Goal: Task Accomplishment & Management: Manage account settings

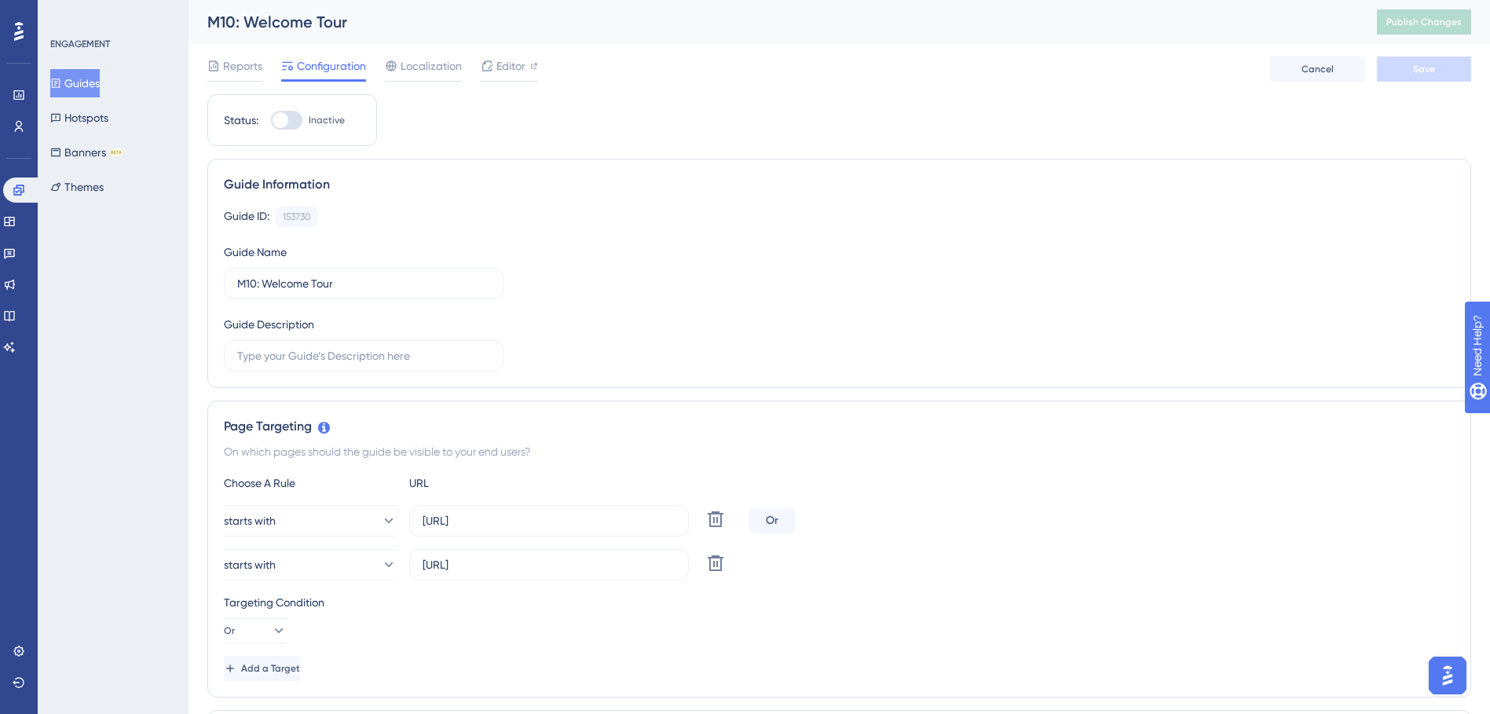
drag, startPoint x: 78, startPoint y: 72, endPoint x: 4, endPoint y: 98, distance: 78.2
click at [78, 72] on button "Guides" at bounding box center [74, 83] width 49 height 28
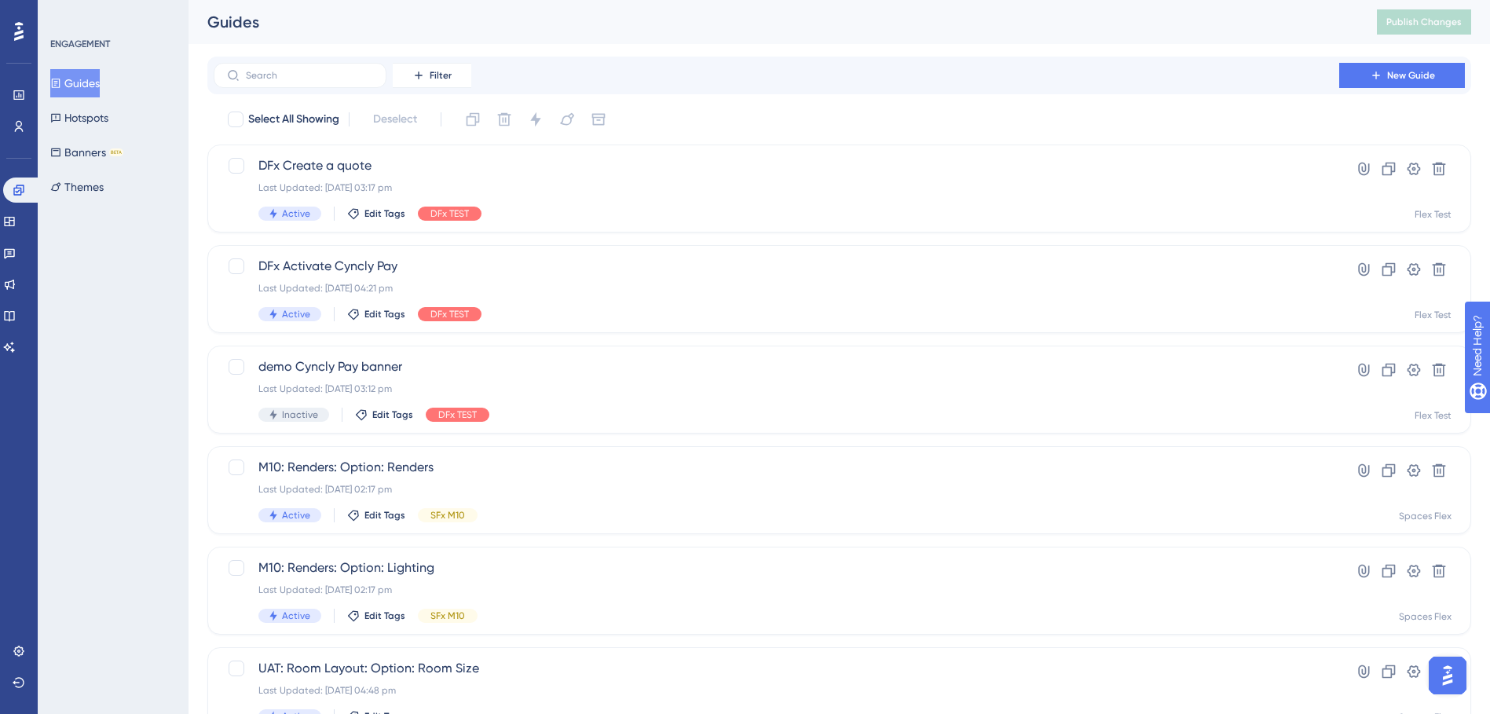
click at [100, 86] on button "Guides" at bounding box center [74, 83] width 49 height 28
click at [281, 74] on input "text" at bounding box center [309, 75] width 127 height 11
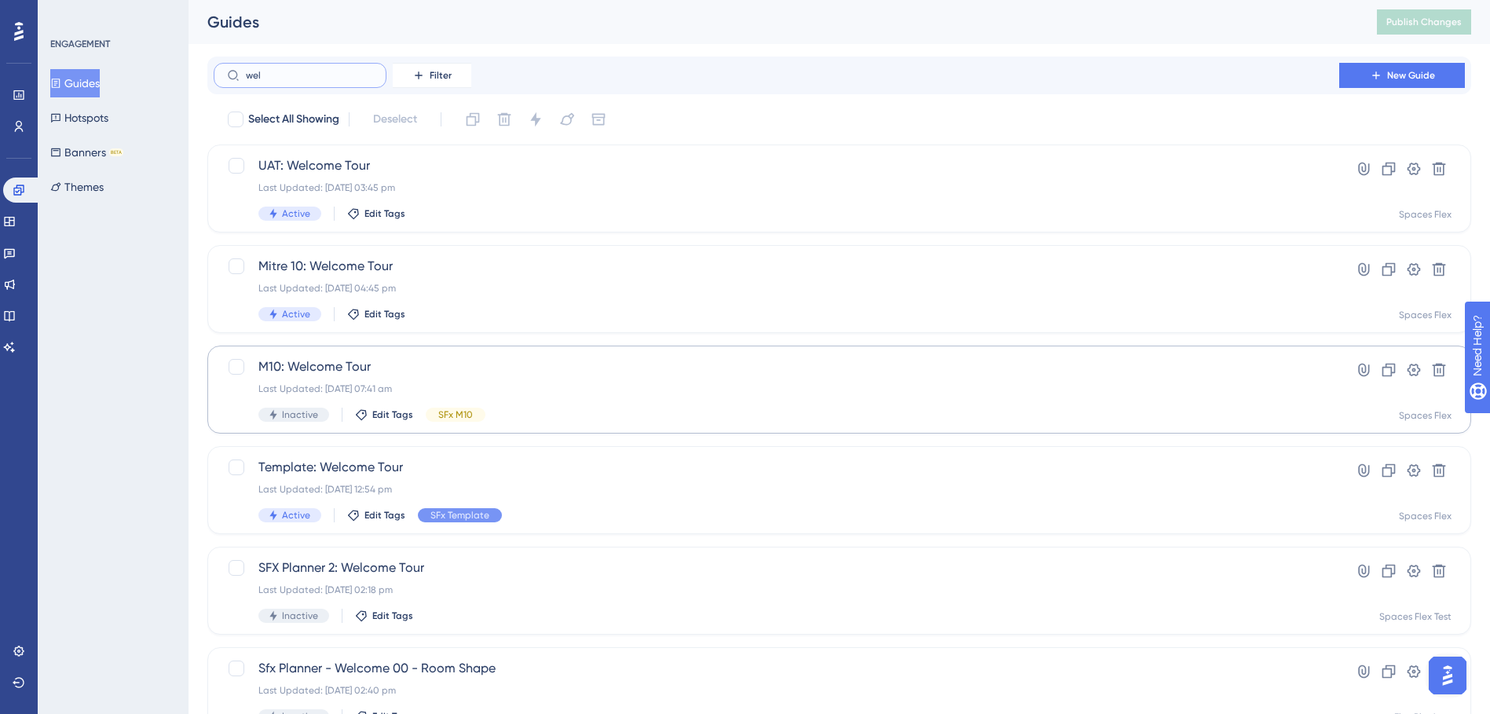
type input "wel"
click at [399, 364] on span "M10: Welcome Tour" at bounding box center [776, 366] width 1036 height 19
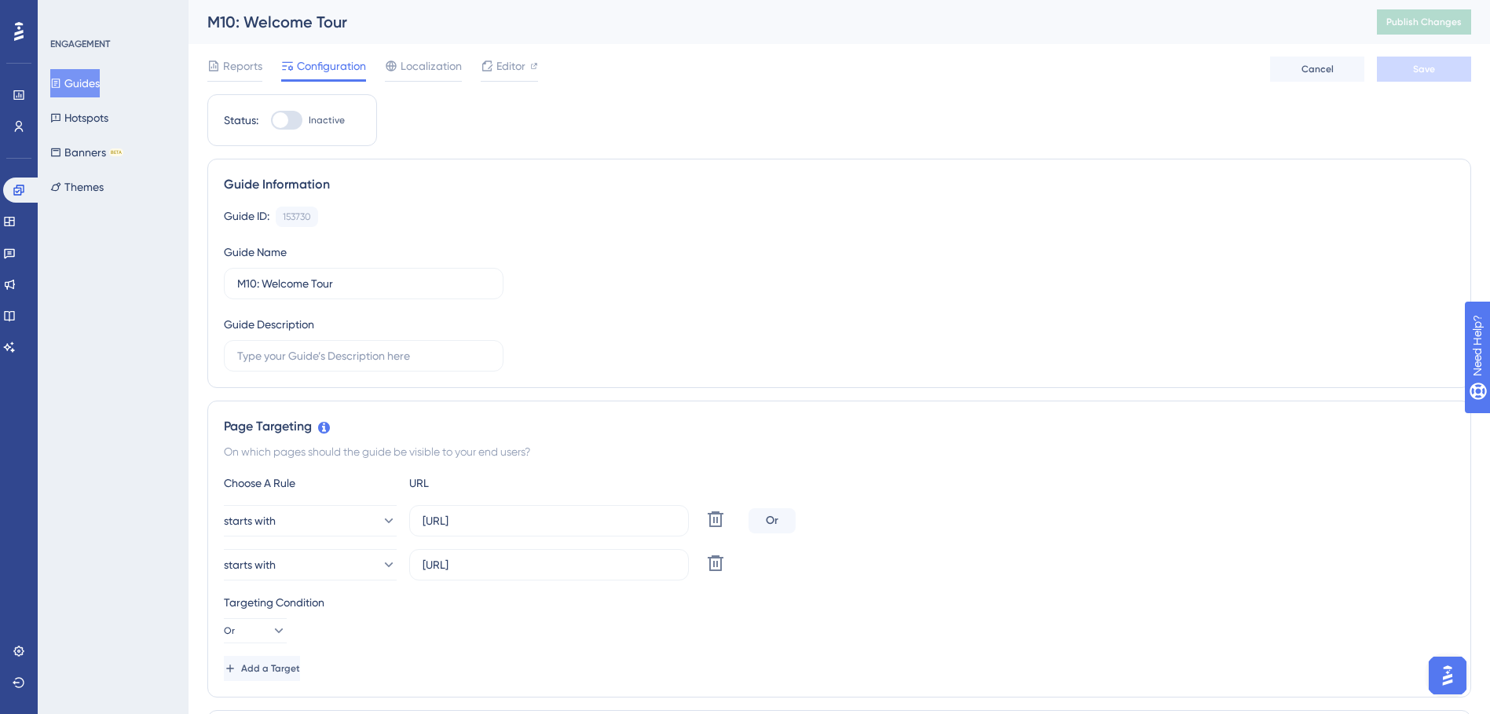
click at [81, 89] on button "Guides" at bounding box center [74, 83] width 49 height 28
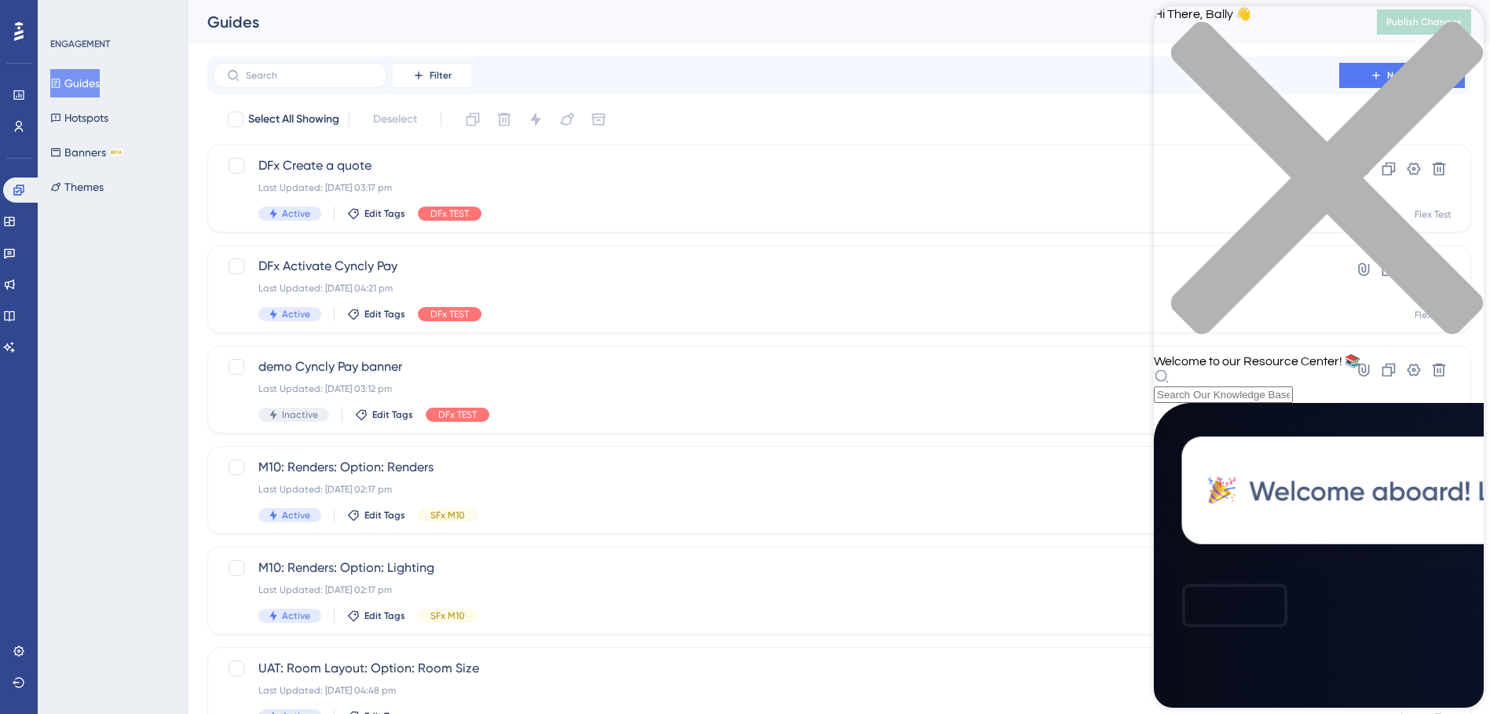
click at [1320, 368] on div "Resource Center Header" at bounding box center [1319, 385] width 330 height 35
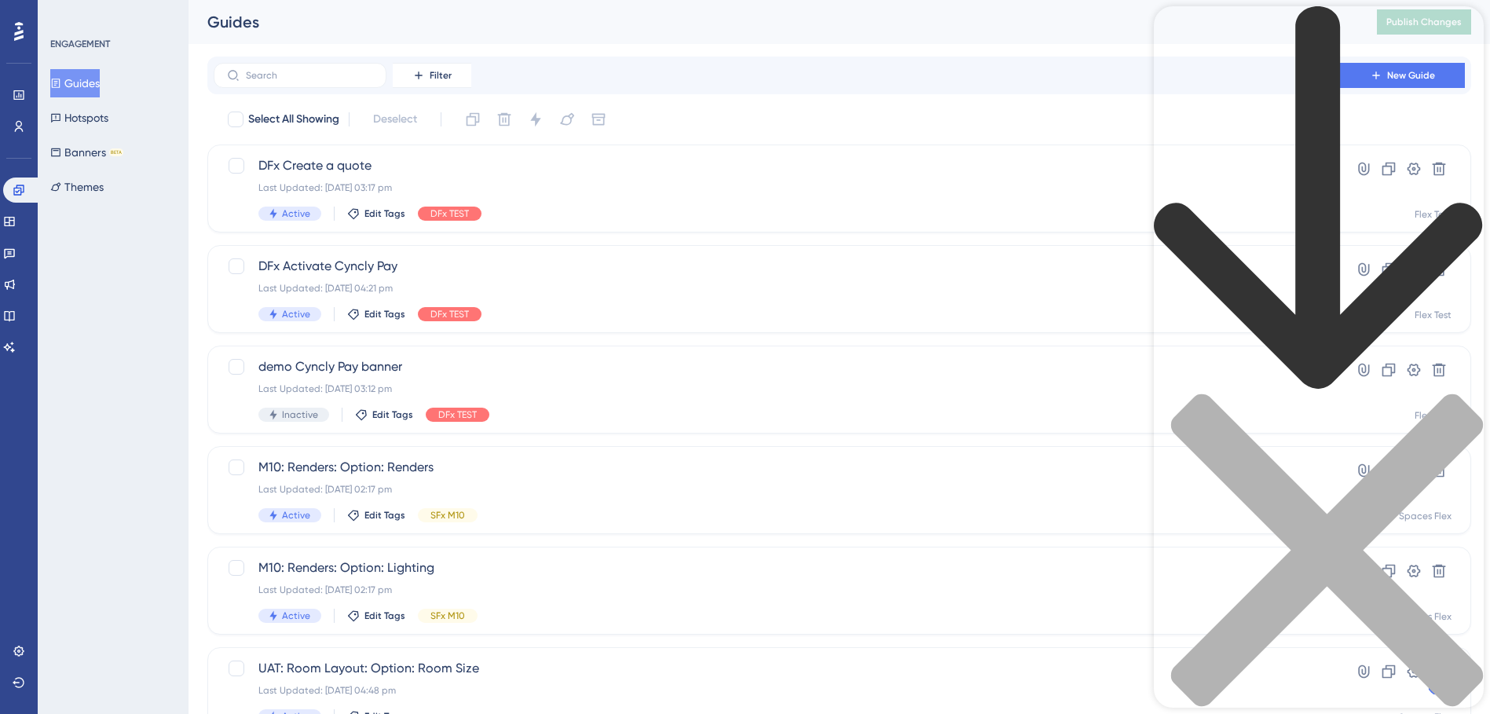
click at [1295, 96] on div "Resource Center Header" at bounding box center [1319, 383] width 330 height 754
type input "parameters to launch a guide"
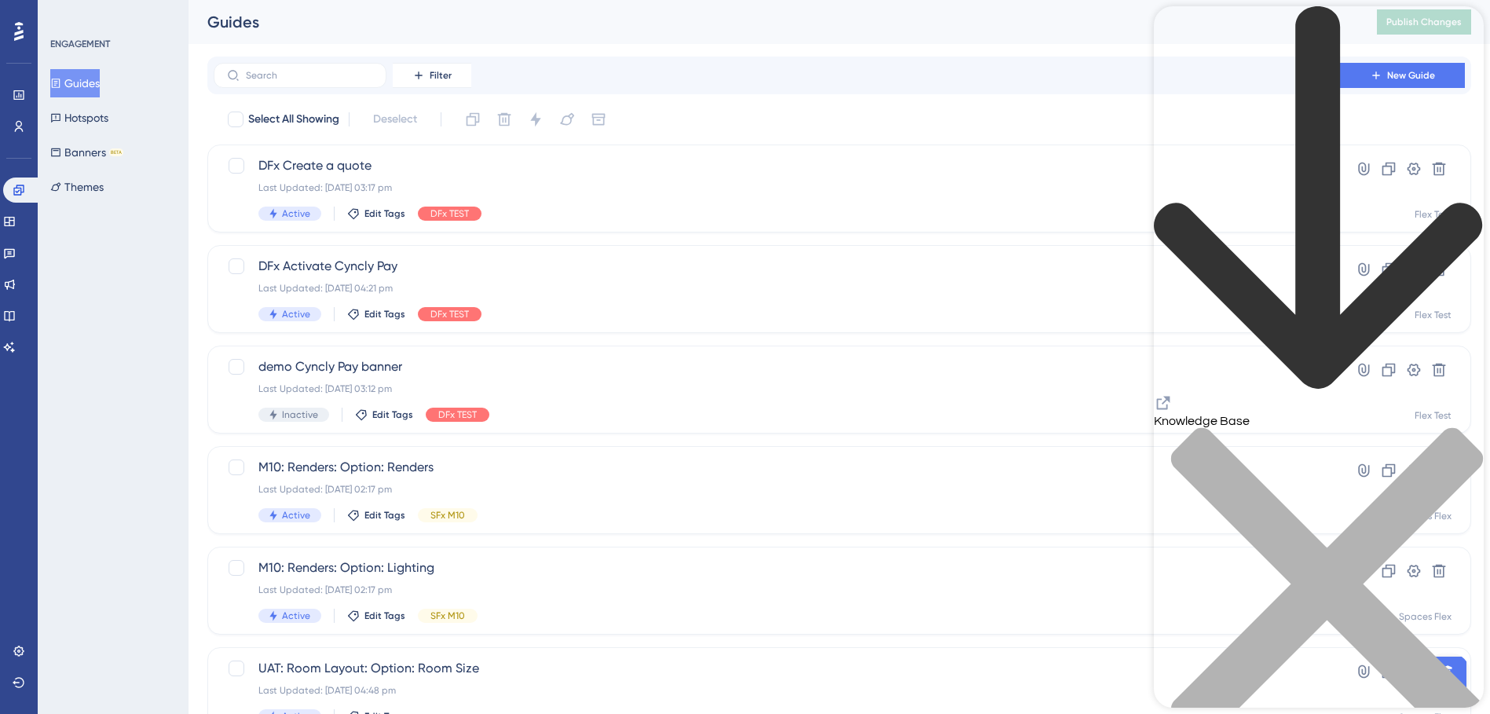
click at [1185, 31] on div "back to header" at bounding box center [1319, 199] width 330 height 387
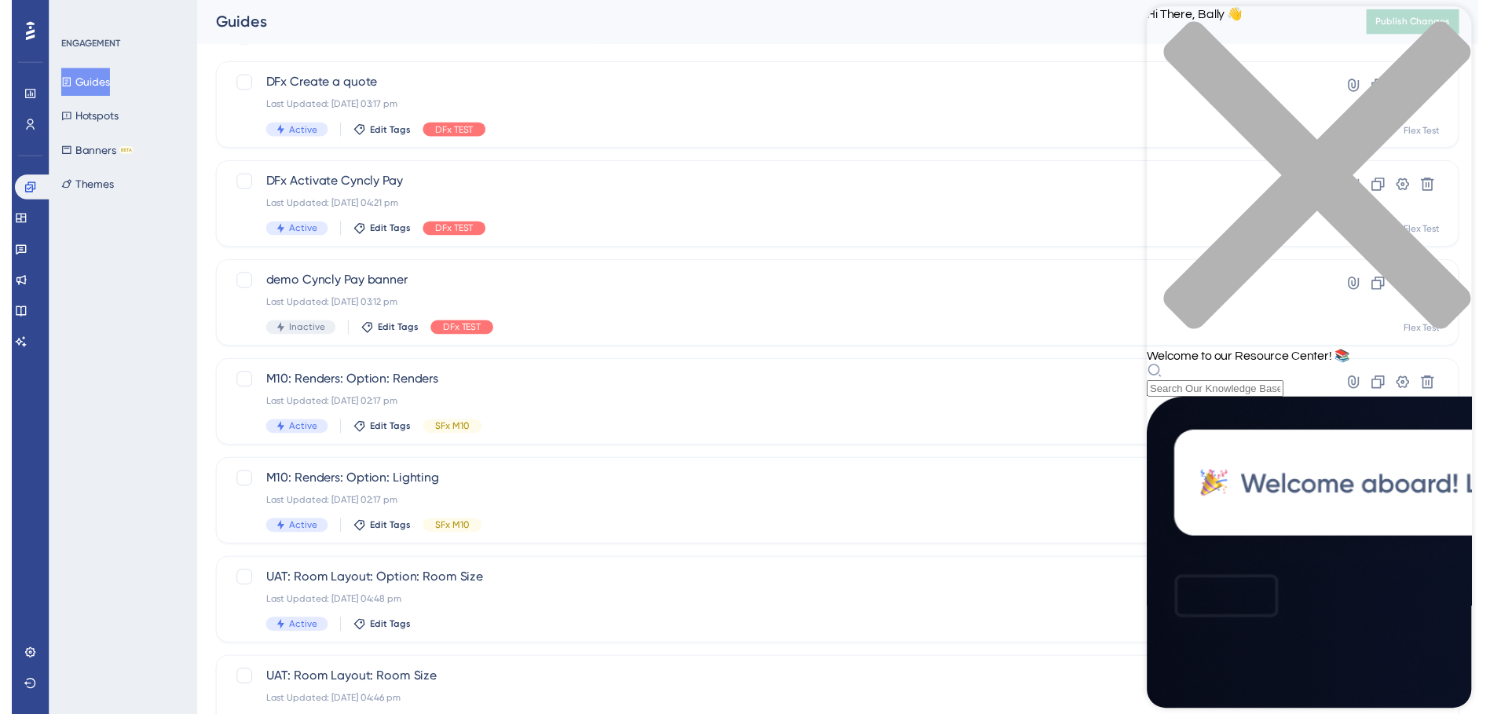
scroll to position [0, 0]
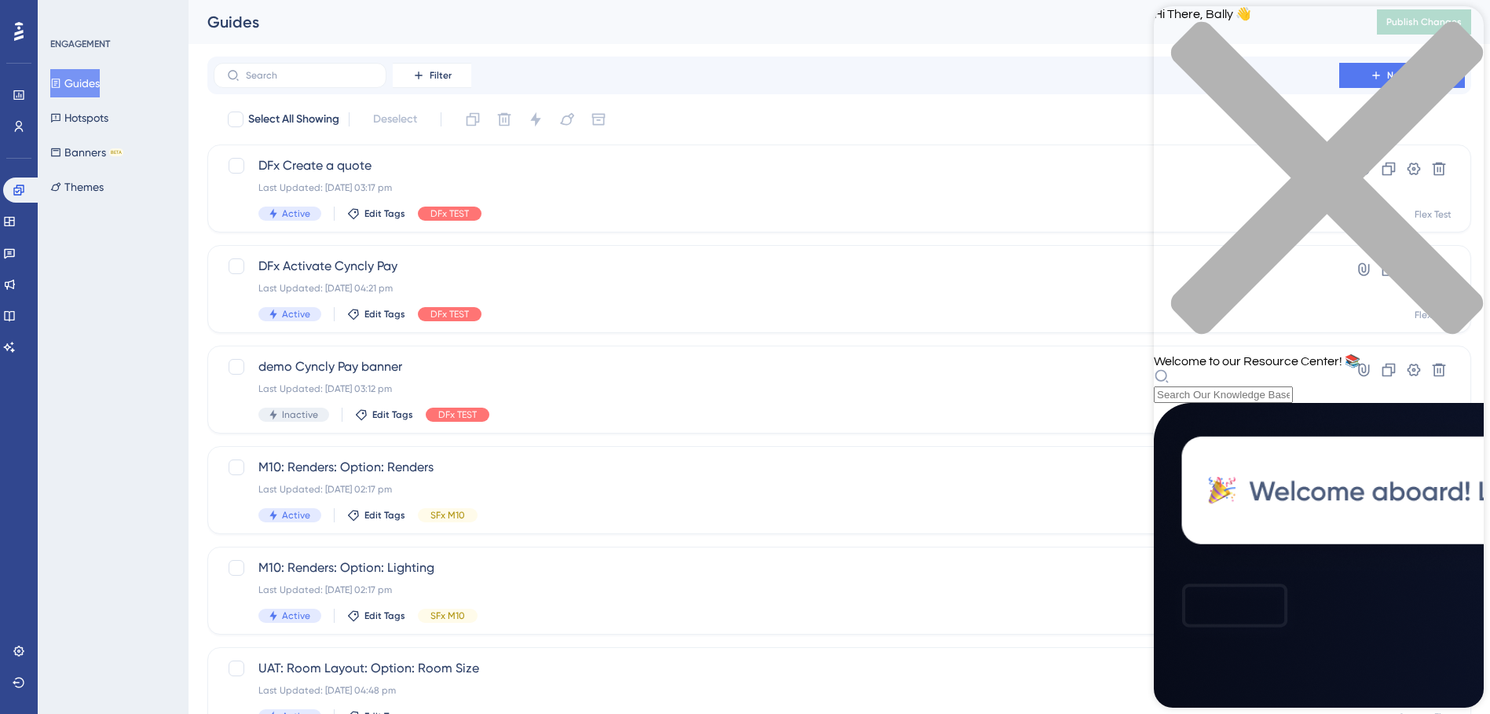
click at [1456, 37] on div "close resource center" at bounding box center [1319, 187] width 330 height 332
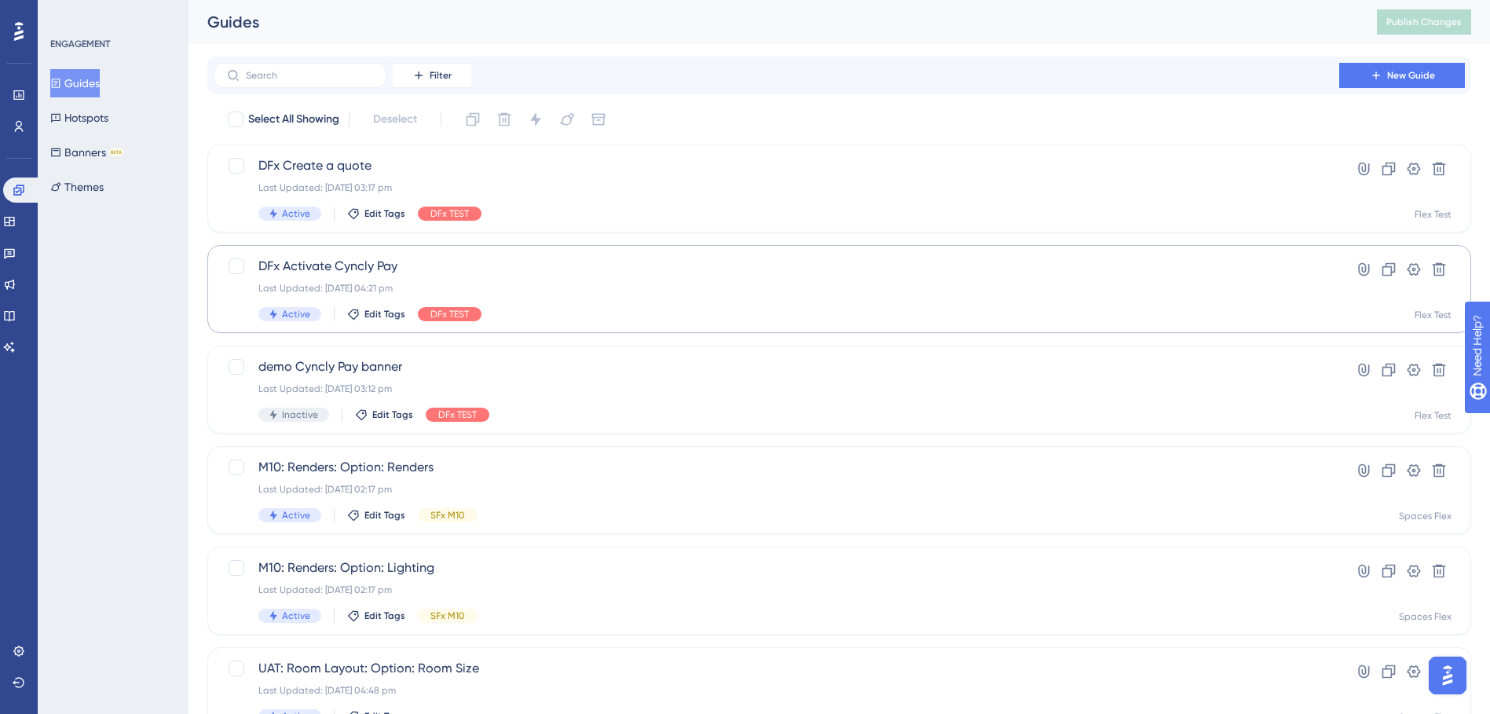
scroll to position [466, 0]
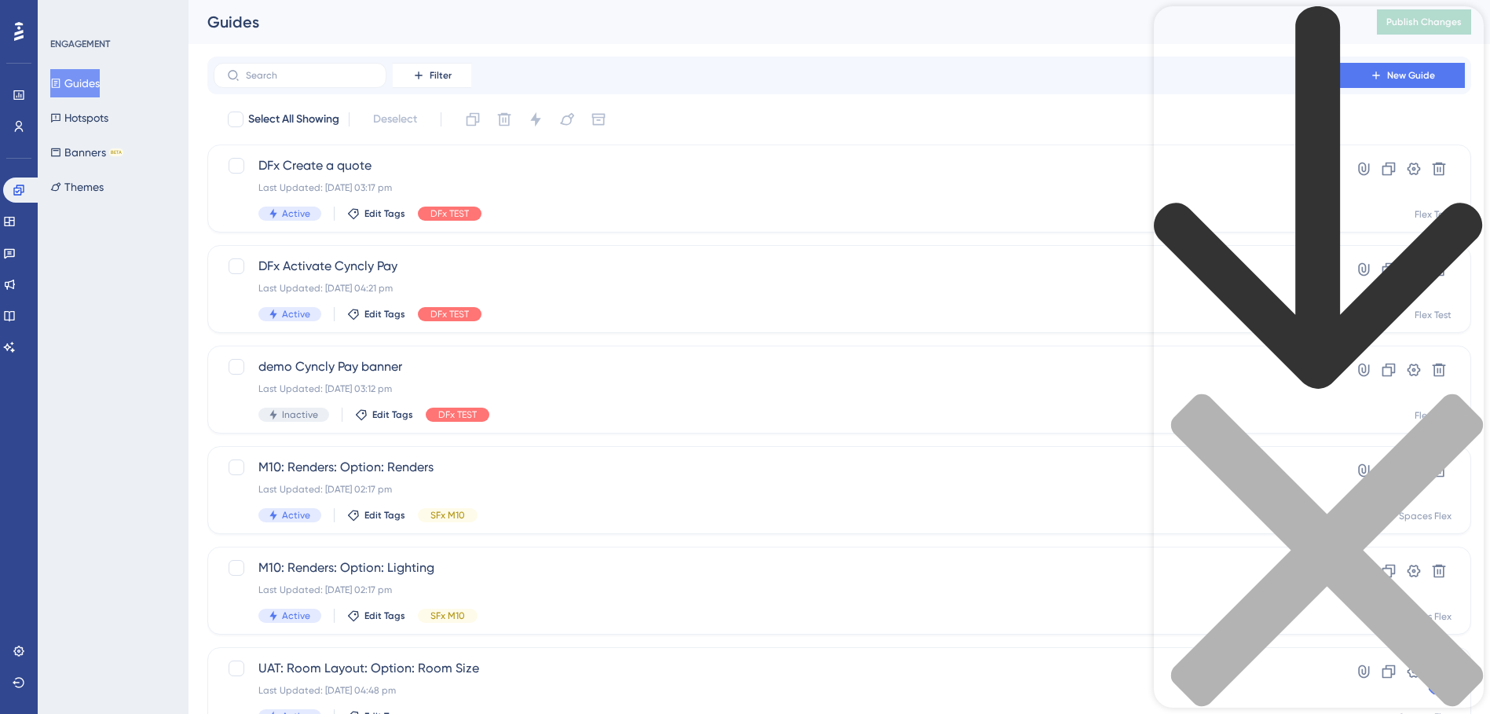
click at [1325, 93] on div "Resource Center Header" at bounding box center [1319, 383] width 330 height 754
type input "other available triggers"
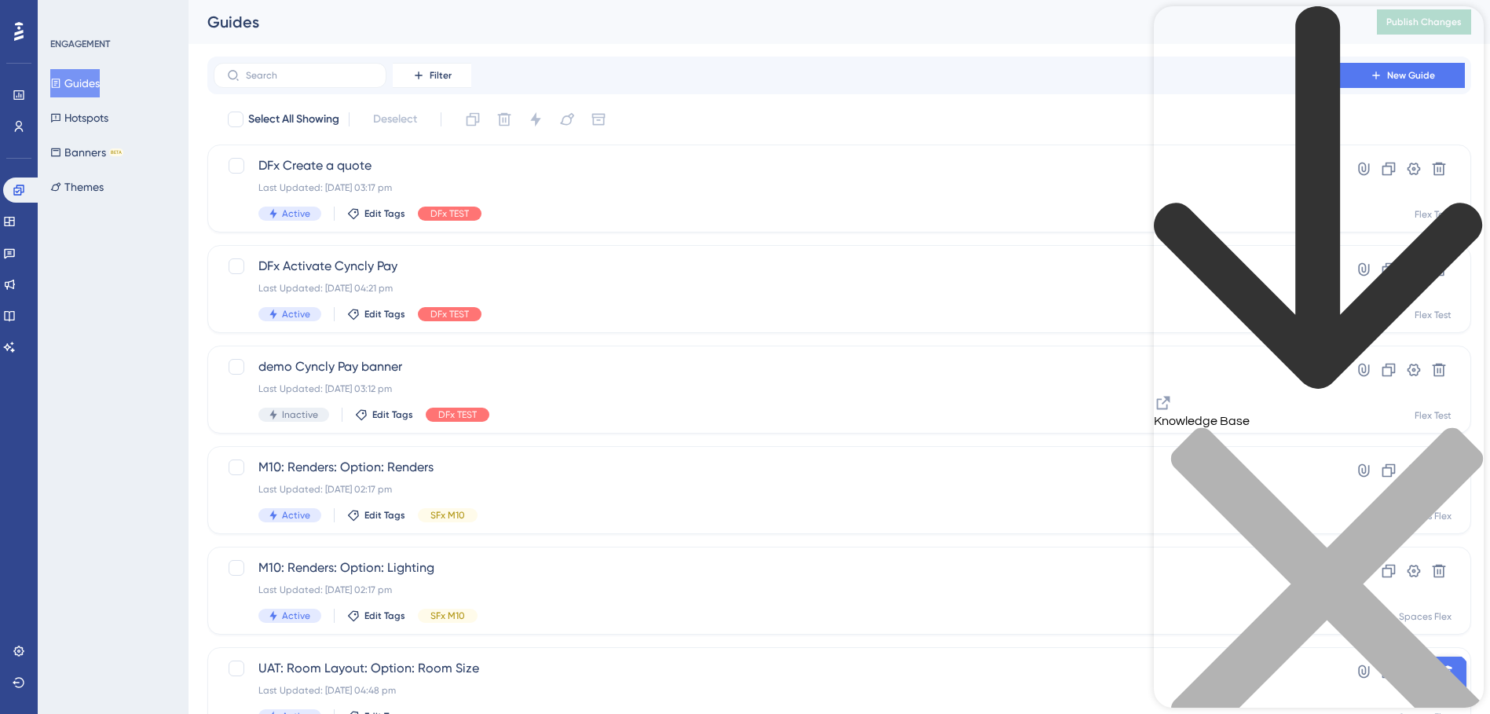
click at [1190, 40] on div "Resource Center Header" at bounding box center [1319, 210] width 330 height 408
click at [1187, 36] on div "back to header" at bounding box center [1319, 199] width 330 height 387
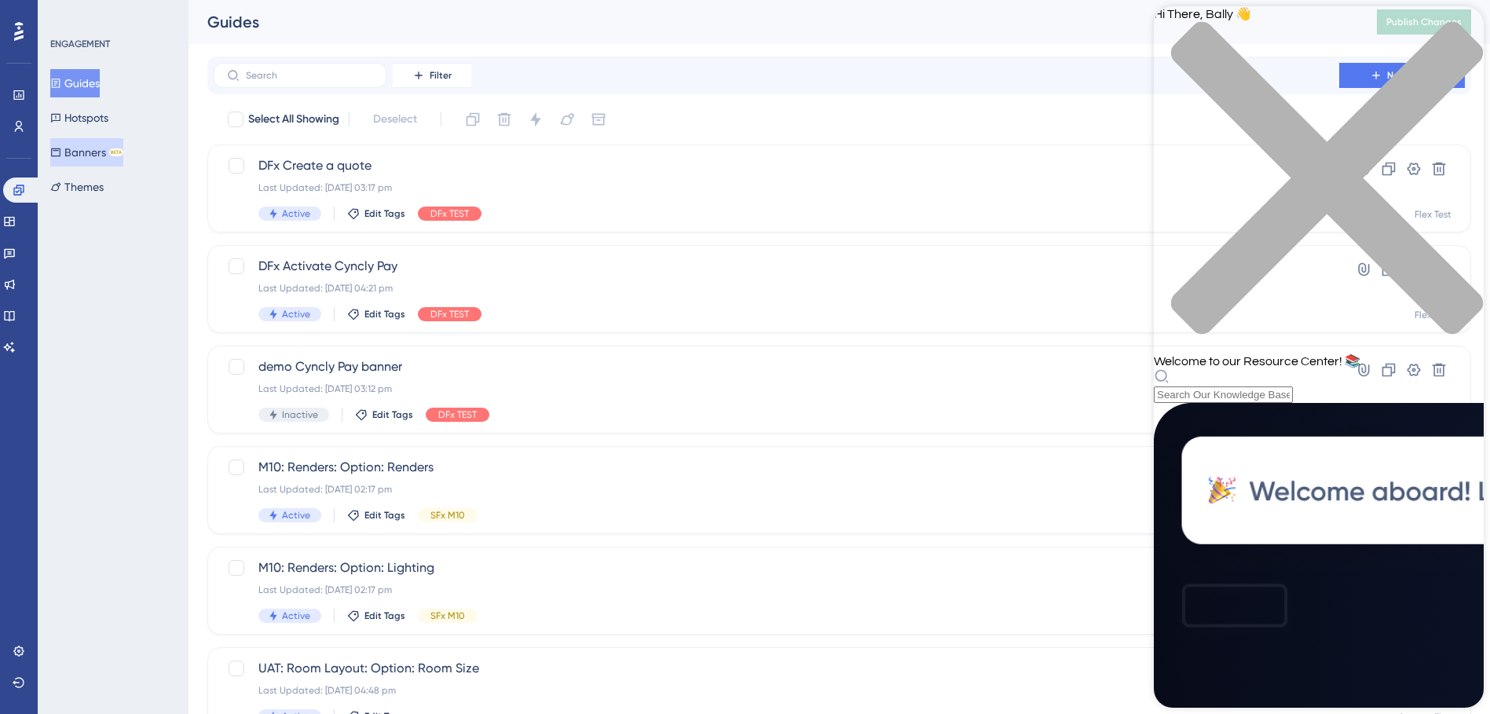
click at [85, 155] on button "Banners BETA" at bounding box center [86, 152] width 73 height 28
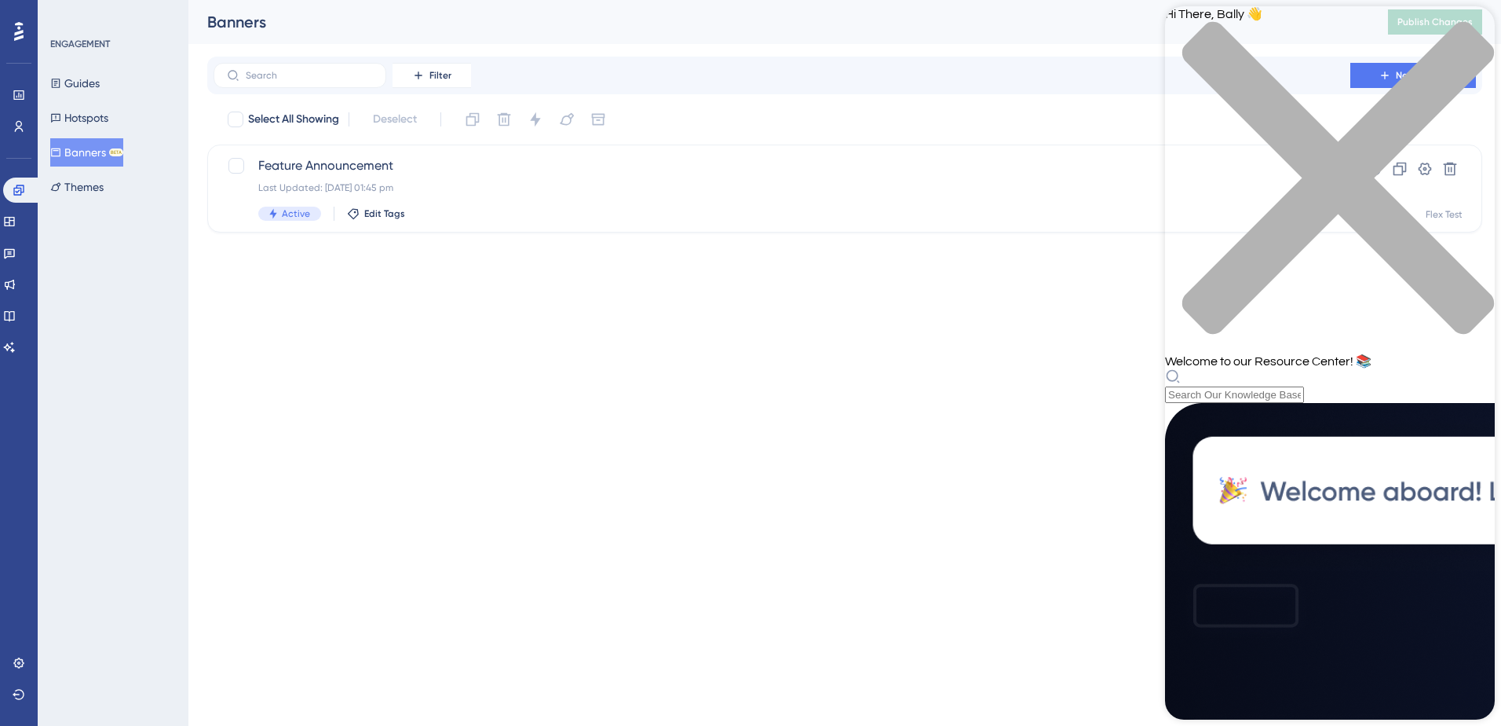
click at [1474, 31] on icon "close resource center" at bounding box center [1330, 186] width 330 height 330
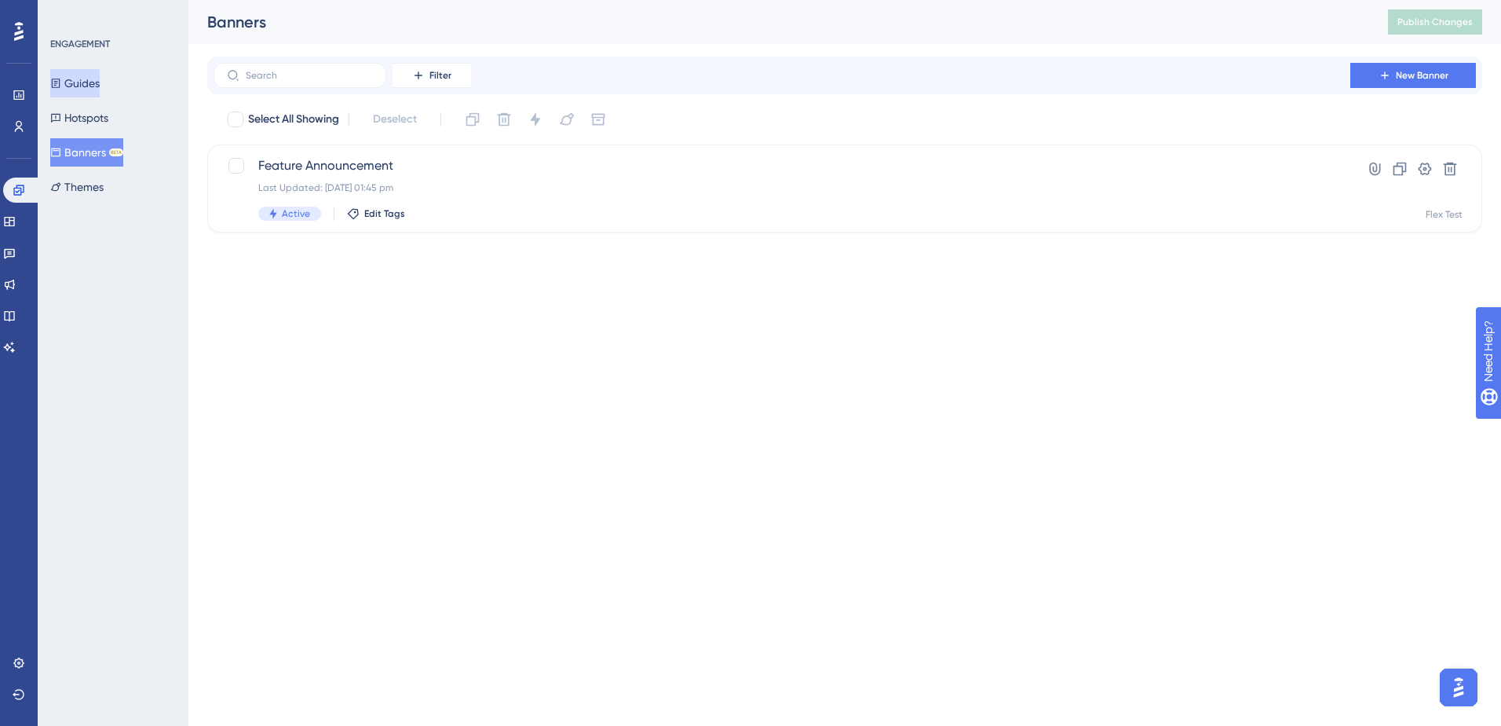
click at [100, 90] on button "Guides" at bounding box center [74, 83] width 49 height 28
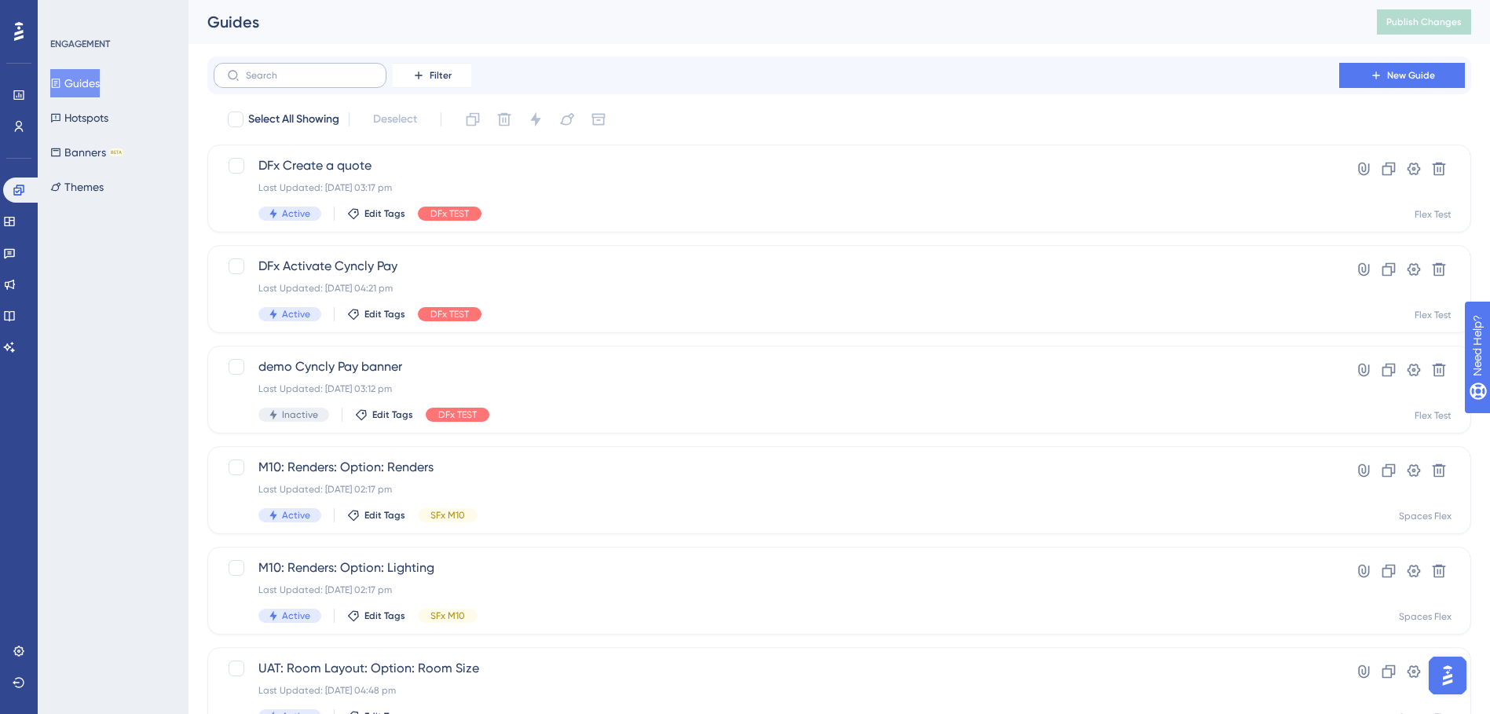
click at [322, 68] on label at bounding box center [300, 75] width 173 height 25
click at [322, 70] on input "text" at bounding box center [309, 75] width 127 height 11
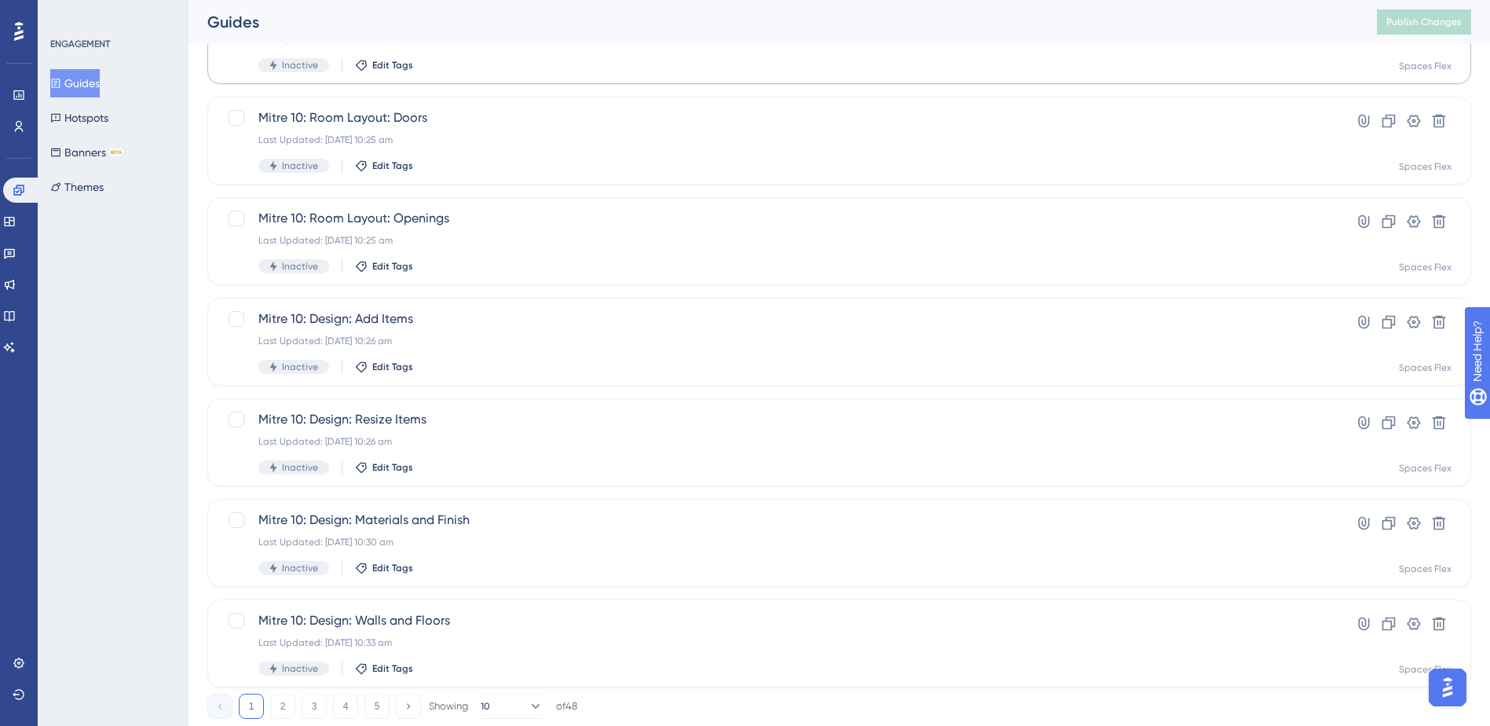
scroll to position [471, 0]
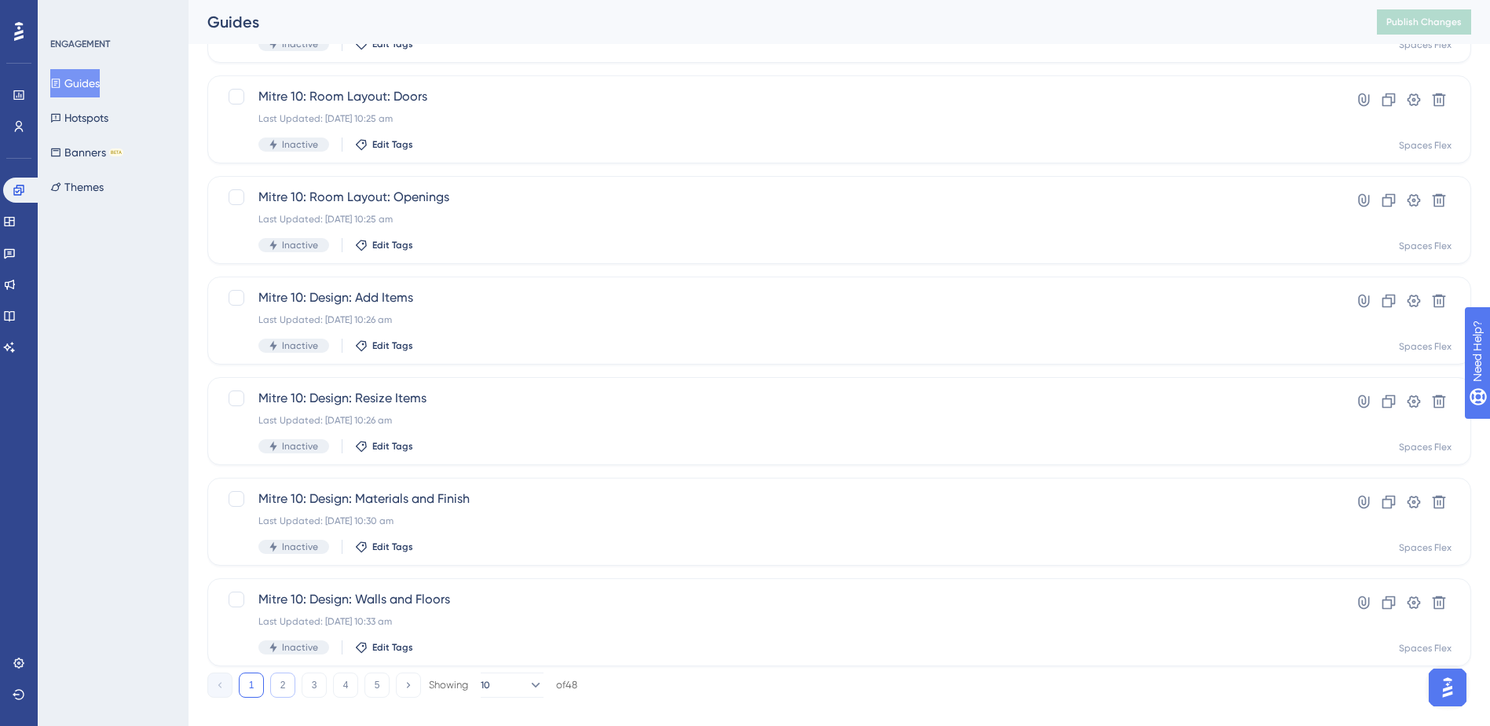
type input "mitre 10"
click at [291, 685] on button "2" at bounding box center [282, 684] width 25 height 25
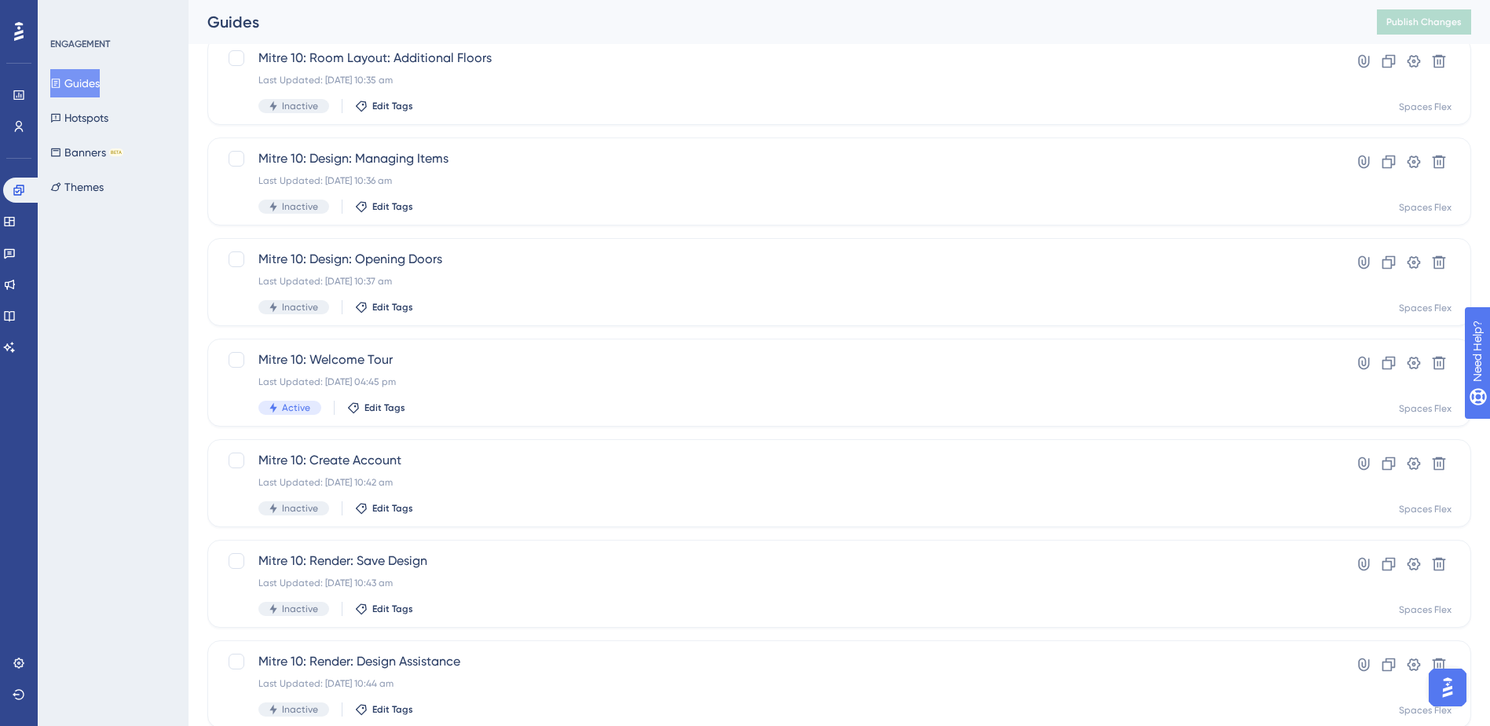
scroll to position [157, 0]
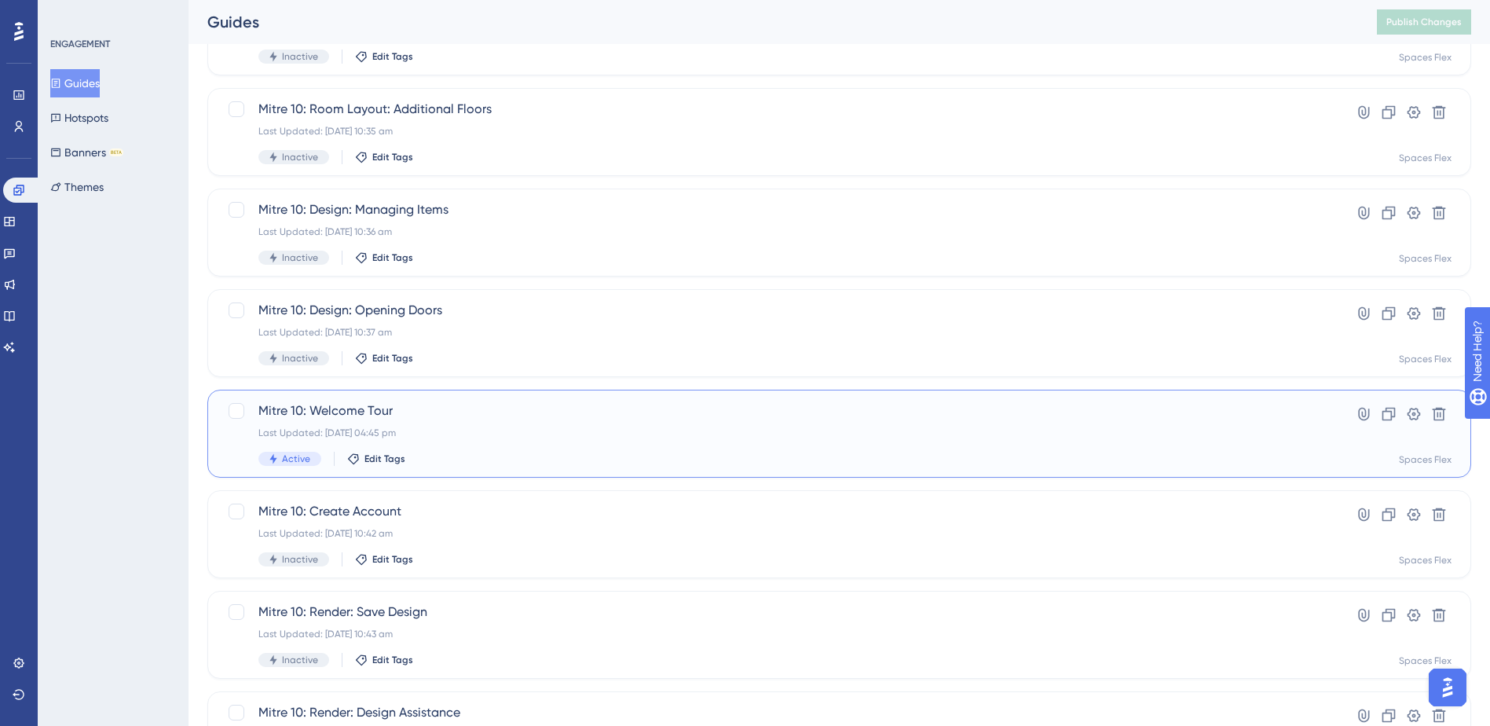
click at [488, 432] on div "Last Updated: [DATE] 04:45 pm" at bounding box center [776, 432] width 1036 height 13
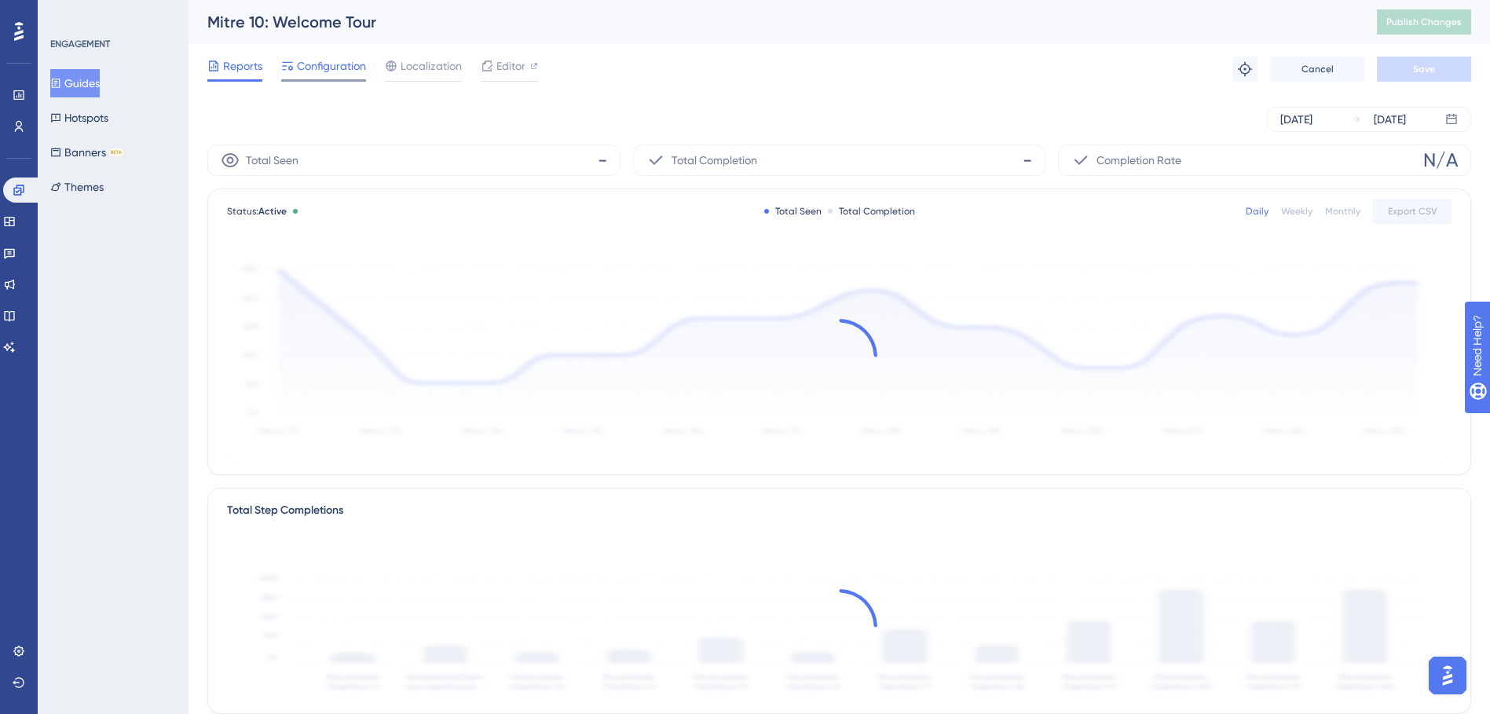
click at [346, 69] on span "Configuration" at bounding box center [331, 66] width 69 height 19
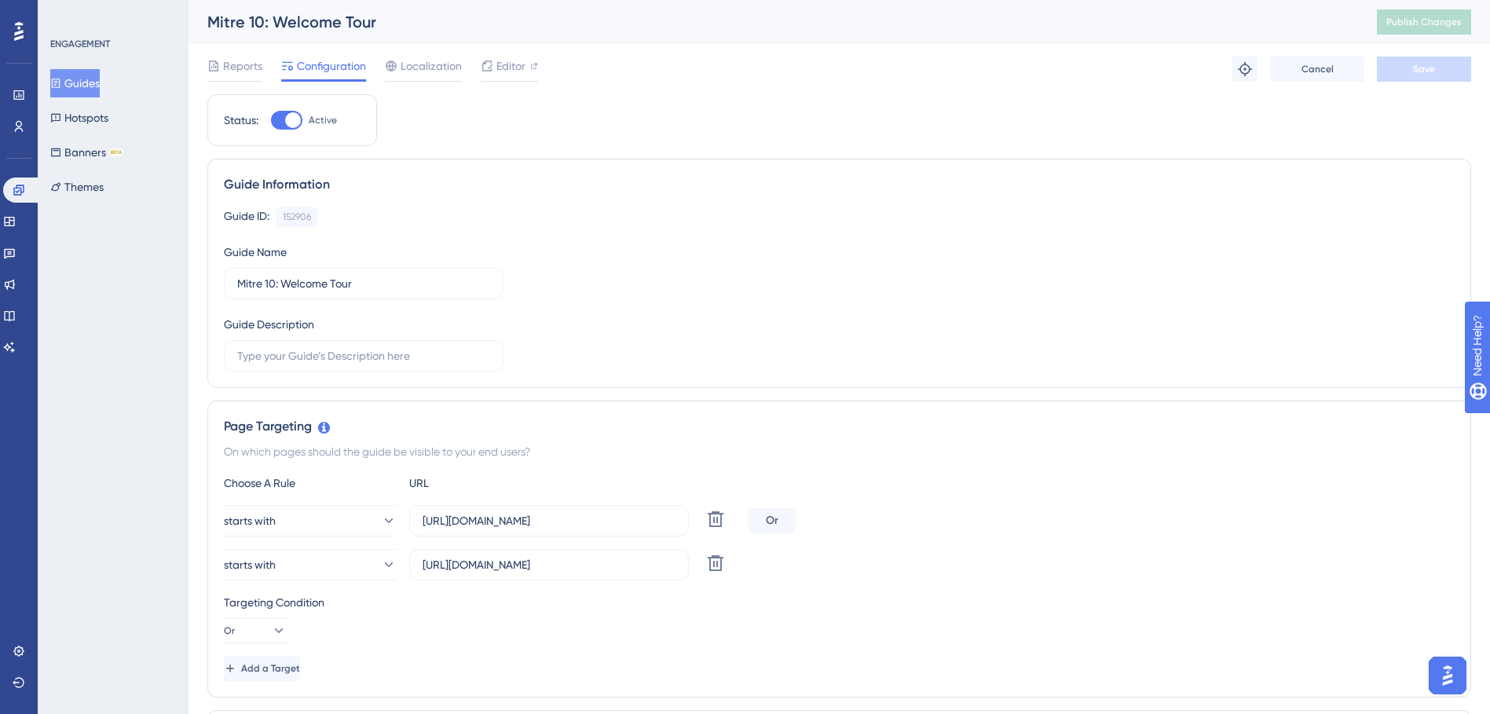
click at [291, 120] on div at bounding box center [293, 120] width 16 height 16
click at [271, 120] on input "Active" at bounding box center [270, 120] width 1 height 1
checkbox input "false"
click at [1437, 64] on button "Save" at bounding box center [1424, 69] width 94 height 25
click at [1433, 23] on span "Publish Changes" at bounding box center [1423, 22] width 75 height 13
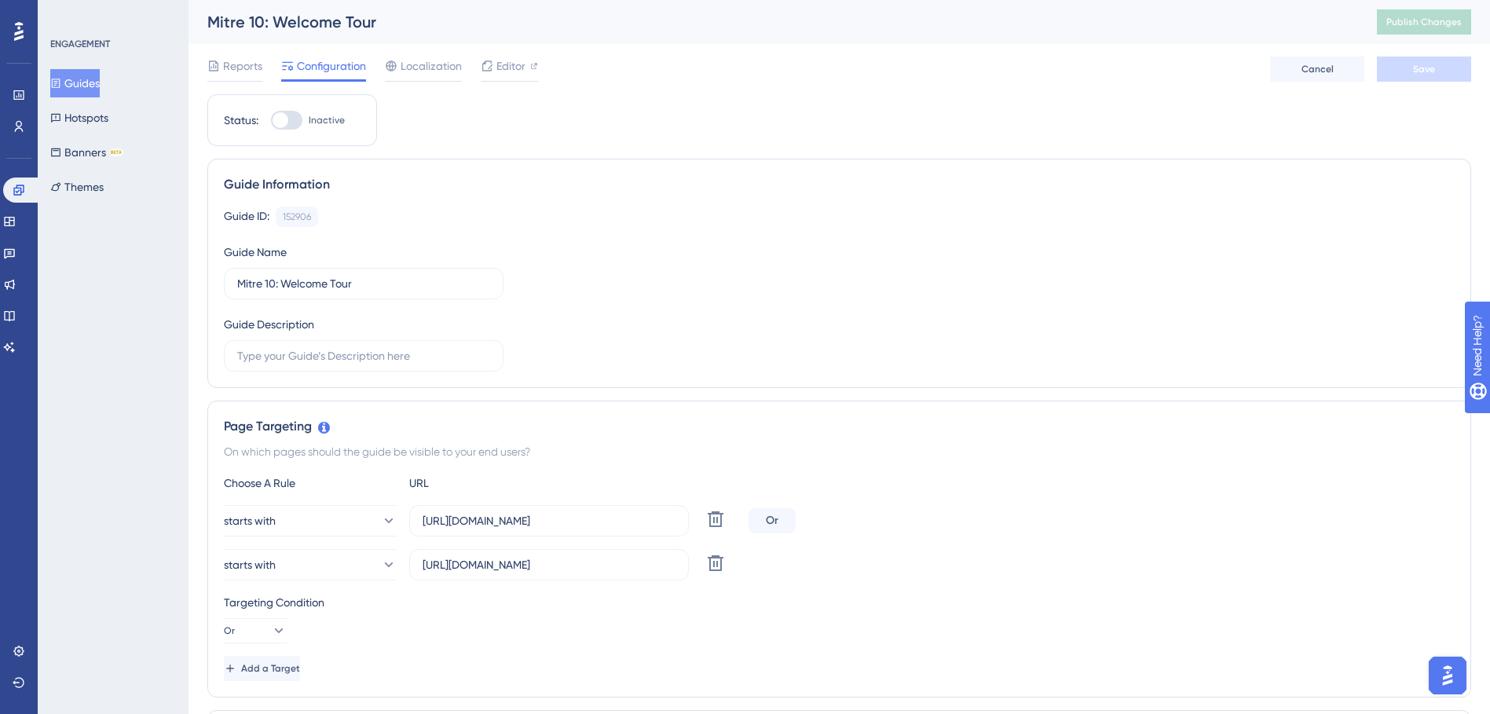
click at [79, 82] on button "Guides" at bounding box center [74, 83] width 49 height 28
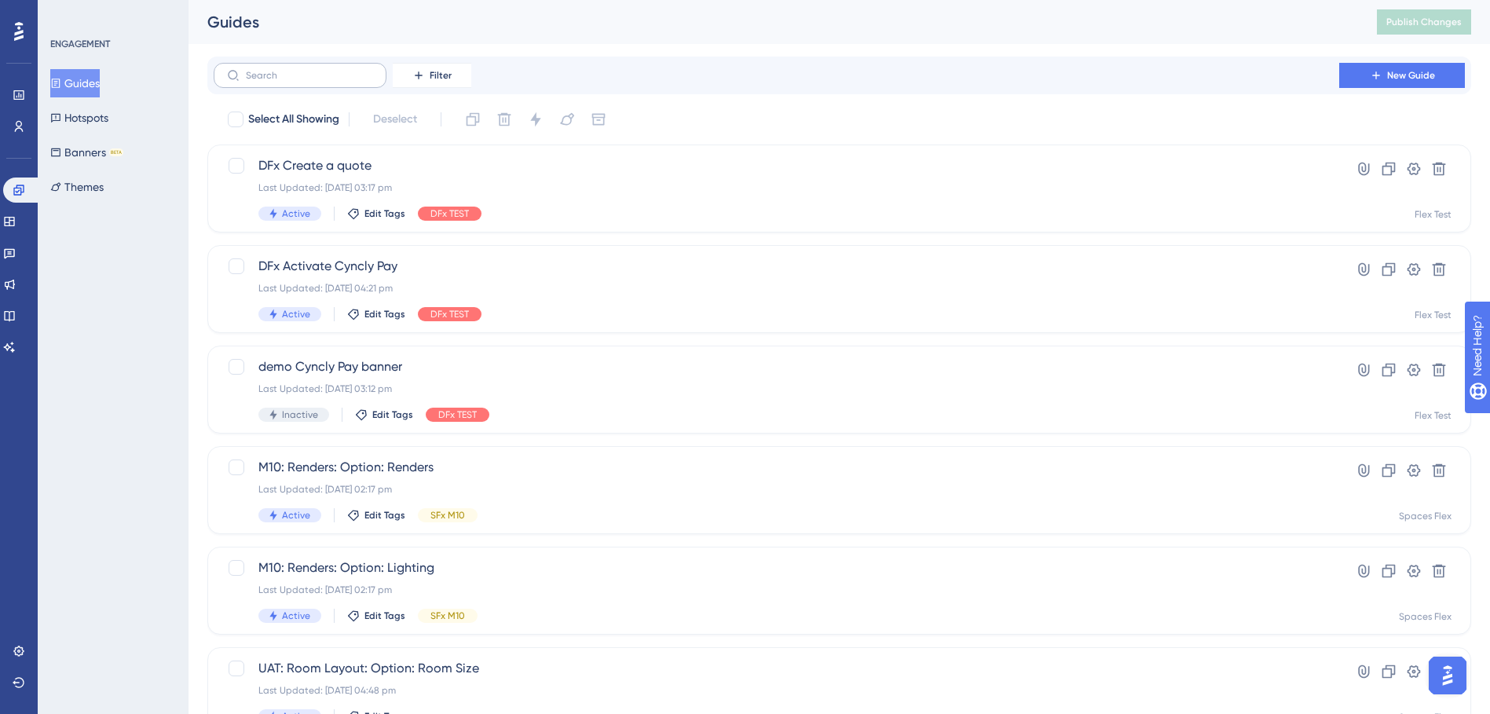
click at [283, 82] on label at bounding box center [300, 75] width 173 height 25
click at [283, 81] on input "text" at bounding box center [309, 75] width 127 height 11
click at [306, 80] on input "text" at bounding box center [309, 75] width 127 height 11
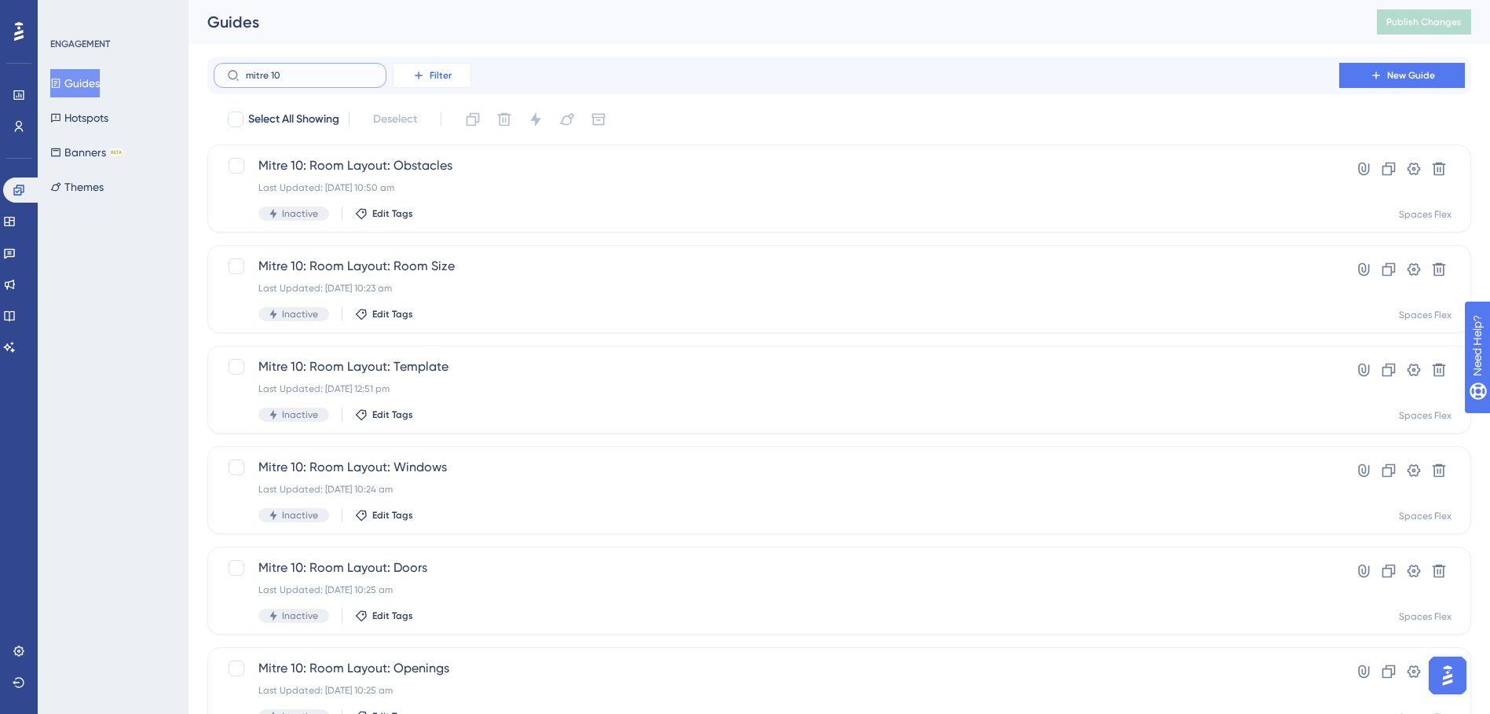
type input "mitre 10"
click at [430, 72] on span "Filter" at bounding box center [441, 75] width 22 height 13
click at [465, 220] on div "Status Status" at bounding box center [447, 214] width 64 height 31
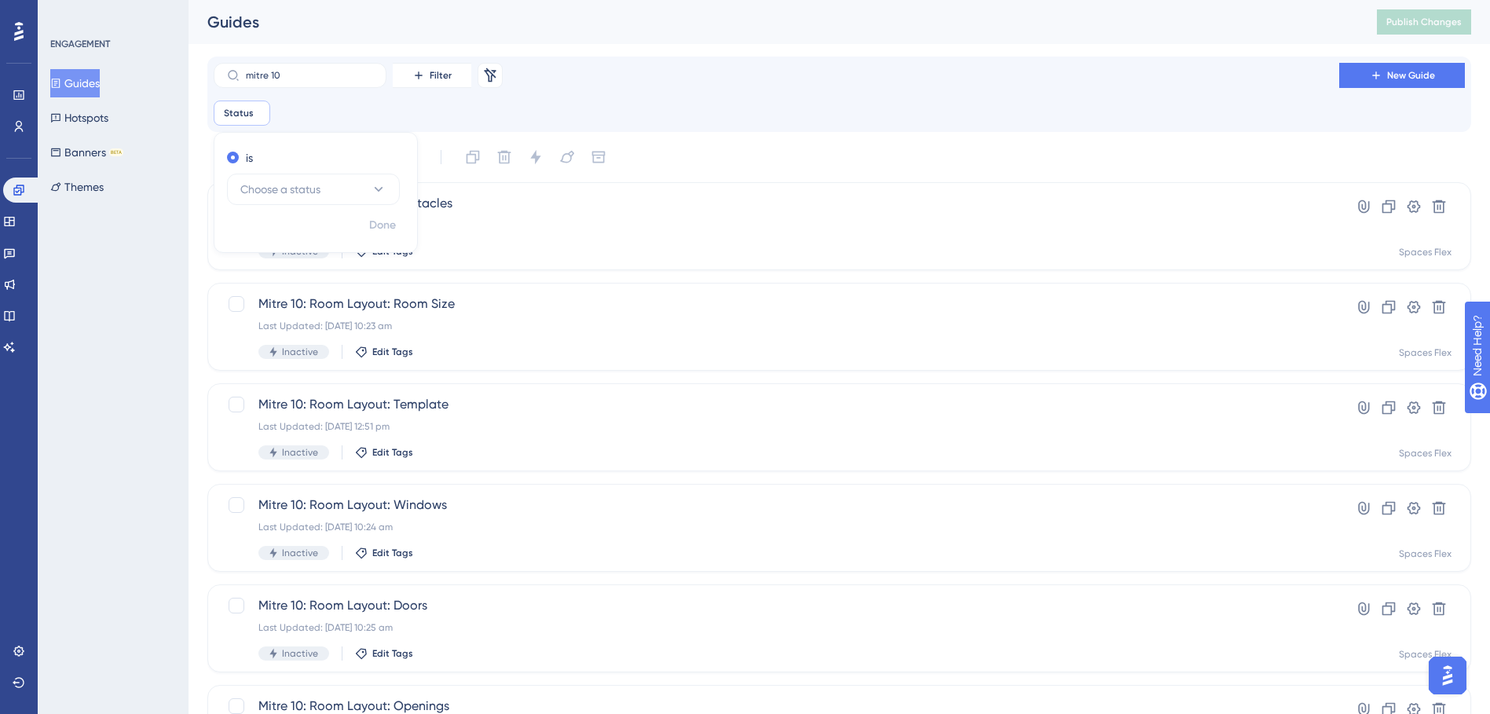
click at [383, 205] on div "is Choose a status" at bounding box center [315, 178] width 203 height 66
click at [376, 192] on icon at bounding box center [379, 189] width 16 height 16
click at [318, 239] on div "Active Active" at bounding box center [313, 236] width 127 height 31
checkbox input "true"
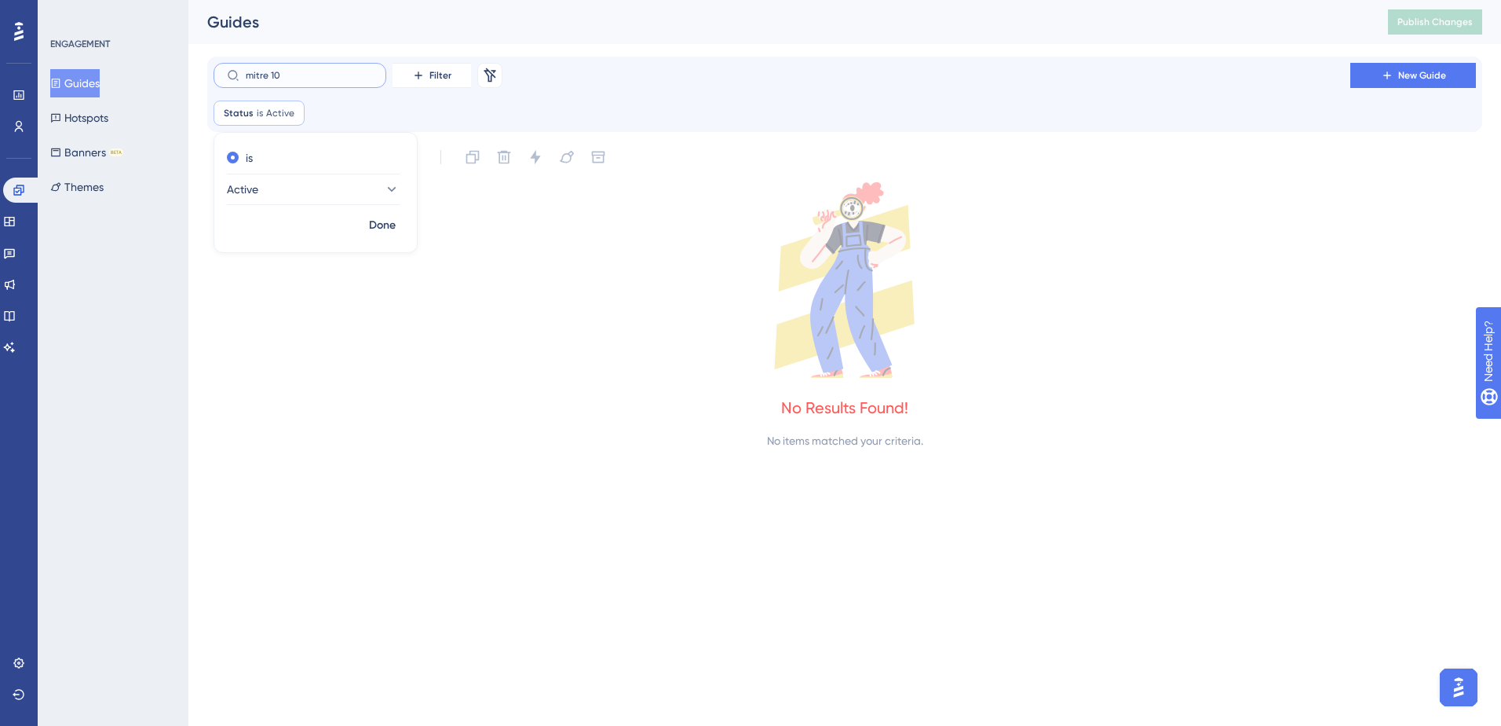
click at [324, 72] on input "mitre 10" at bounding box center [309, 75] width 127 height 11
click at [503, 349] on icon at bounding box center [844, 280] width 1275 height 196
click at [313, 82] on label "mitre 10" at bounding box center [300, 75] width 173 height 25
click at [313, 81] on input "mitre 10" at bounding box center [309, 75] width 127 height 11
type input "mi"
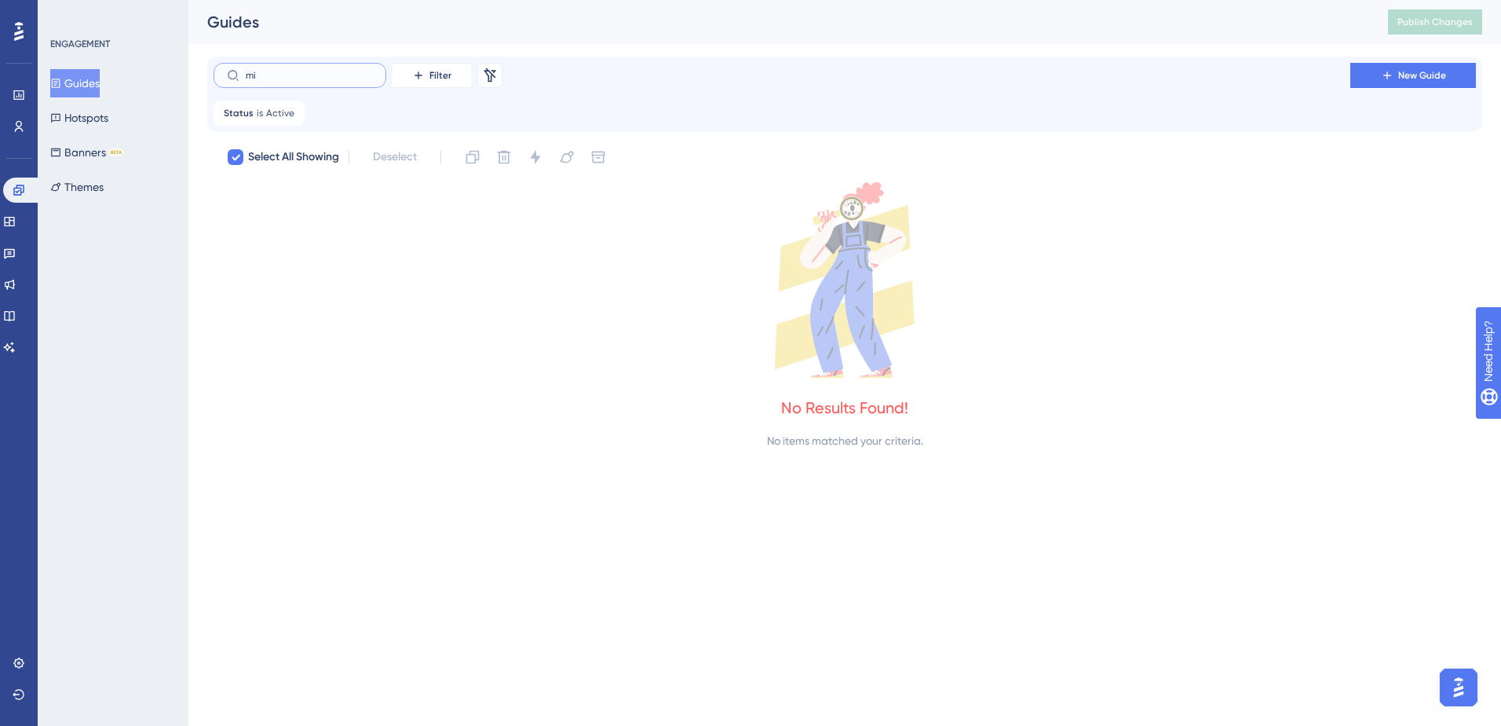
checkbox input "false"
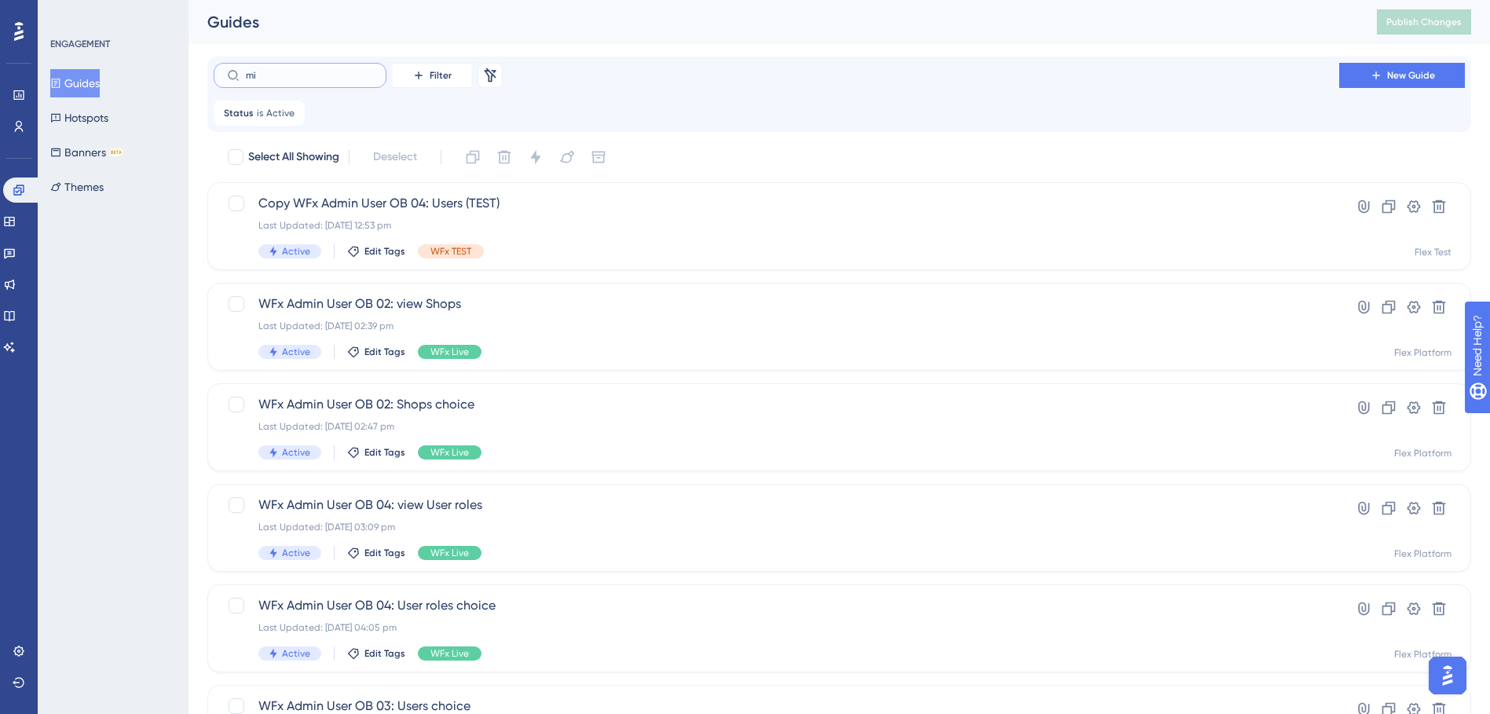
type input "m"
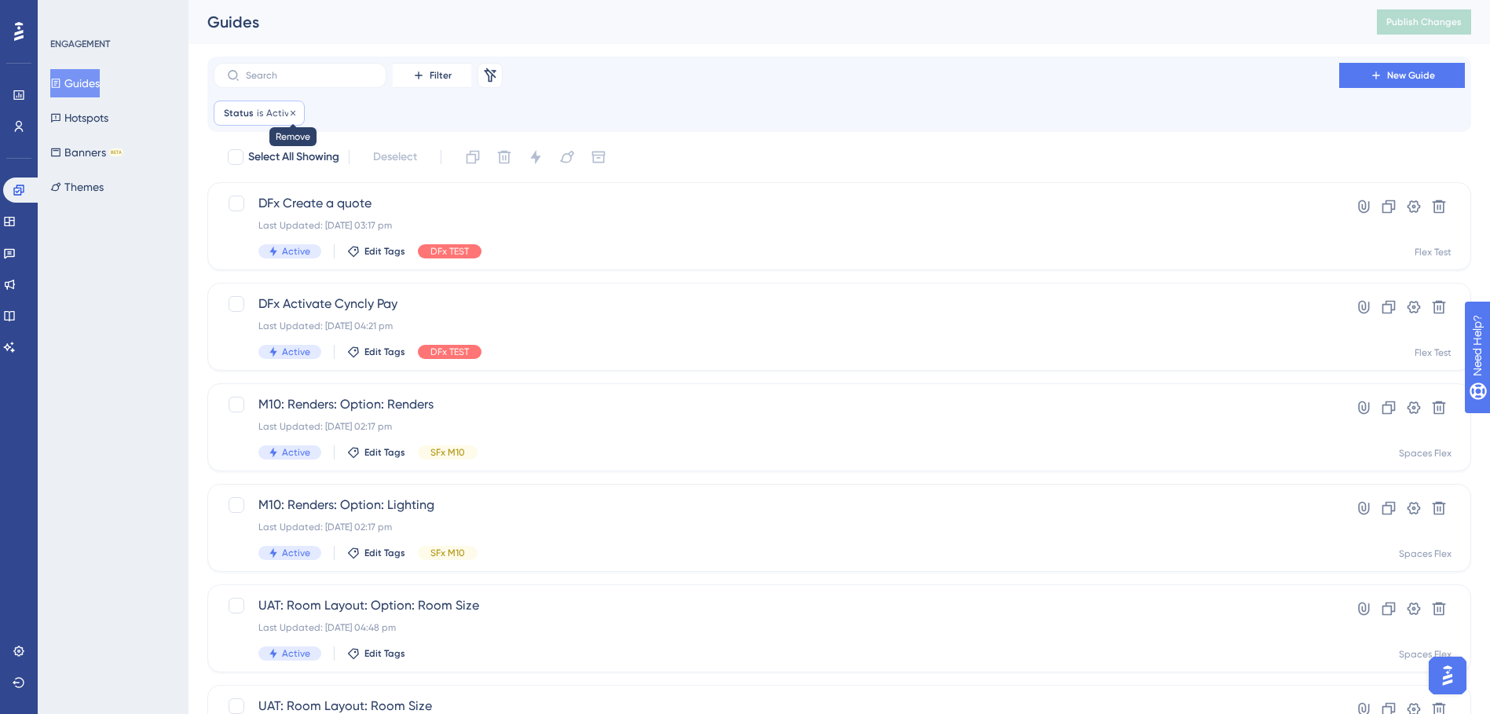
click at [291, 112] on icon at bounding box center [292, 112] width 9 height 9
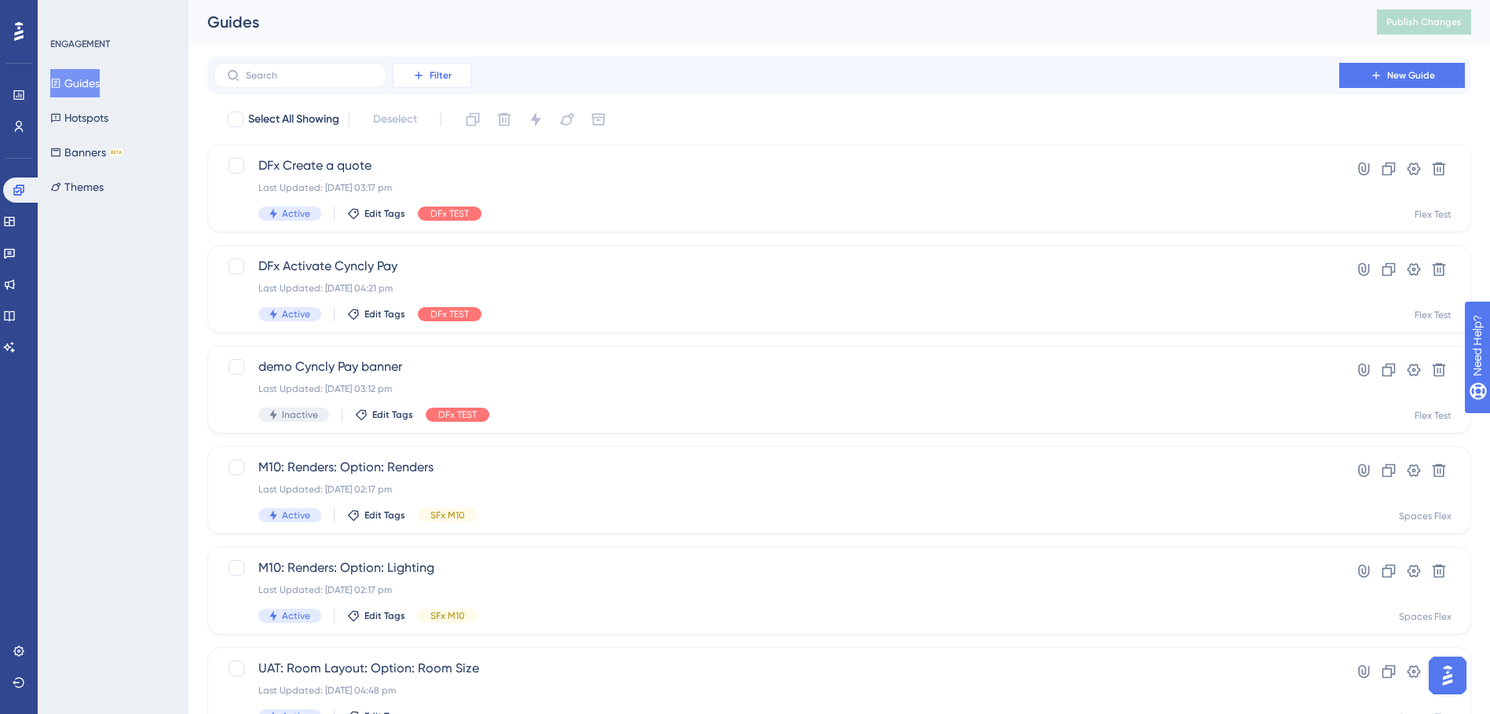
click at [430, 73] on span "Filter" at bounding box center [441, 75] width 22 height 13
click at [445, 119] on div "Tags Tags" at bounding box center [447, 119] width 64 height 31
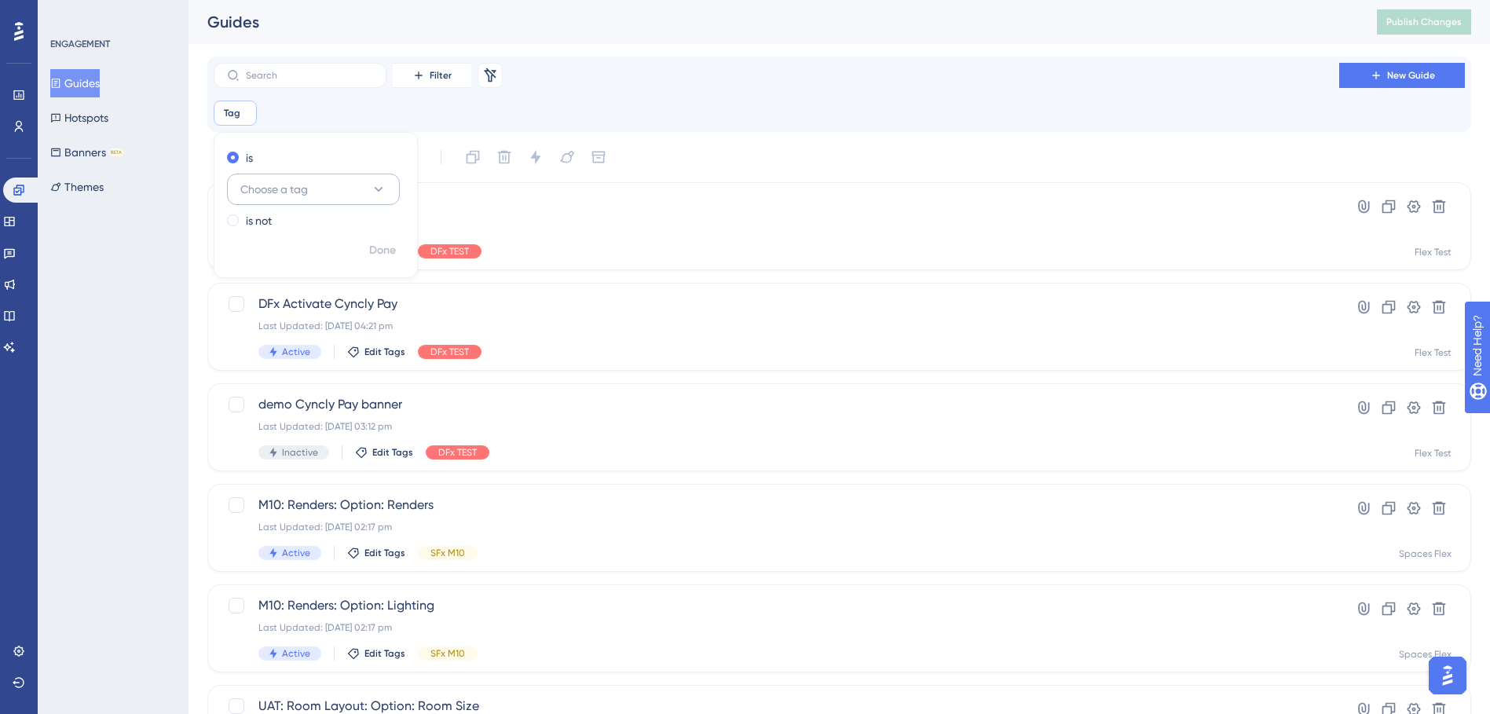
click at [316, 191] on button "Choose a tag" at bounding box center [313, 189] width 173 height 31
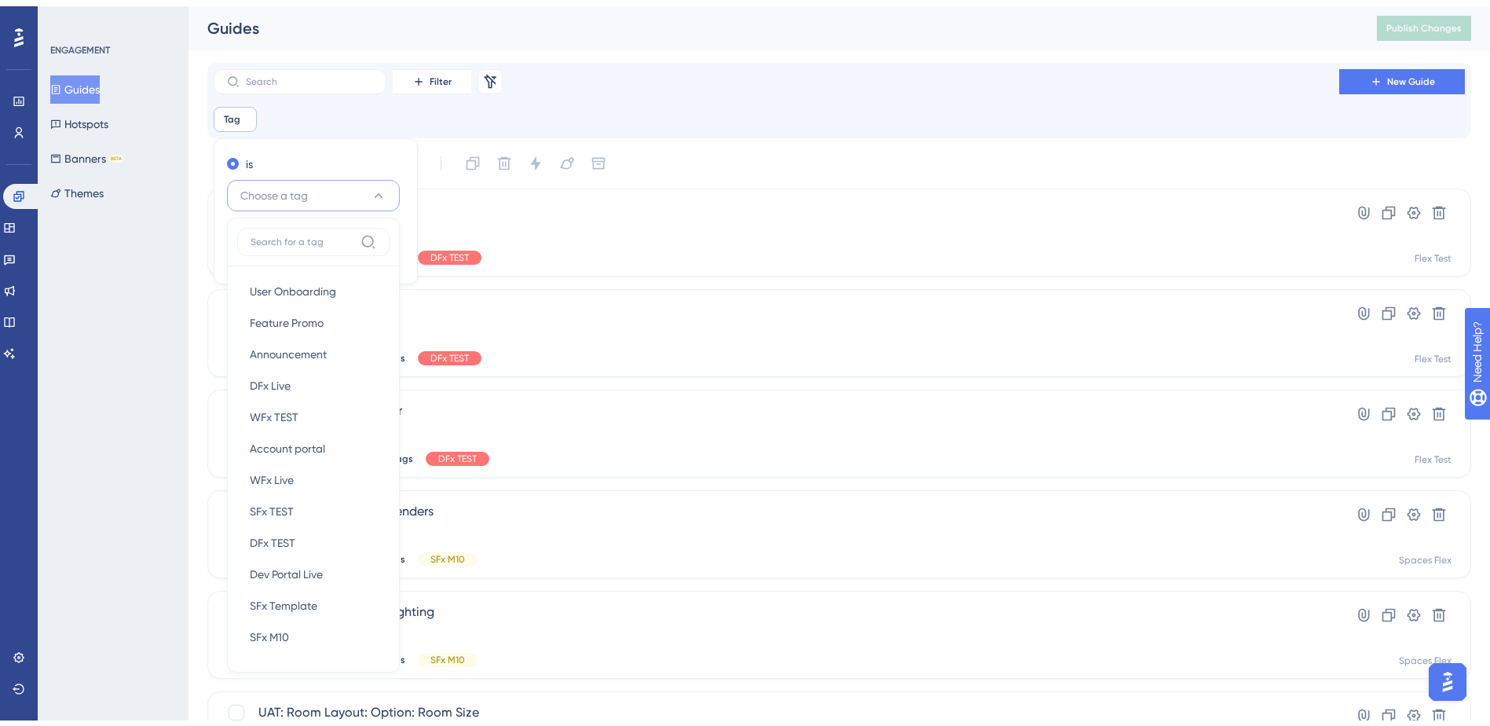
scroll to position [78, 0]
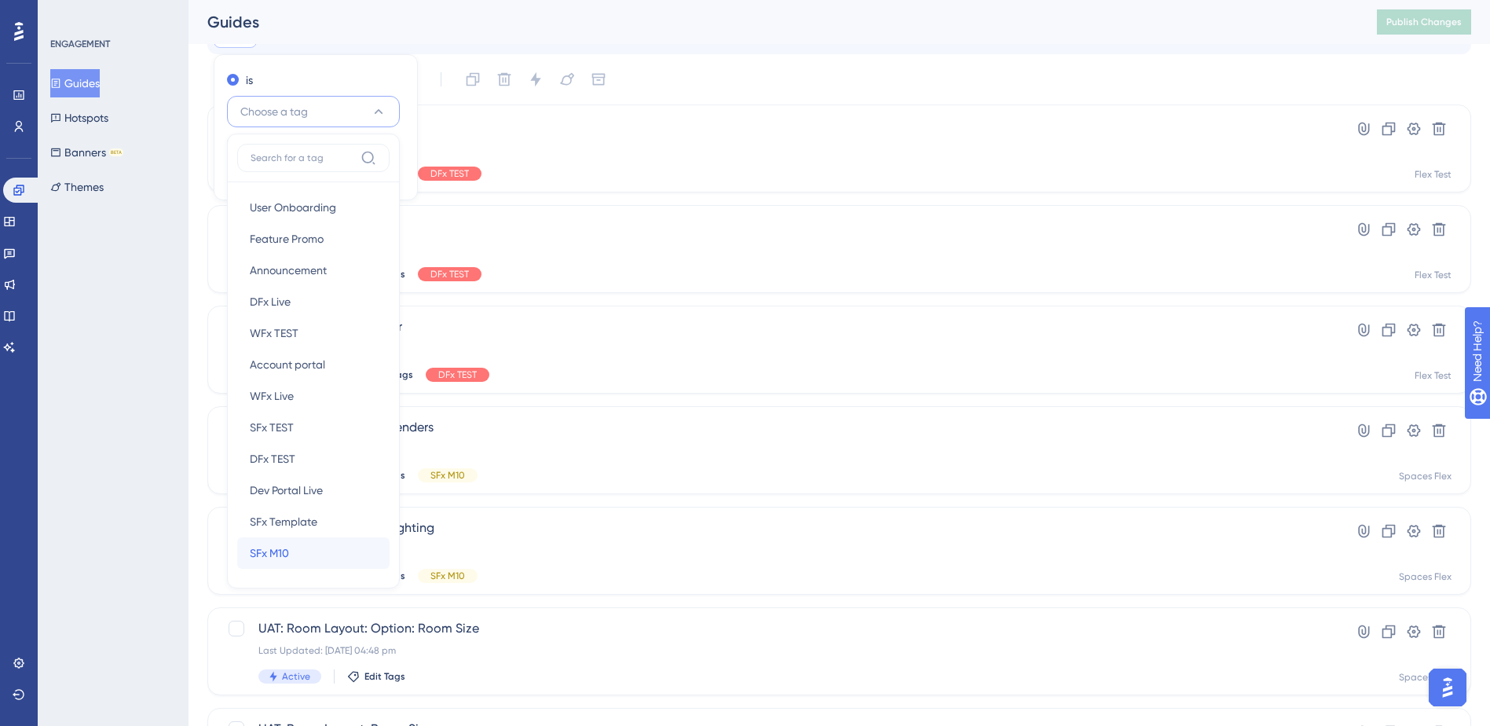
click at [314, 543] on div "SFx M10 SFx M10" at bounding box center [313, 552] width 127 height 31
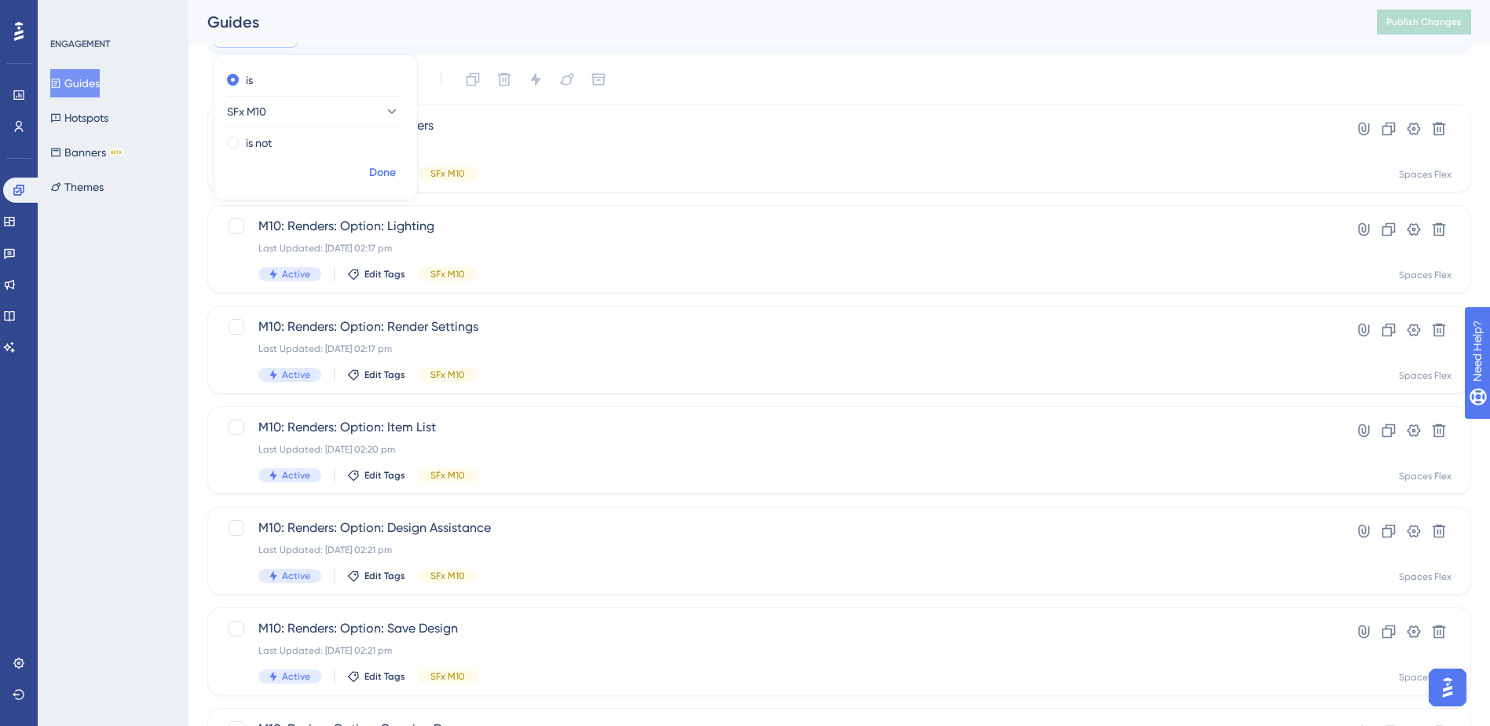
click at [371, 174] on span "Done" at bounding box center [382, 172] width 27 height 19
click at [697, 46] on div "Tag is SFx M10 SFx M10 Remove" at bounding box center [839, 35] width 1251 height 25
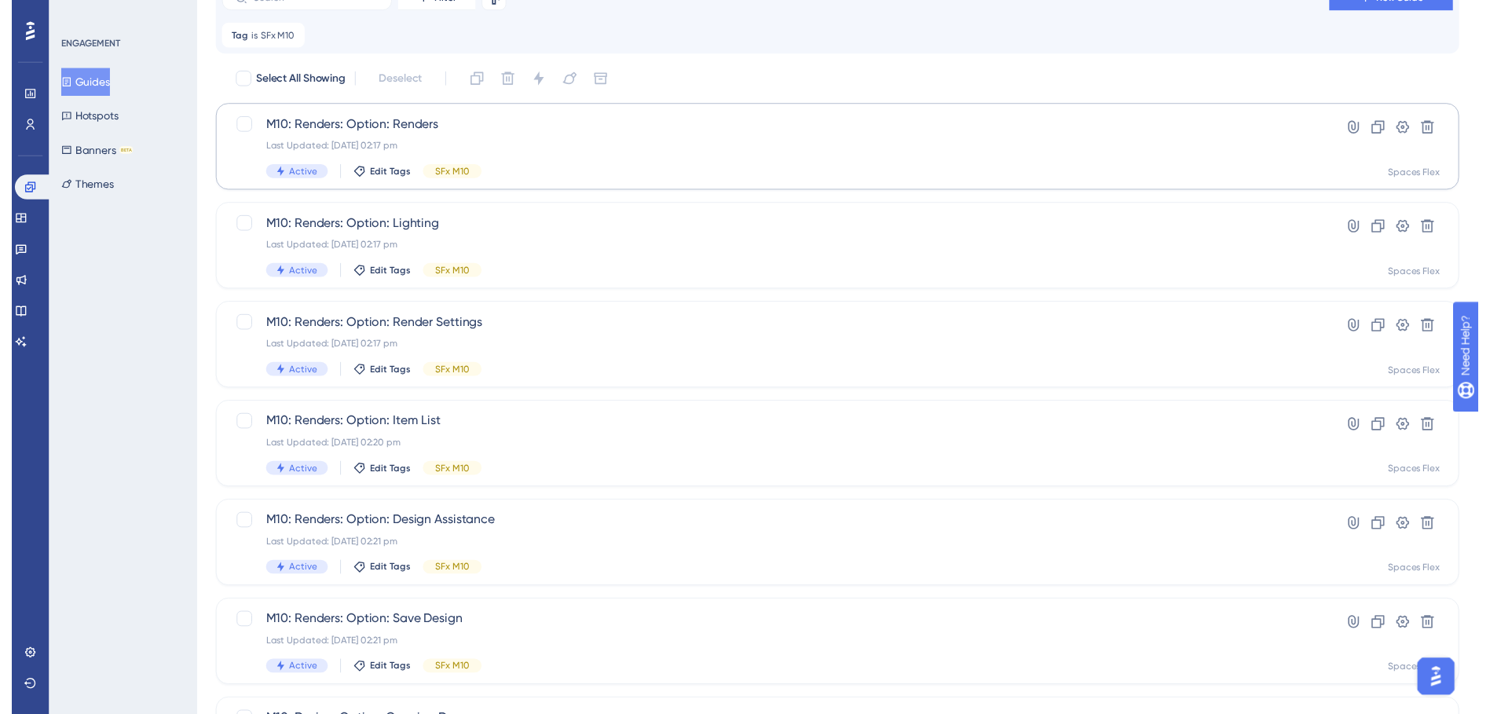
scroll to position [0, 0]
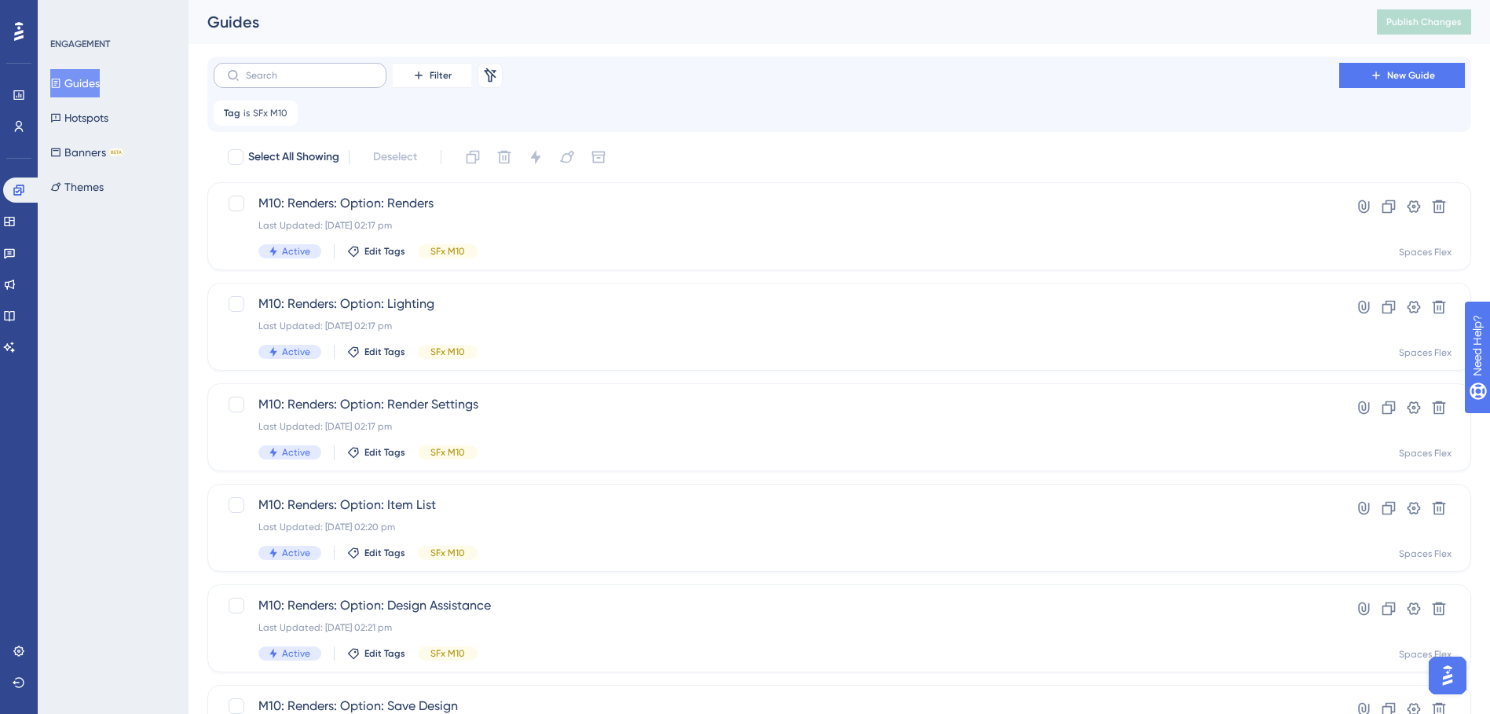
click at [313, 84] on label at bounding box center [300, 75] width 173 height 25
click at [313, 81] on input "text" at bounding box center [309, 75] width 127 height 11
type input "wl"
checkbox input "true"
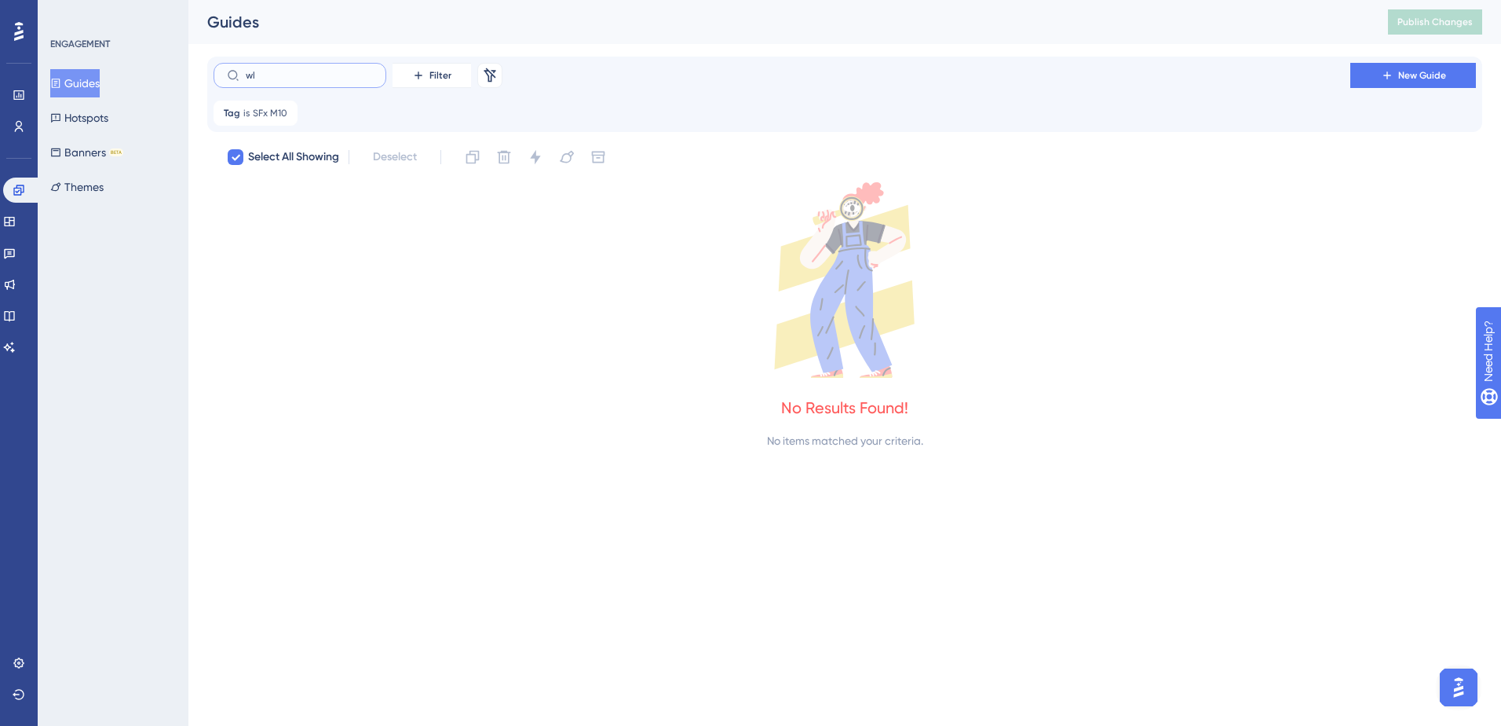
type input "w"
checkbox input "false"
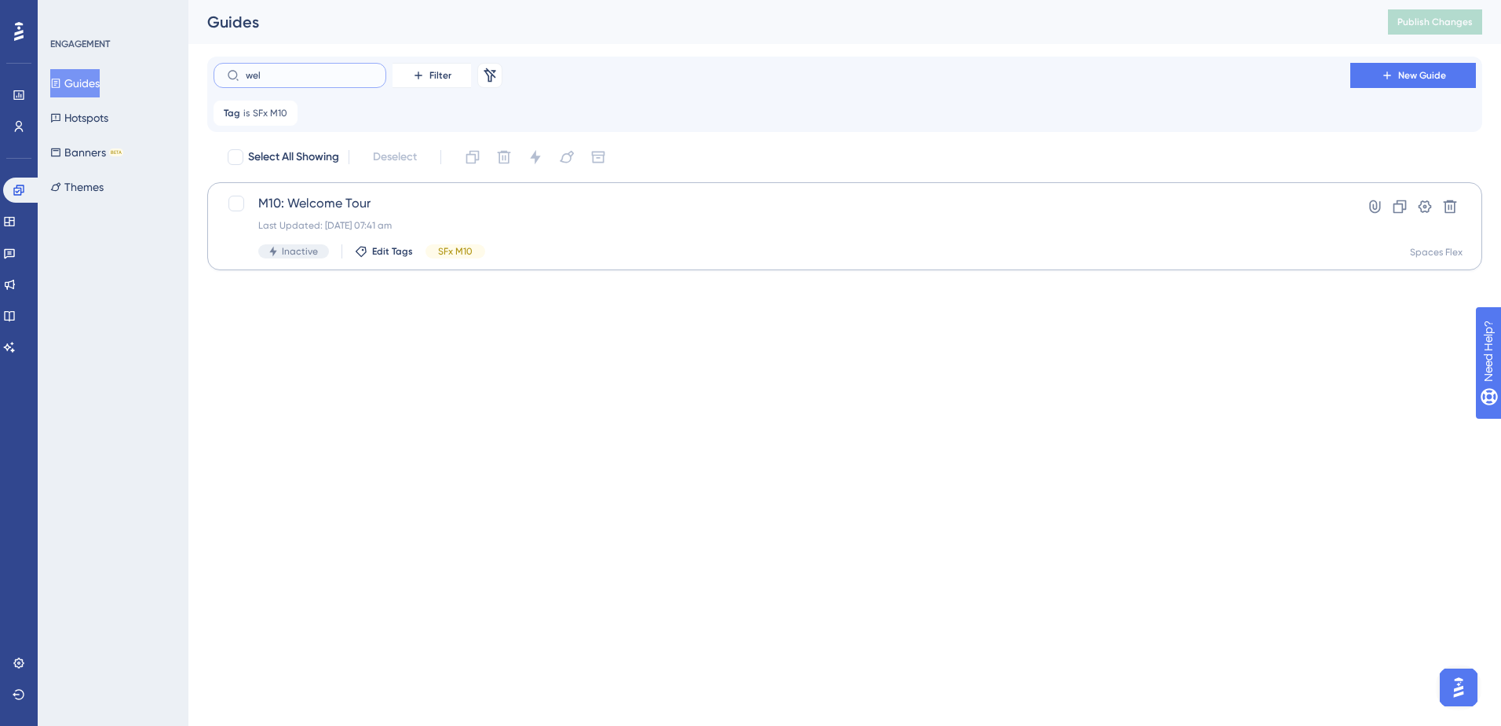
type input "wel"
click at [371, 192] on div "M10: Welcome Tour Last Updated: [DATE] 07:41 am Inactive Edit Tags SFx M10 Hype…" at bounding box center [844, 226] width 1275 height 88
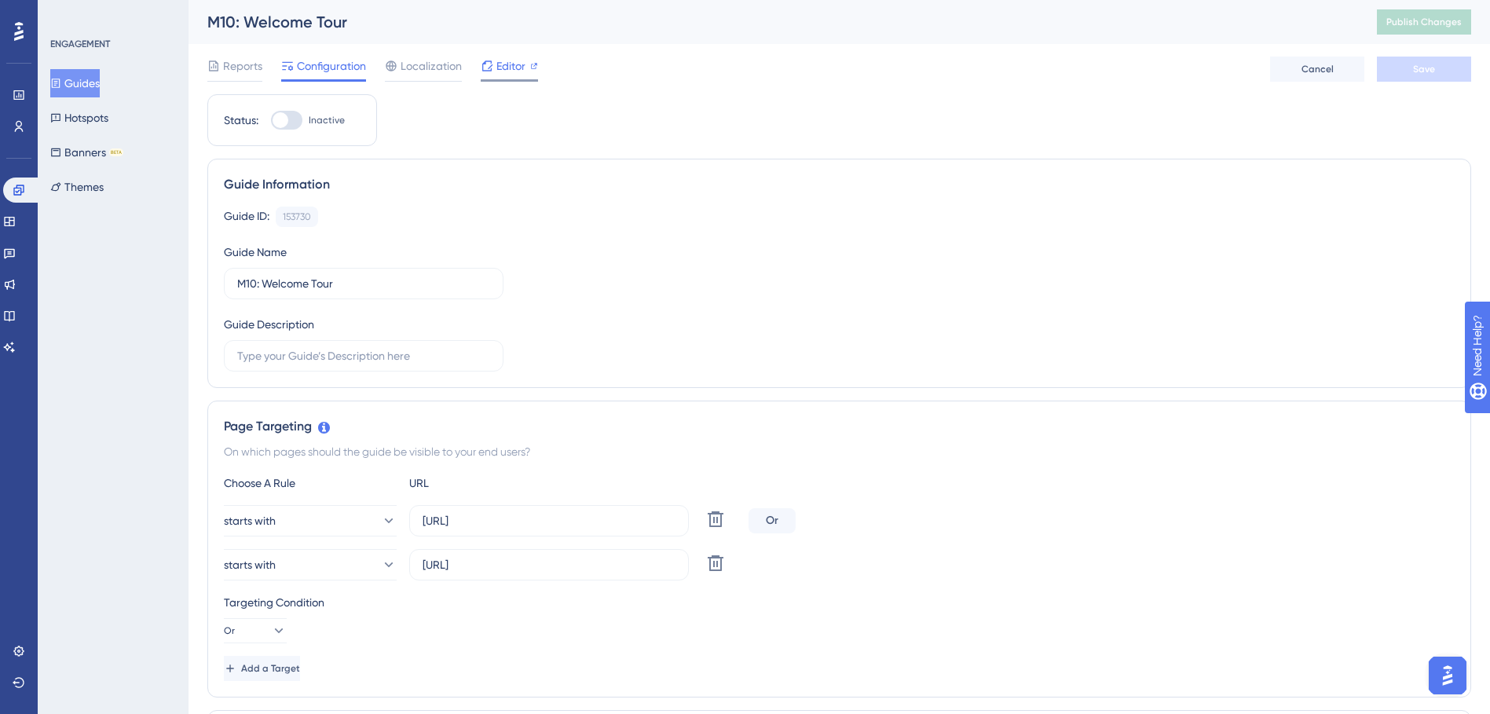
click at [510, 67] on span "Editor" at bounding box center [510, 66] width 29 height 19
click at [1431, 19] on span "Publish Changes" at bounding box center [1423, 22] width 75 height 13
click at [298, 120] on div at bounding box center [286, 120] width 31 height 19
click at [271, 120] on input "Inactive" at bounding box center [270, 120] width 1 height 1
checkbox input "true"
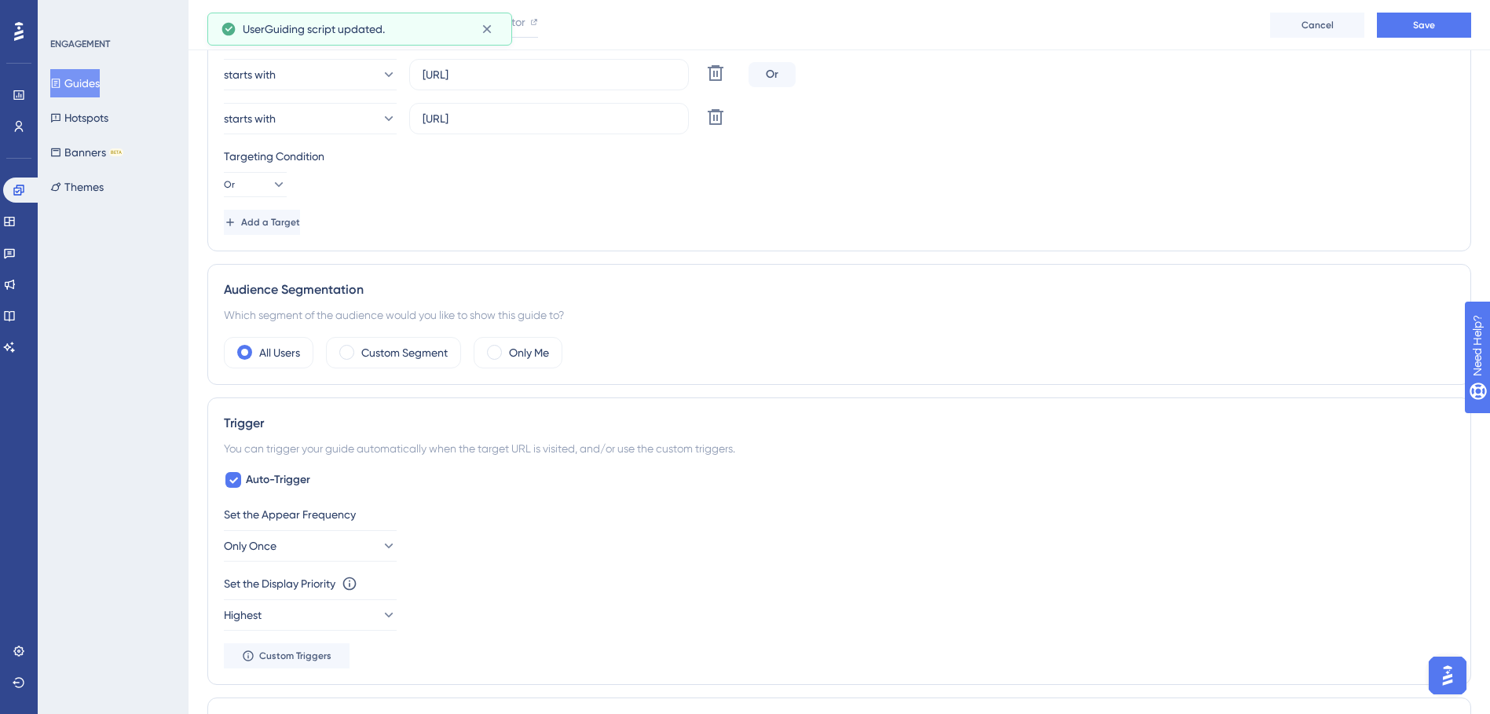
scroll to position [707, 0]
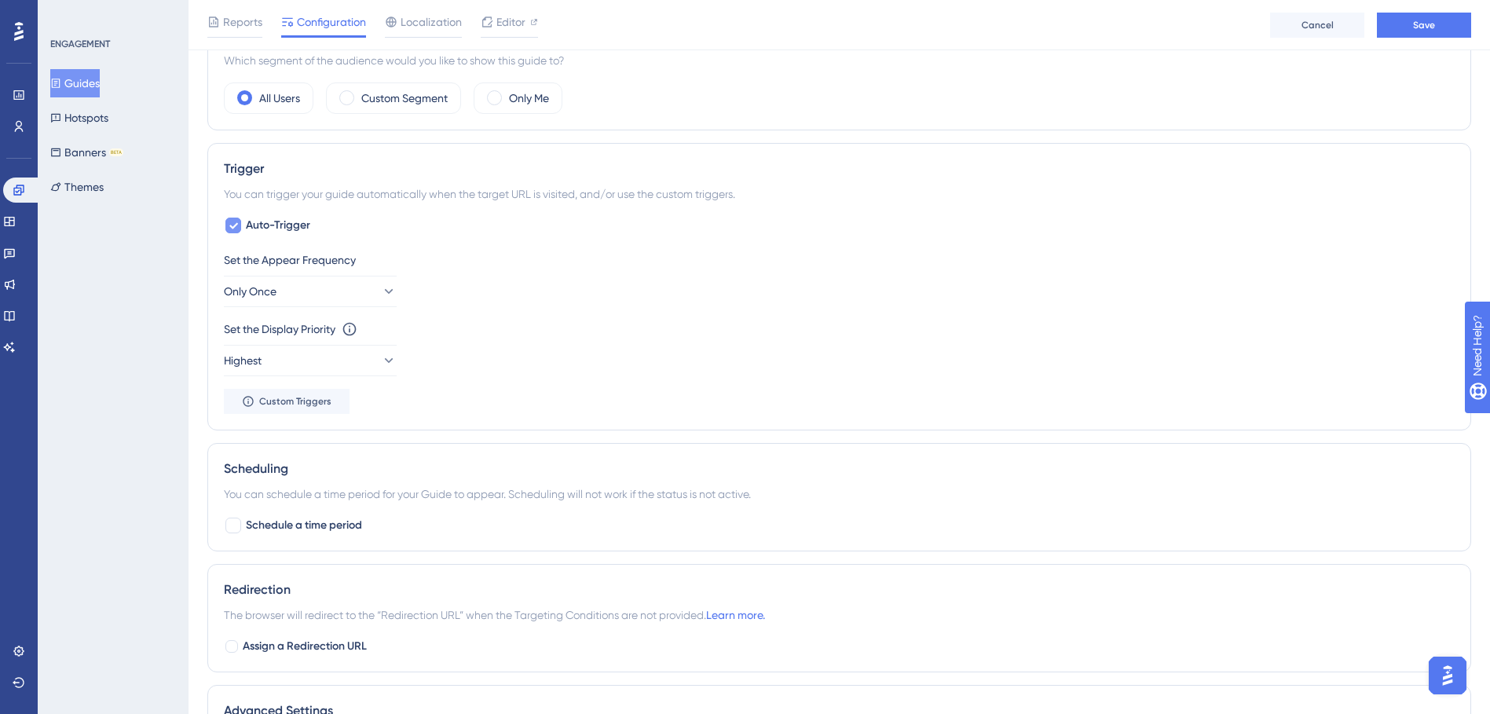
click at [249, 225] on span "Auto-Trigger" at bounding box center [278, 225] width 64 height 19
checkbox input "false"
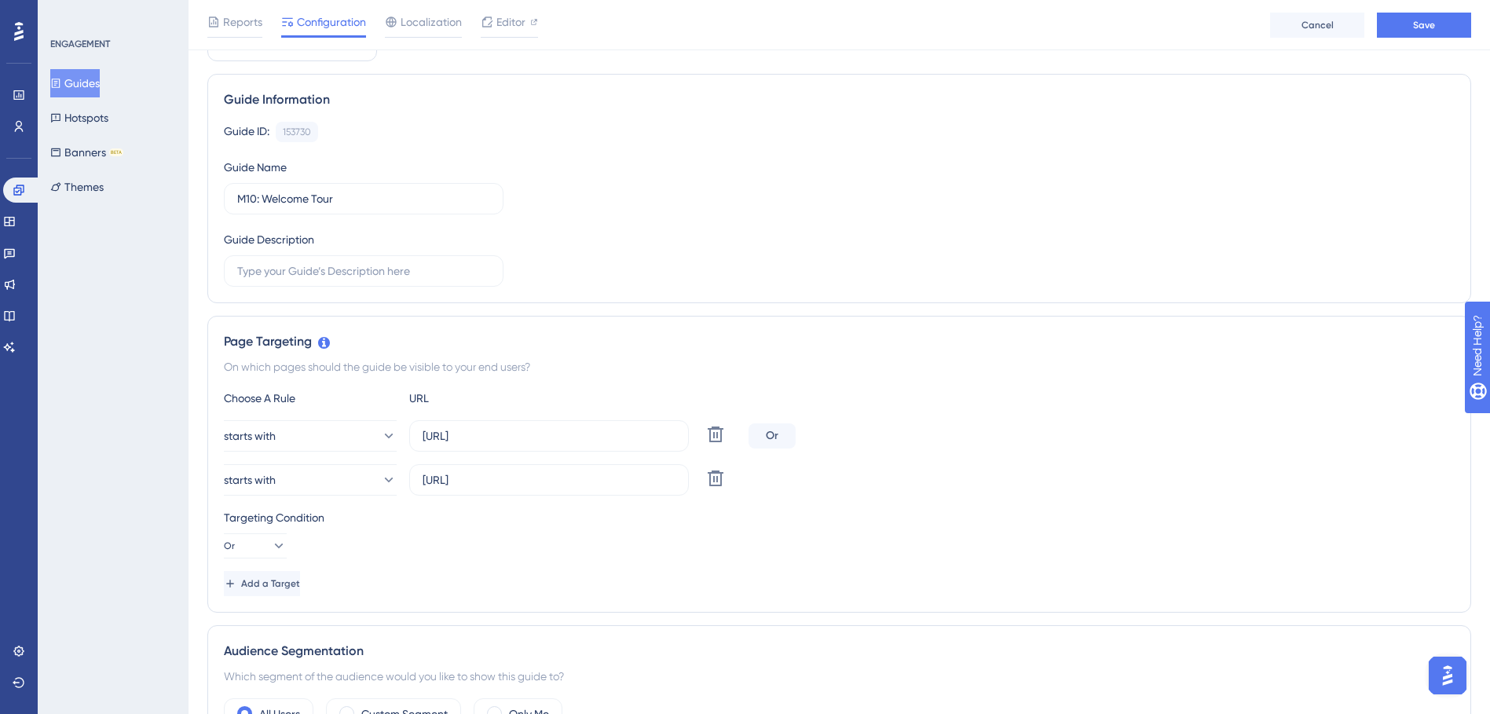
scroll to position [0, 0]
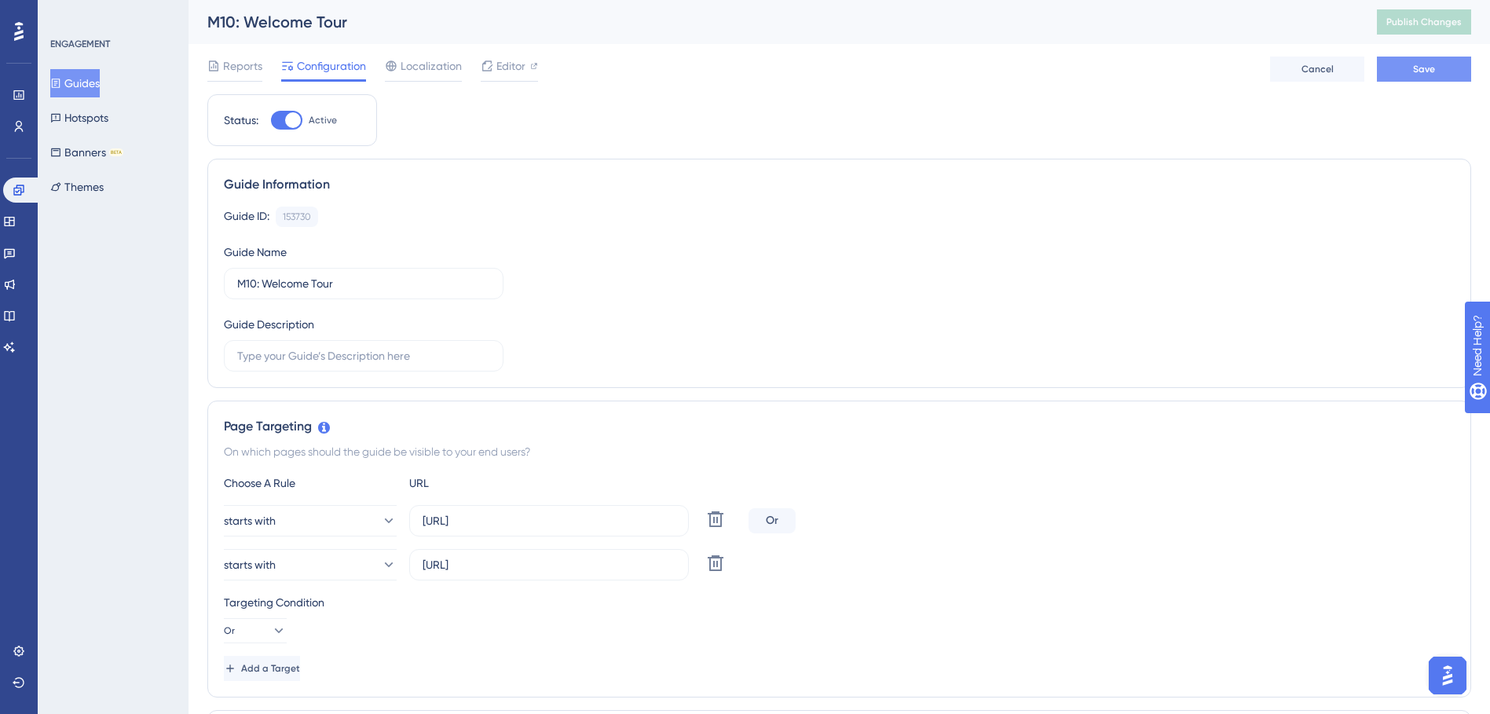
click at [1421, 68] on span "Save" at bounding box center [1424, 69] width 22 height 13
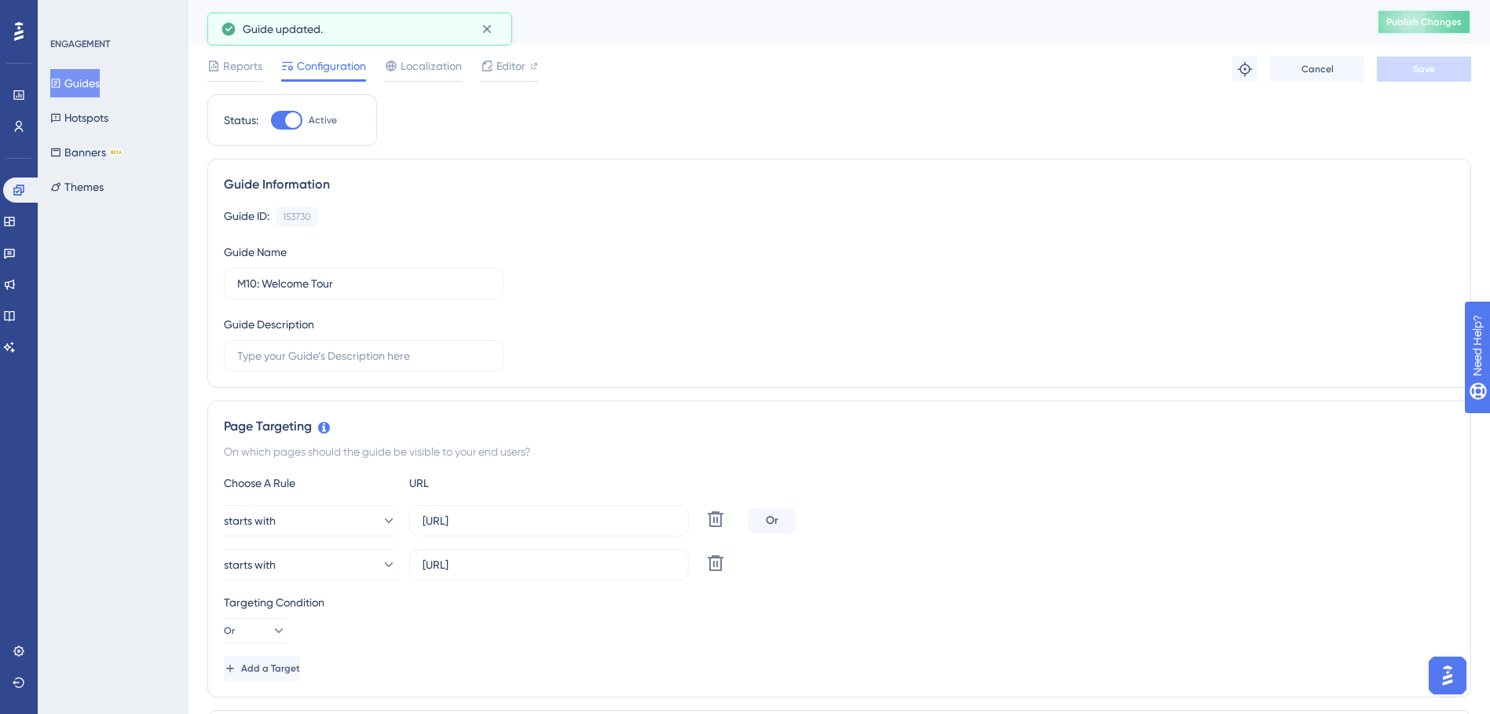
click at [1461, 20] on span "Publish Changes" at bounding box center [1423, 22] width 75 height 13
click at [119, 152] on div "BETA" at bounding box center [116, 152] width 14 height 8
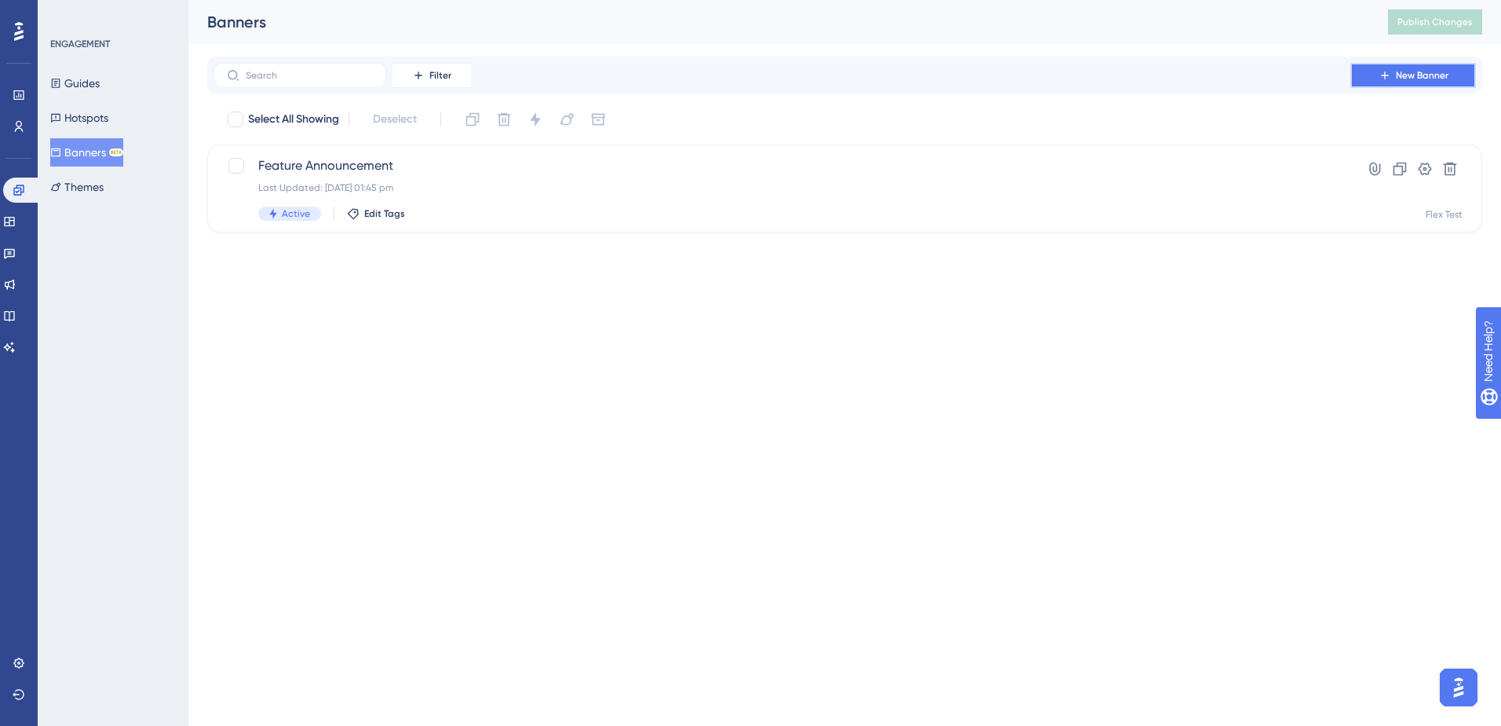
click at [1366, 75] on button "New Banner" at bounding box center [1414, 75] width 126 height 25
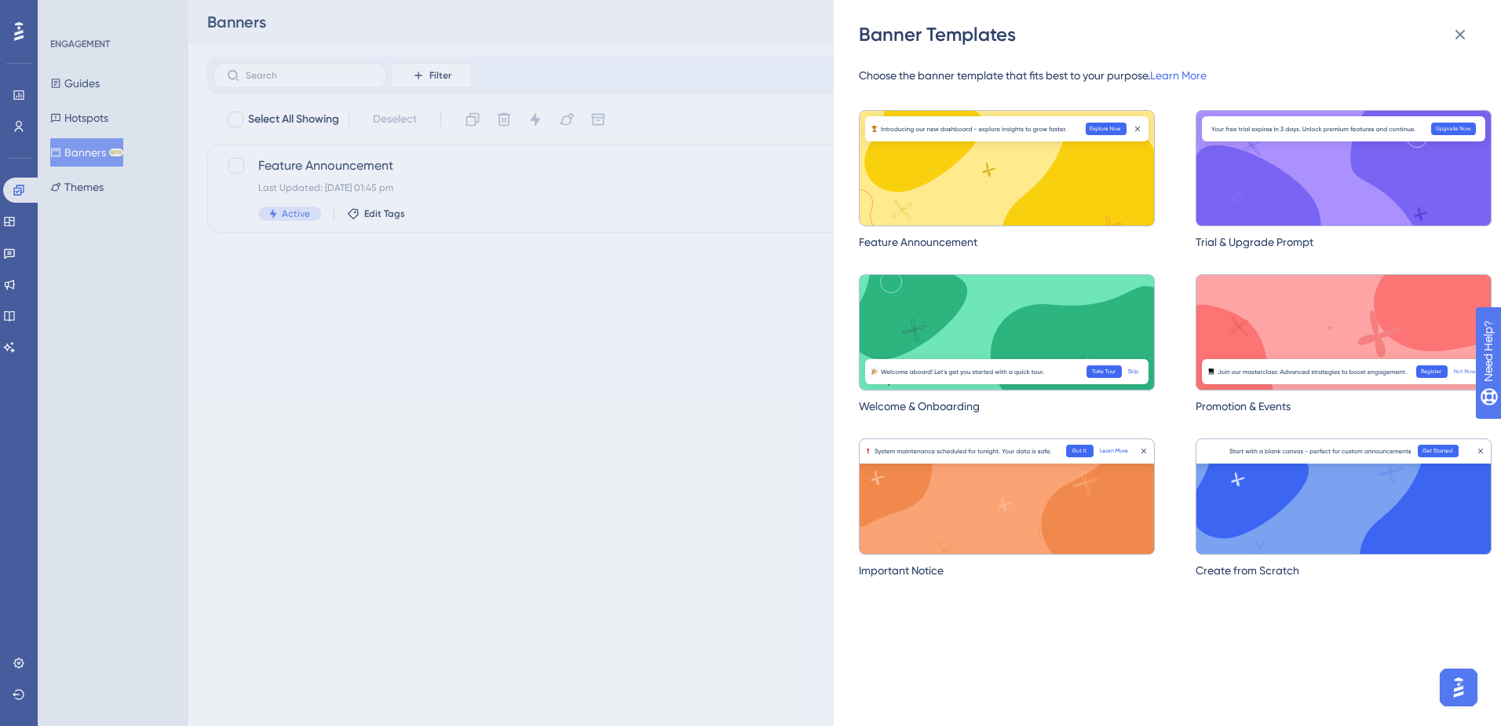
click at [1028, 366] on img at bounding box center [1007, 332] width 296 height 116
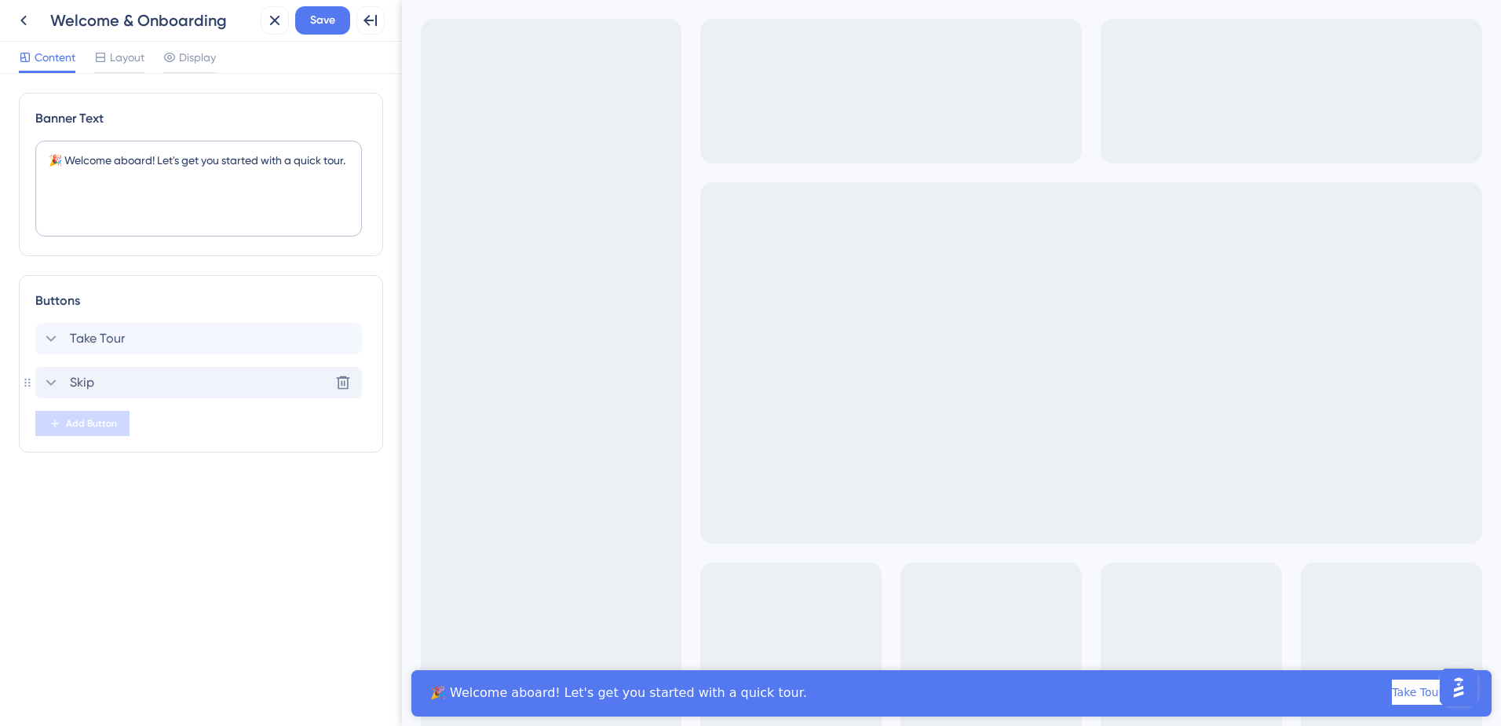
click at [100, 379] on div "Skip Delete" at bounding box center [198, 382] width 327 height 31
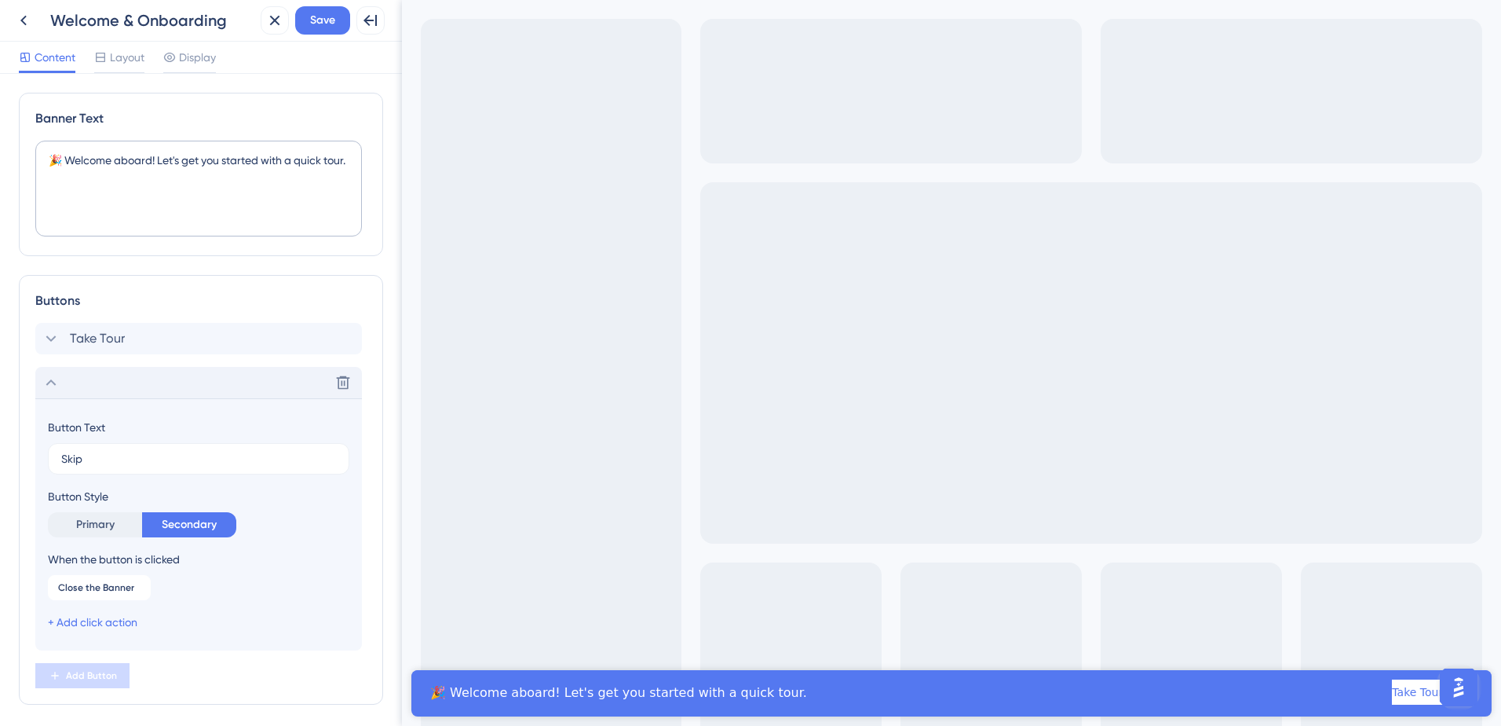
scroll to position [60, 0]
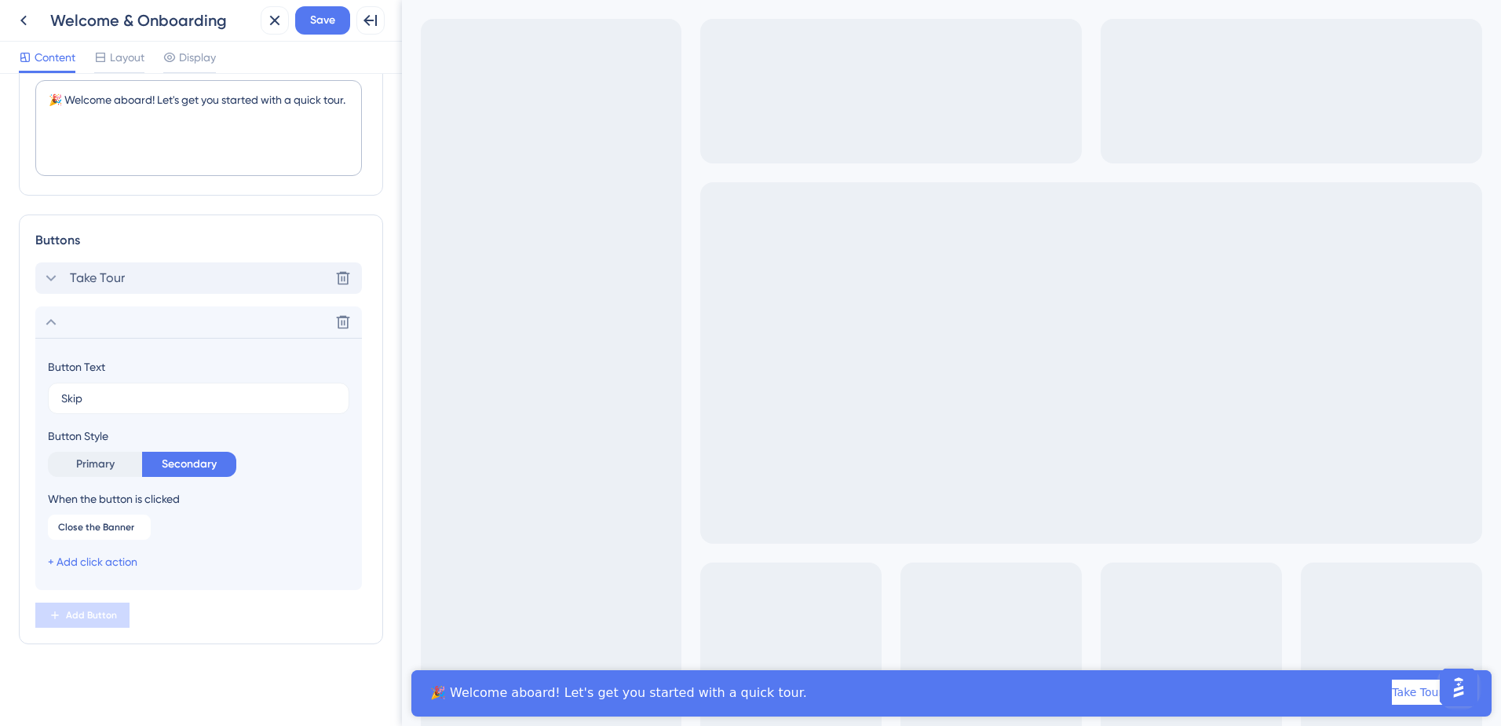
click at [166, 272] on div "Take Tour Delete" at bounding box center [198, 277] width 327 height 31
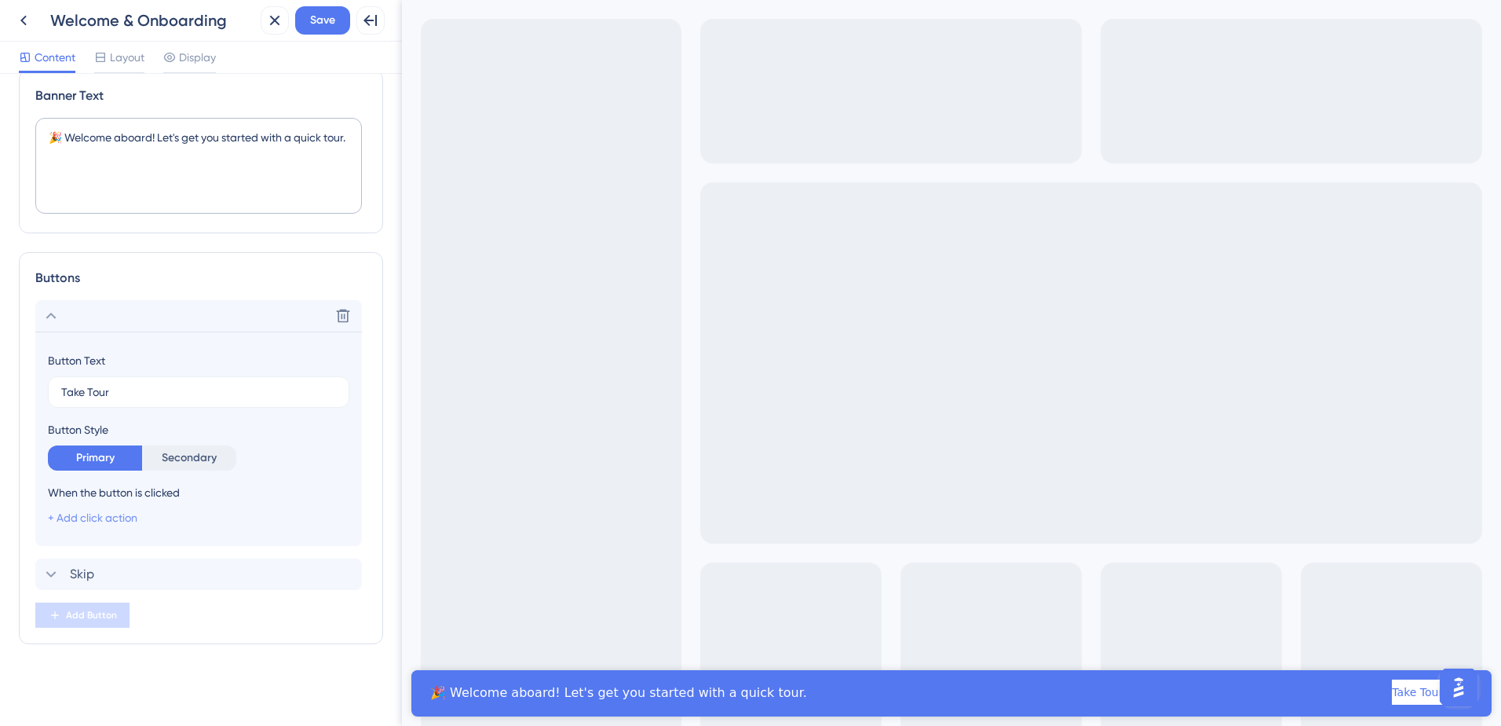
click at [113, 521] on link "+ Add click action" at bounding box center [93, 517] width 90 height 13
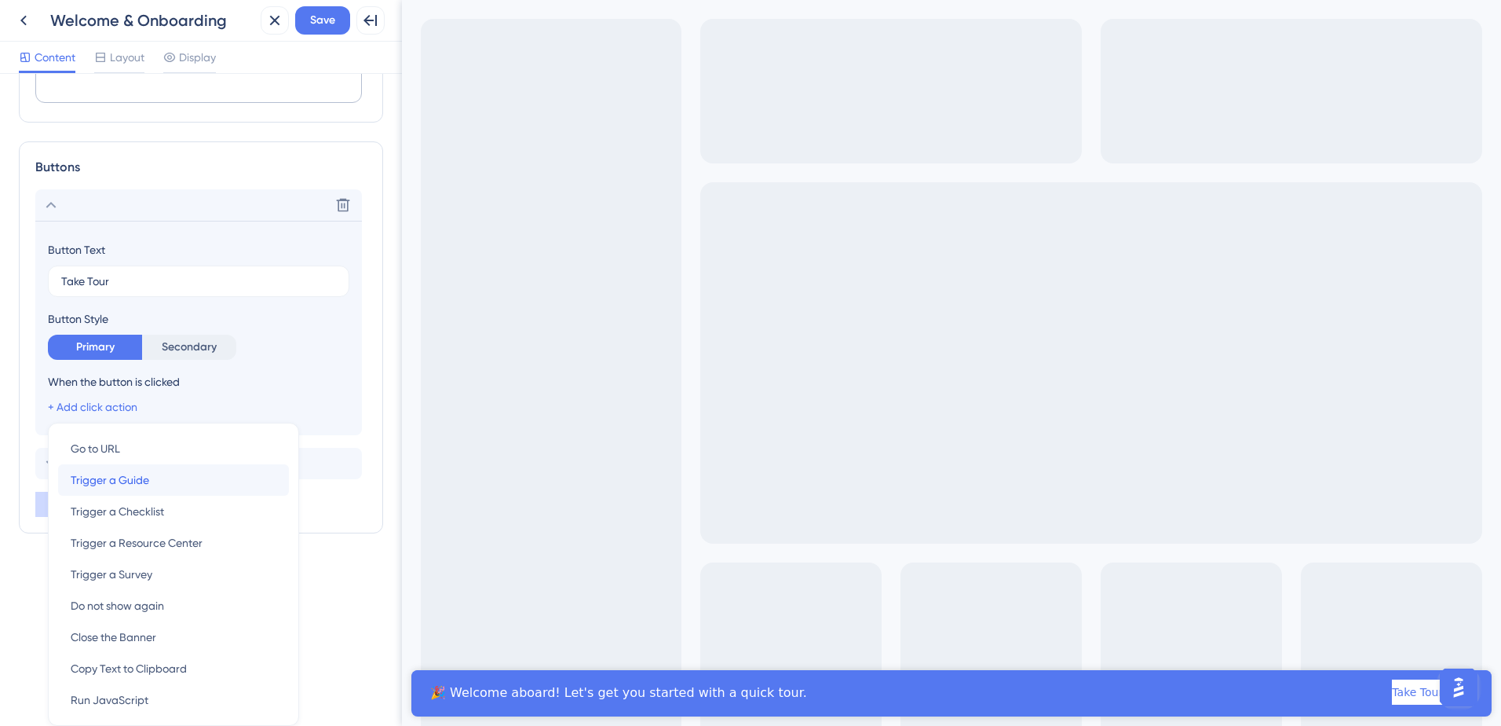
click at [136, 480] on span "Trigger a Guide" at bounding box center [110, 479] width 79 height 19
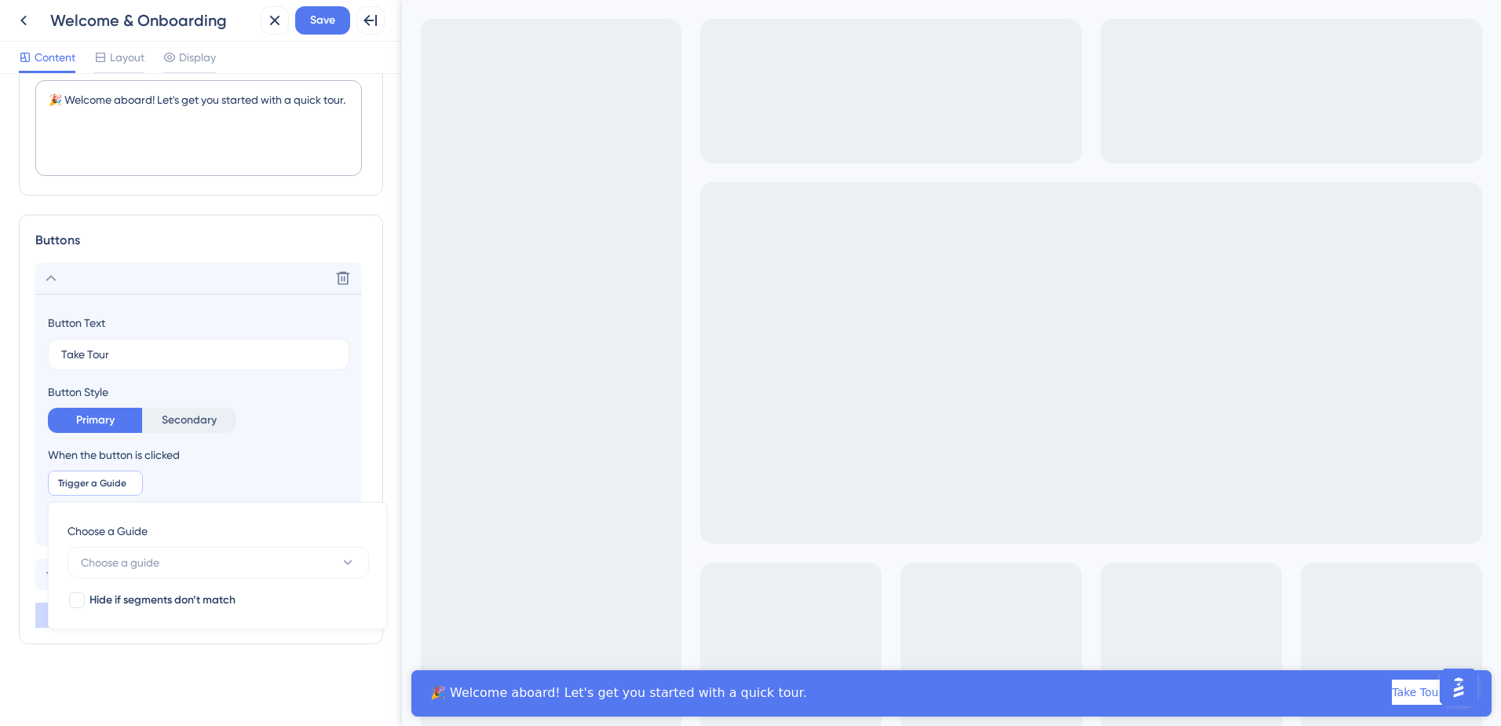
scroll to position [60, 0]
click at [177, 552] on button "Choose a guide" at bounding box center [219, 562] width 302 height 31
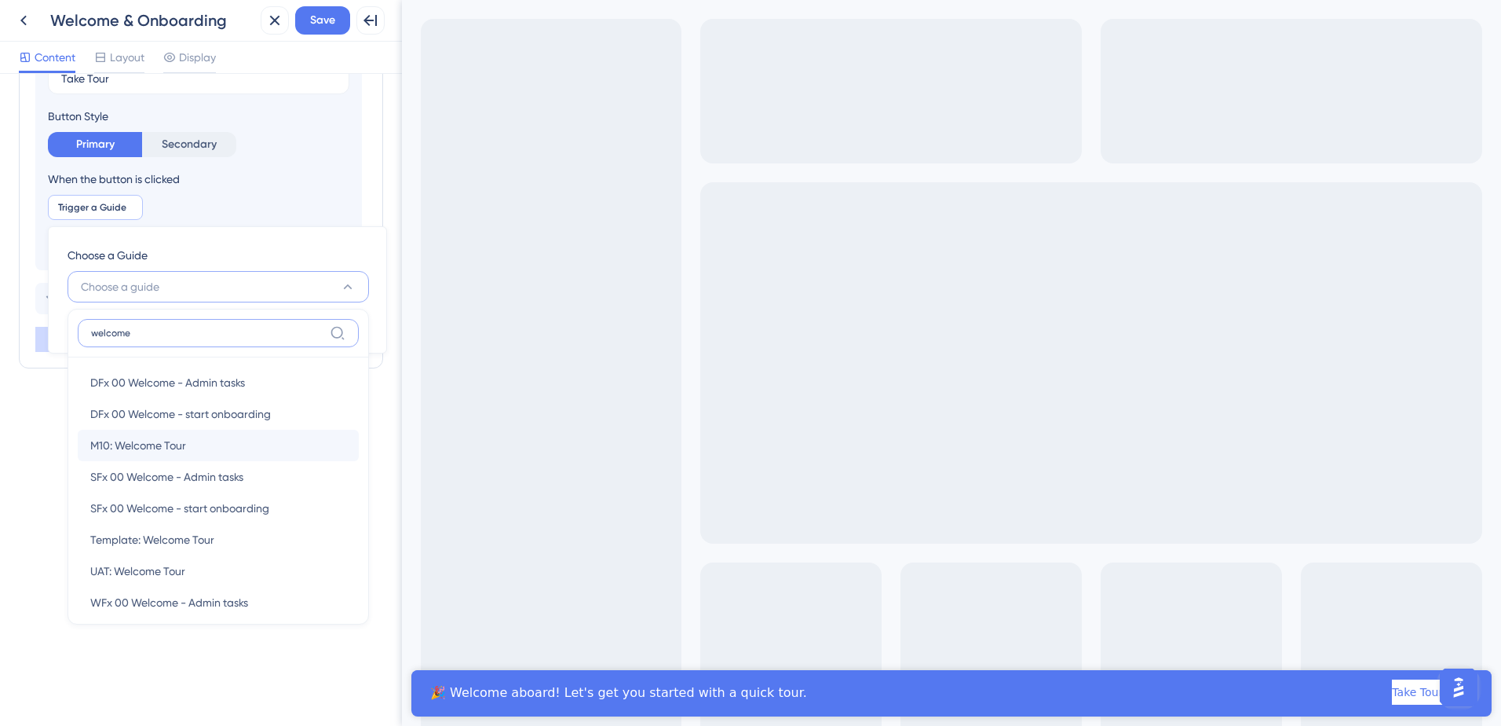
type input "welcome"
click at [181, 443] on span "M10: Welcome Tour" at bounding box center [138, 445] width 96 height 19
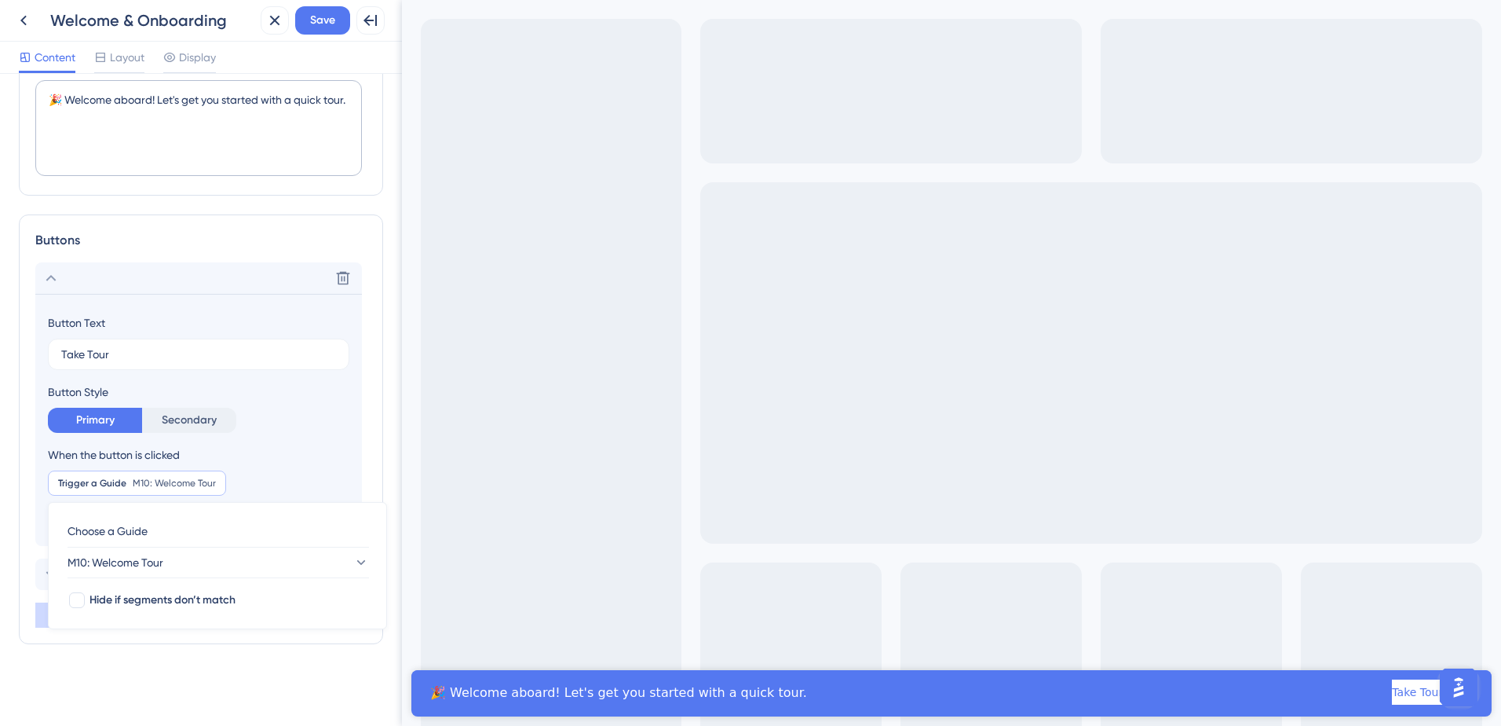
click at [314, 433] on div "Button Text Take Tour Button Style Primary Secondary When the button is clicked…" at bounding box center [199, 420] width 302 height 214
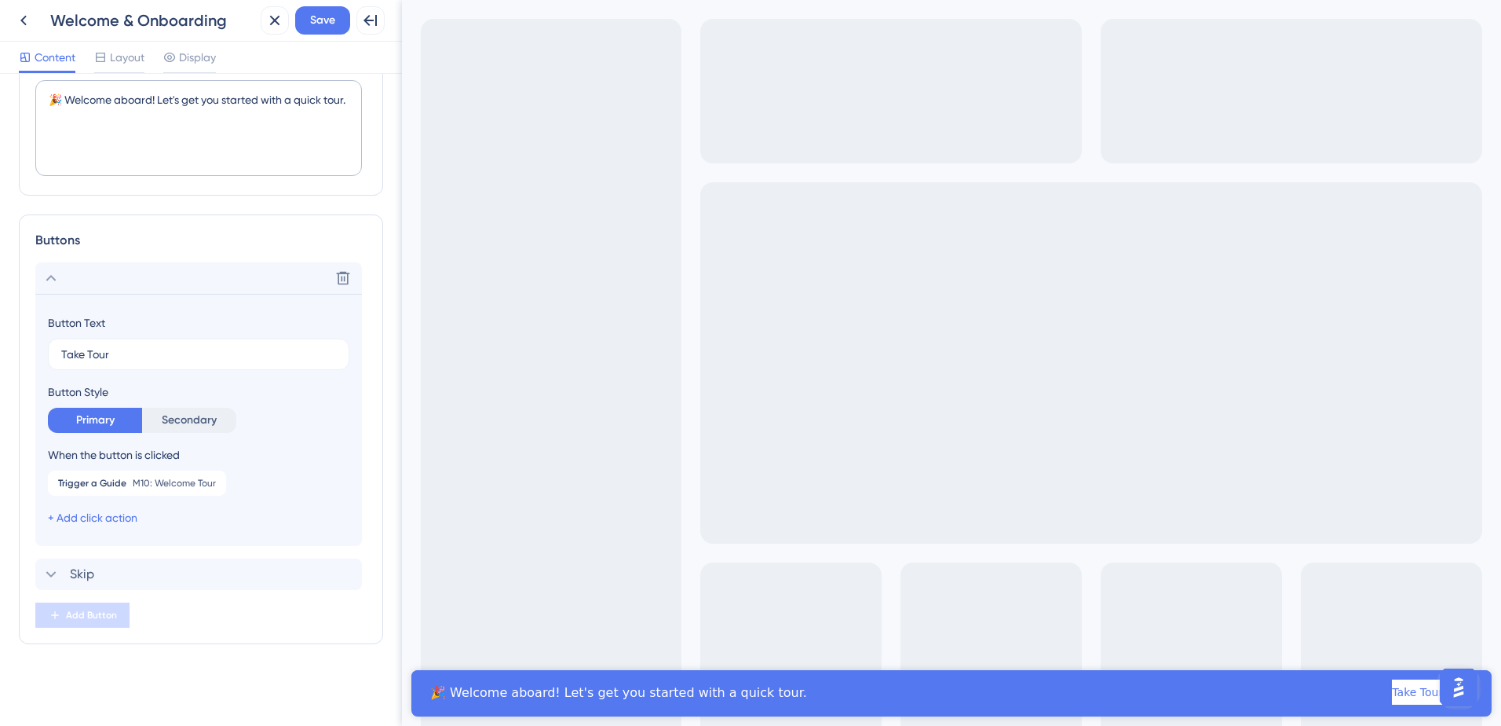
click at [796, 689] on div "🎉 Welcome aboard! Let's get you started with a quick tour. Take Tour Skip" at bounding box center [951, 691] width 1043 height 25
click at [323, 16] on span "Save" at bounding box center [322, 20] width 25 height 19
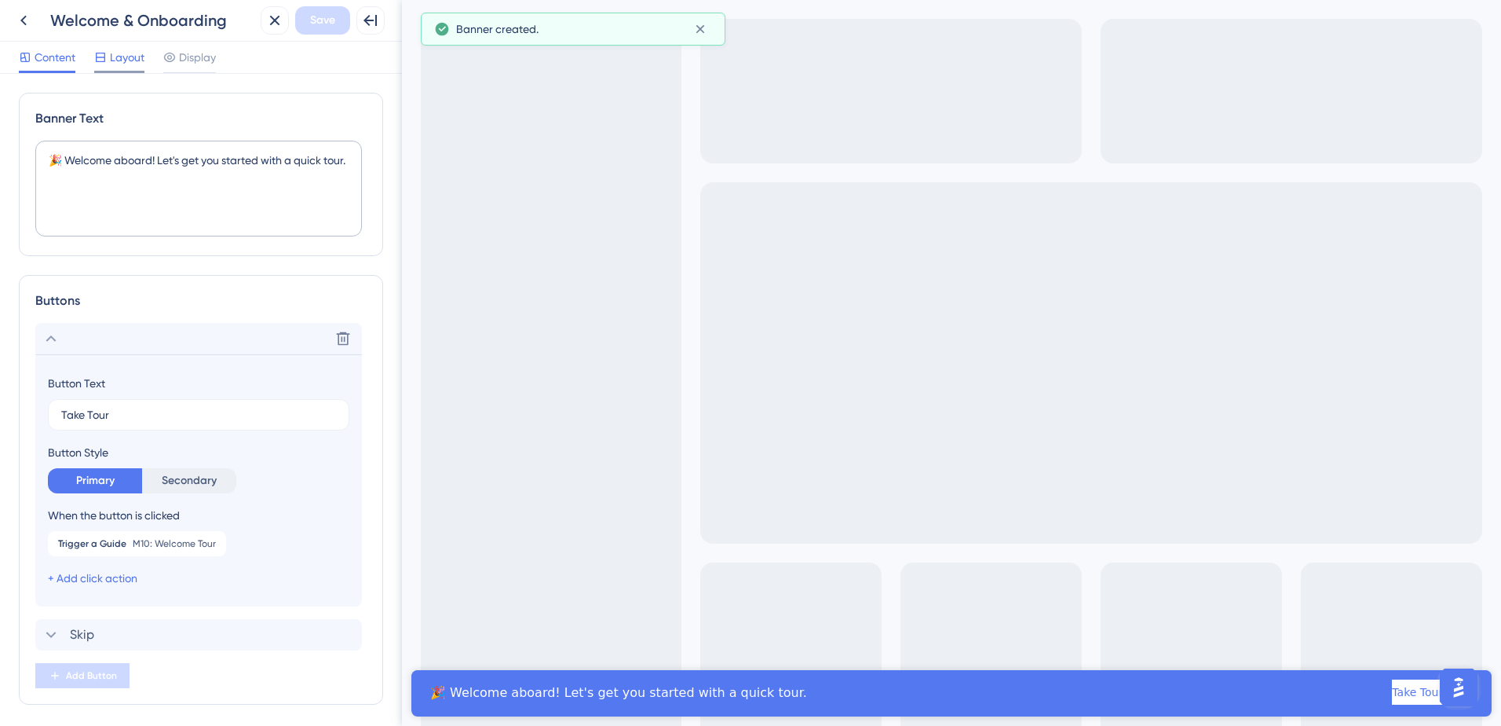
click at [137, 58] on span "Layout" at bounding box center [127, 57] width 35 height 19
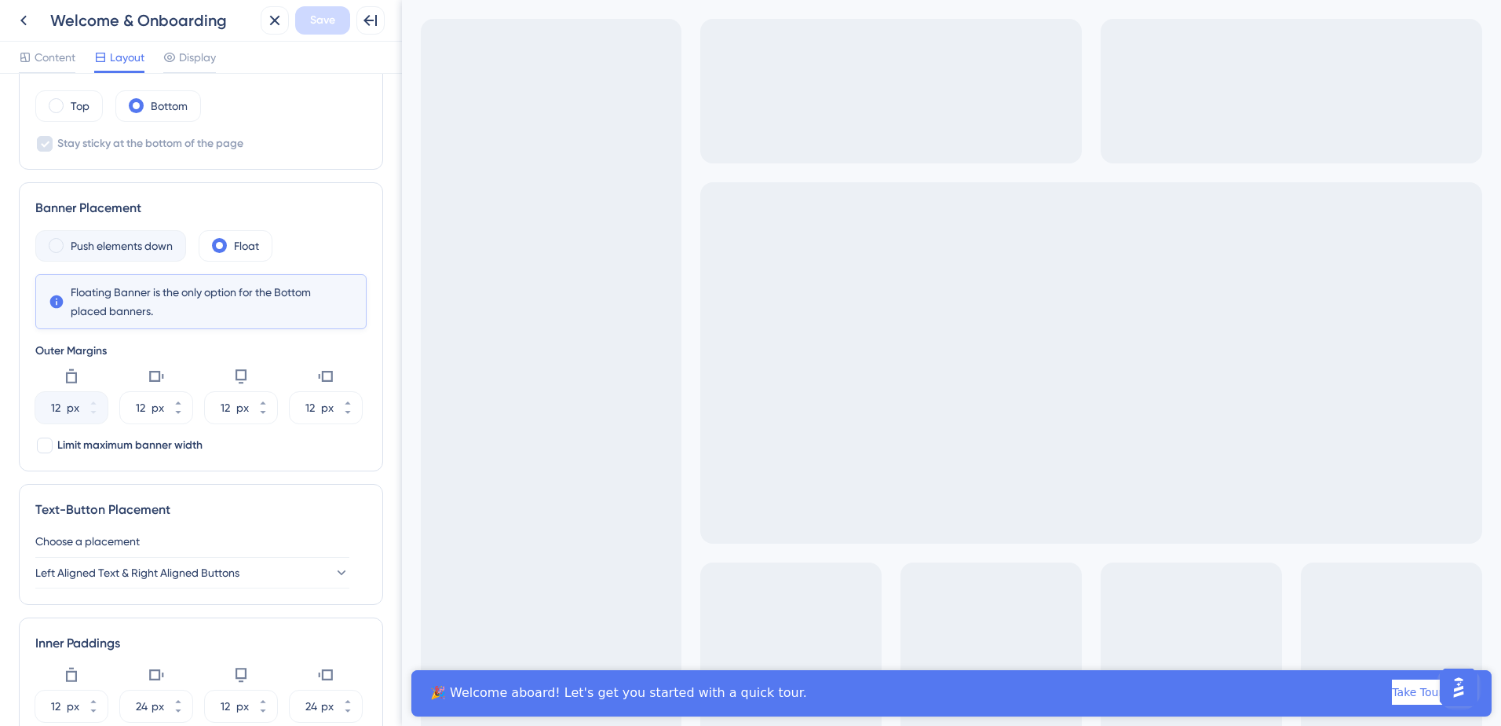
scroll to position [236, 0]
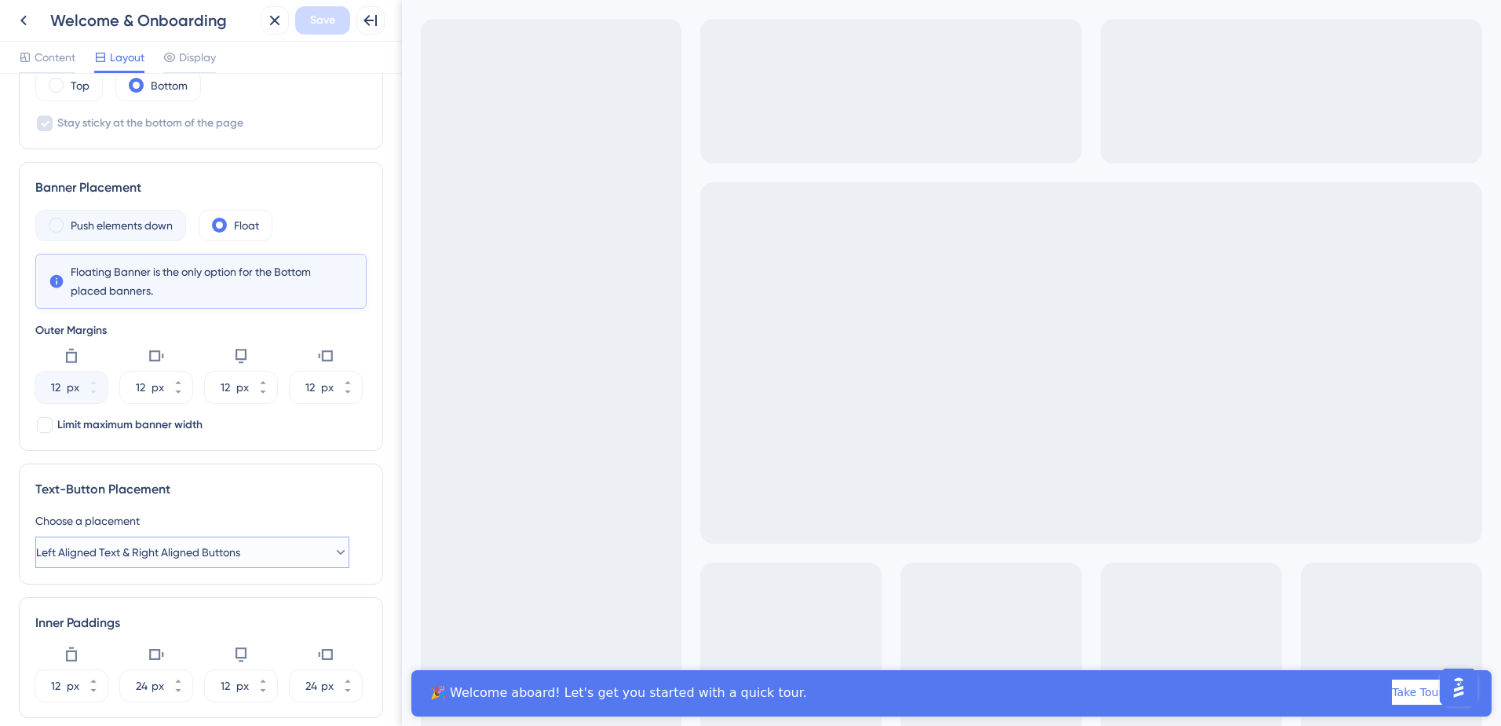
click at [220, 544] on span "Left Aligned Text & Right Aligned Buttons" at bounding box center [138, 552] width 204 height 19
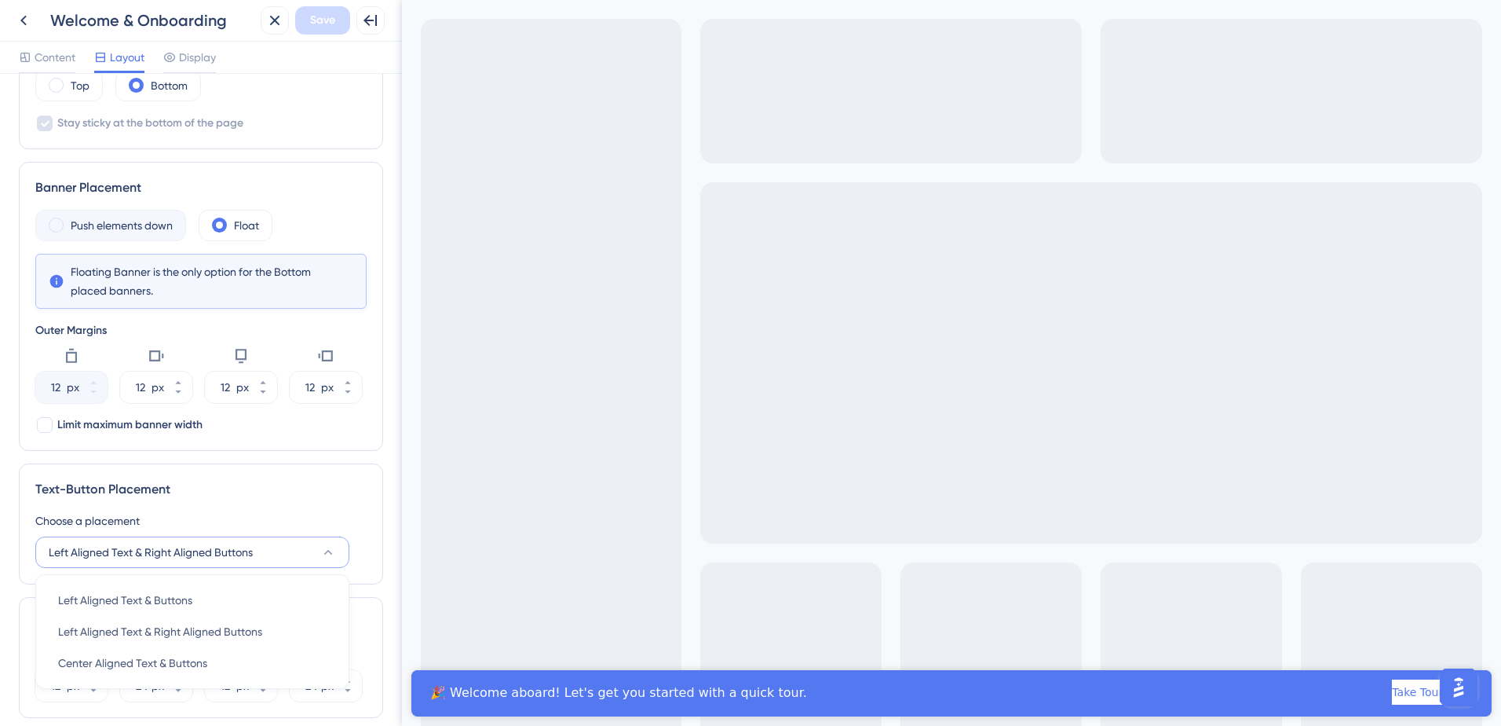
scroll to position [309, 0]
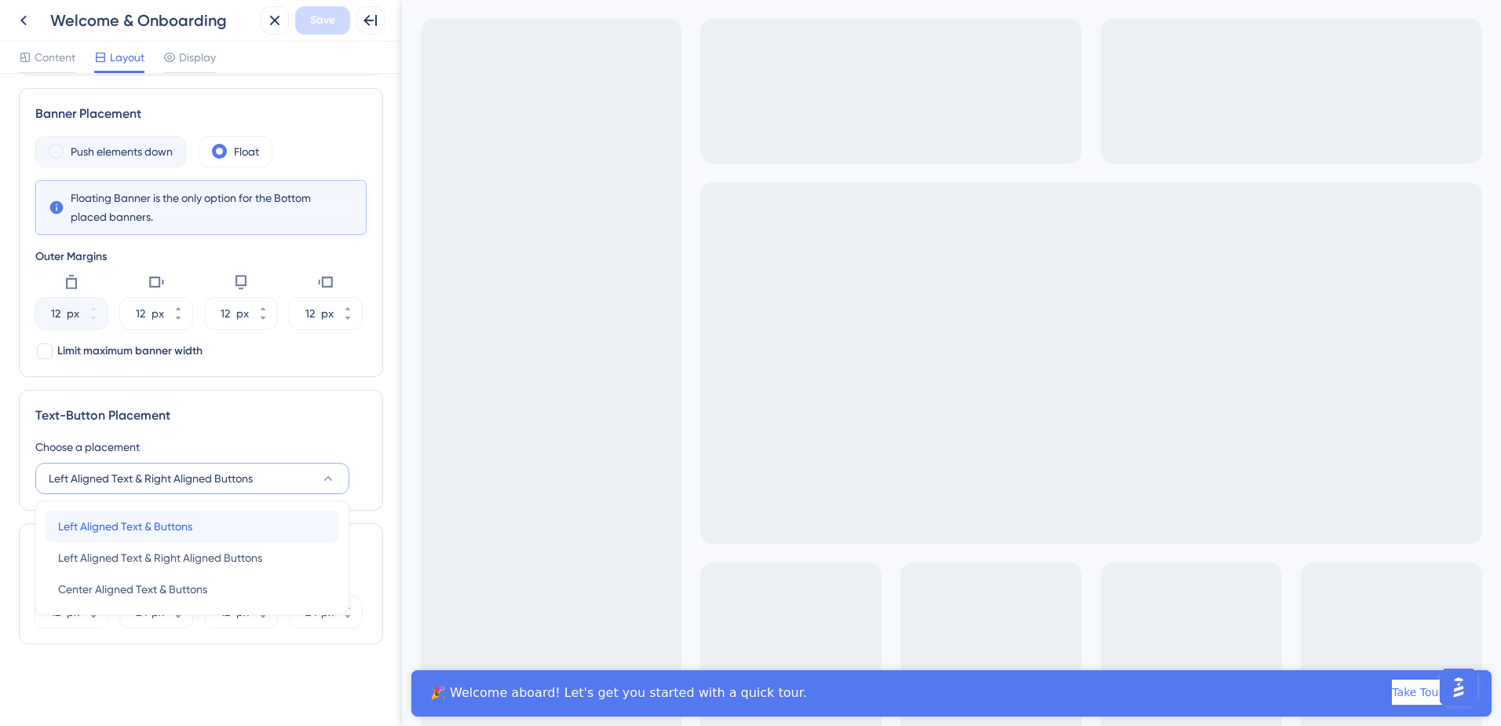
click at [223, 535] on div "Left Aligned Text & Buttons Left Aligned Text & Buttons" at bounding box center [192, 525] width 269 height 31
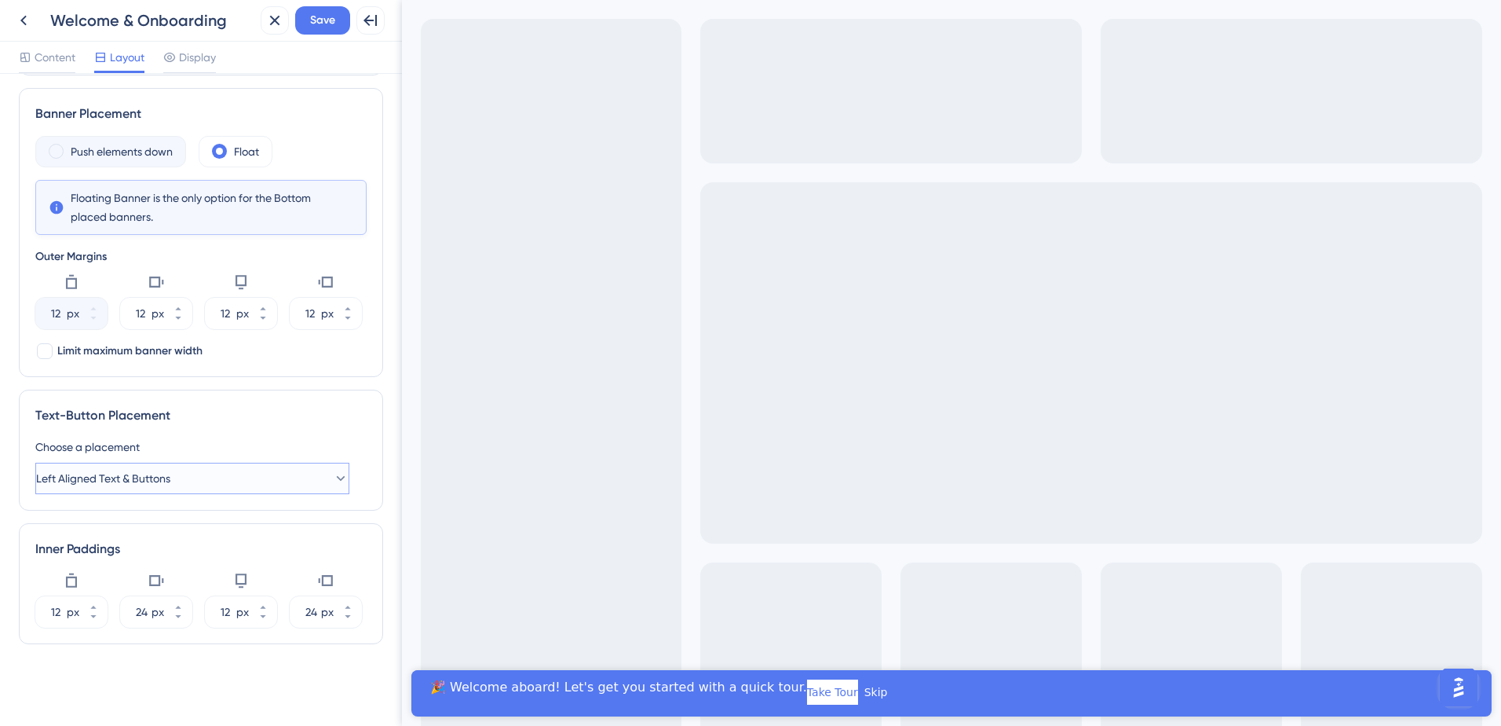
click at [252, 475] on button "Left Aligned Text & Buttons" at bounding box center [192, 478] width 314 height 31
click at [225, 587] on div "Center Aligned Text & Buttons Center Aligned Text & Buttons" at bounding box center [192, 588] width 269 height 31
click at [330, 24] on span "Save" at bounding box center [322, 20] width 25 height 19
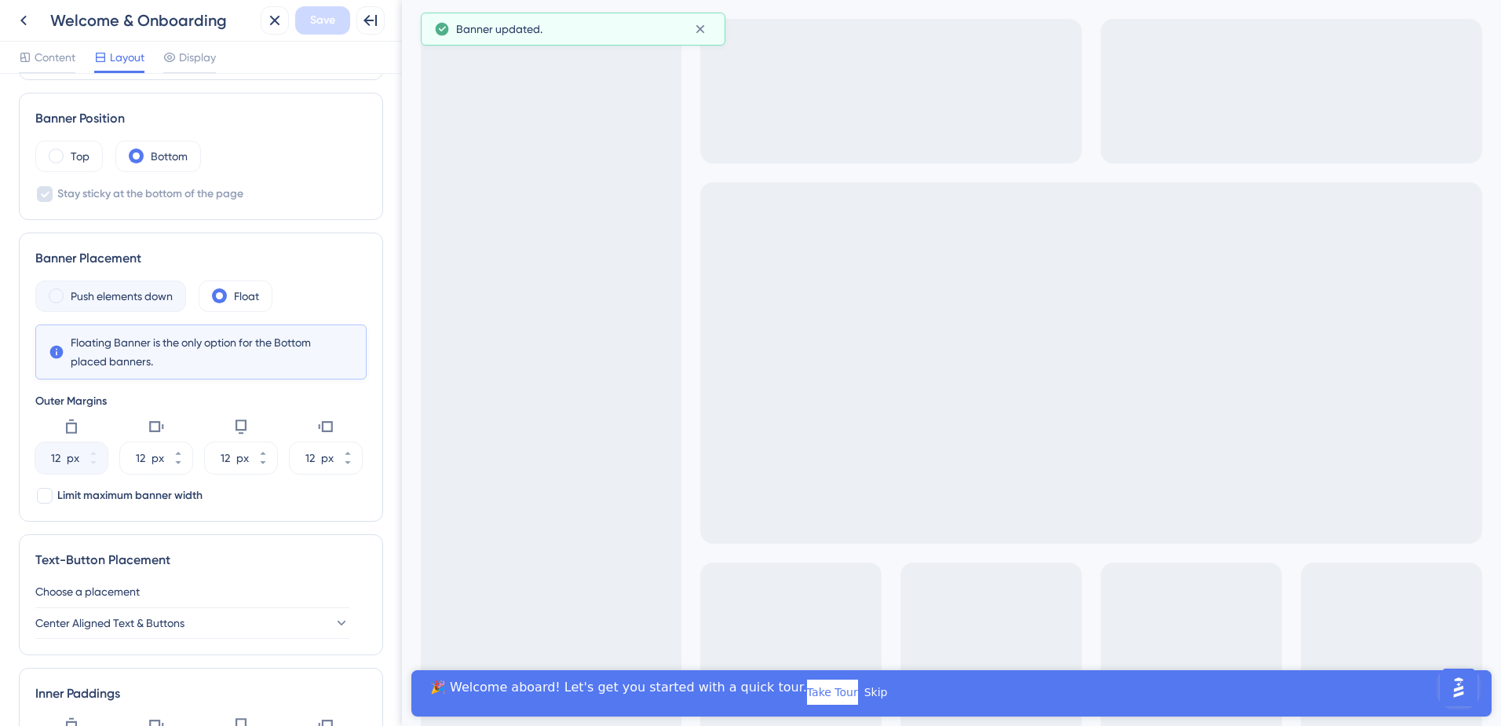
scroll to position [152, 0]
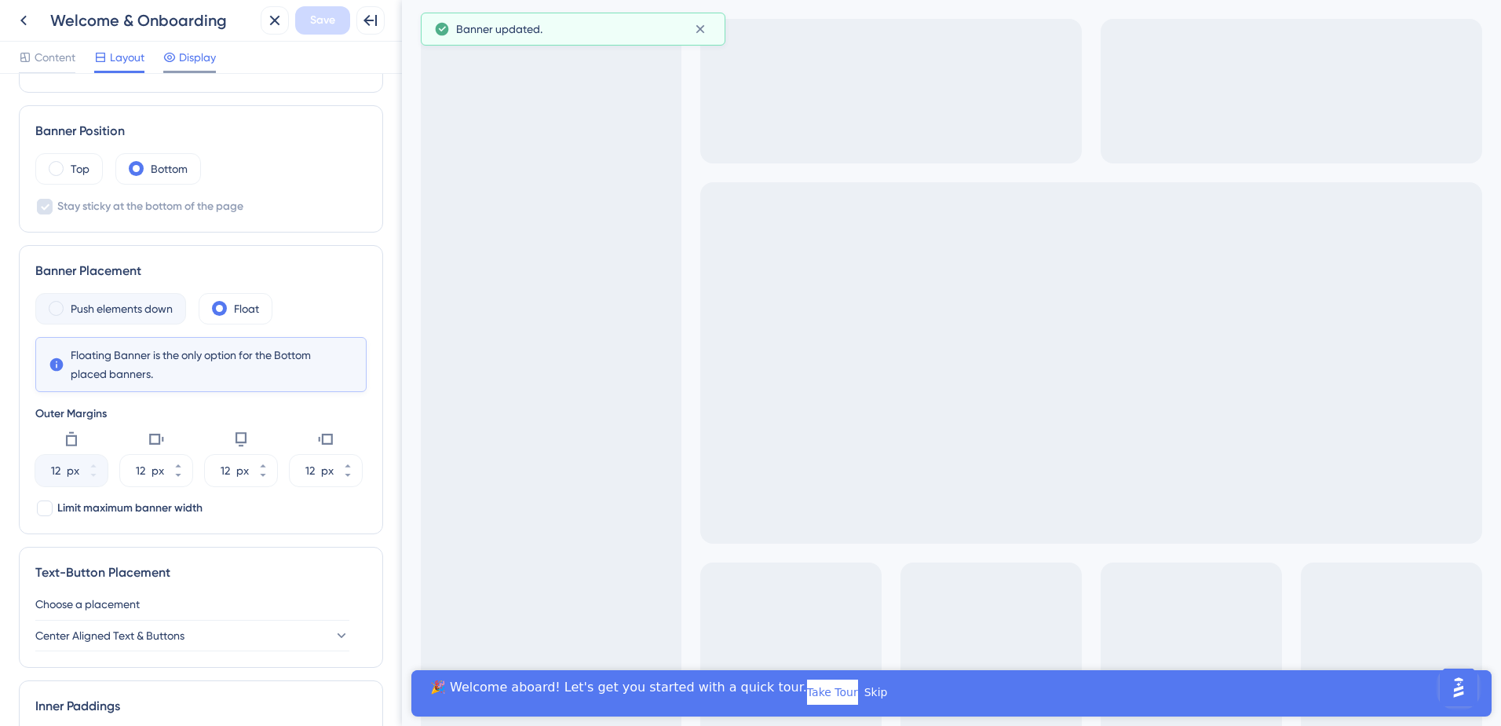
click at [200, 57] on span "Display" at bounding box center [197, 57] width 37 height 19
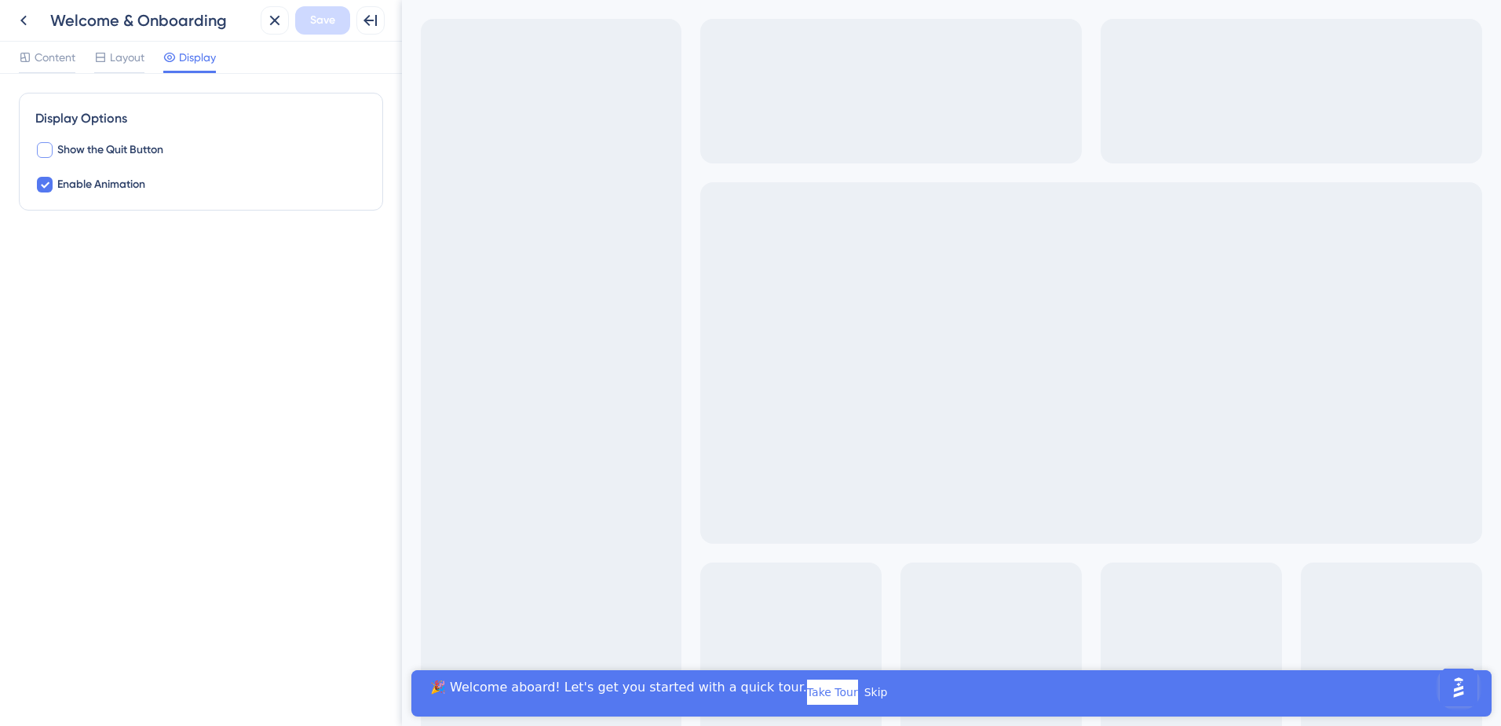
click at [119, 146] on span "Show the Quit Button" at bounding box center [110, 150] width 106 height 19
click at [137, 148] on span "Show the Quit Button" at bounding box center [110, 150] width 106 height 19
checkbox input "false"
click at [109, 54] on div "Layout" at bounding box center [119, 57] width 50 height 19
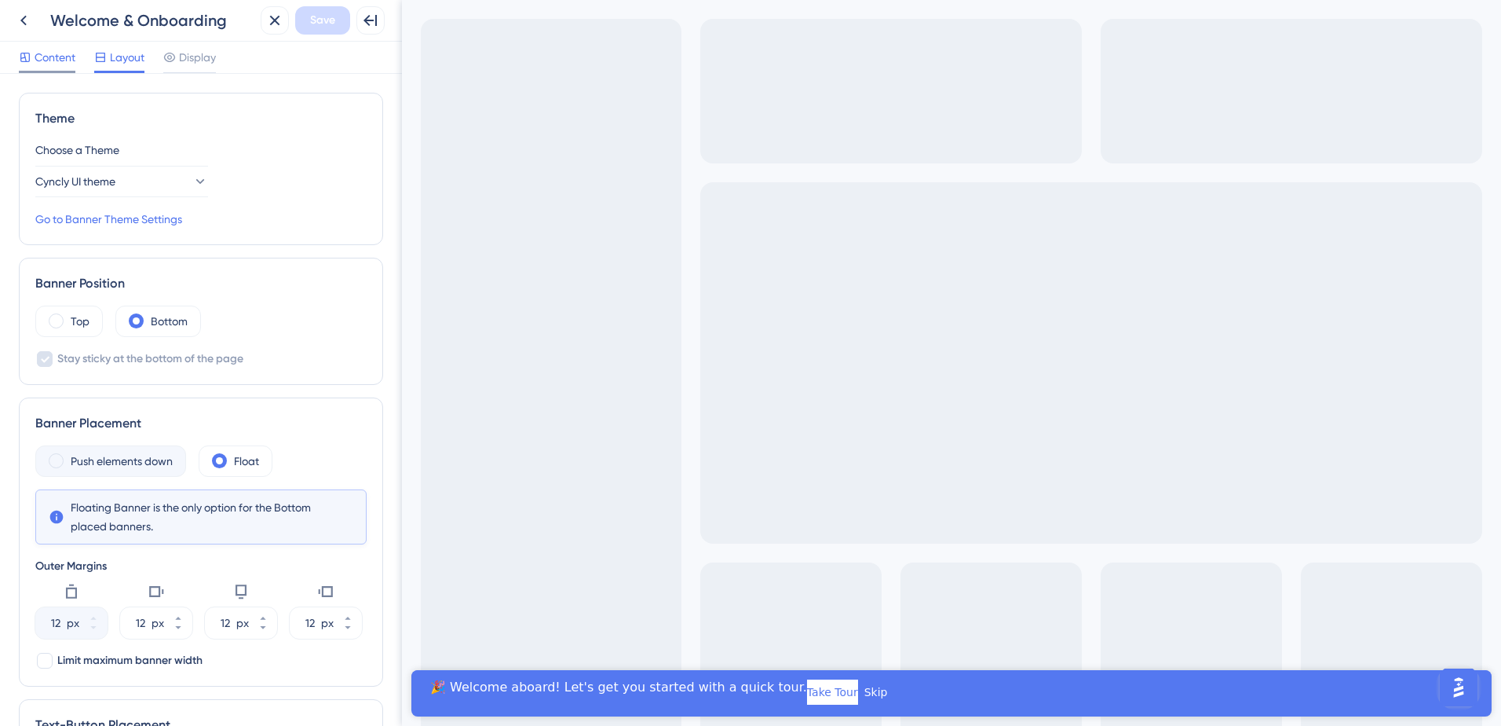
click at [61, 60] on span "Content" at bounding box center [55, 57] width 41 height 19
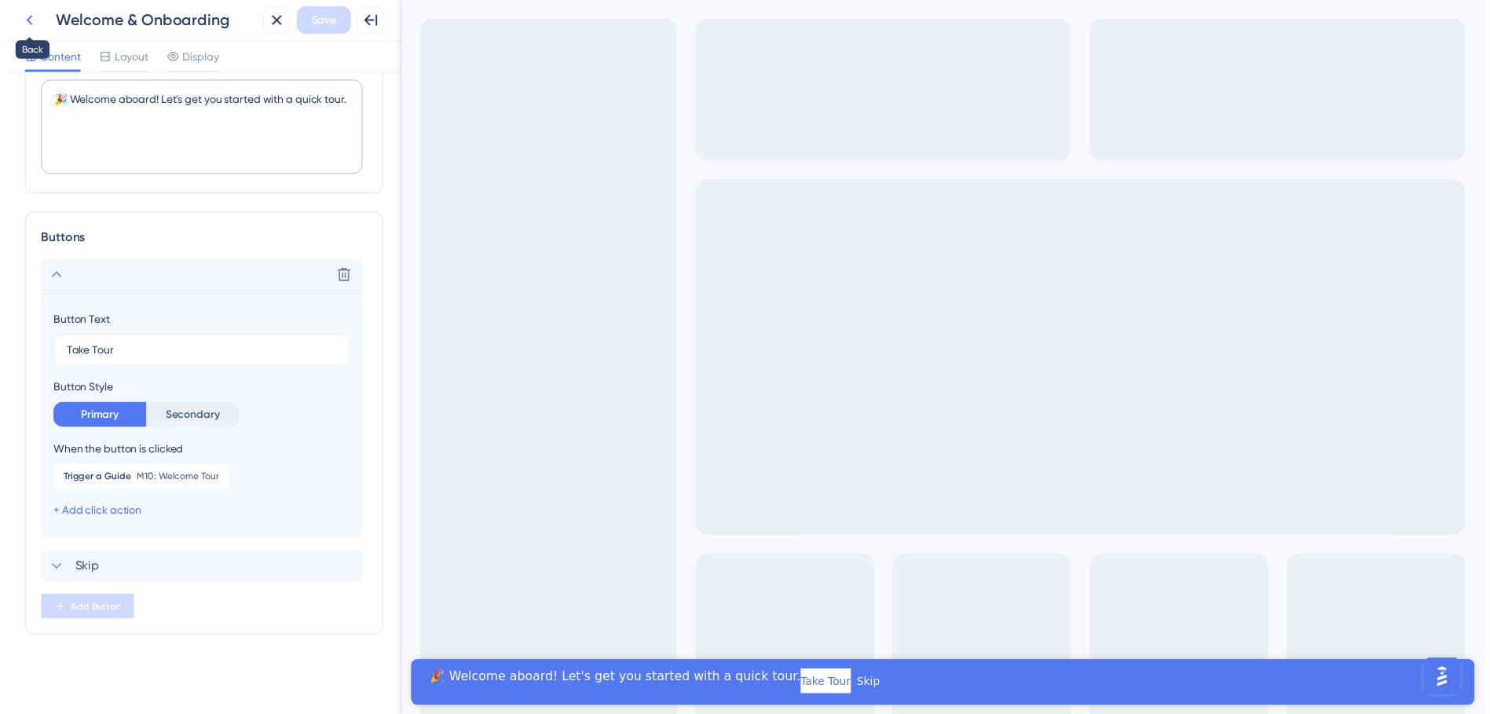
scroll to position [60, 0]
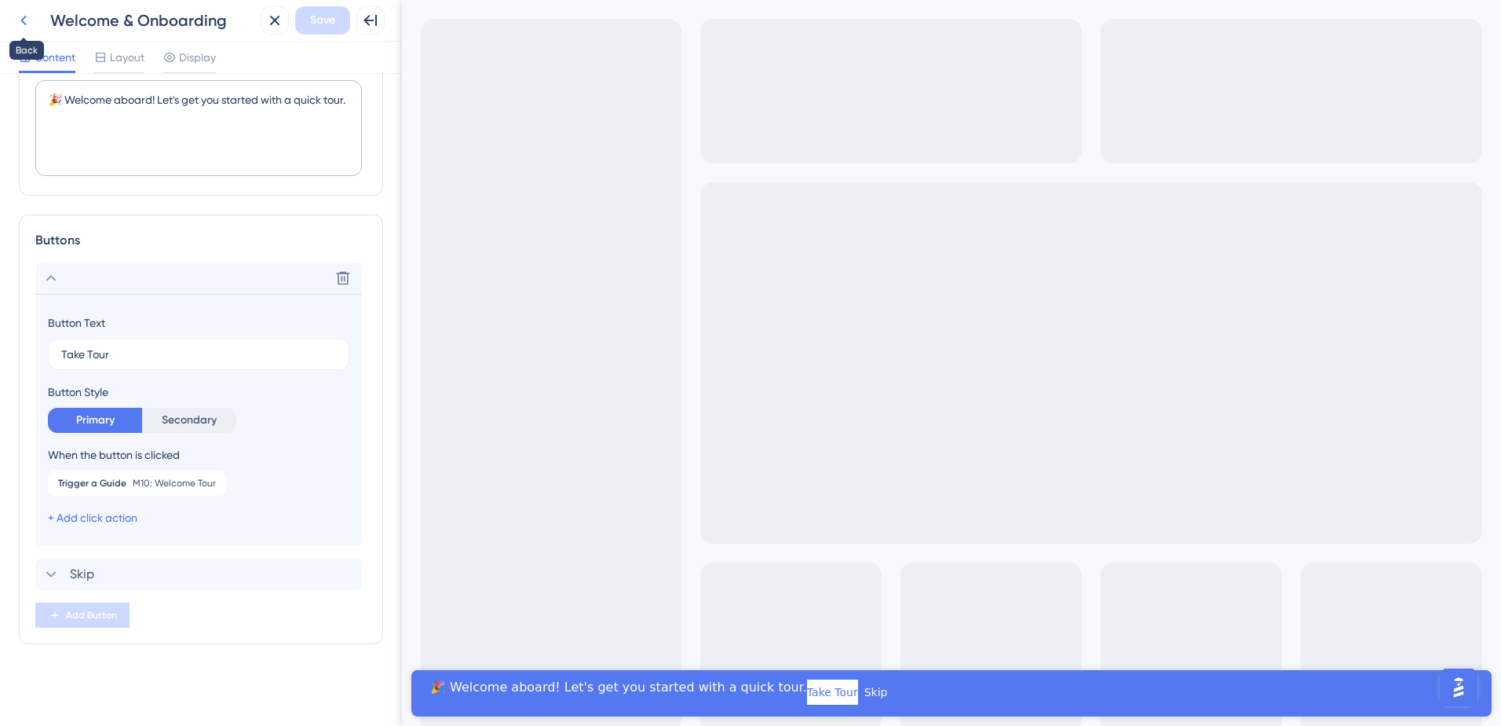
click at [26, 27] on icon at bounding box center [23, 20] width 19 height 19
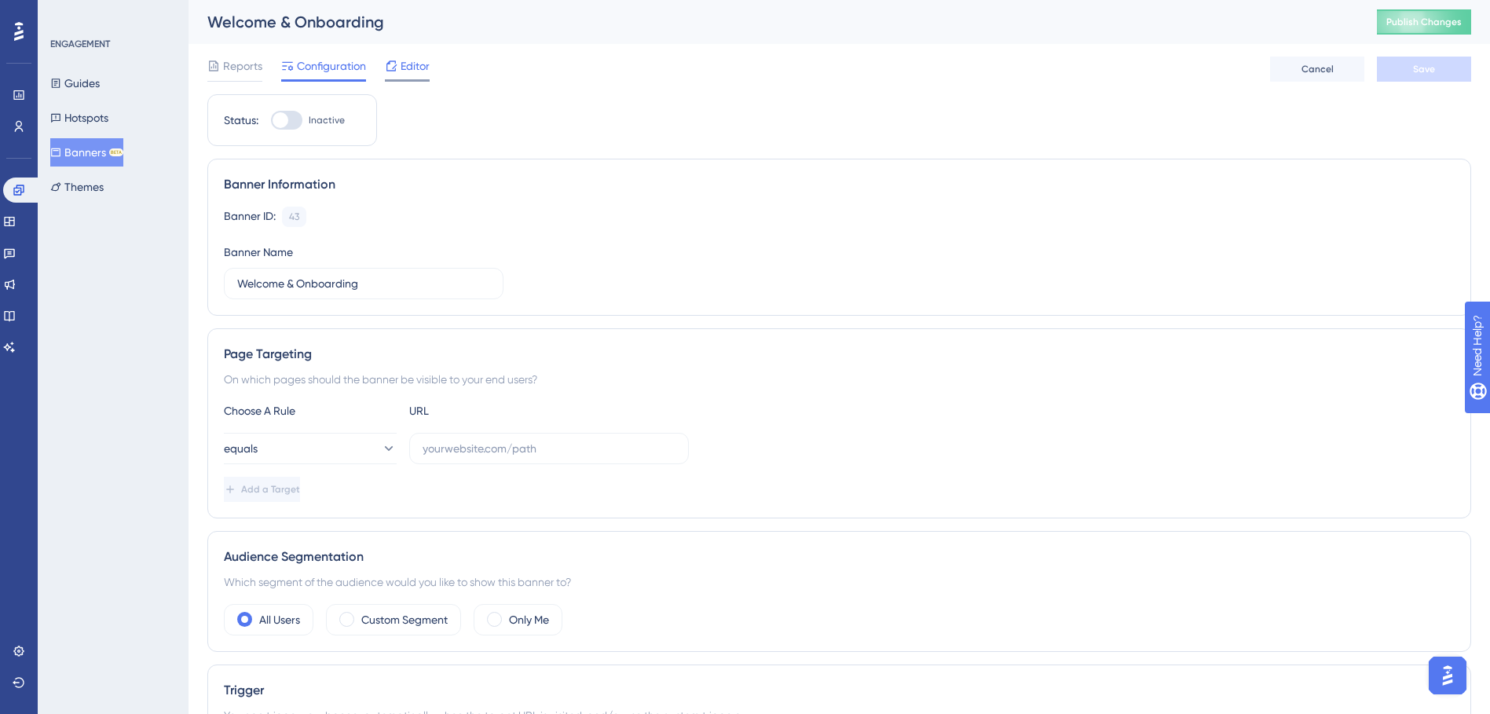
click at [419, 70] on span "Editor" at bounding box center [415, 66] width 29 height 19
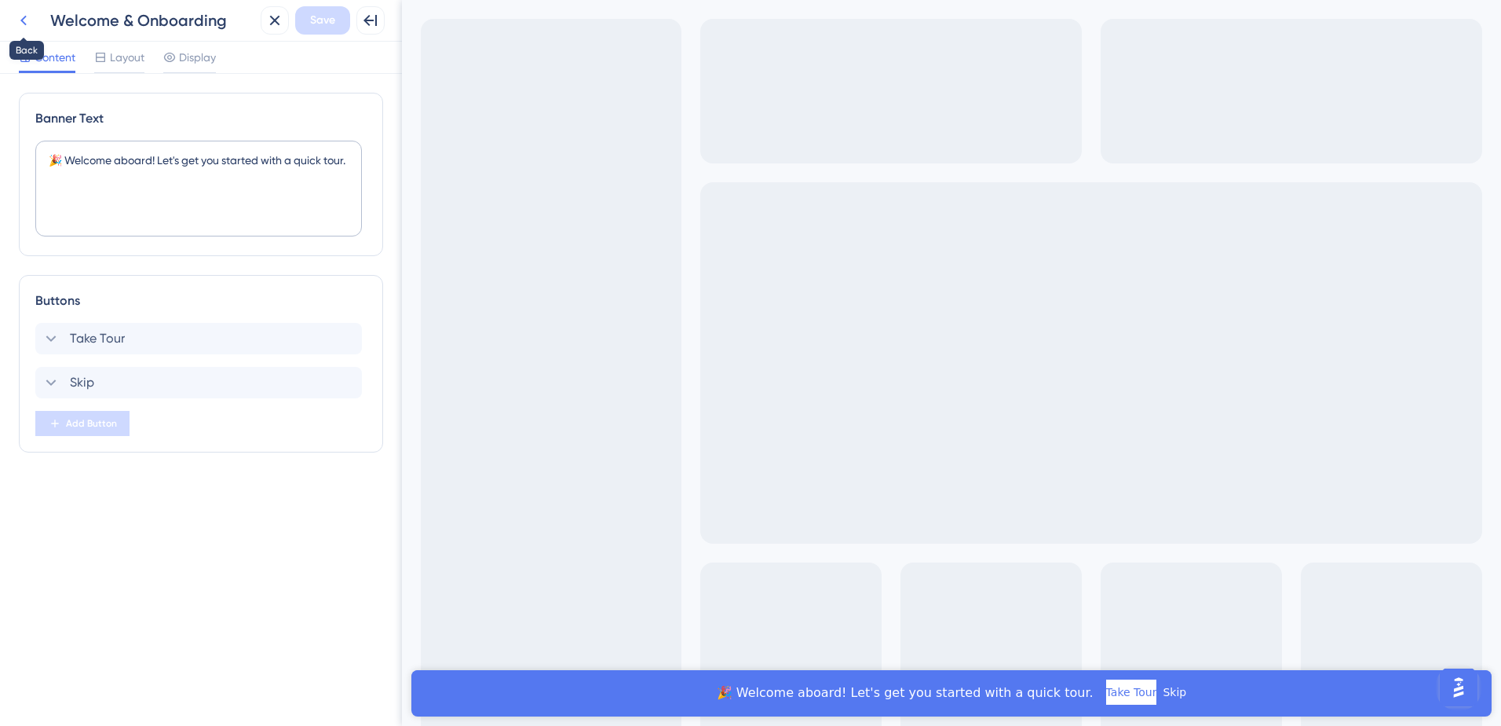
click at [31, 22] on icon at bounding box center [23, 20] width 19 height 19
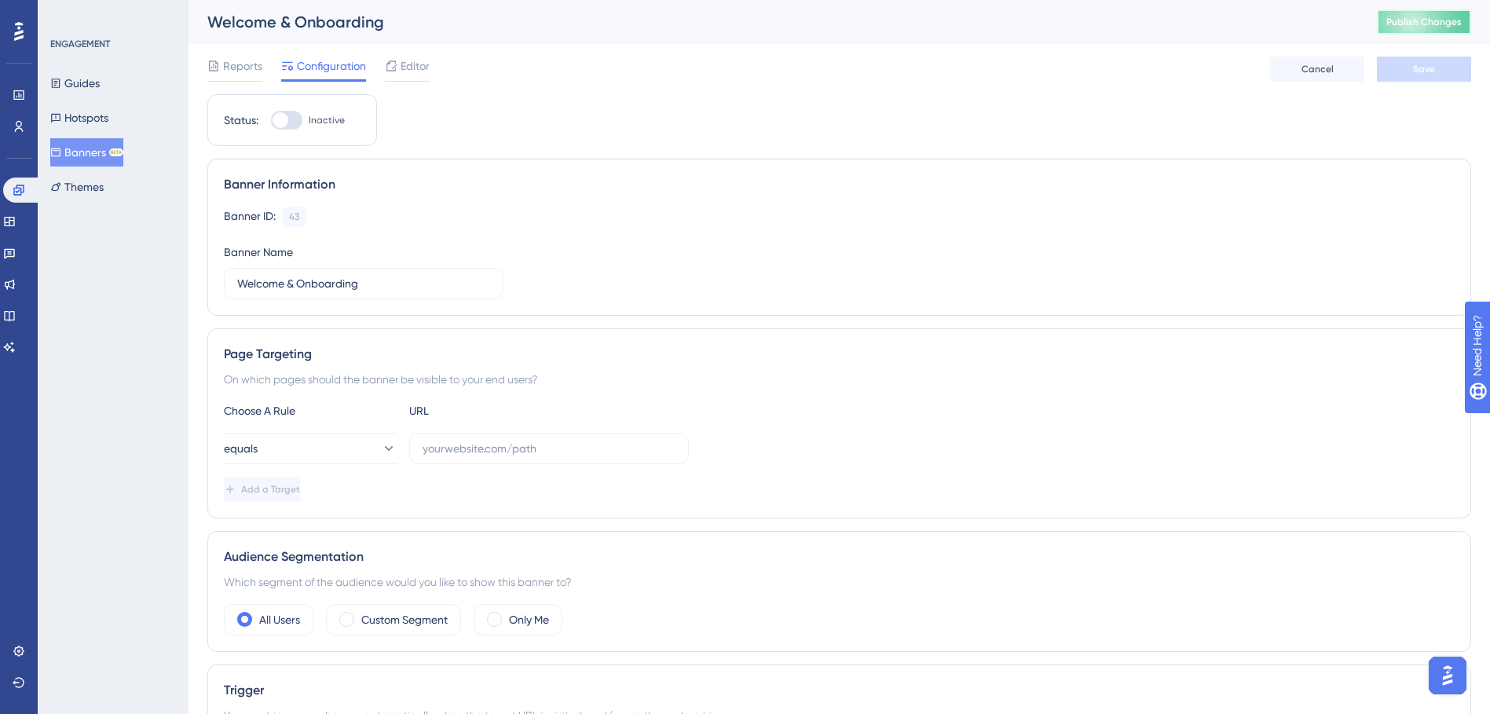
click at [1458, 23] on span "Publish Changes" at bounding box center [1423, 22] width 75 height 13
click at [301, 431] on div "Choose A Rule URL equals Add a Target" at bounding box center [839, 451] width 1231 height 101
click at [298, 455] on button "equals" at bounding box center [310, 448] width 173 height 31
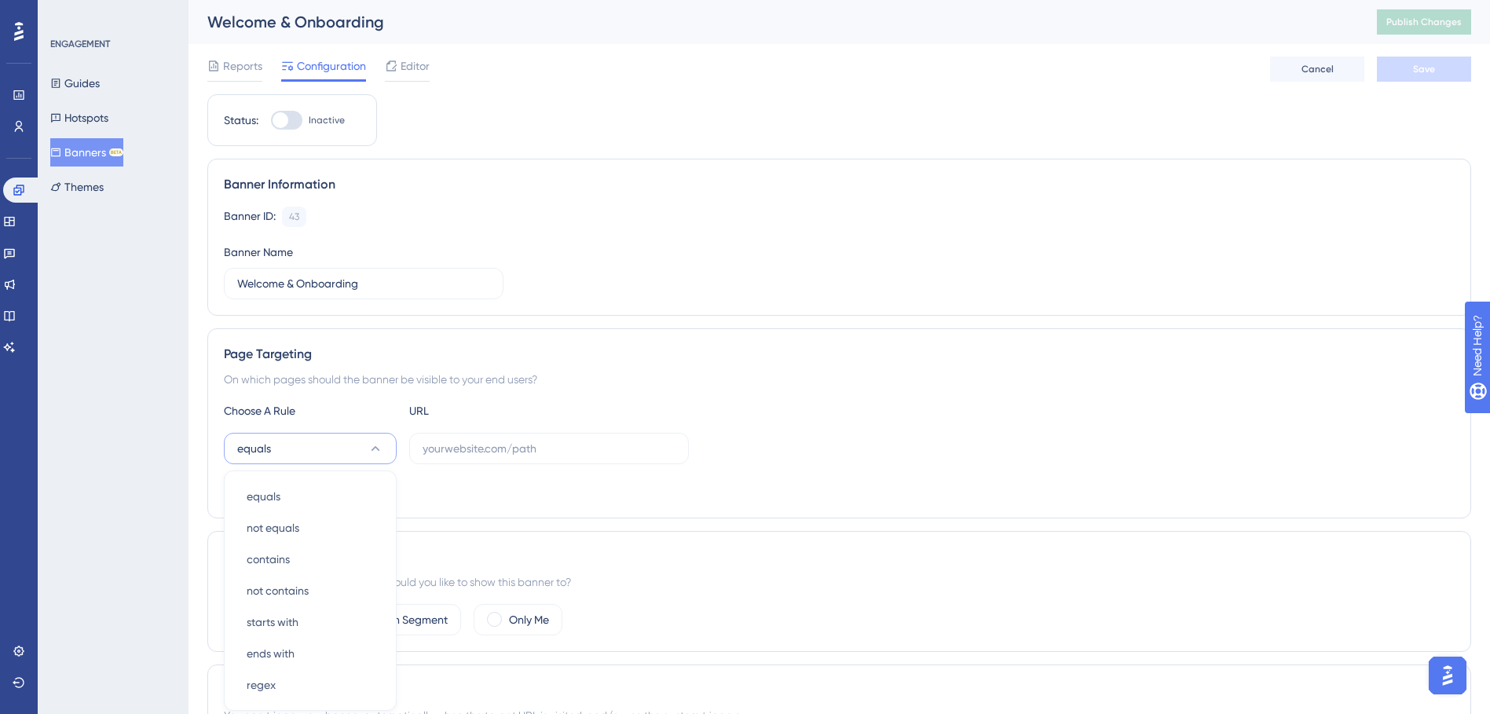
scroll to position [233, 0]
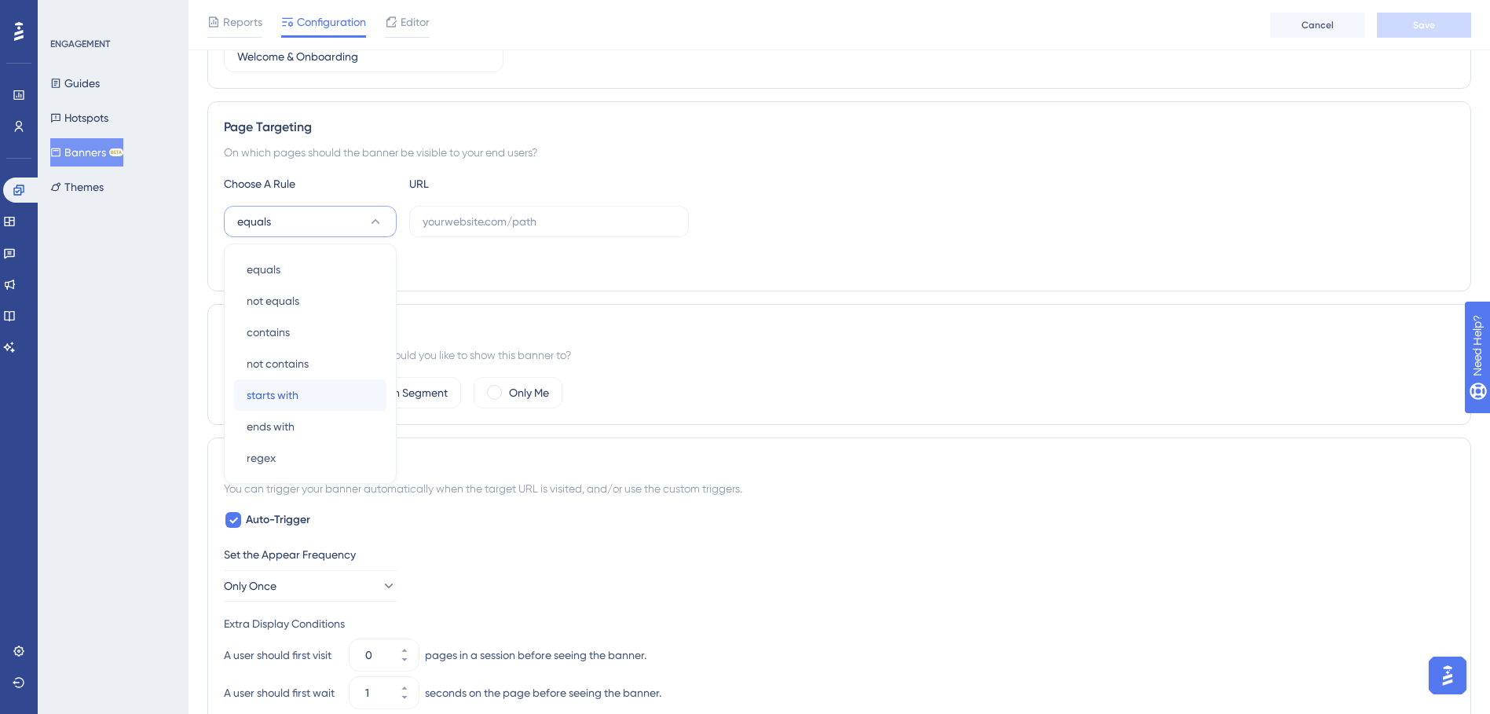
click at [305, 398] on div "starts with starts with" at bounding box center [310, 394] width 127 height 31
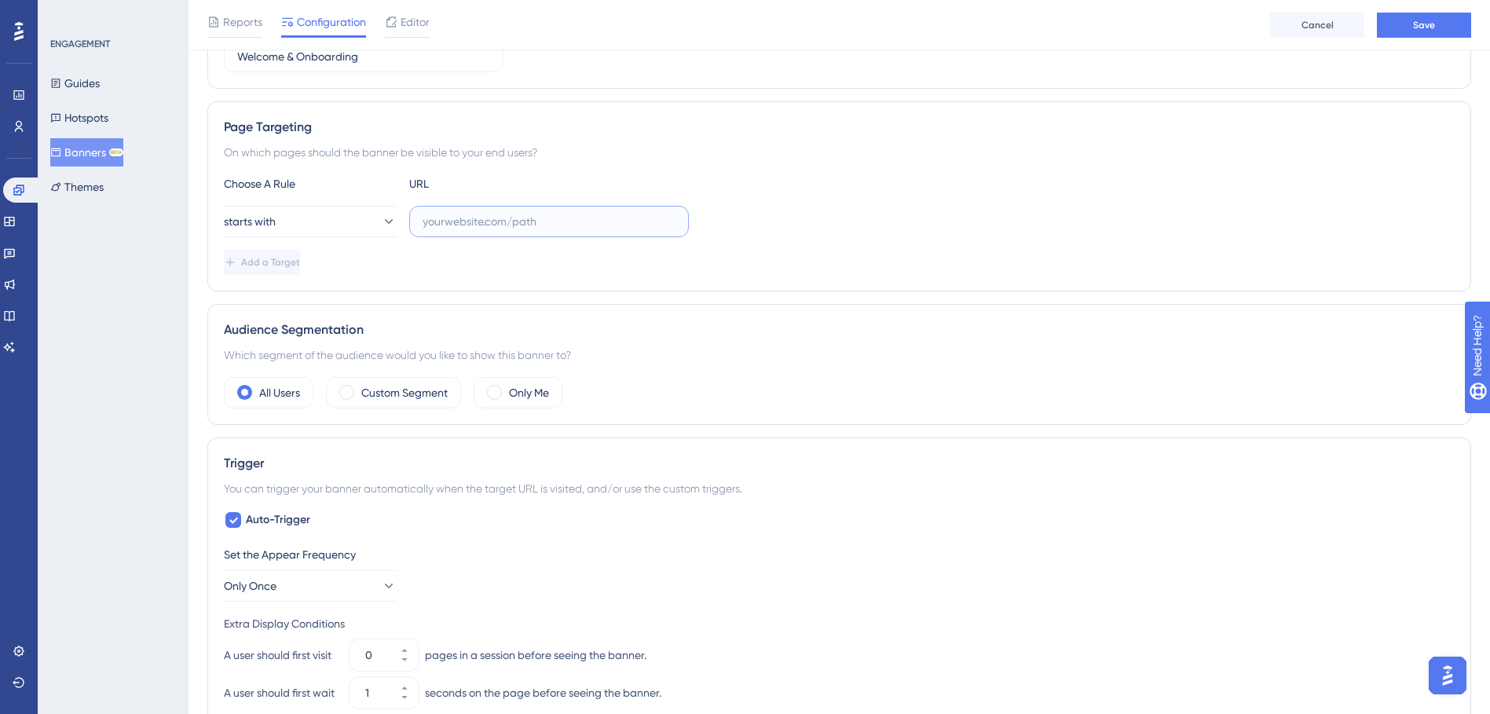
click at [536, 221] on input "text" at bounding box center [548, 221] width 253 height 17
paste input "[URL][DOMAIN_NAME]"
type input "[URL][DOMAIN_NAME]"
click at [281, 265] on span "Add a Target" at bounding box center [272, 262] width 59 height 13
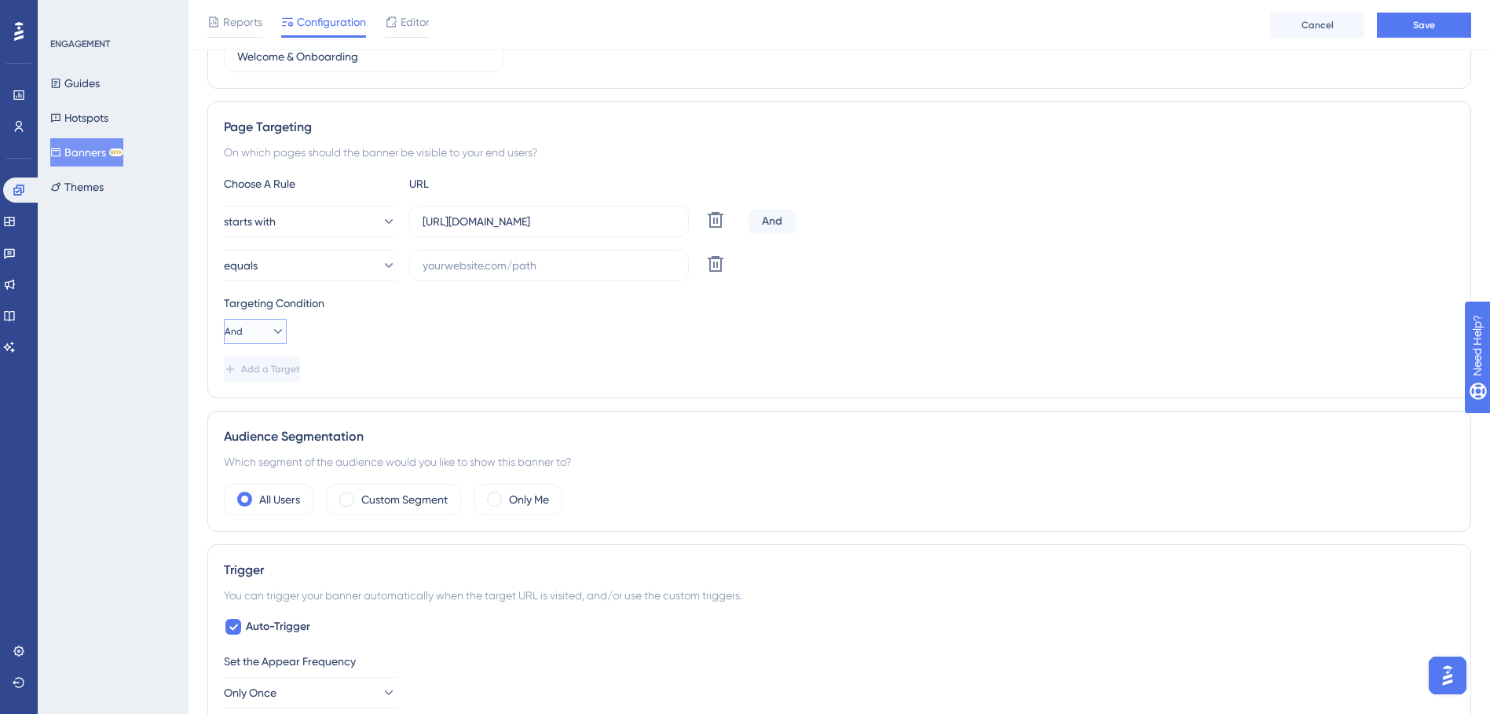
click at [271, 335] on icon at bounding box center [278, 332] width 16 height 16
click at [249, 408] on span "Or" at bounding box center [246, 407] width 13 height 19
click at [299, 262] on button "equals" at bounding box center [310, 265] width 173 height 31
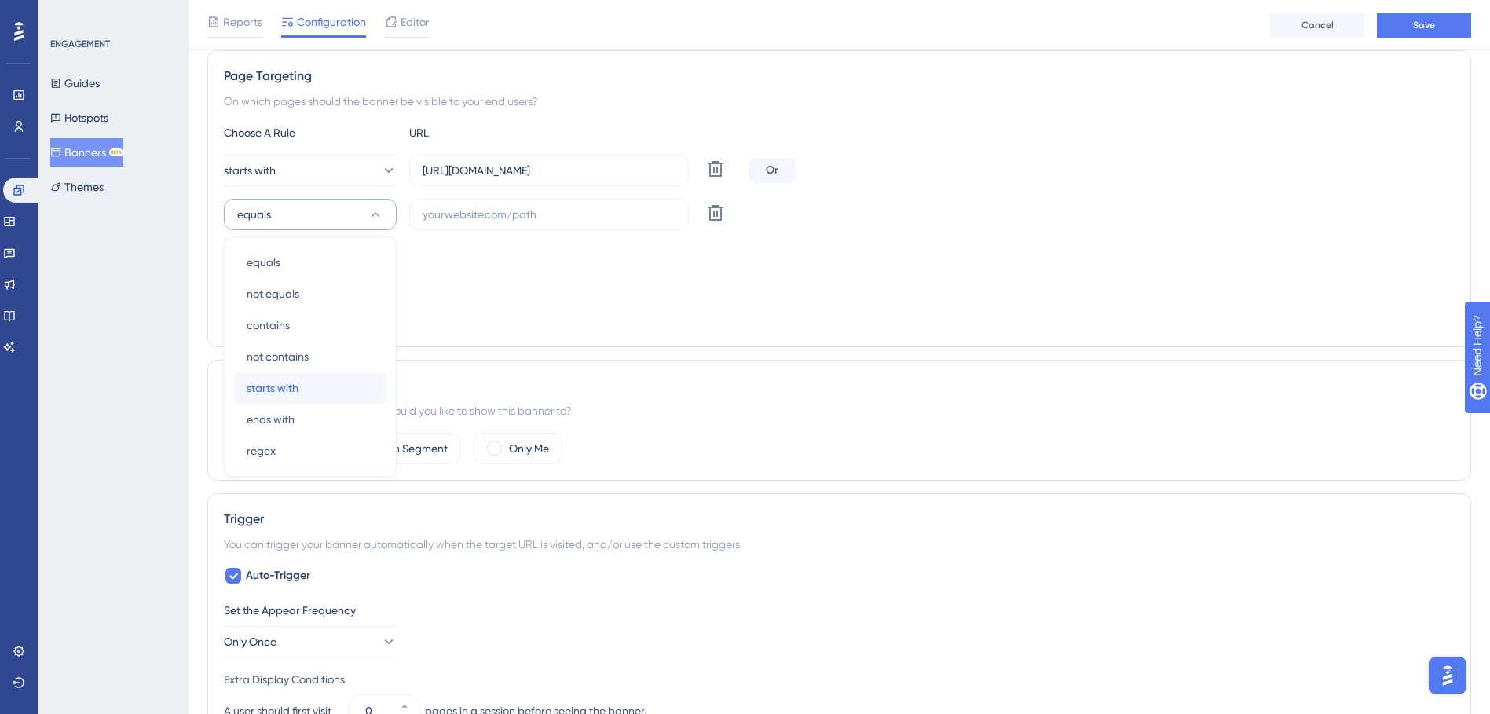
click at [309, 380] on div "starts with starts with" at bounding box center [310, 387] width 127 height 31
click at [508, 220] on input "text" at bounding box center [548, 214] width 253 height 17
paste input "[URL][DOMAIN_NAME]"
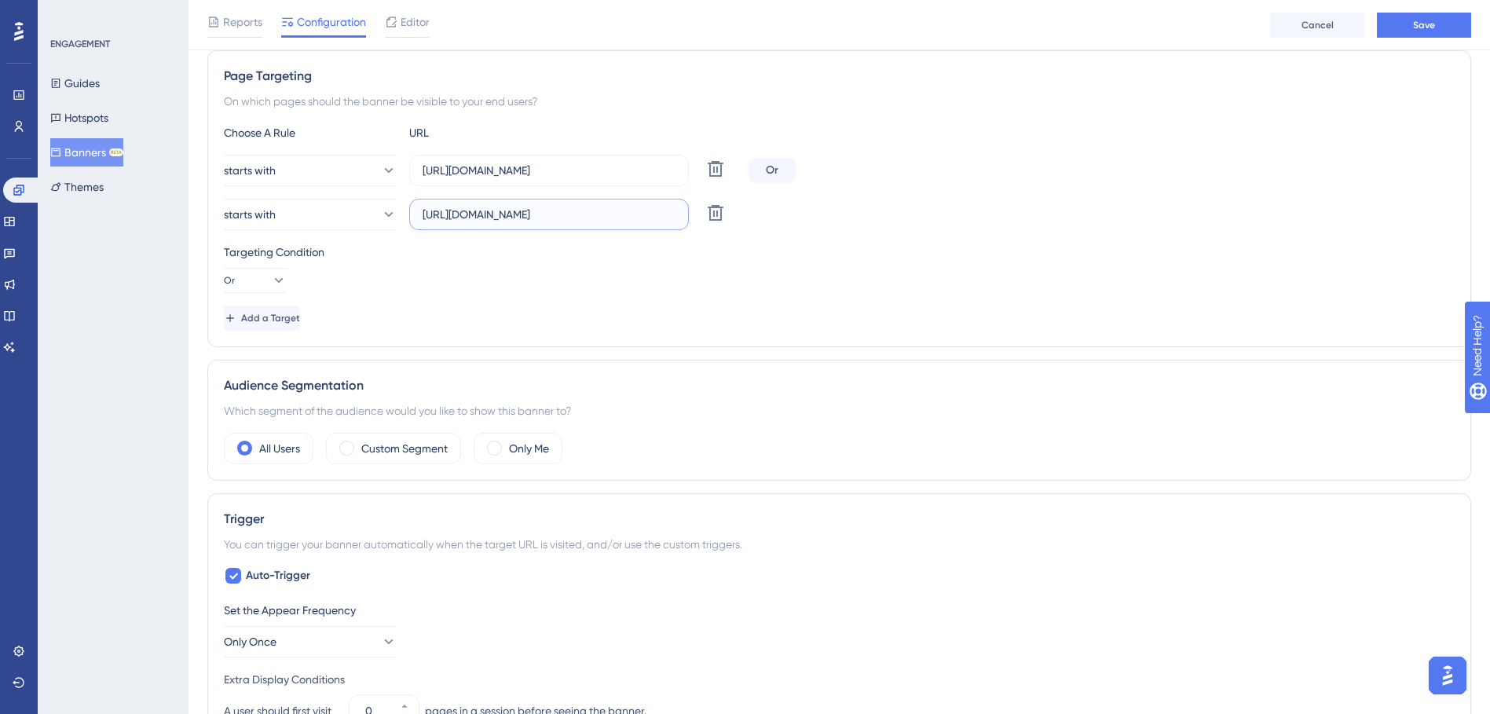
type input "[URL][DOMAIN_NAME]"
click at [793, 297] on div "Choose A Rule URL starts with [URL][DOMAIN_NAME] Delete Or starts with [URL][DO…" at bounding box center [839, 226] width 1231 height 207
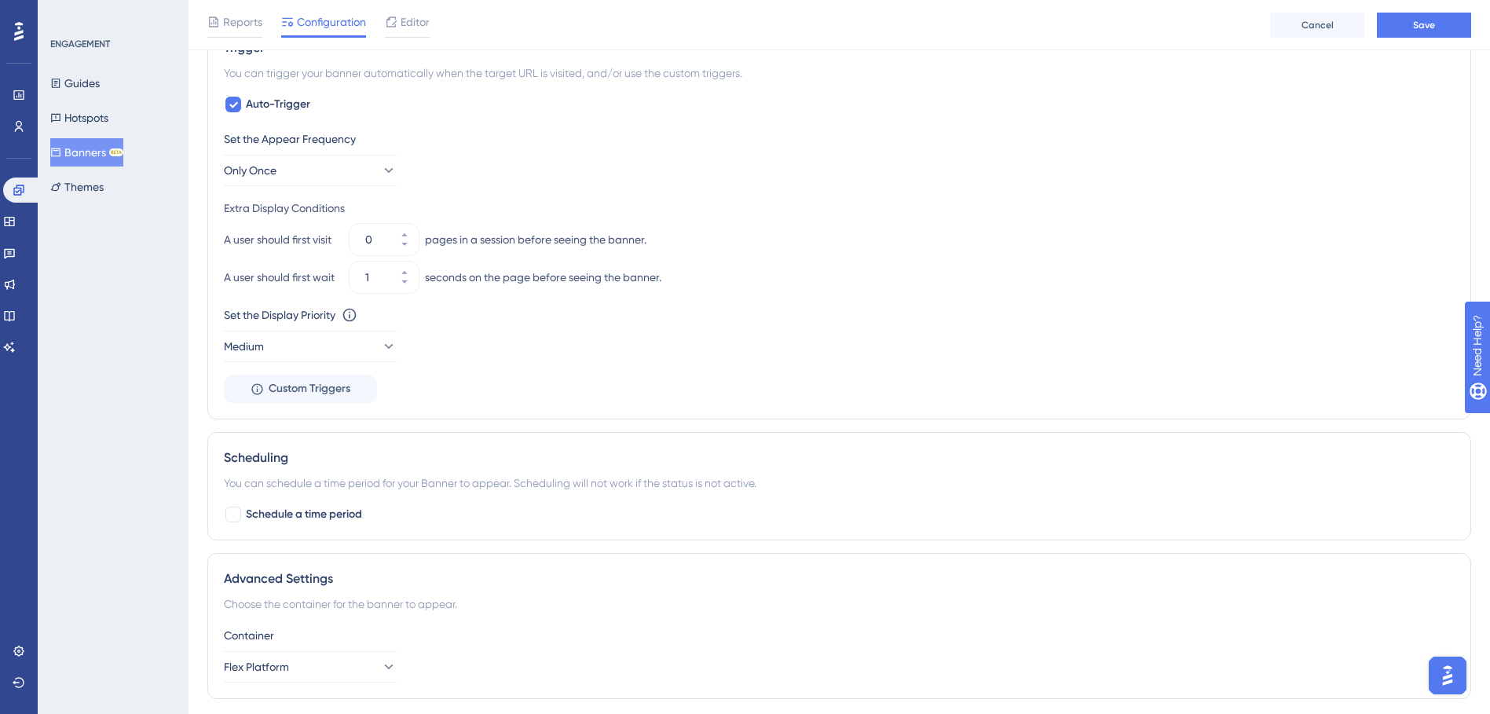
scroll to position [835, 0]
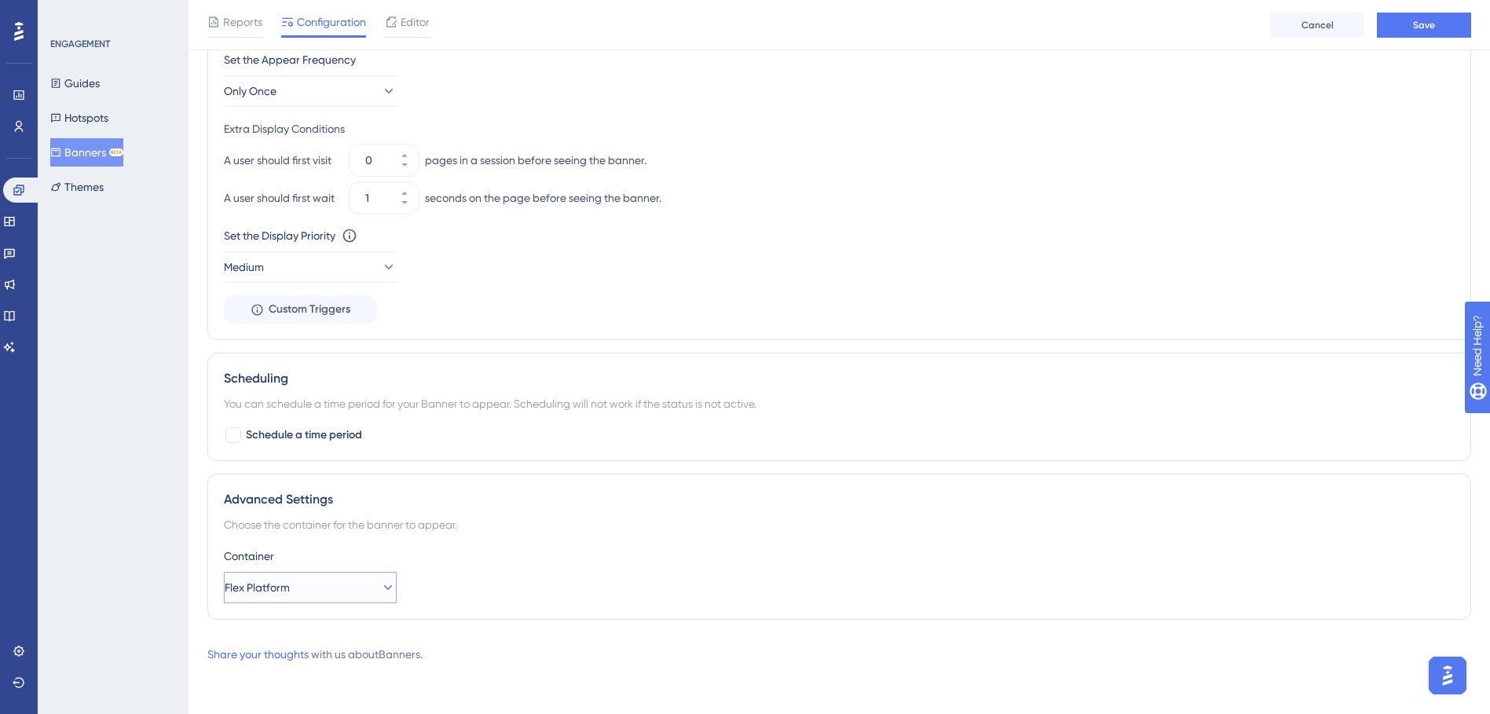
click at [368, 583] on button "Flex Platform" at bounding box center [310, 587] width 173 height 31
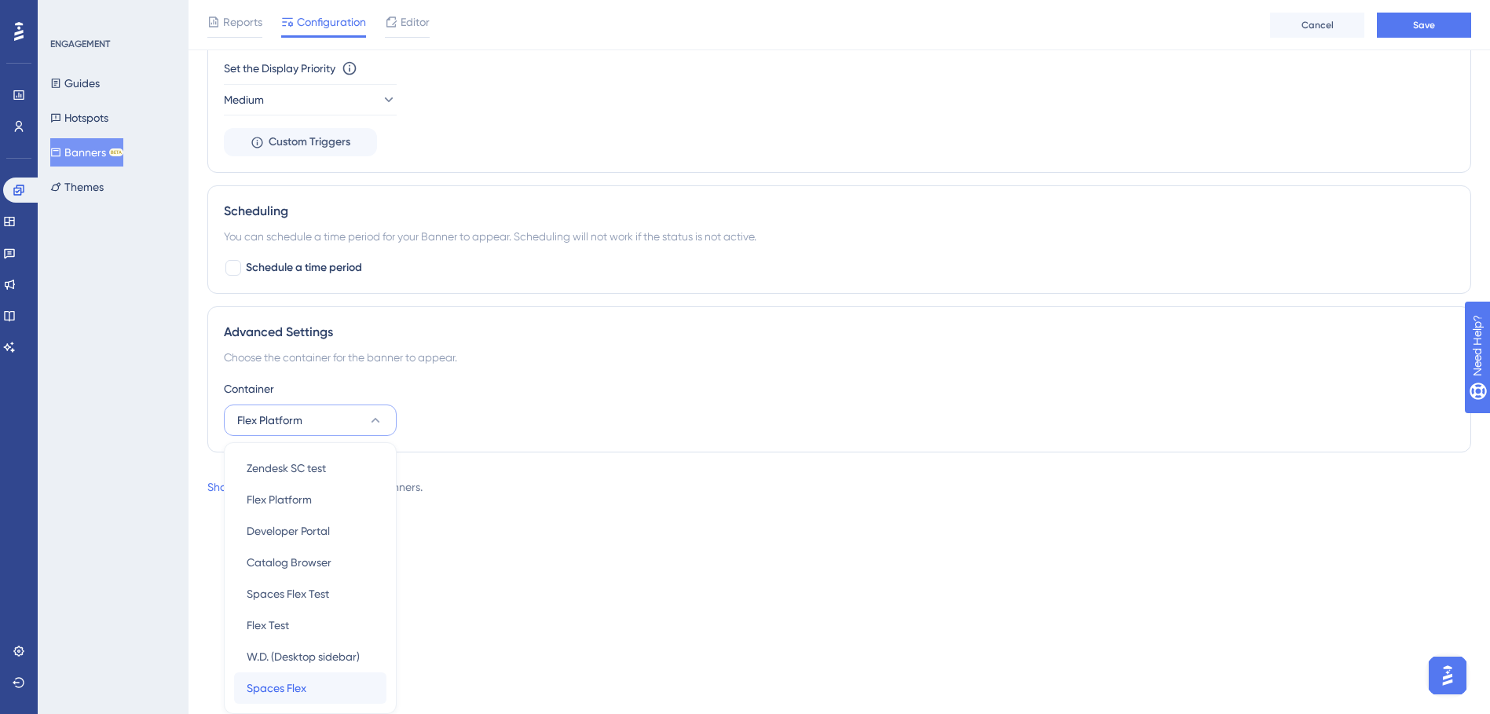
click at [298, 683] on span "Spaces Flex" at bounding box center [277, 687] width 60 height 19
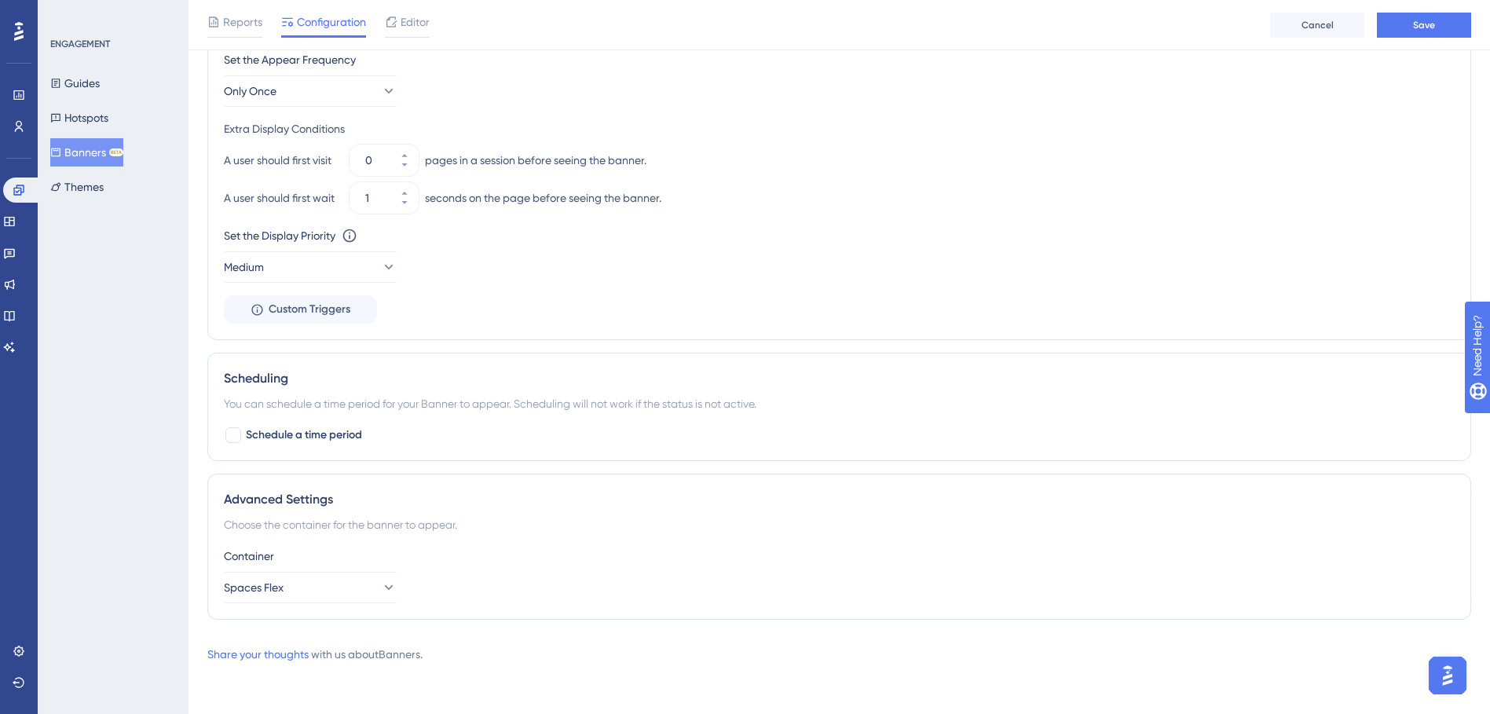
click at [816, 542] on div "Advanced Settings Choose the container for the banner to appear. Container Spac…" at bounding box center [839, 547] width 1264 height 146
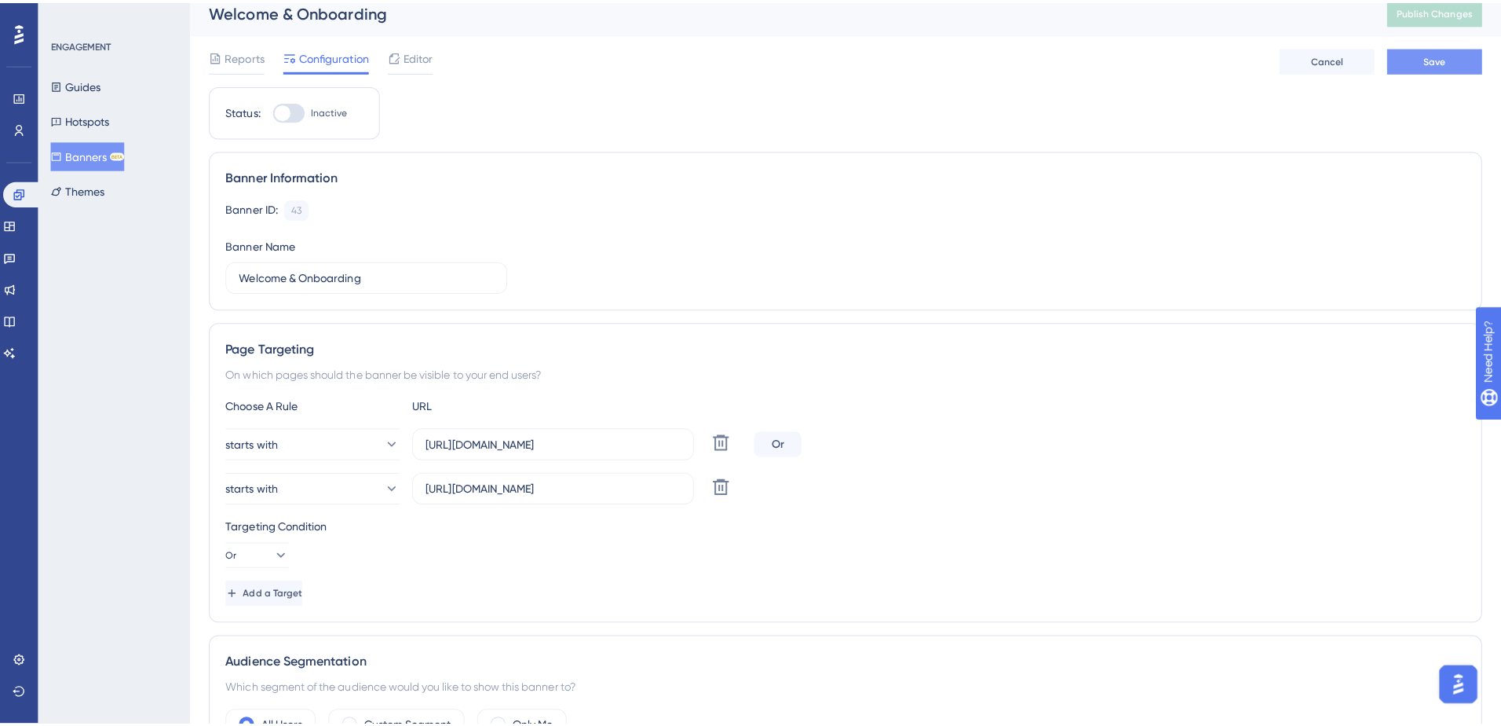
scroll to position [0, 0]
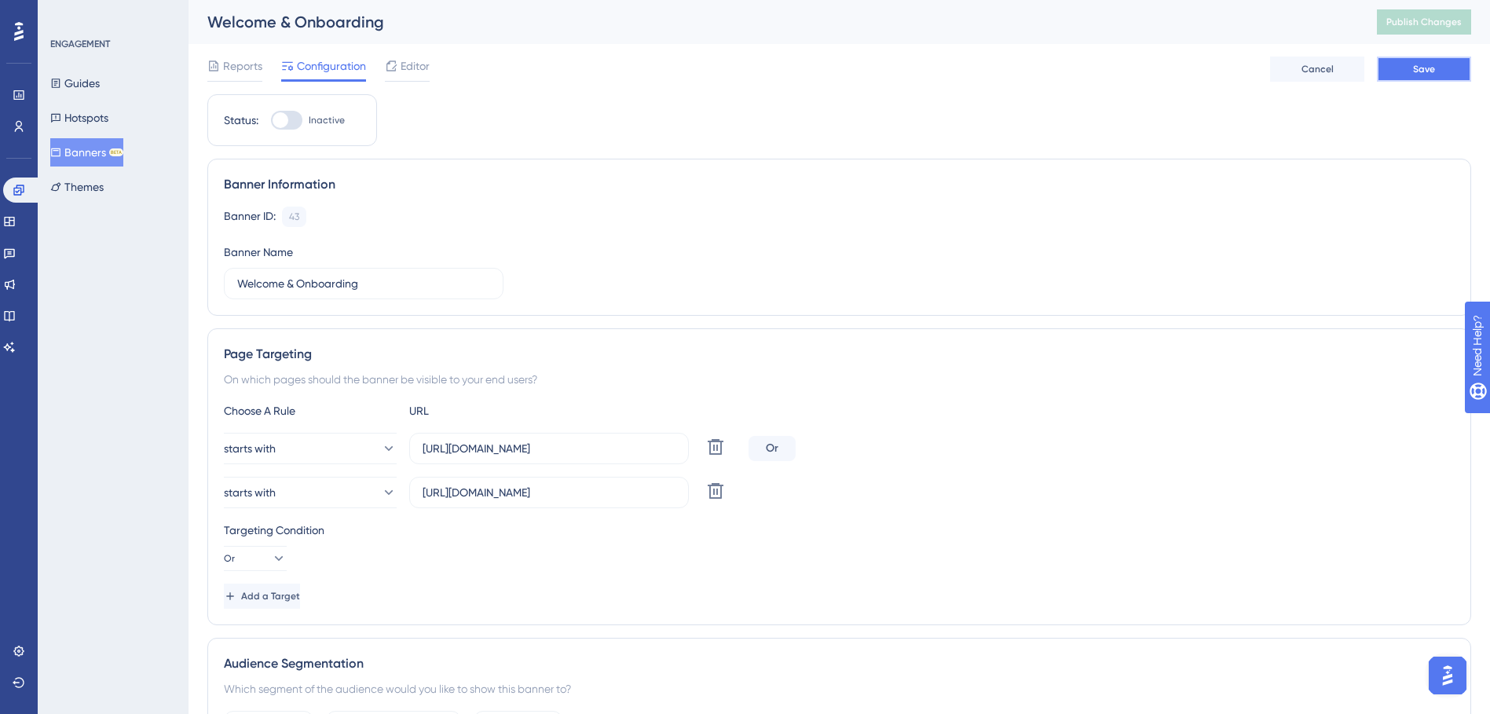
click at [1421, 68] on span "Save" at bounding box center [1424, 69] width 22 height 13
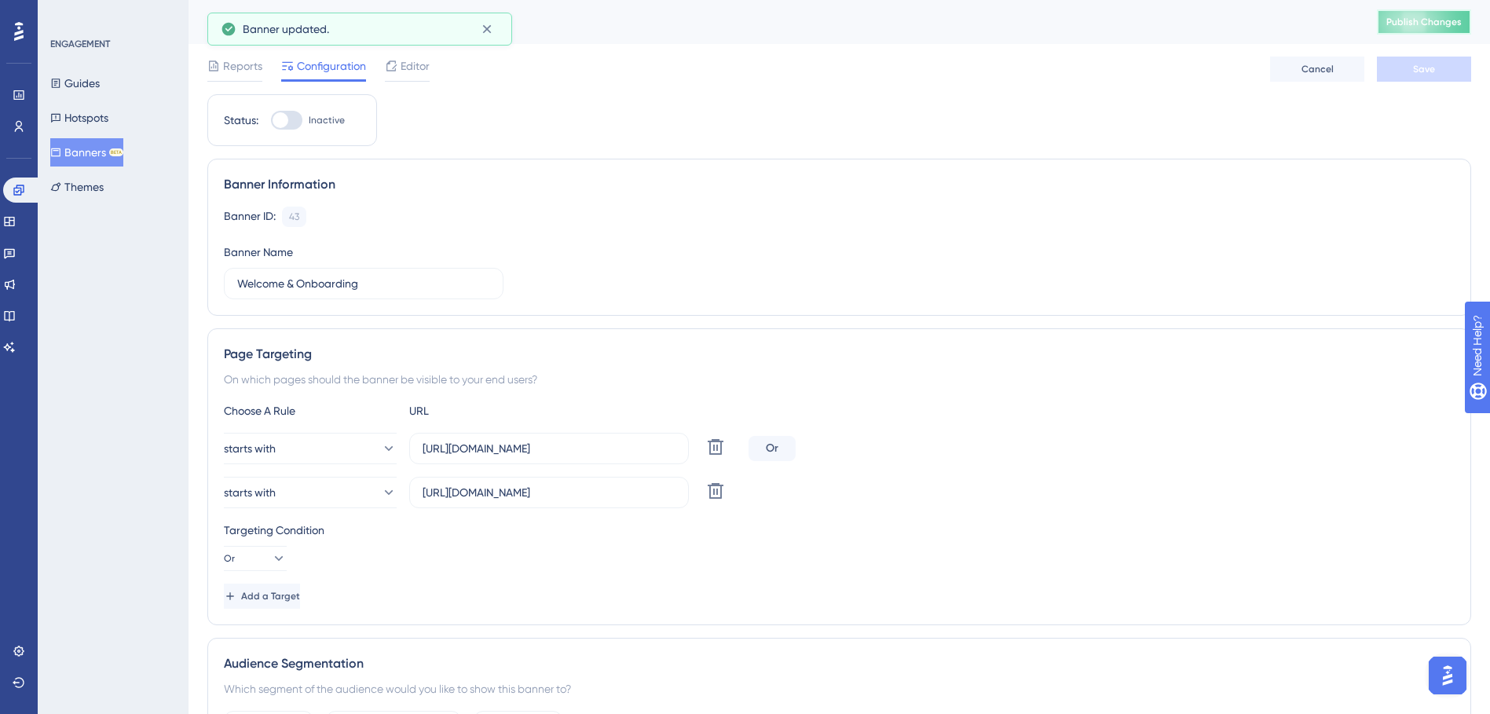
drag, startPoint x: 1443, startPoint y: 37, endPoint x: 1450, endPoint y: 24, distance: 14.8
click at [1450, 24] on span "Publish Changes" at bounding box center [1423, 22] width 75 height 13
click at [295, 119] on div at bounding box center [286, 120] width 31 height 19
click at [271, 120] on input "Inactive" at bounding box center [270, 120] width 1 height 1
checkbox input "true"
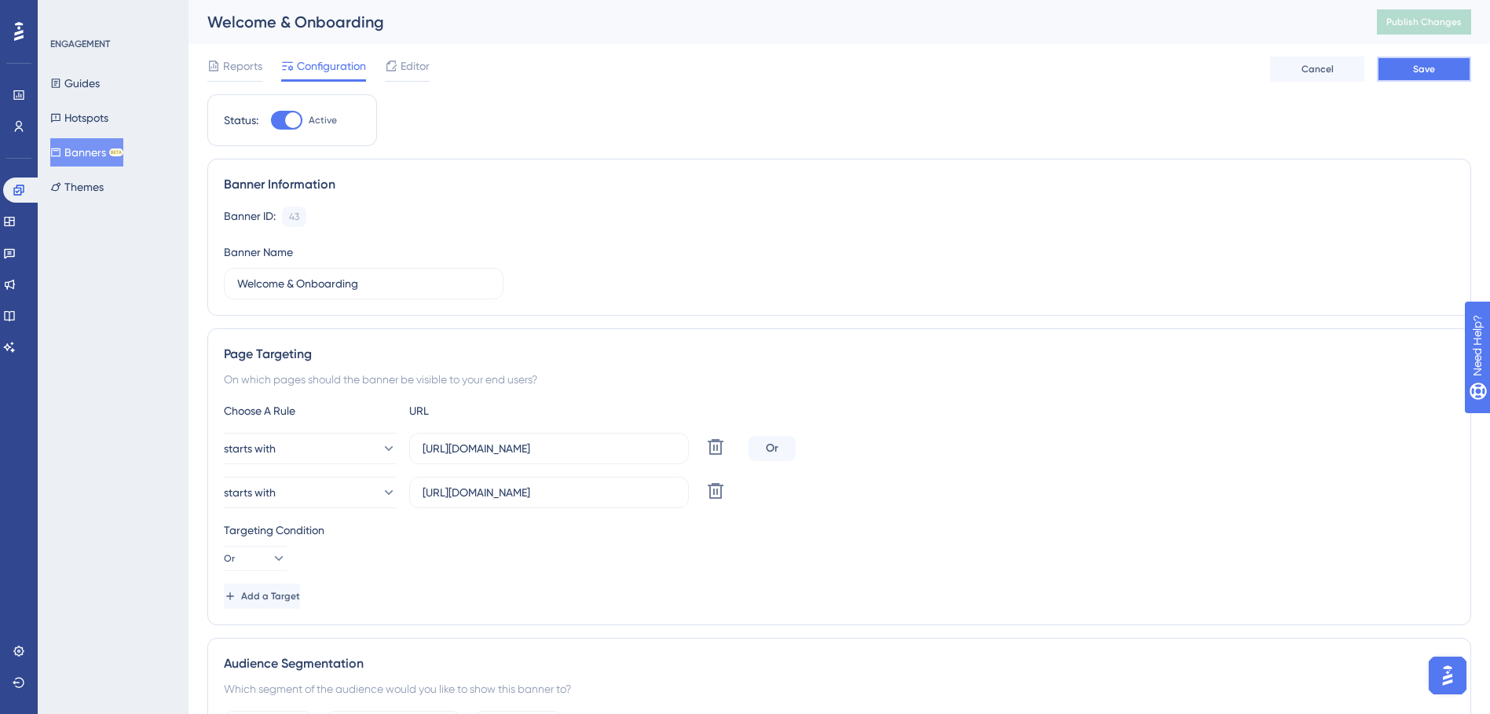
click at [1435, 61] on button "Save" at bounding box center [1424, 69] width 94 height 25
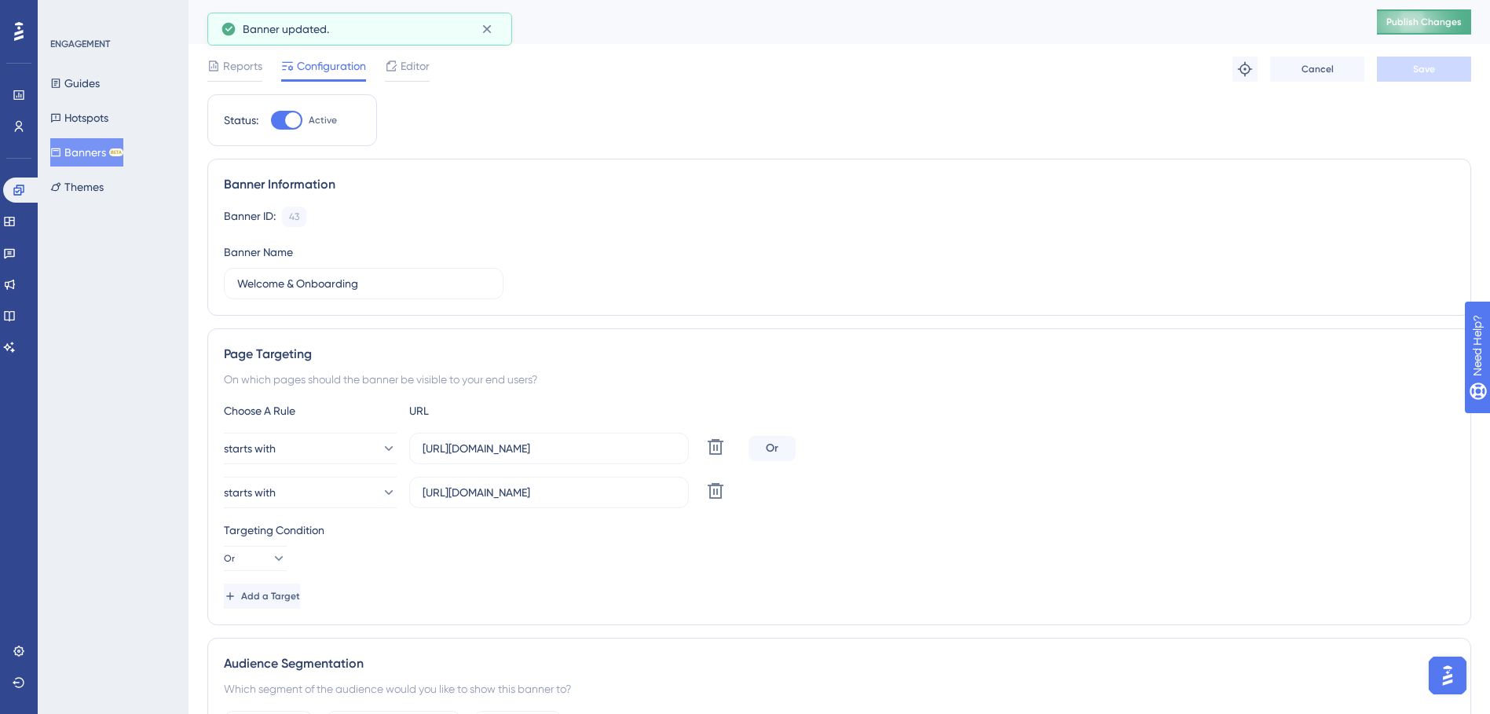
click at [1440, 27] on span "Publish Changes" at bounding box center [1423, 22] width 75 height 13
click at [410, 68] on span "Editor" at bounding box center [415, 66] width 29 height 19
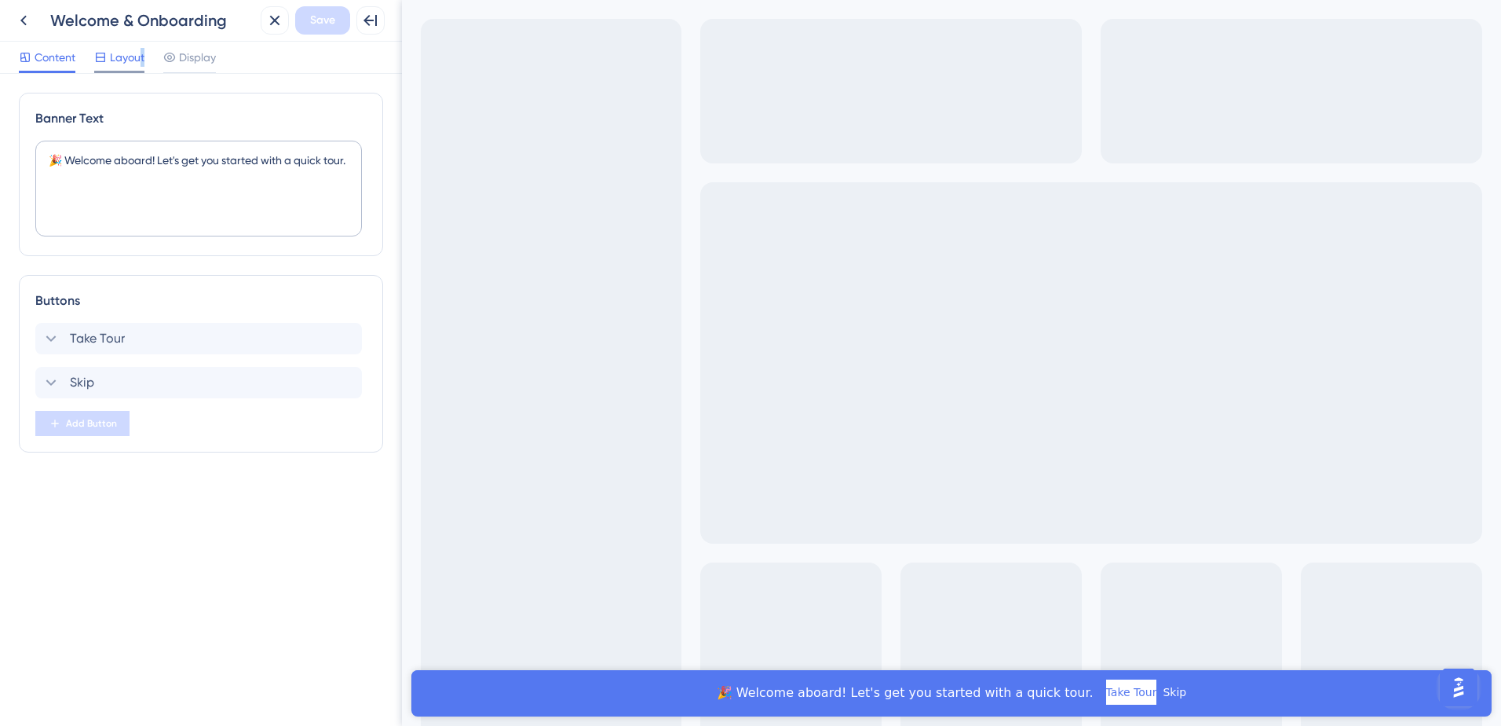
click at [143, 60] on span "Layout" at bounding box center [127, 57] width 35 height 19
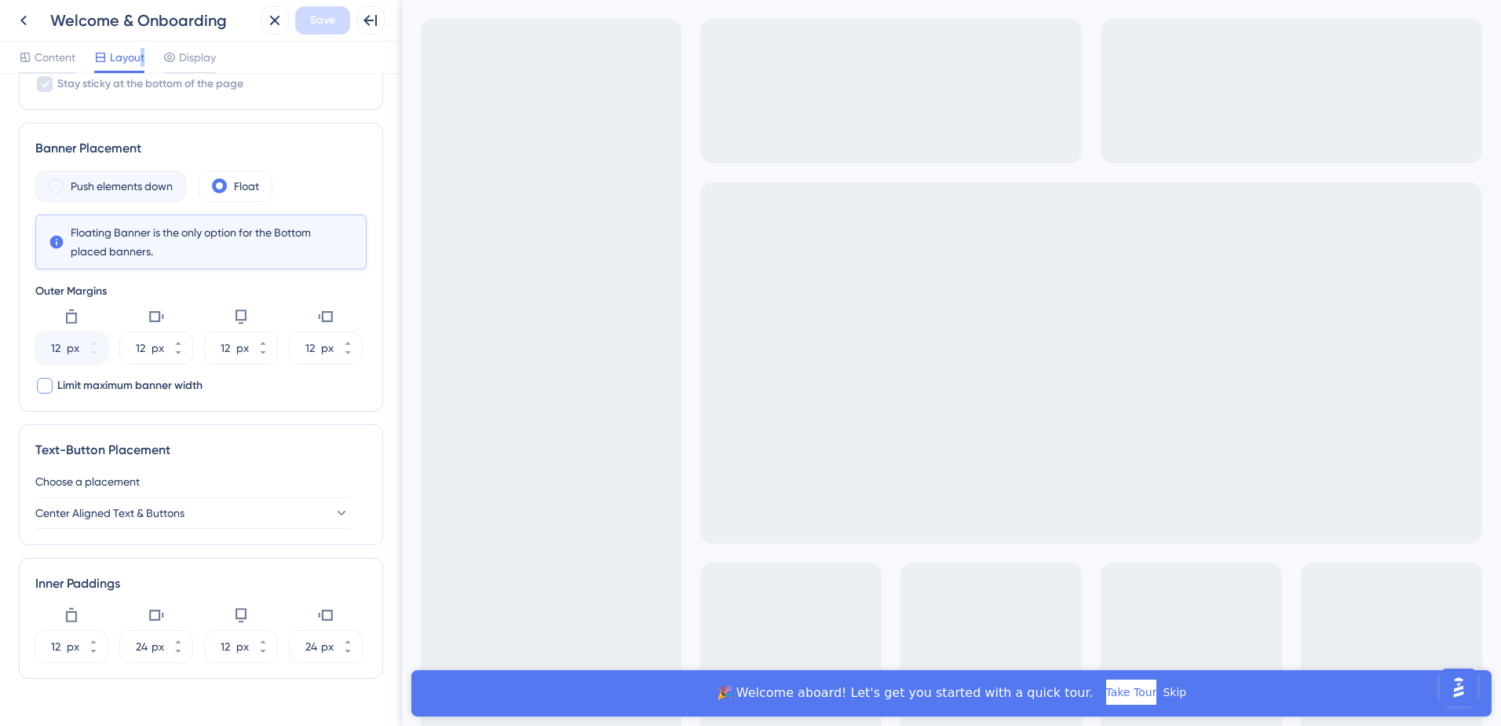
scroll to position [309, 0]
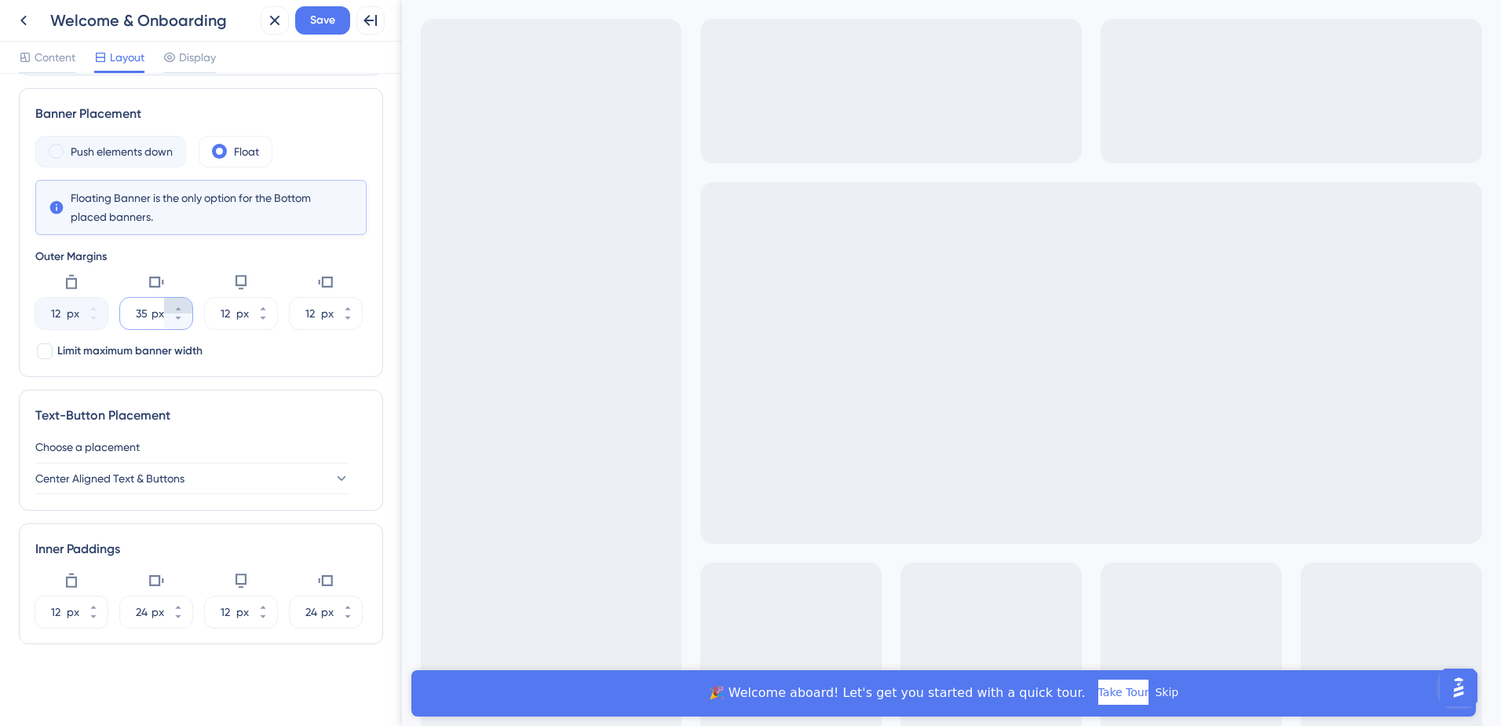
click at [178, 309] on icon at bounding box center [177, 308] width 5 height 3
drag, startPoint x: 136, startPoint y: 313, endPoint x: 154, endPoint y: 313, distance: 18.1
click at [154, 313] on div "36 px" at bounding box center [142, 313] width 44 height 31
type input "150"
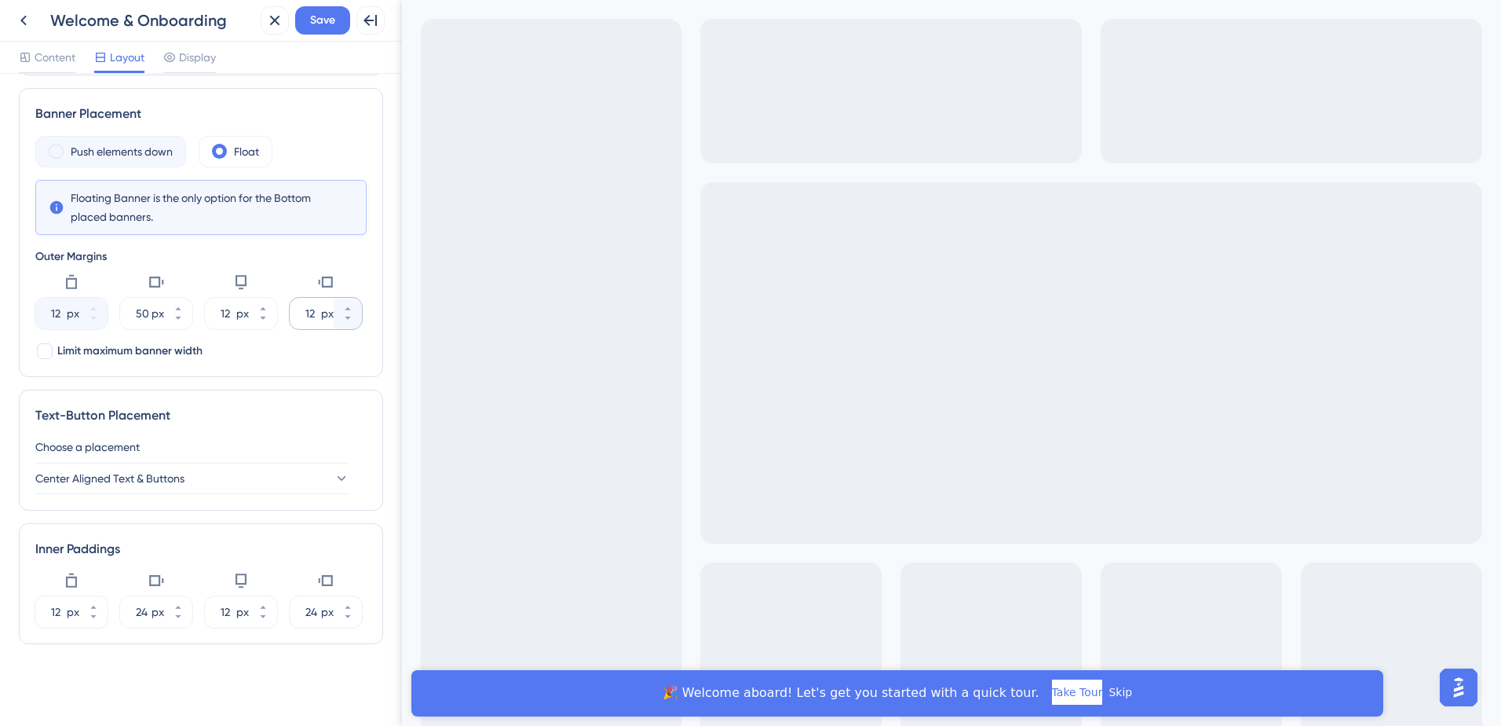
scroll to position [0, 0]
drag, startPoint x: 305, startPoint y: 313, endPoint x: 338, endPoint y: 310, distance: 33.9
click at [338, 310] on label "12 px" at bounding box center [326, 313] width 72 height 31
type input "150"
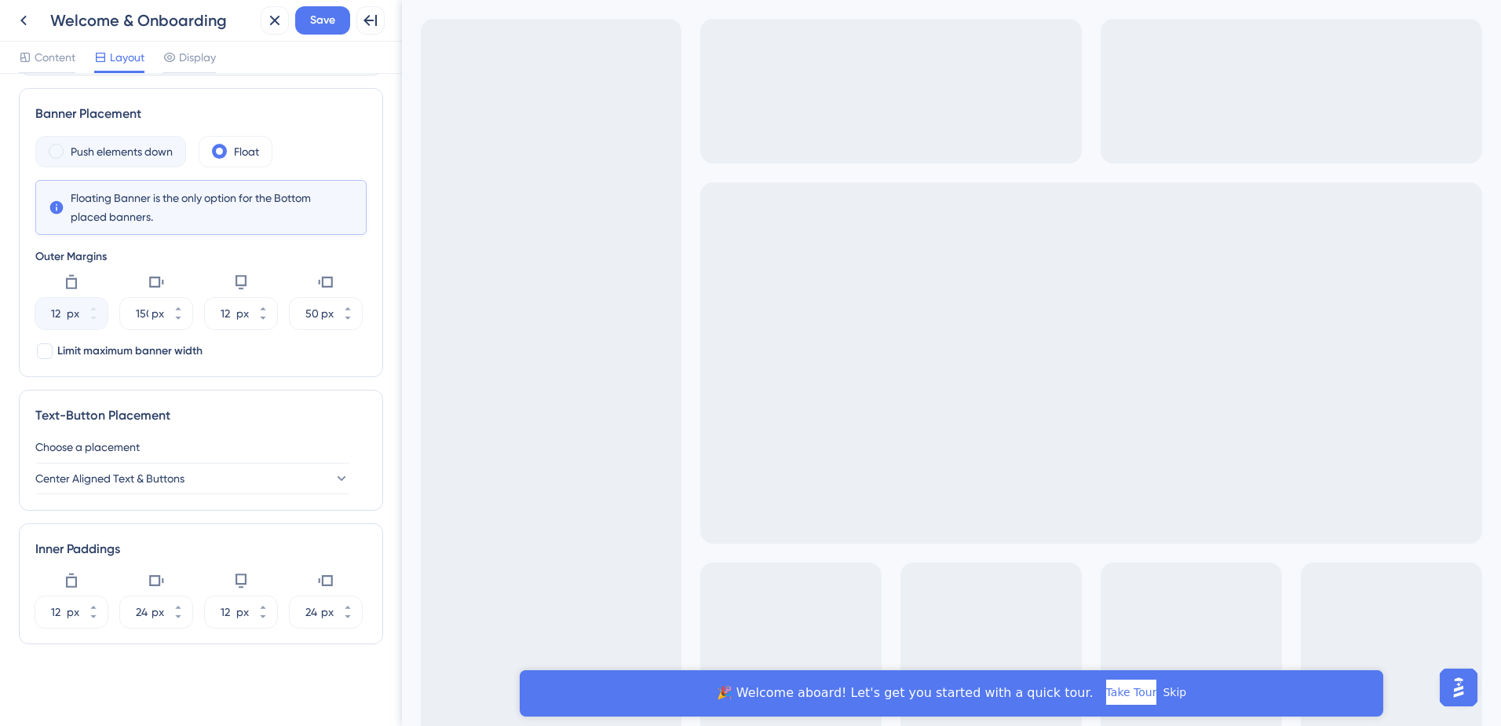
click at [524, 467] on div "Exit Full Screen" at bounding box center [951, 399] width 1099 height 798
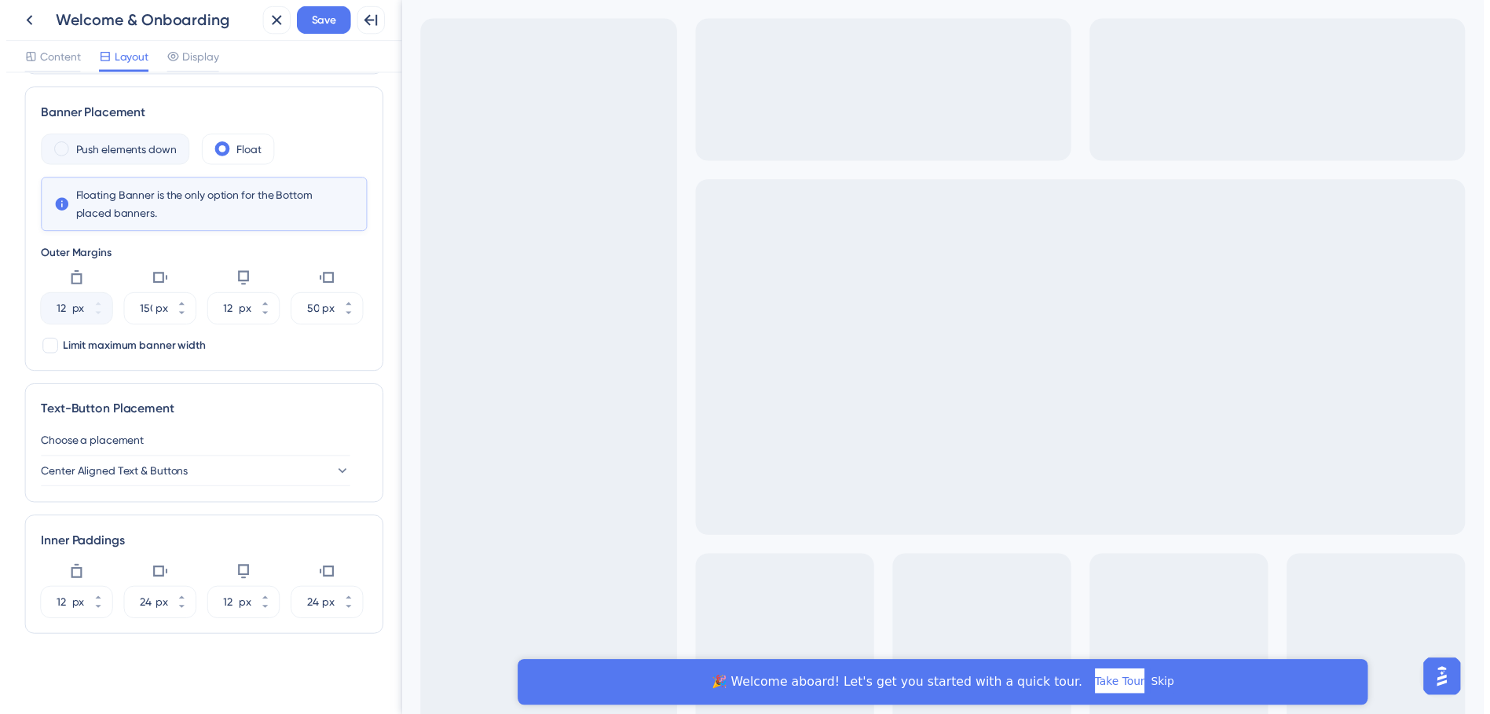
scroll to position [0, 0]
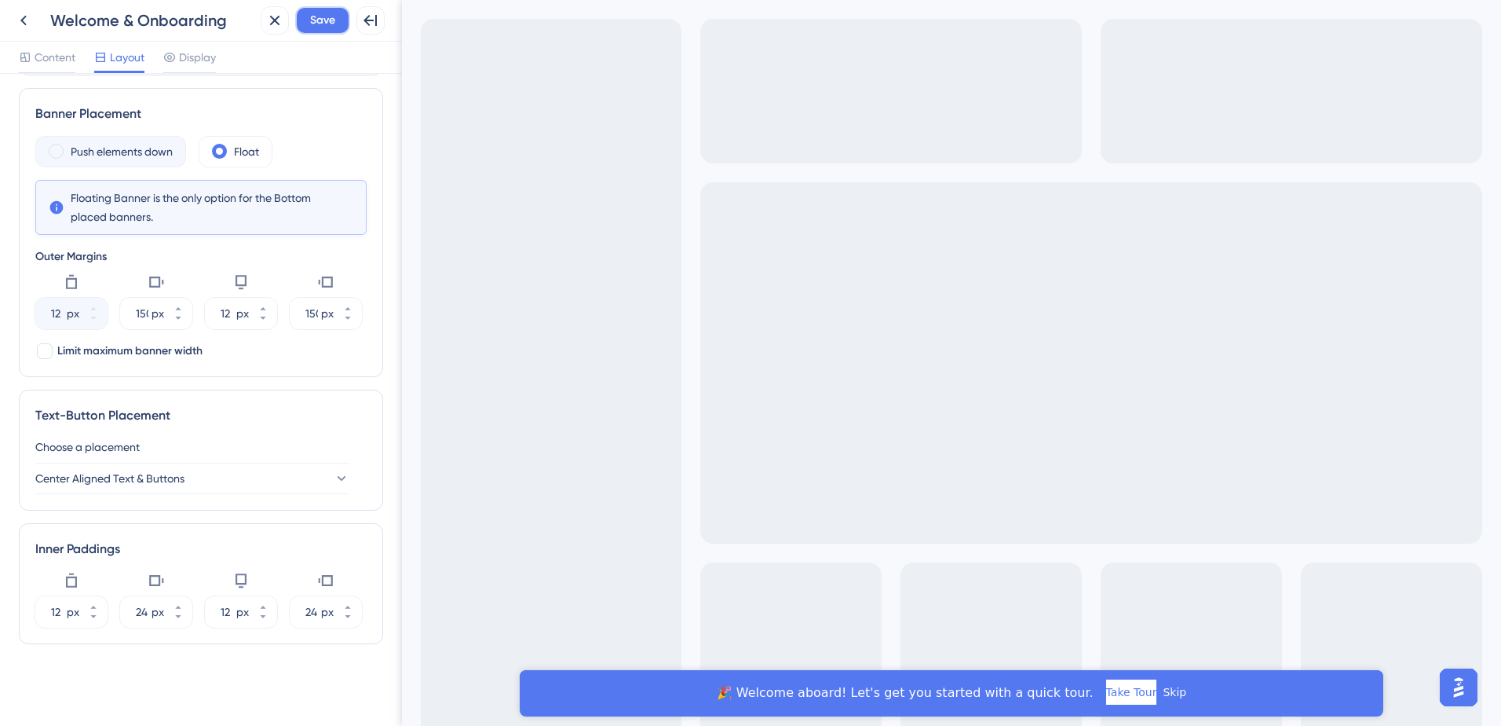
click at [321, 16] on span "Save" at bounding box center [322, 20] width 25 height 19
click at [21, 22] on icon at bounding box center [23, 20] width 19 height 19
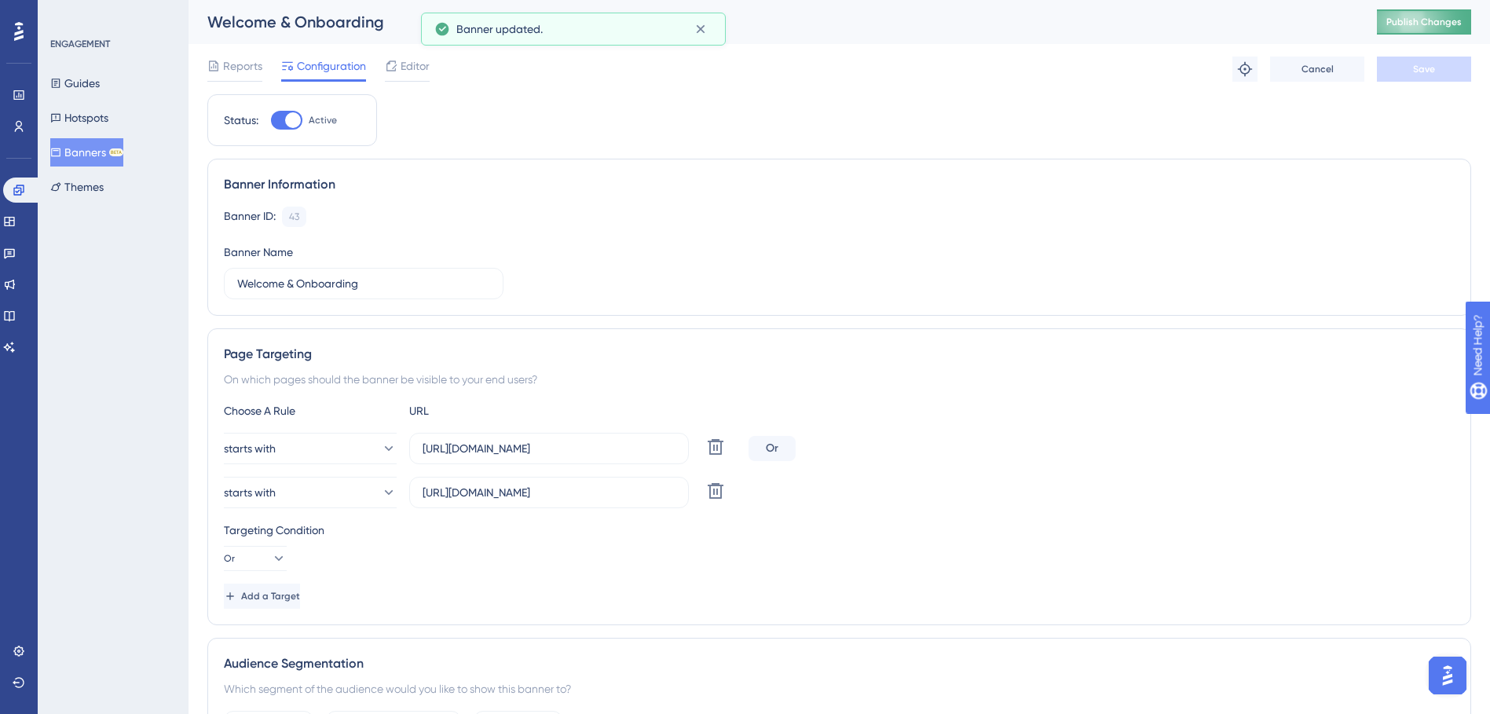
click at [1436, 24] on span "Publish Changes" at bounding box center [1423, 22] width 75 height 13
click at [423, 69] on span "Editor" at bounding box center [415, 66] width 29 height 19
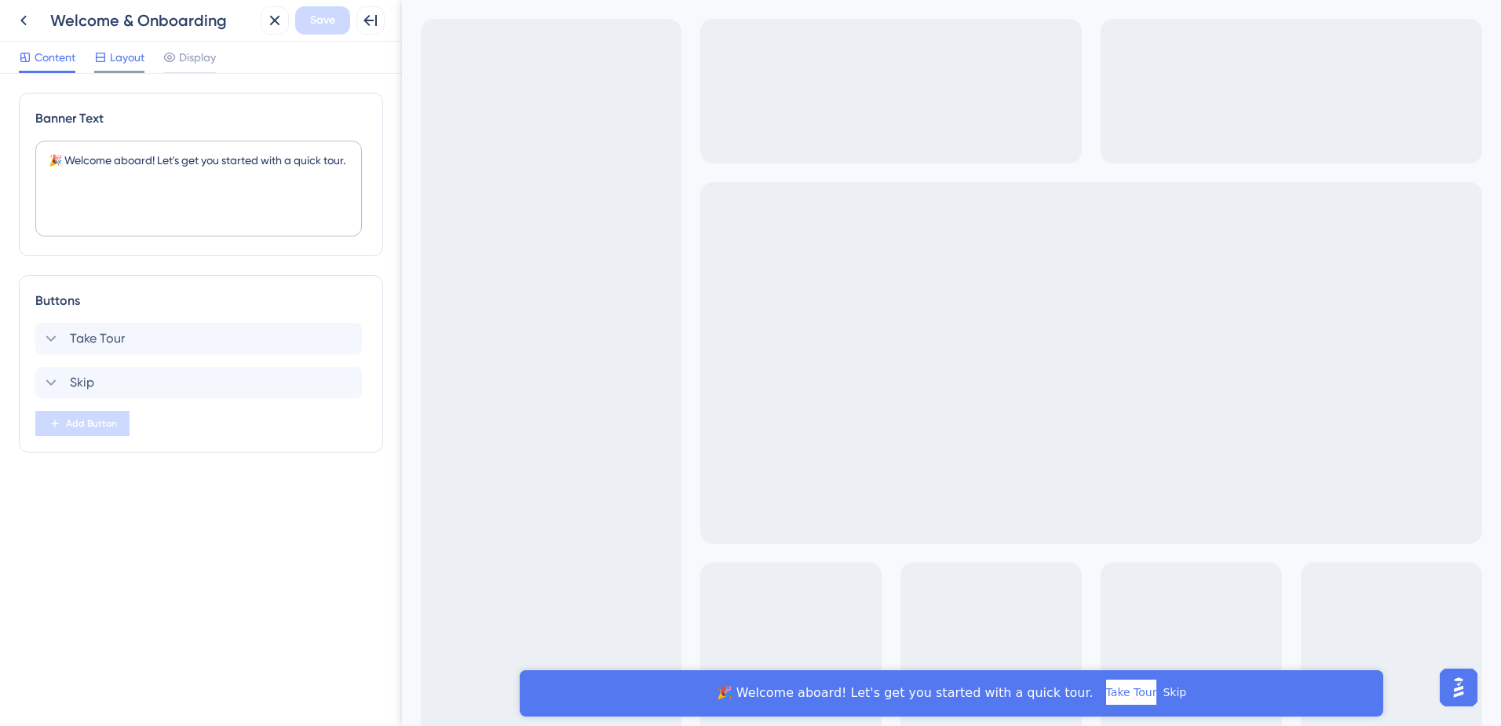
click at [134, 64] on span "Layout" at bounding box center [127, 57] width 35 height 19
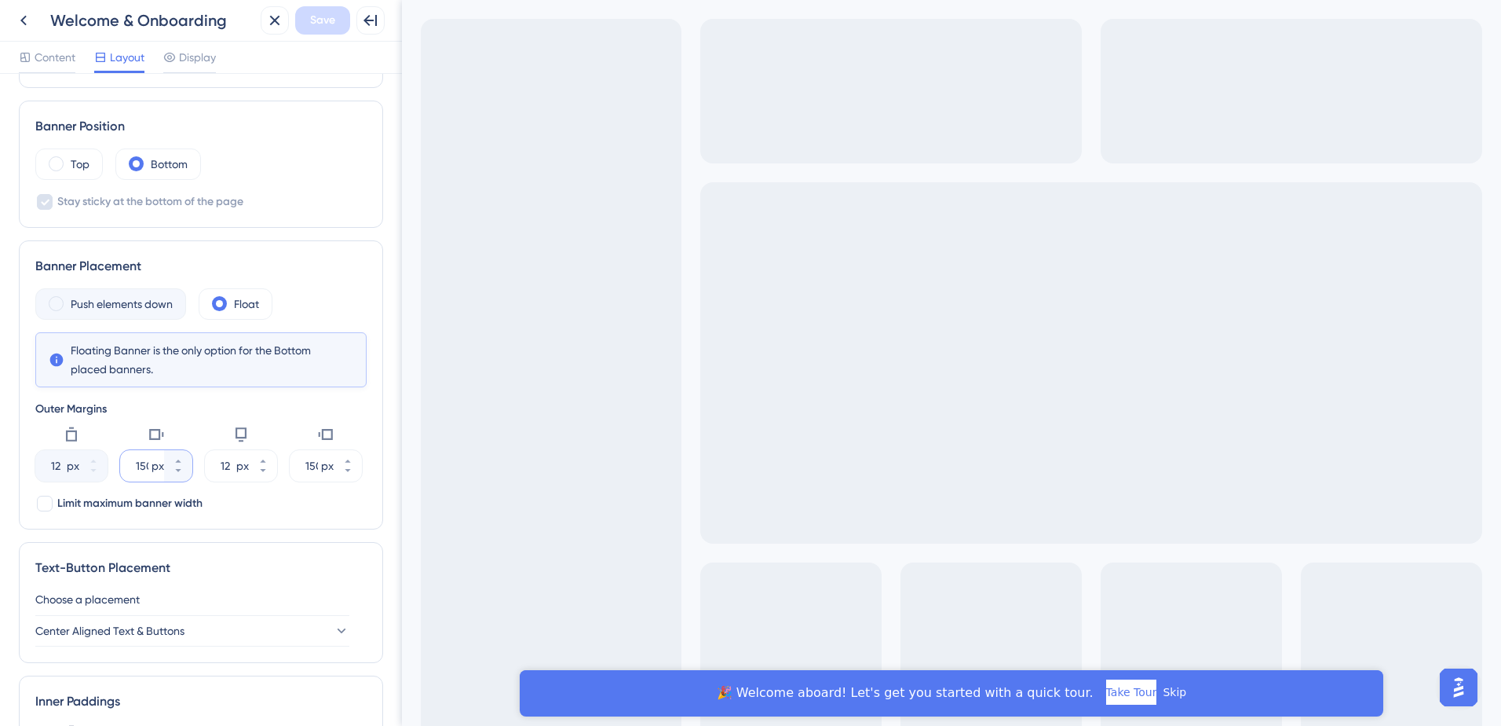
scroll to position [0, 4]
drag, startPoint x: 130, startPoint y: 467, endPoint x: 166, endPoint y: 467, distance: 36.1
click at [166, 467] on label "150 px" at bounding box center [156, 465] width 72 height 31
type input "100"
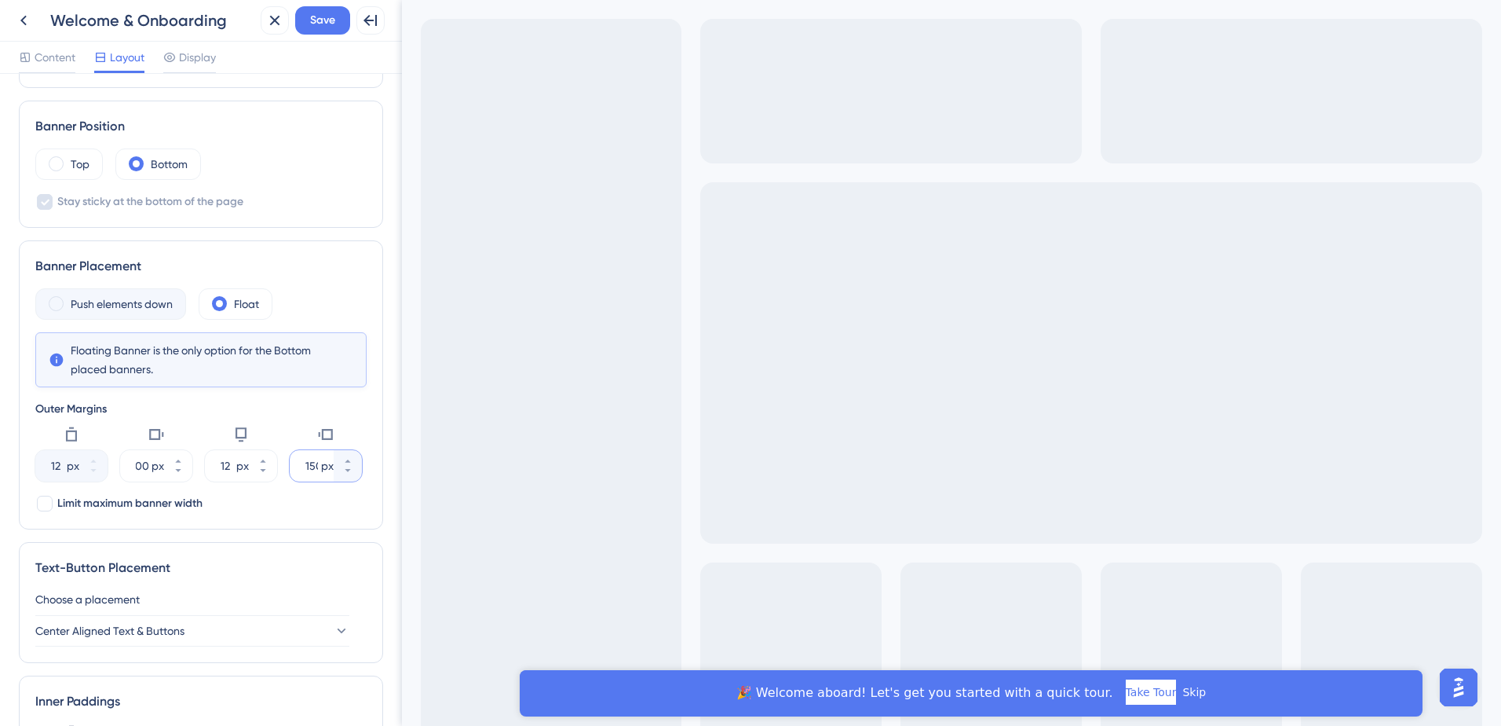
scroll to position [0, 0]
click at [313, 469] on input "150" at bounding box center [311, 465] width 13 height 19
type input "170"
click at [335, 30] on button "Save" at bounding box center [322, 20] width 55 height 28
click at [136, 462] on input "100" at bounding box center [142, 465] width 13 height 19
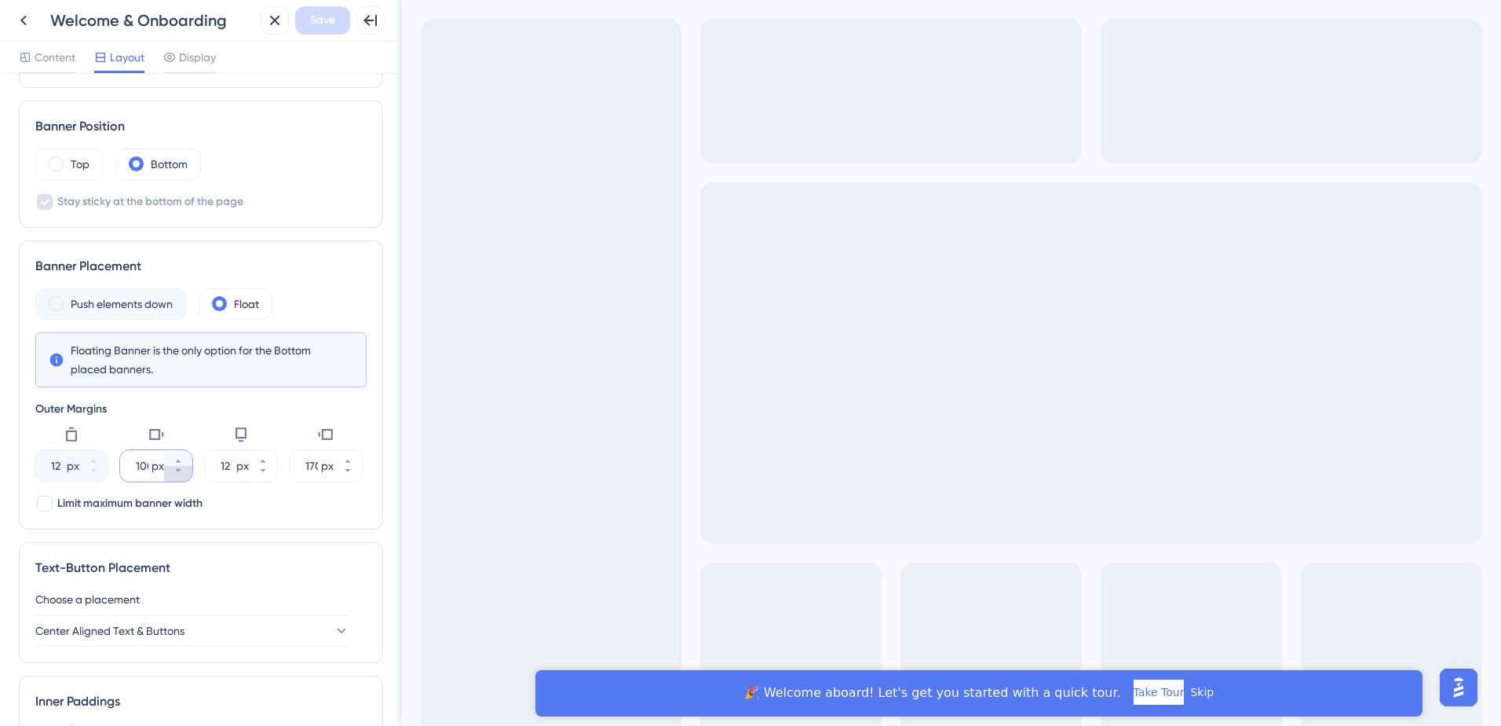
scroll to position [0, 5]
drag, startPoint x: 136, startPoint y: 463, endPoint x: 165, endPoint y: 468, distance: 29.4
click at [165, 468] on label "100 px" at bounding box center [156, 465] width 72 height 31
drag, startPoint x: 130, startPoint y: 467, endPoint x: 164, endPoint y: 467, distance: 34.6
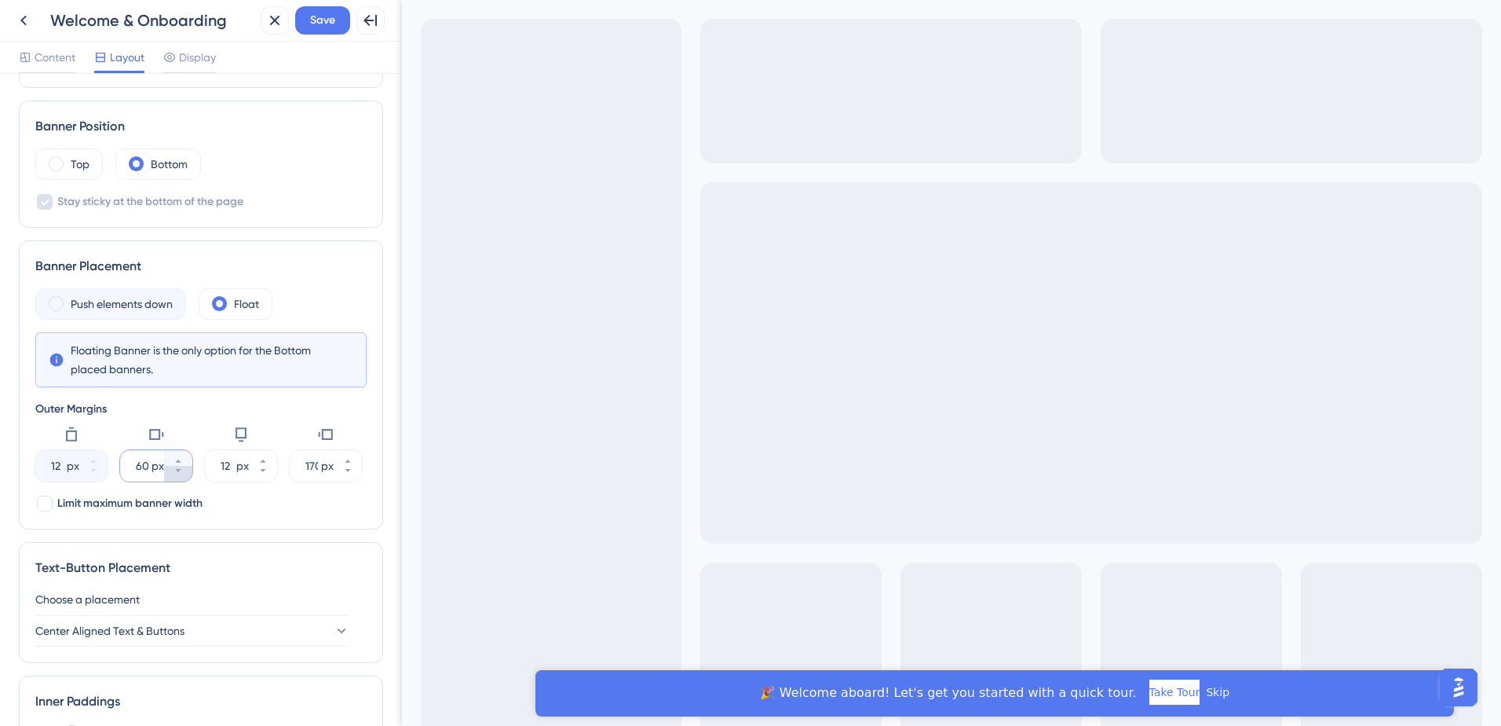
click at [164, 467] on label "60 px" at bounding box center [156, 465] width 72 height 31
type input "170"
drag, startPoint x: 305, startPoint y: 464, endPoint x: 335, endPoint y: 469, distance: 29.4
click at [335, 469] on label "170 px" at bounding box center [326, 465] width 72 height 31
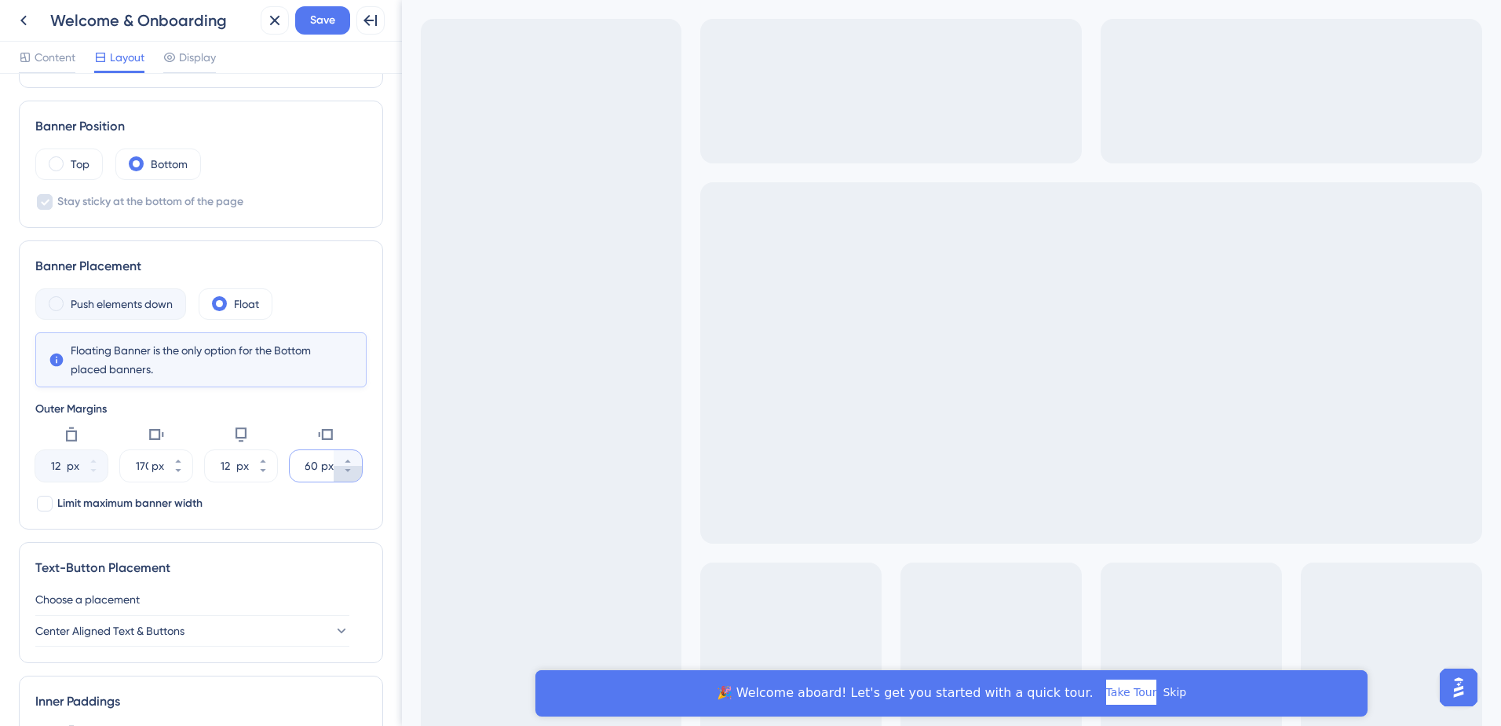
scroll to position [0, 0]
drag, startPoint x: 303, startPoint y: 468, endPoint x: 334, endPoint y: 466, distance: 30.7
click at [334, 466] on label "60 px" at bounding box center [326, 465] width 72 height 31
type input "100"
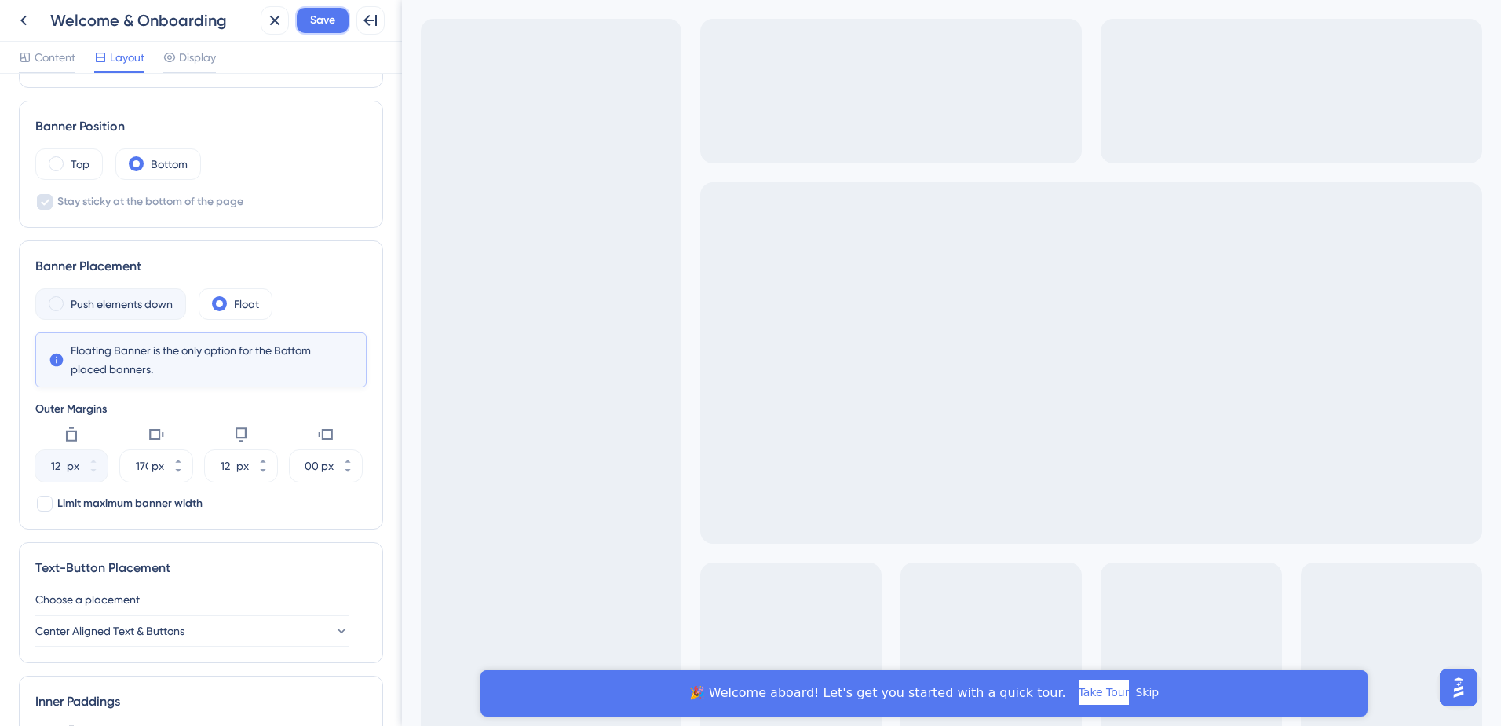
click at [325, 20] on span "Save" at bounding box center [322, 20] width 25 height 19
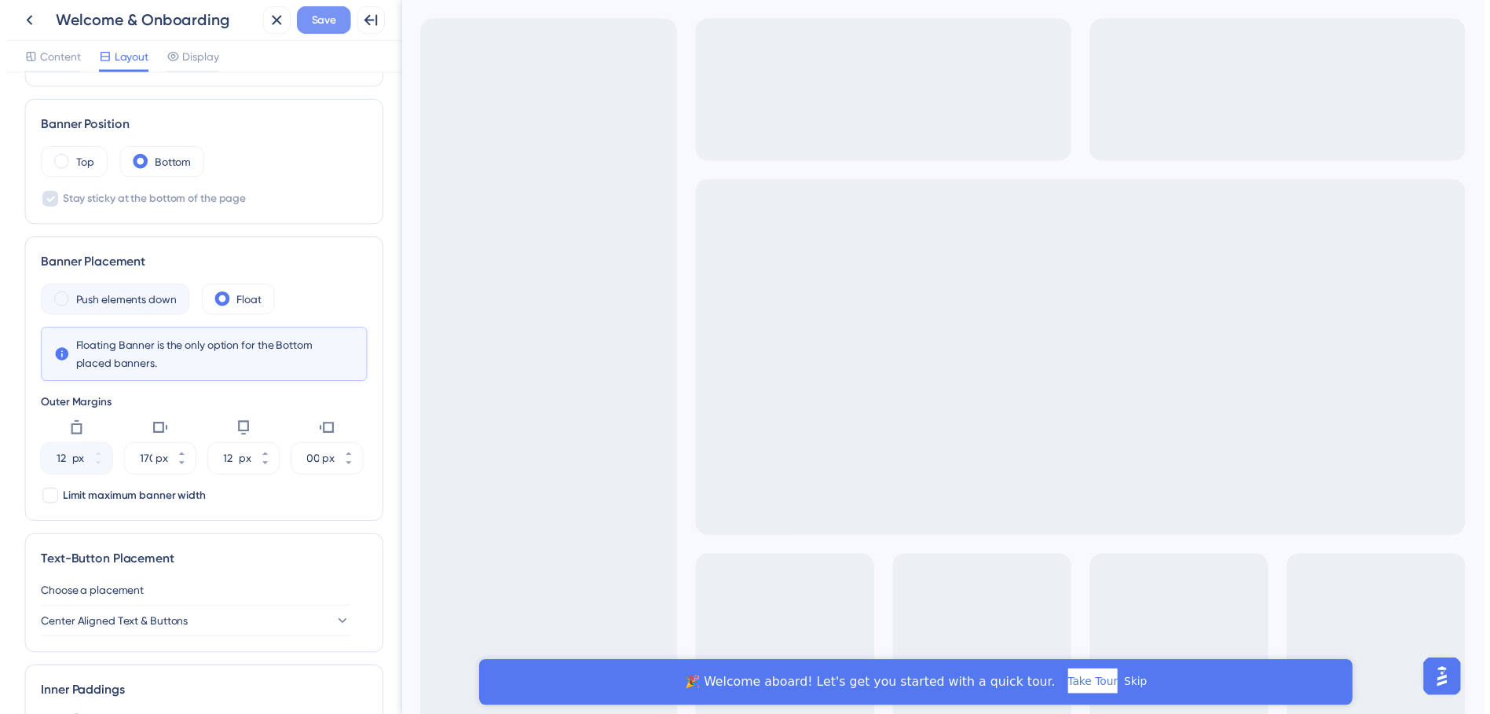
scroll to position [0, 0]
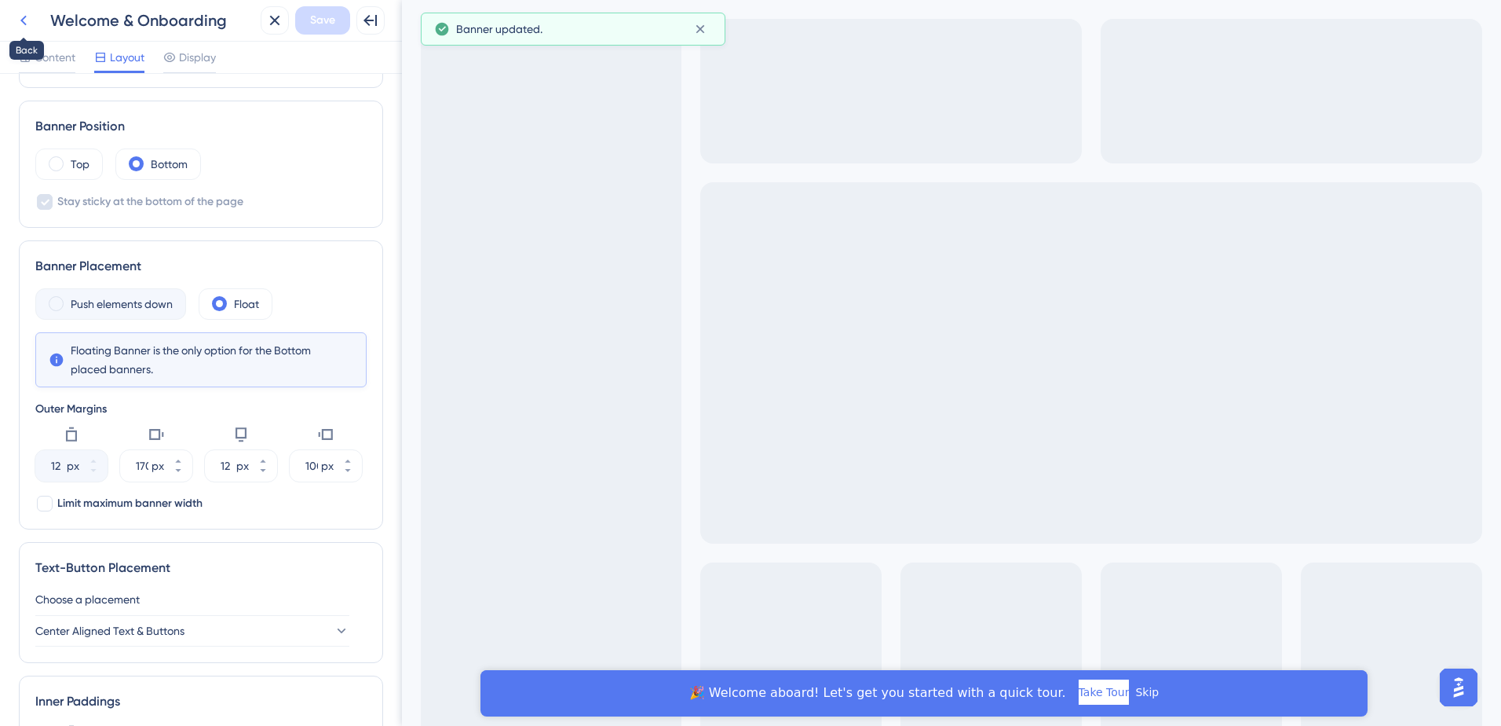
click at [28, 16] on icon at bounding box center [23, 20] width 19 height 19
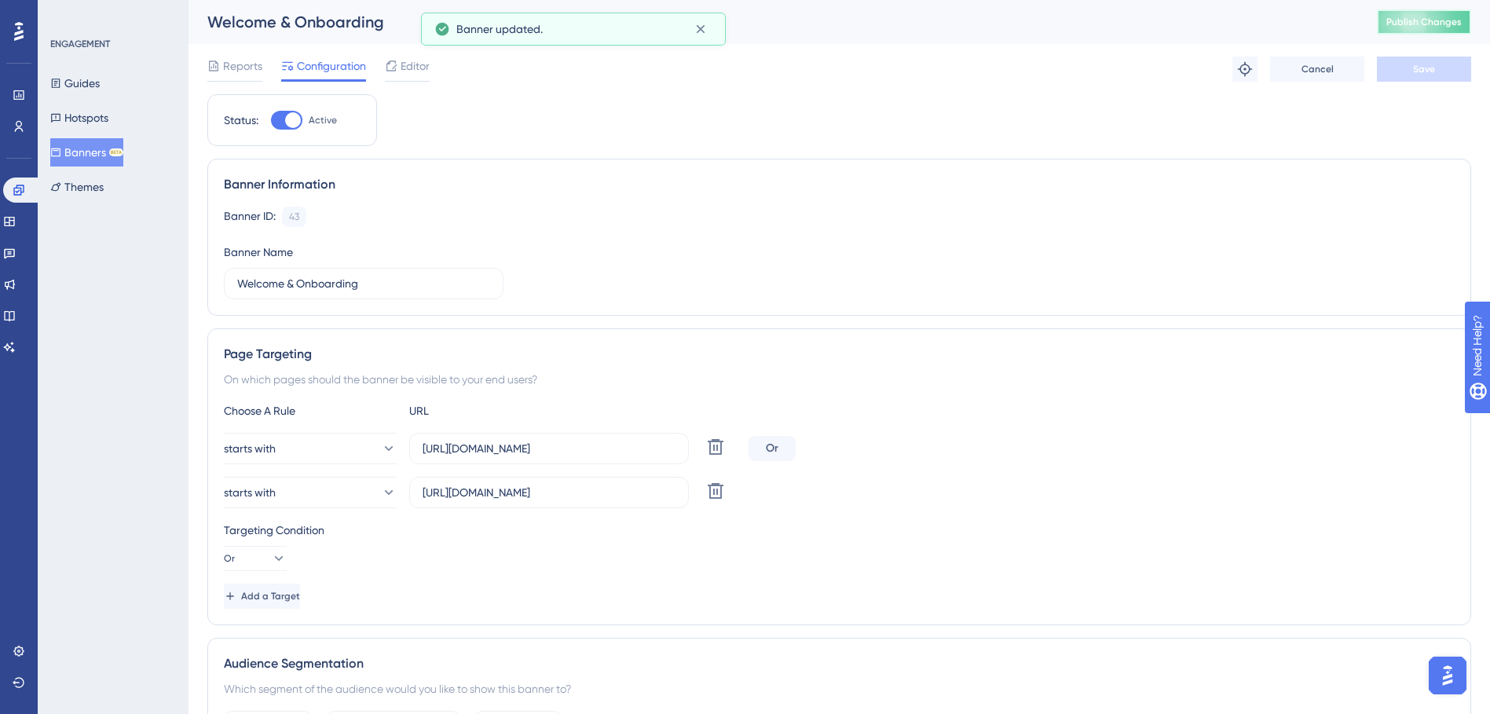
click at [1439, 30] on button "Publish Changes" at bounding box center [1424, 21] width 94 height 25
click at [406, 58] on span "Editor" at bounding box center [415, 66] width 29 height 19
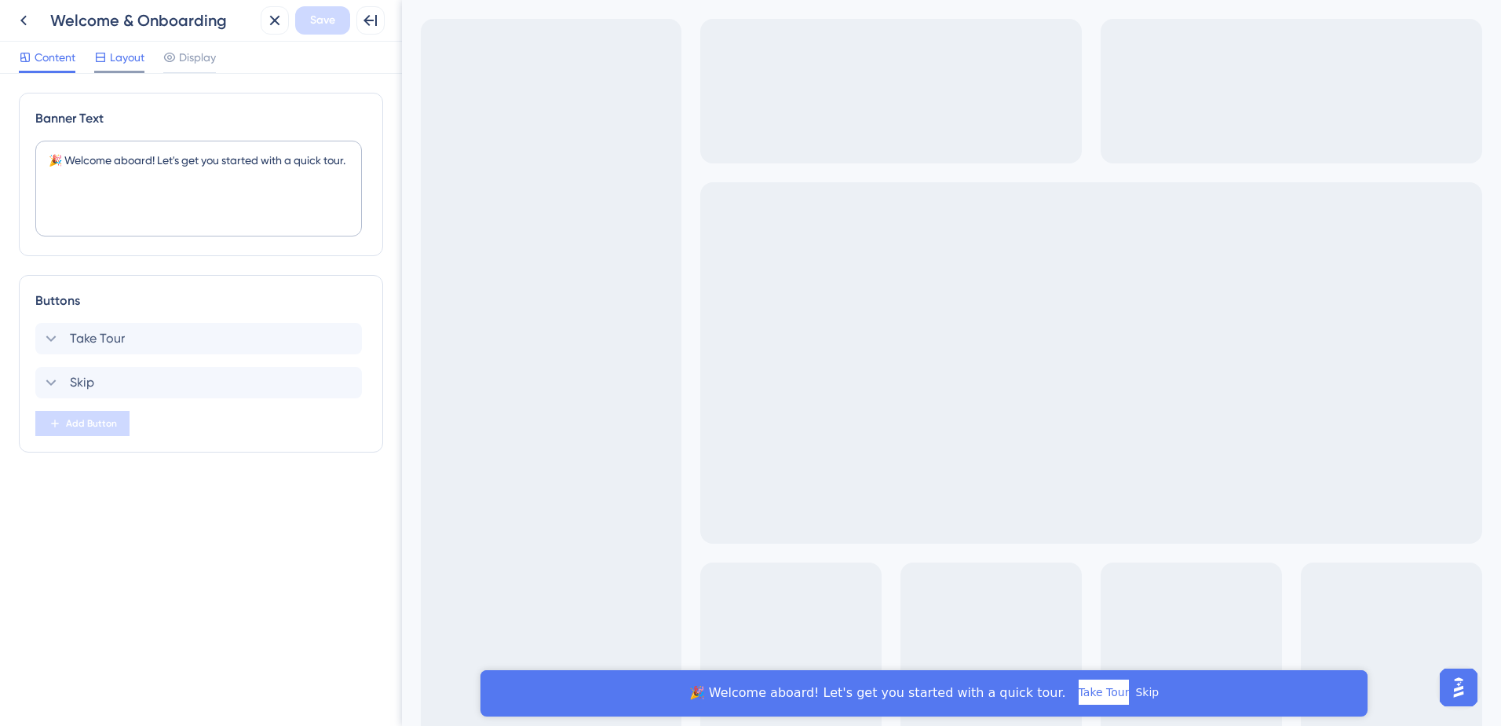
click at [136, 71] on div at bounding box center [119, 72] width 50 height 2
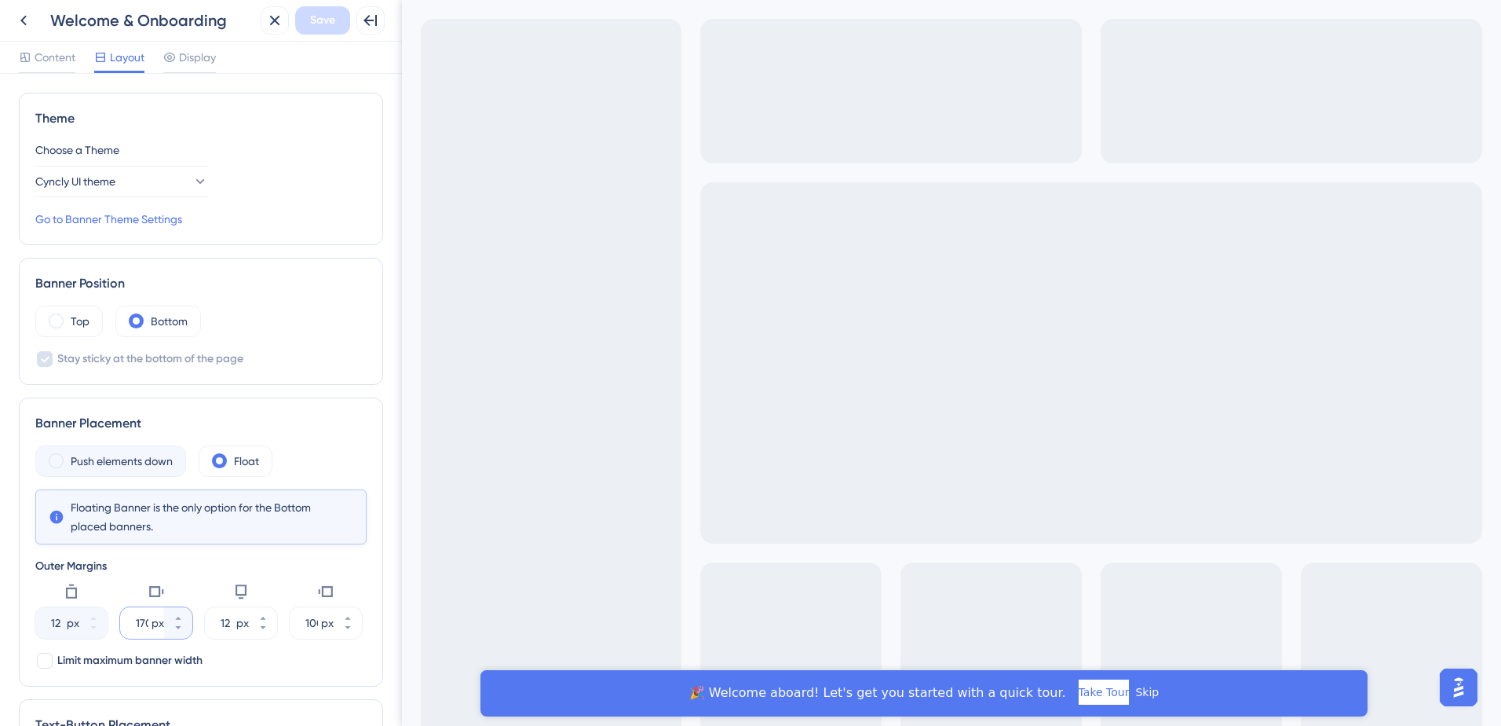
scroll to position [0, 3]
drag, startPoint x: 128, startPoint y: 627, endPoint x: 158, endPoint y: 627, distance: 29.8
click at [158, 627] on div "170 px" at bounding box center [142, 622] width 44 height 31
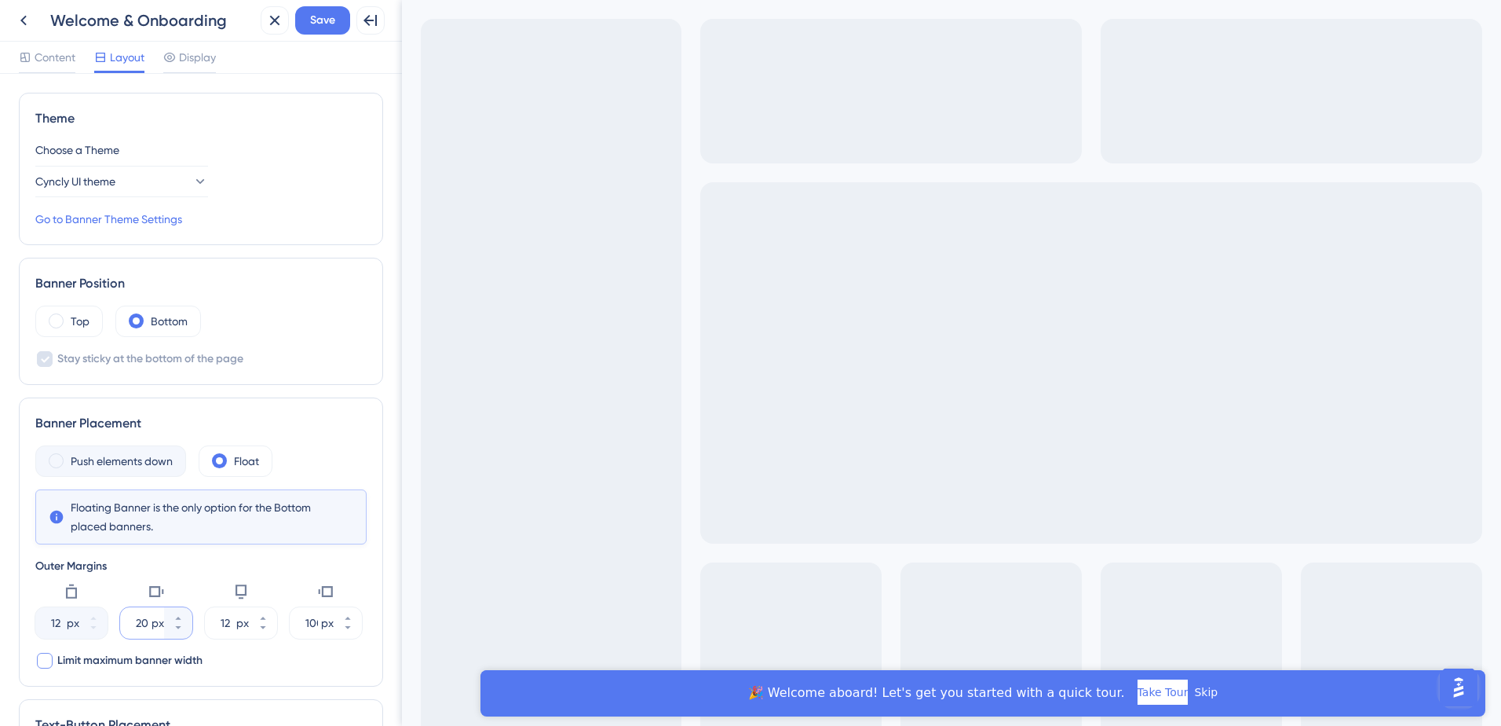
scroll to position [0, 6]
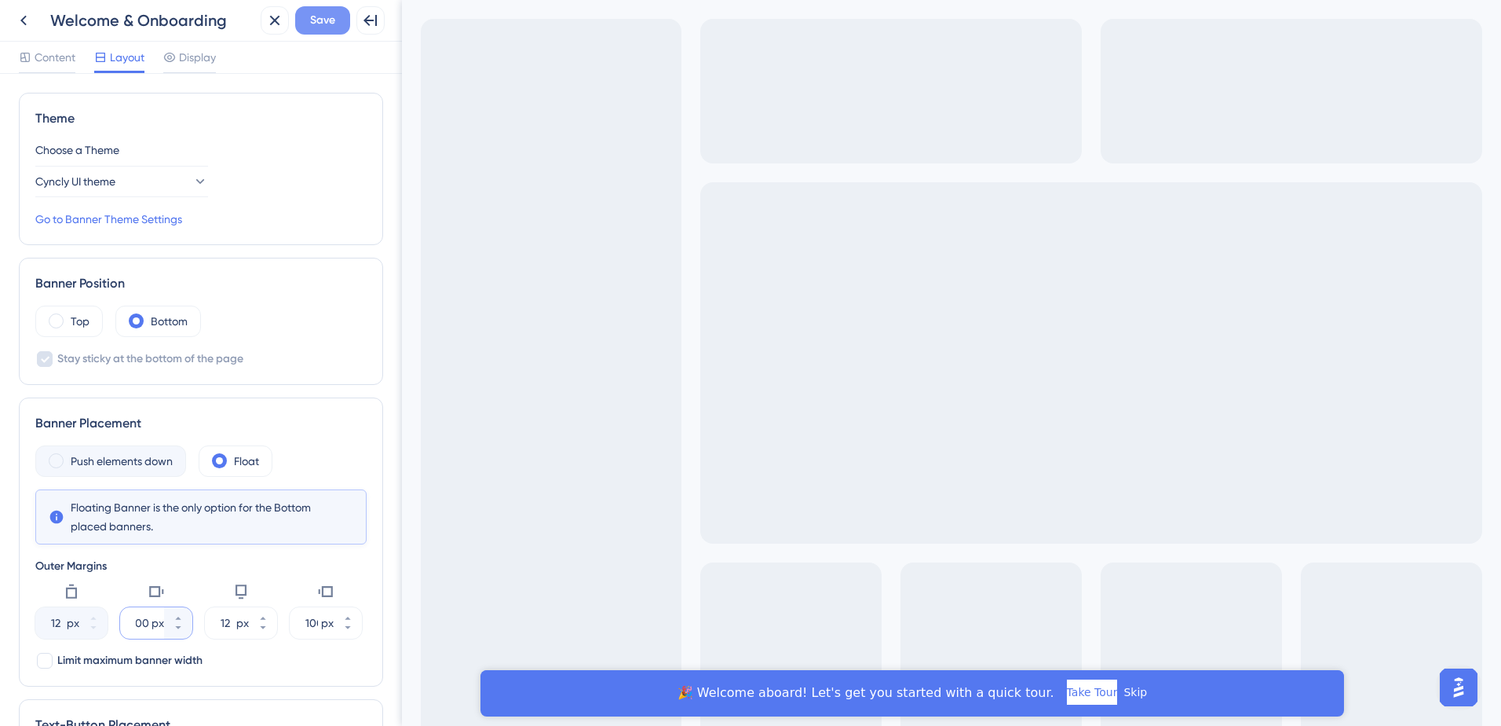
type input "200"
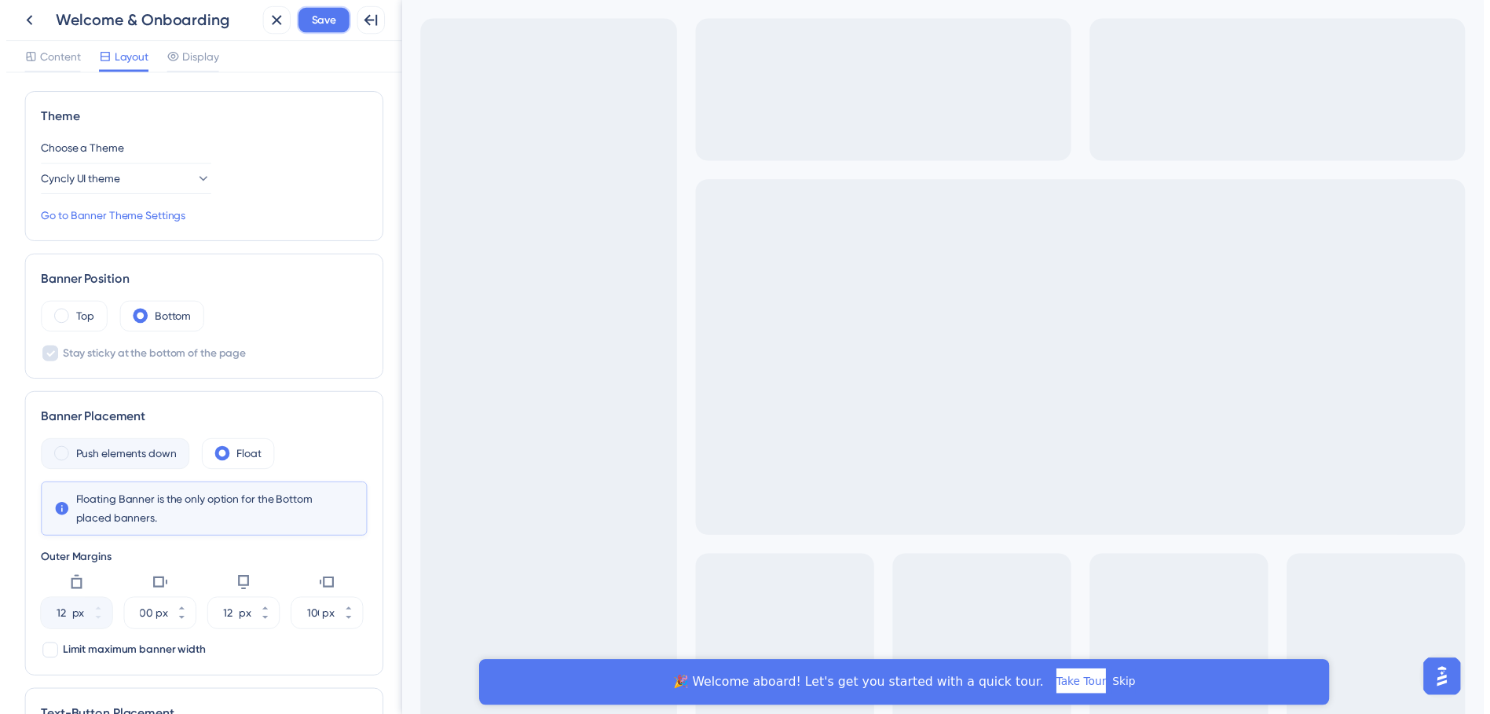
scroll to position [0, 0]
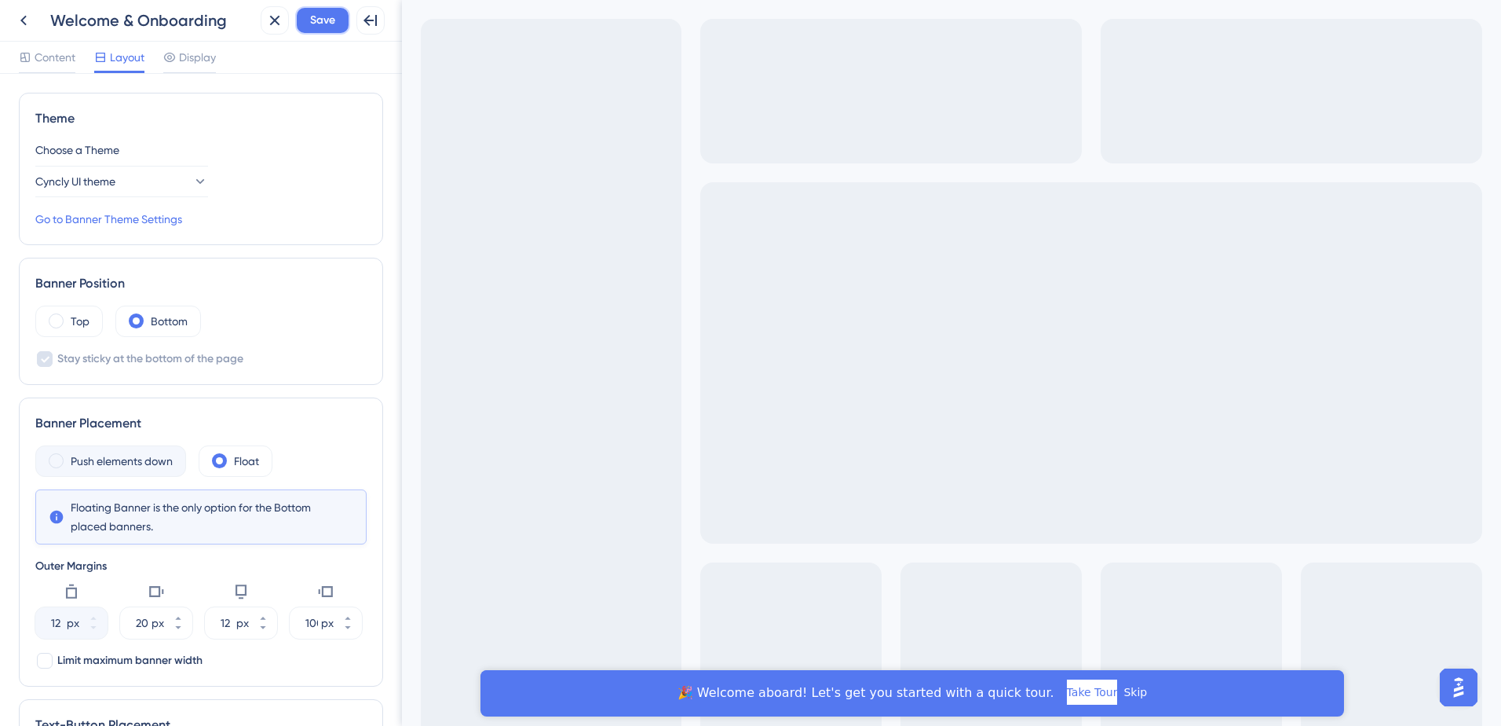
click at [328, 19] on span "Save" at bounding box center [322, 20] width 25 height 19
click at [17, 22] on icon at bounding box center [23, 20] width 19 height 19
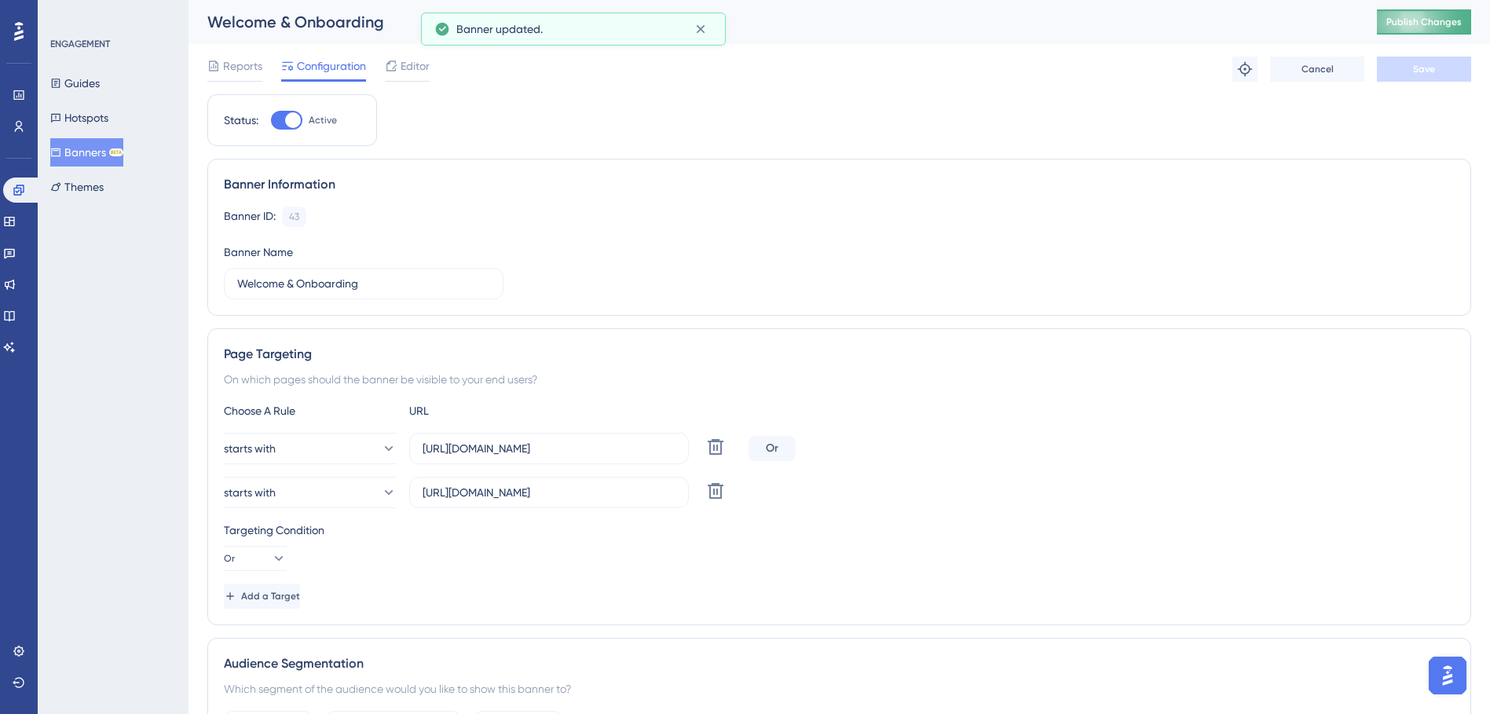
click at [1401, 27] on span "Publish Changes" at bounding box center [1423, 22] width 75 height 13
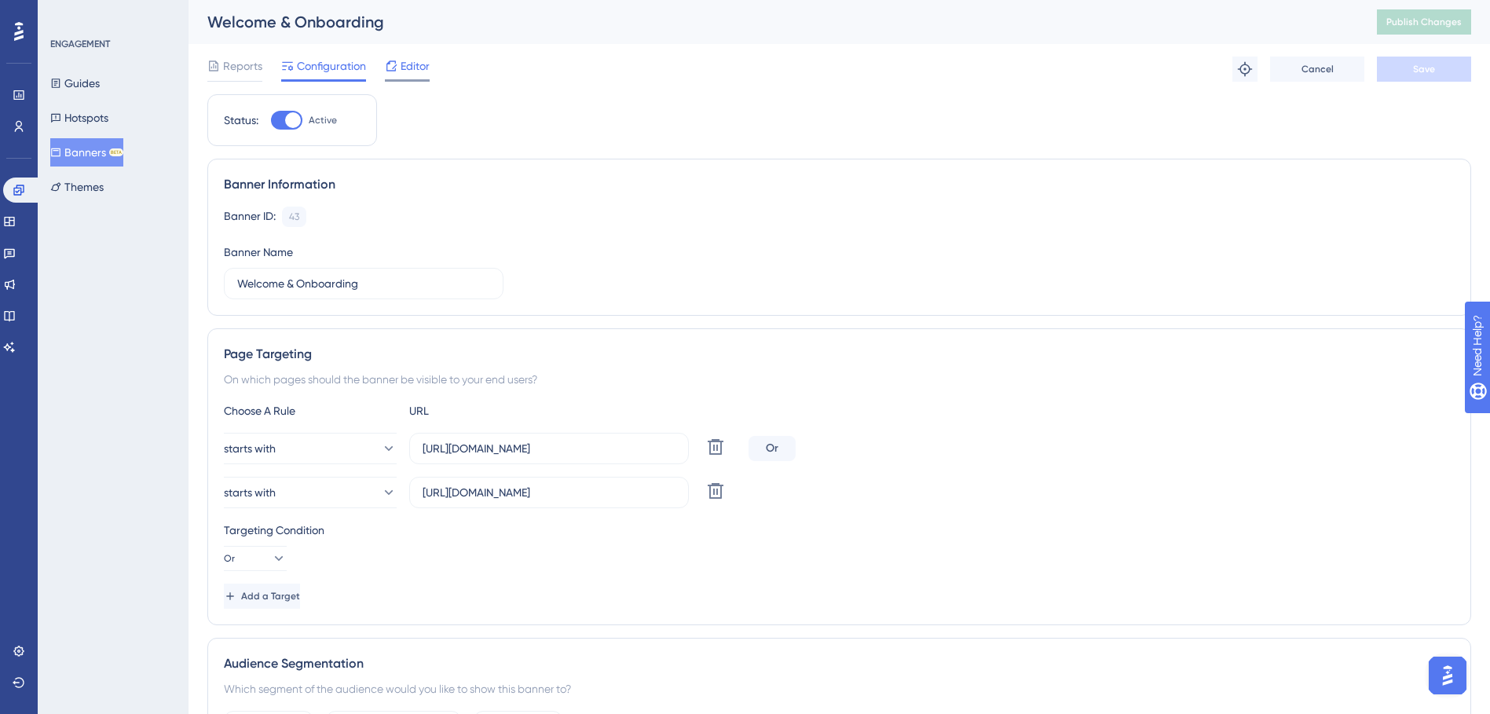
click at [419, 70] on span "Editor" at bounding box center [415, 66] width 29 height 19
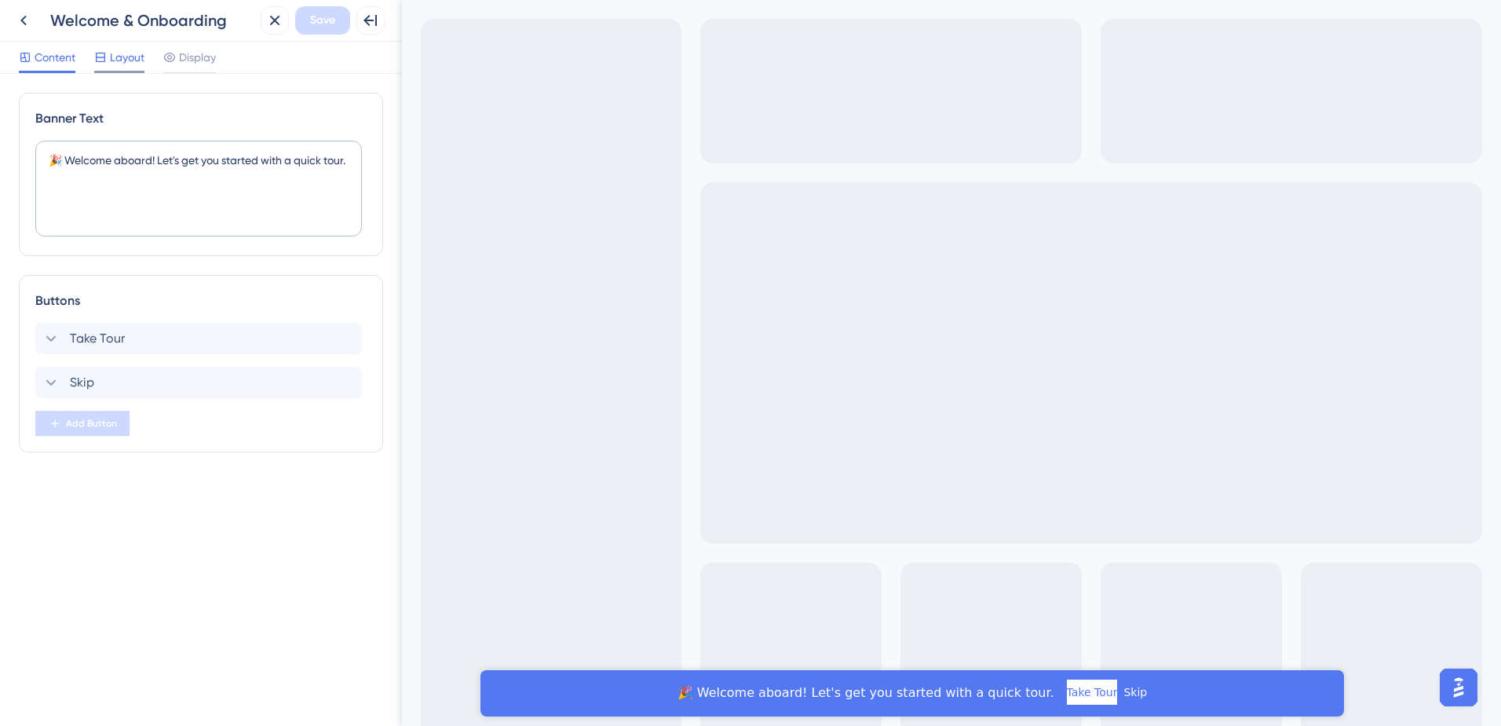
click at [135, 67] on div "Layout" at bounding box center [119, 60] width 50 height 25
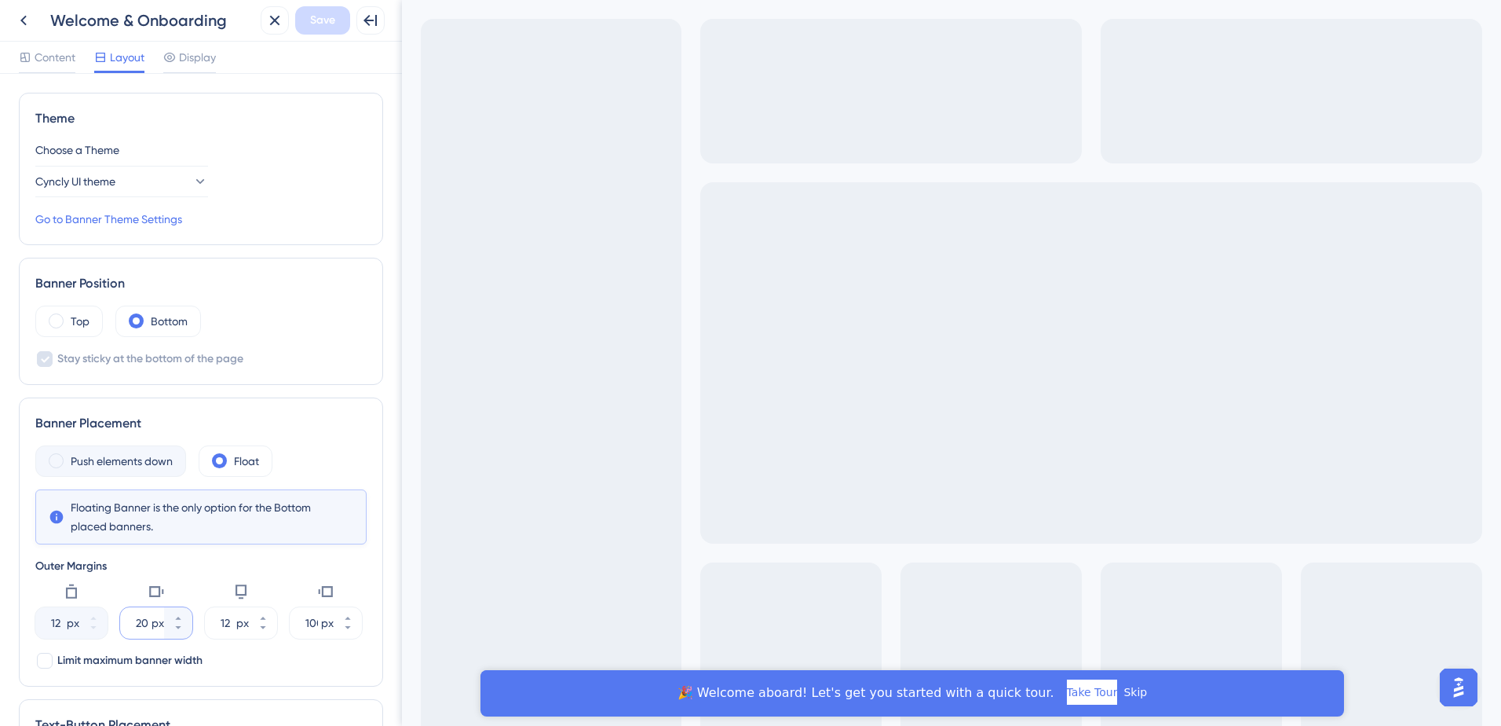
click at [137, 626] on input "200" at bounding box center [142, 622] width 13 height 19
type input "250"
click at [332, 18] on span "Save" at bounding box center [322, 20] width 25 height 19
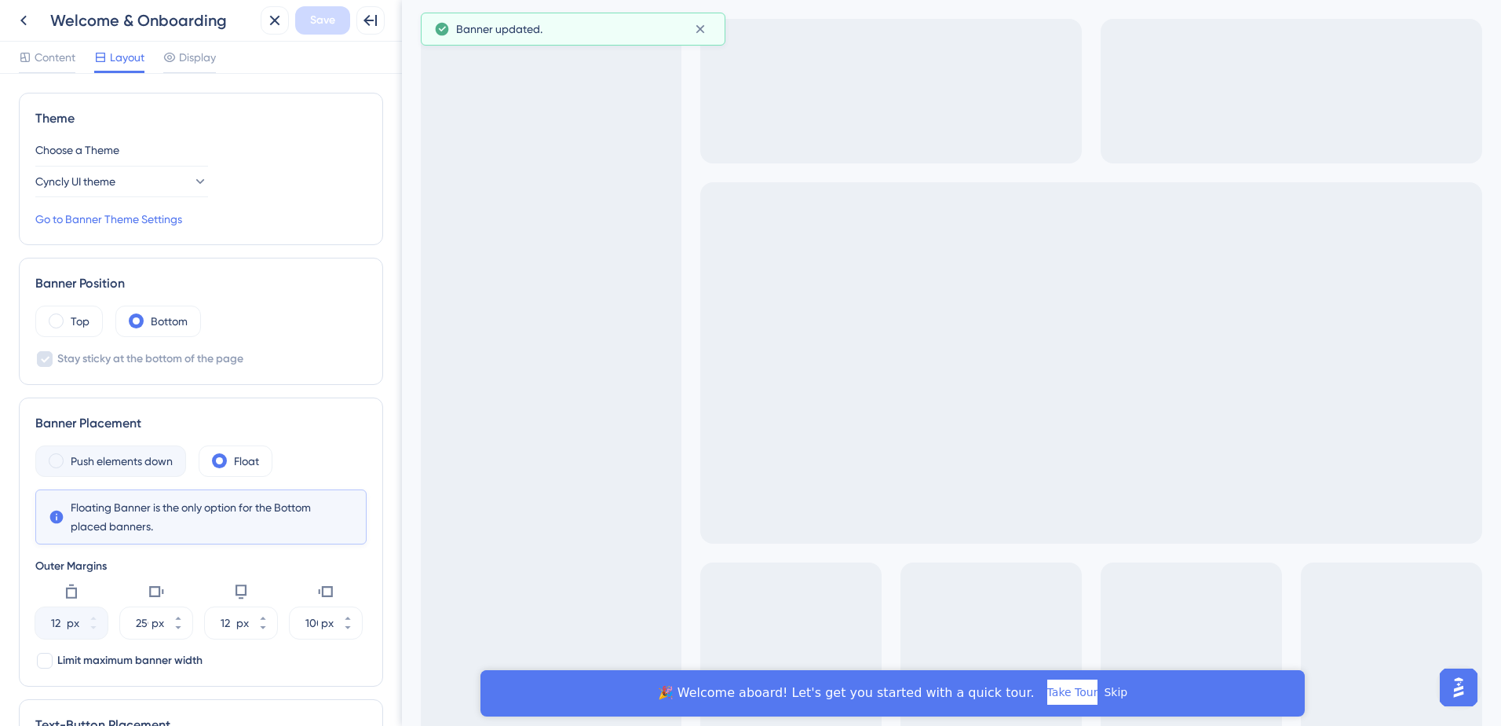
click at [38, 30] on div "Back Welcome & Onboarding" at bounding box center [131, 20] width 245 height 28
click at [34, 20] on button at bounding box center [23, 20] width 28 height 28
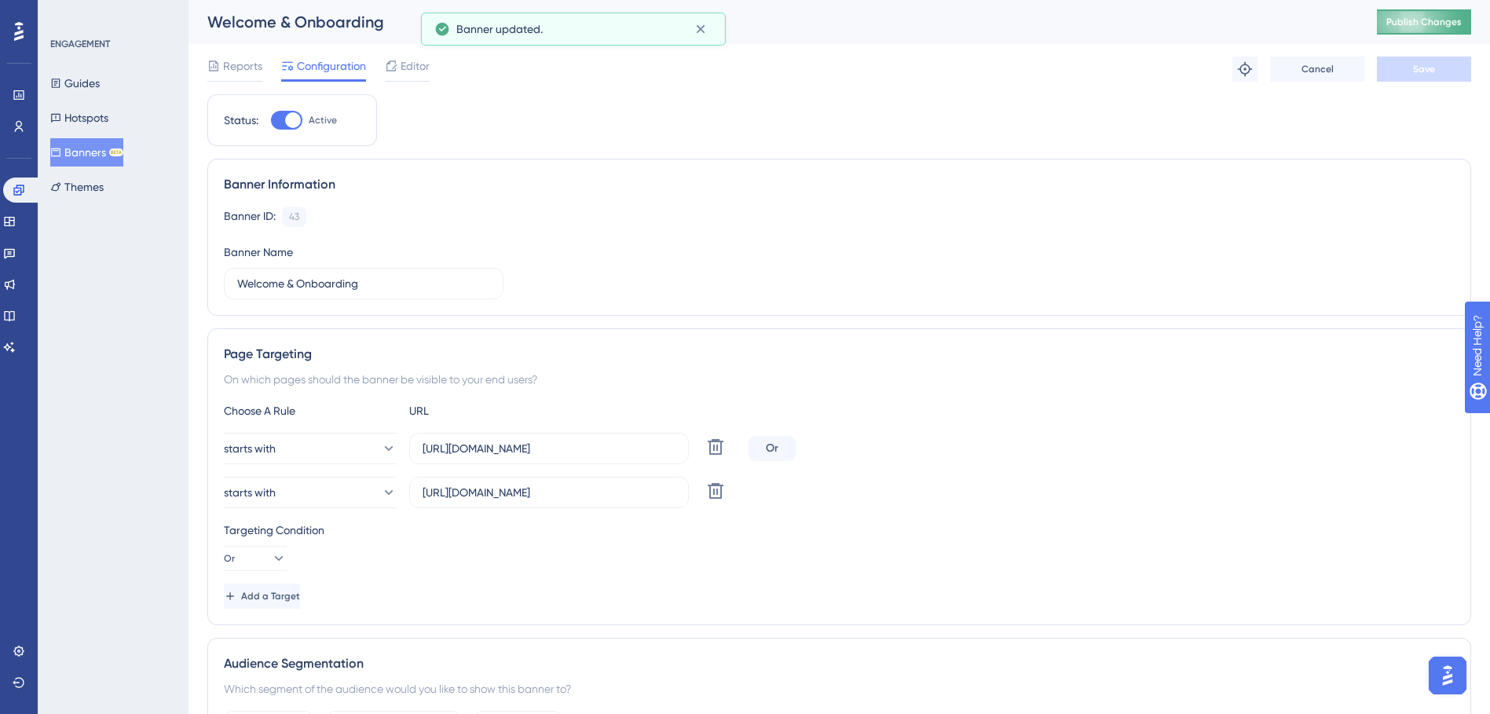
click at [1417, 20] on span "Publish Changes" at bounding box center [1423, 22] width 75 height 13
click at [411, 71] on span "Editor" at bounding box center [415, 66] width 29 height 19
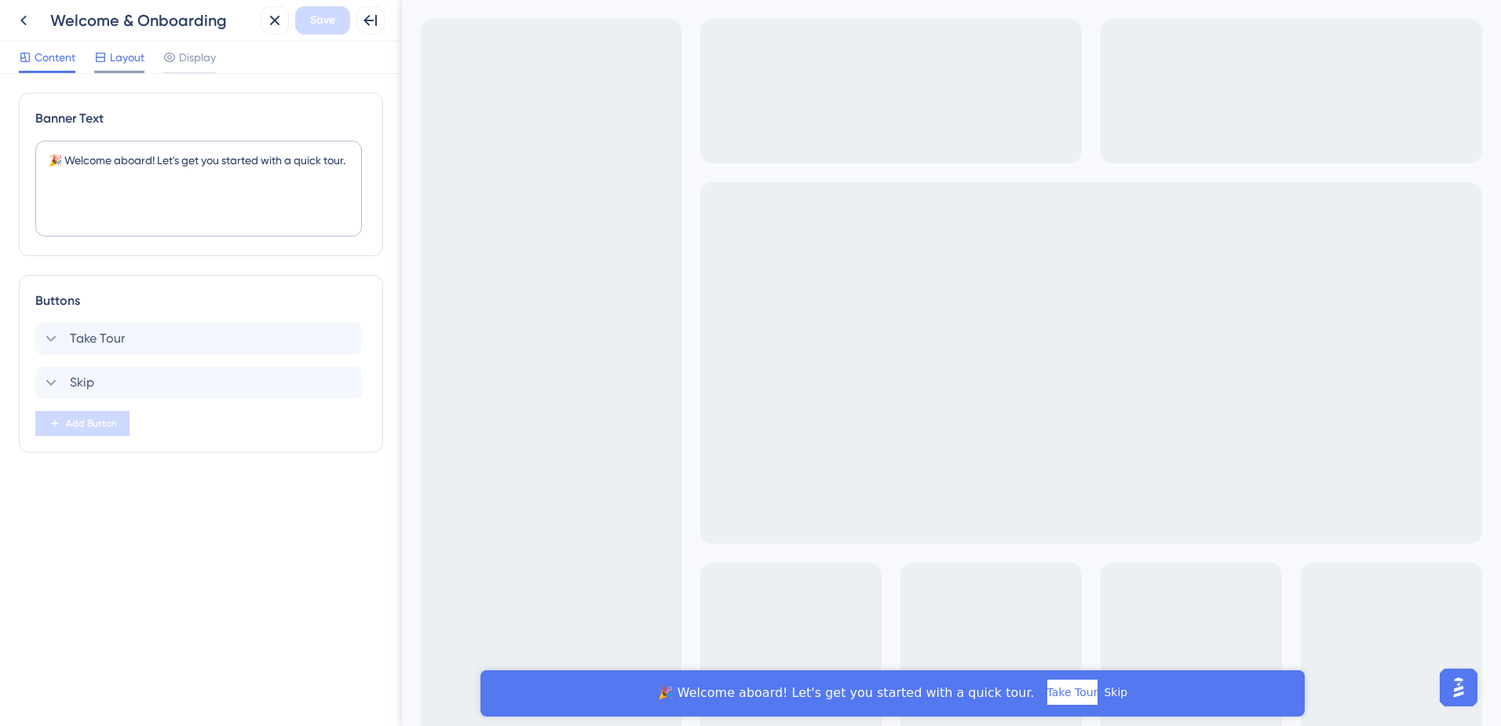
click at [101, 55] on icon at bounding box center [100, 57] width 13 height 13
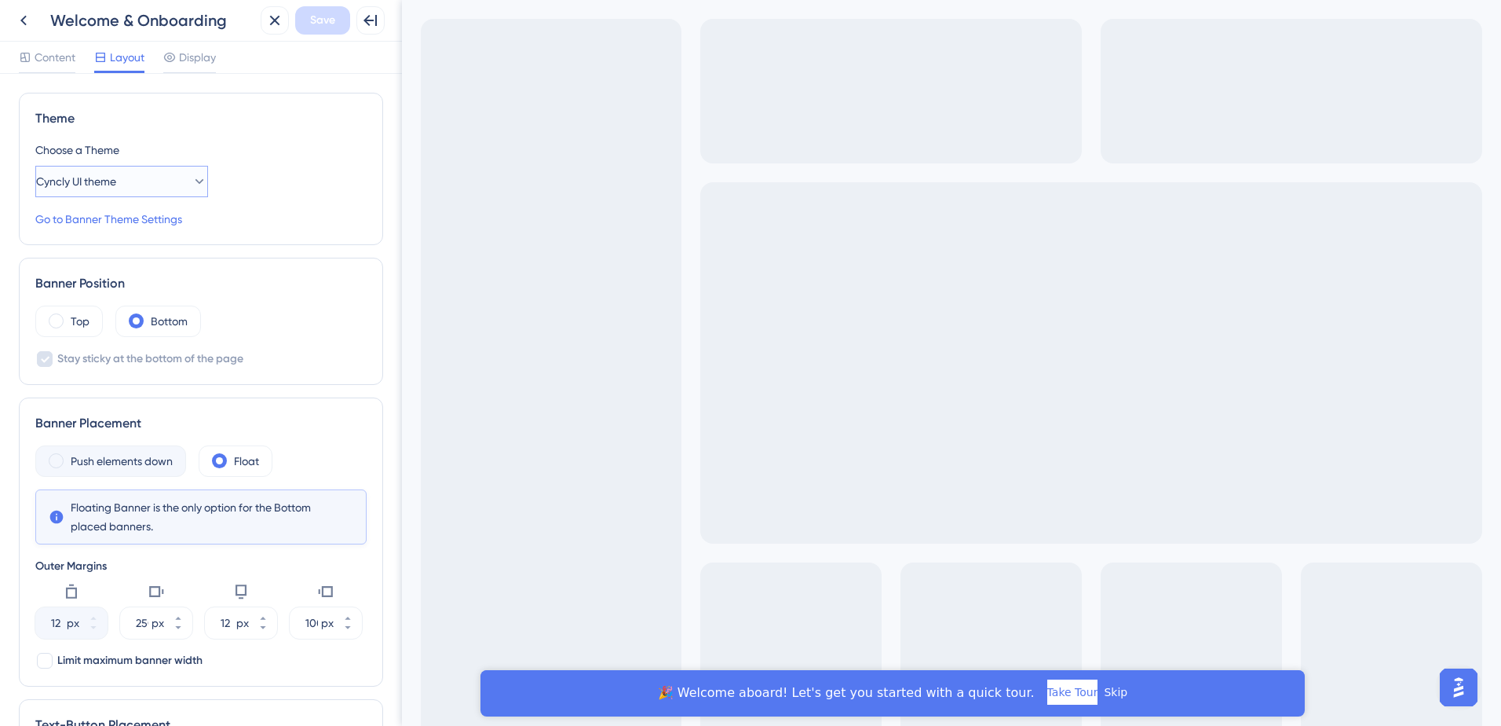
click at [172, 176] on button "Cyncly UI theme" at bounding box center [121, 181] width 173 height 31
click at [196, 66] on div "Display" at bounding box center [189, 60] width 53 height 25
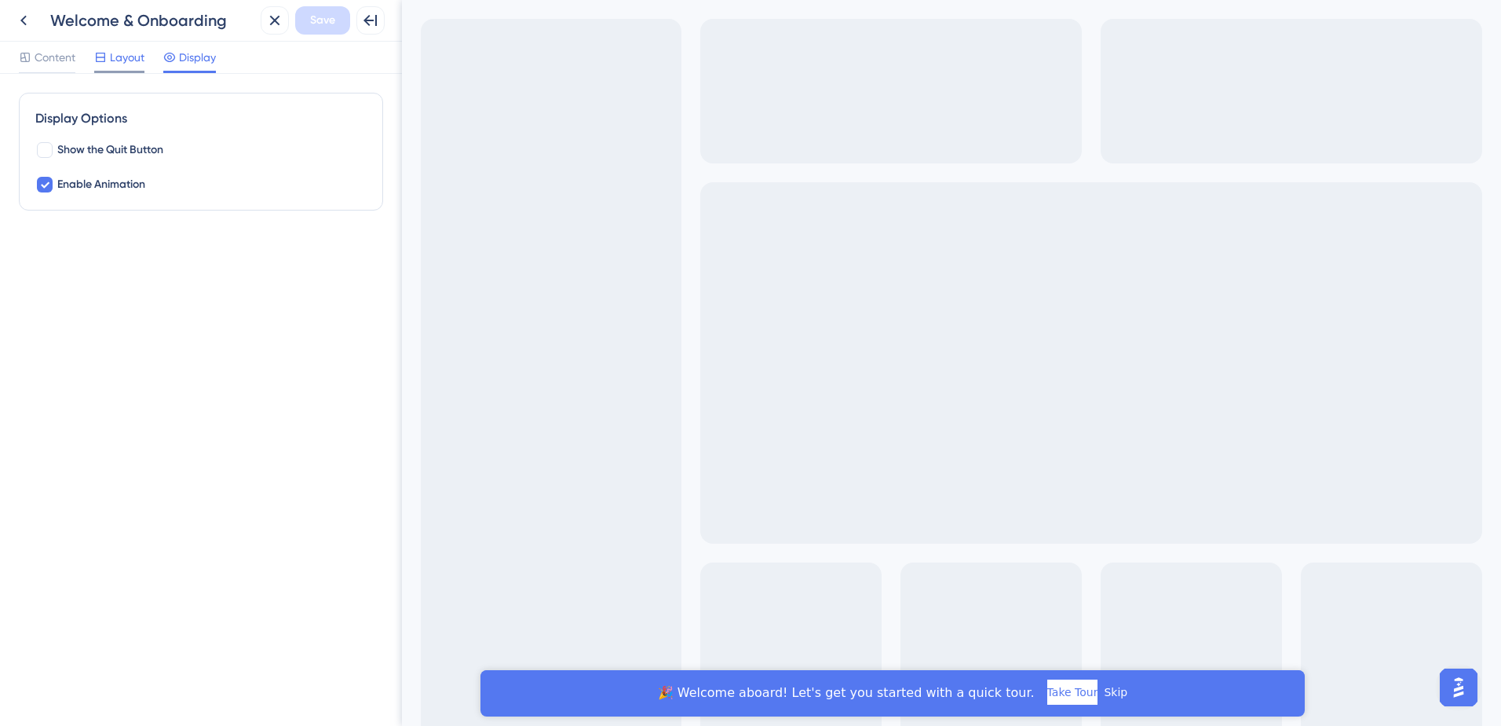
drag, startPoint x: 144, startPoint y: 60, endPoint x: 130, endPoint y: 60, distance: 14.2
click at [141, 60] on span "Layout" at bounding box center [127, 57] width 35 height 19
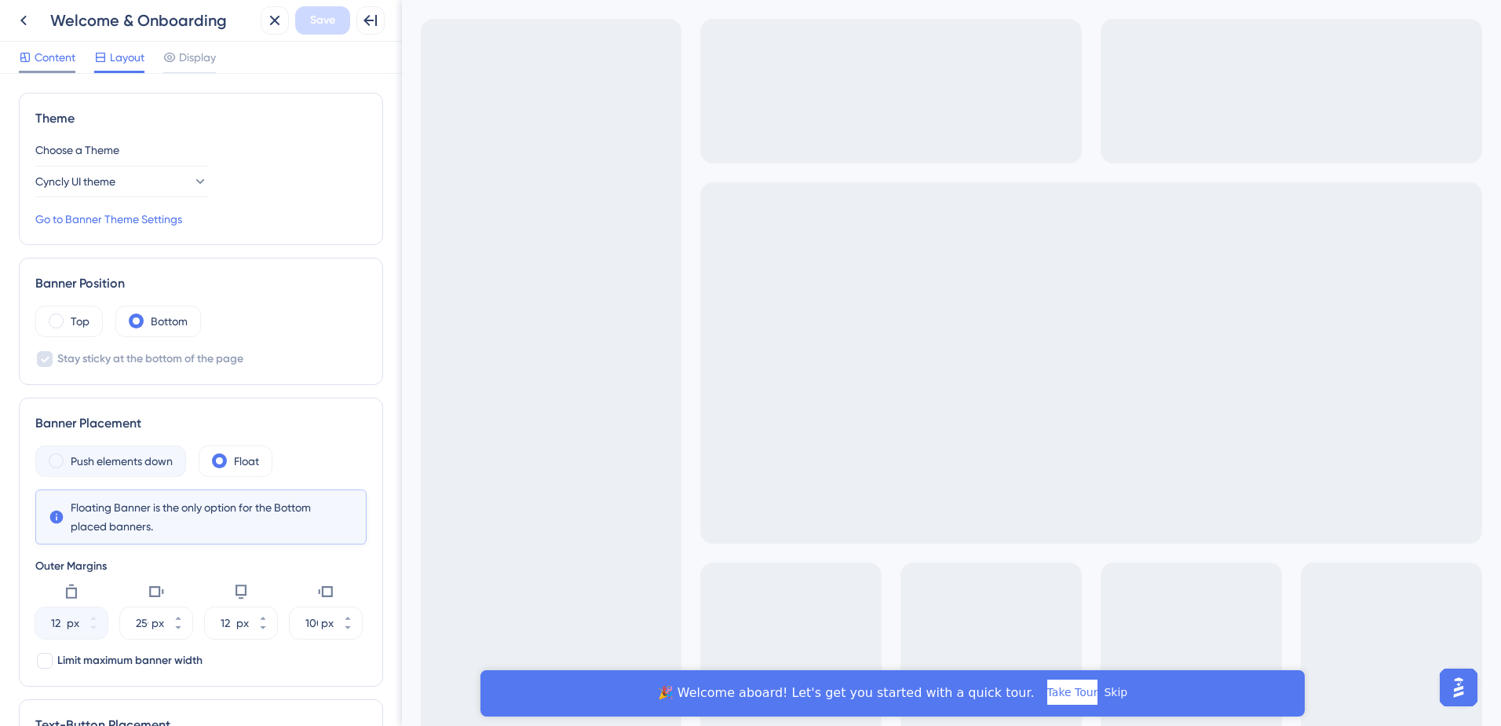
drag, startPoint x: 130, startPoint y: 60, endPoint x: 33, endPoint y: 64, distance: 96.6
click at [34, 64] on div "Content" at bounding box center [47, 57] width 57 height 19
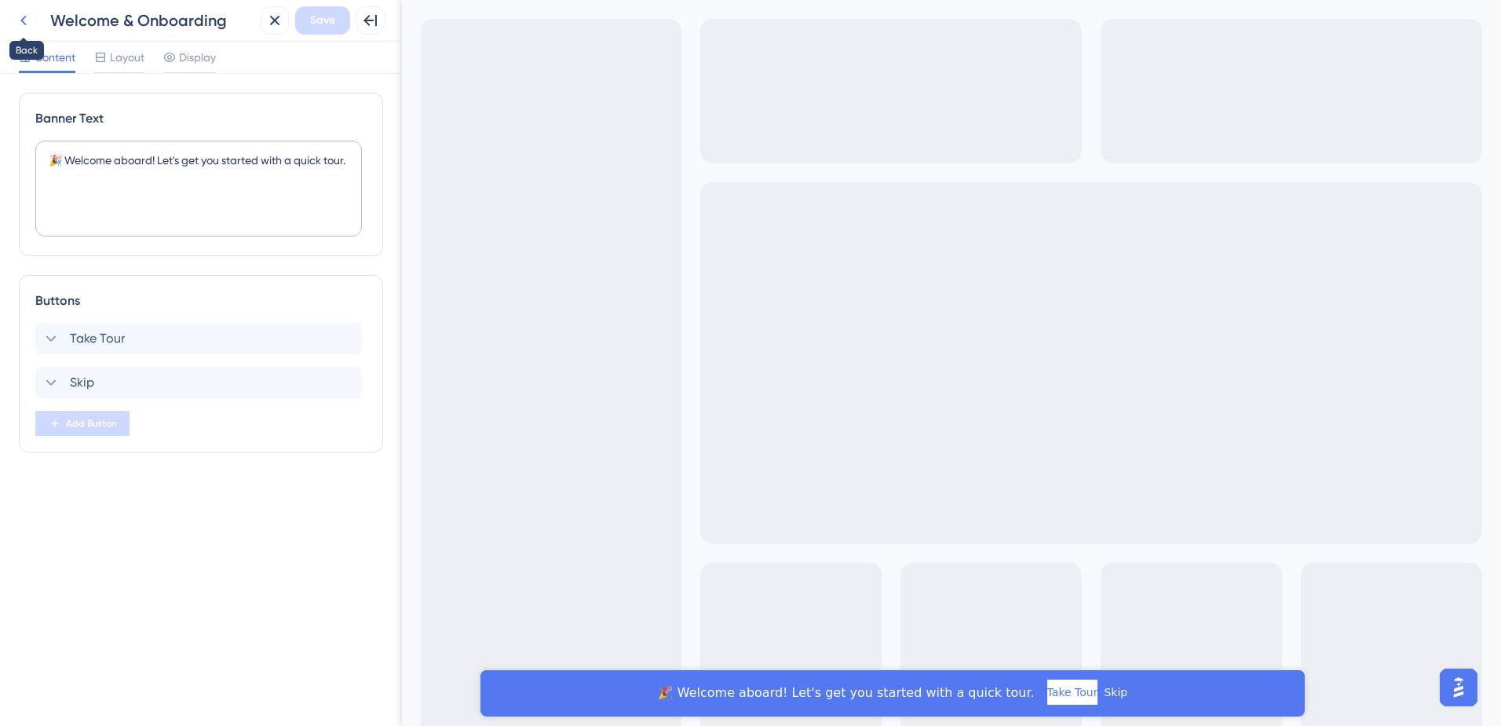
click at [16, 24] on icon at bounding box center [23, 20] width 19 height 19
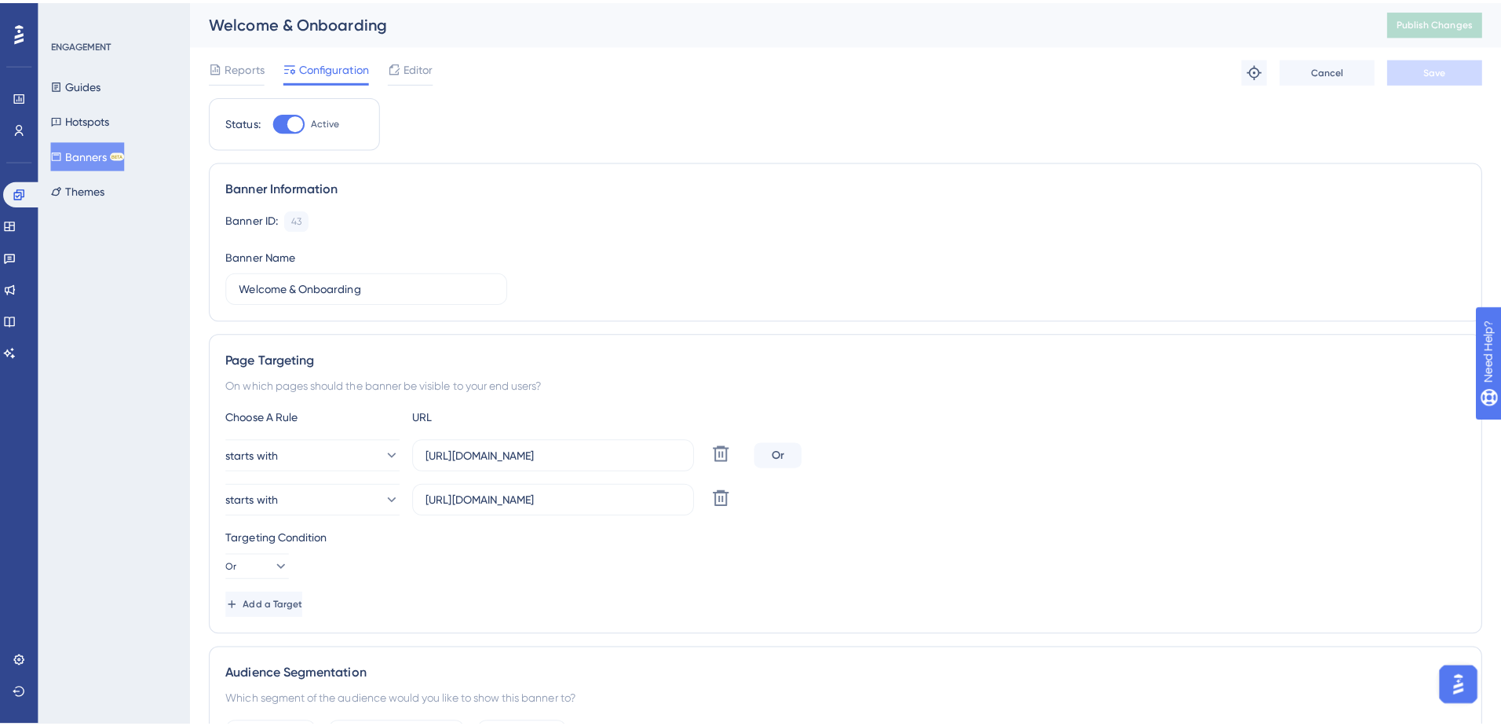
scroll to position [466, 0]
click at [427, 68] on span "Editor" at bounding box center [415, 66] width 29 height 19
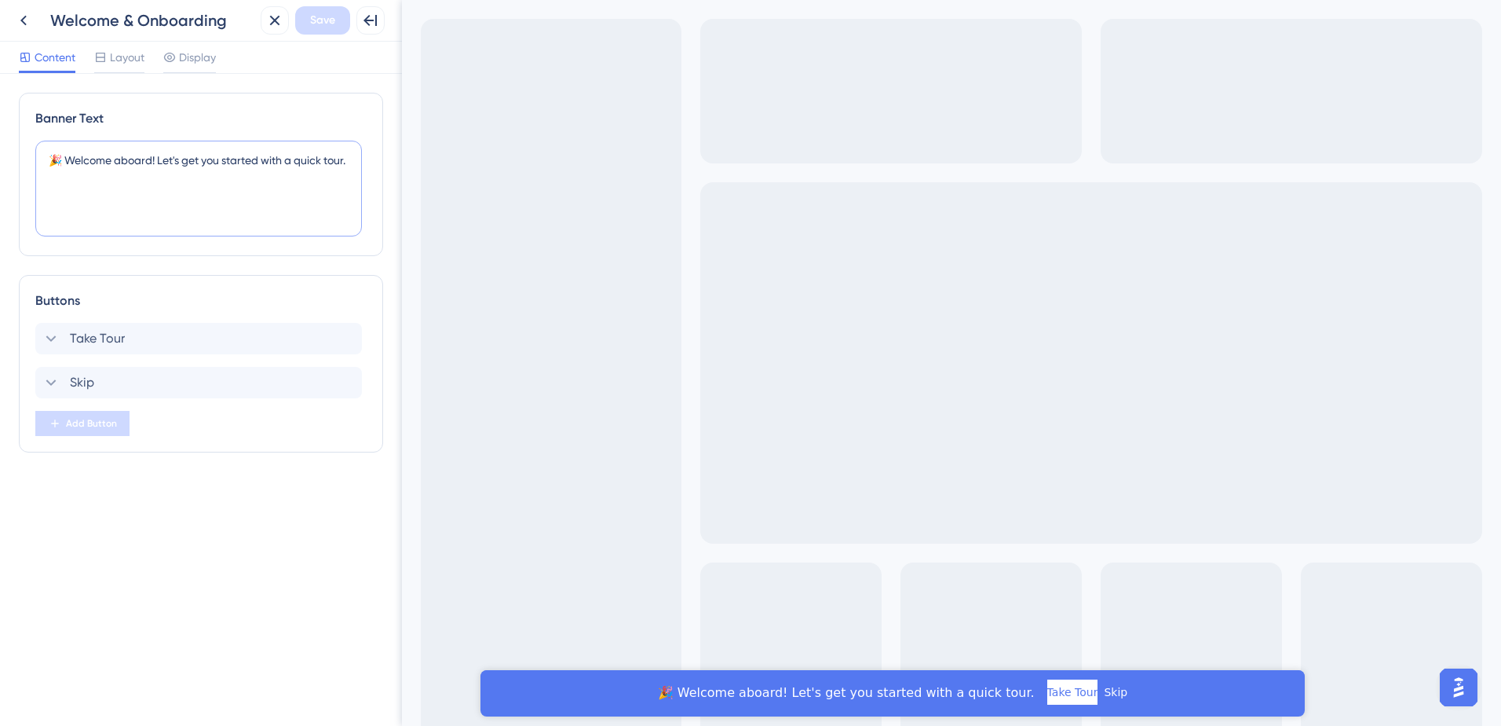
drag, startPoint x: 67, startPoint y: 157, endPoint x: 30, endPoint y: 159, distance: 37.0
click at [30, 159] on div "Banner Text 🎉 Welcome aboard! Let's get you started with a quick tour." at bounding box center [201, 174] width 364 height 163
click at [123, 188] on textarea "🎉 Welcome aboard! Let's get you started with a quick tour." at bounding box center [198, 189] width 327 height 96
click at [593, 688] on div "🎉 Welcome aboard! Let's get you started with a quick tour. Take Tour Skip" at bounding box center [892, 691] width 787 height 25
click at [1165, 704] on div "🎉 Welcome aboard! Let's get you started with a quick tour. Take Tour Skip" at bounding box center [892, 691] width 787 height 25
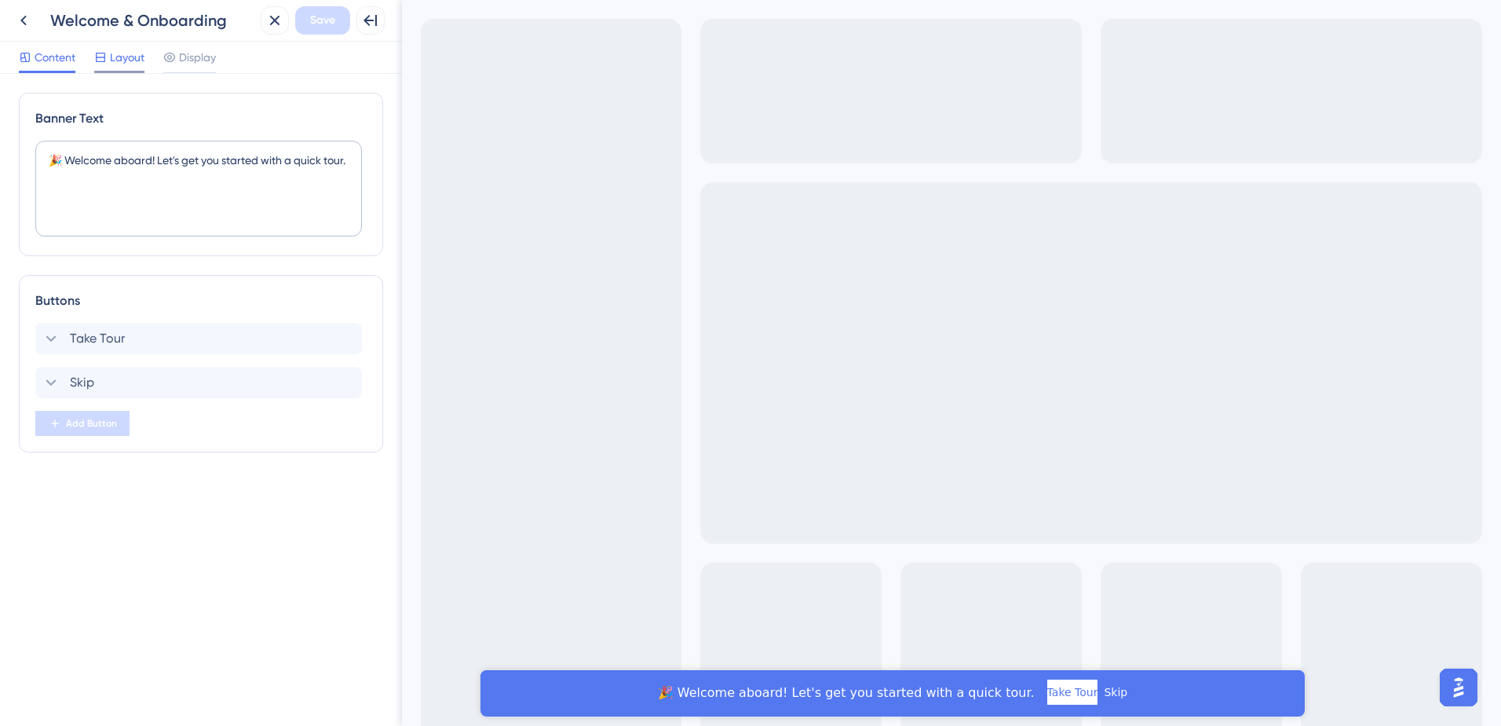
click at [135, 59] on span "Layout" at bounding box center [127, 57] width 35 height 19
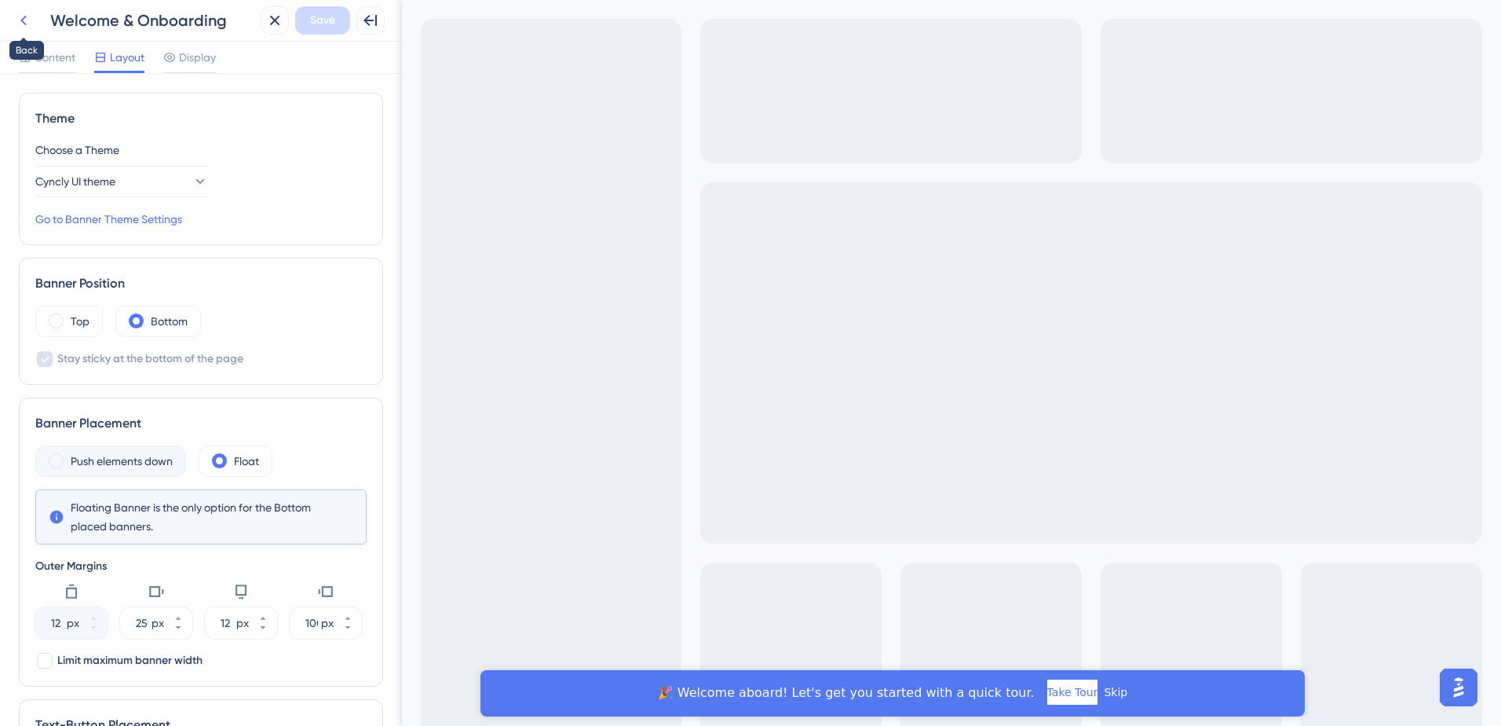
click at [31, 24] on icon at bounding box center [23, 20] width 19 height 19
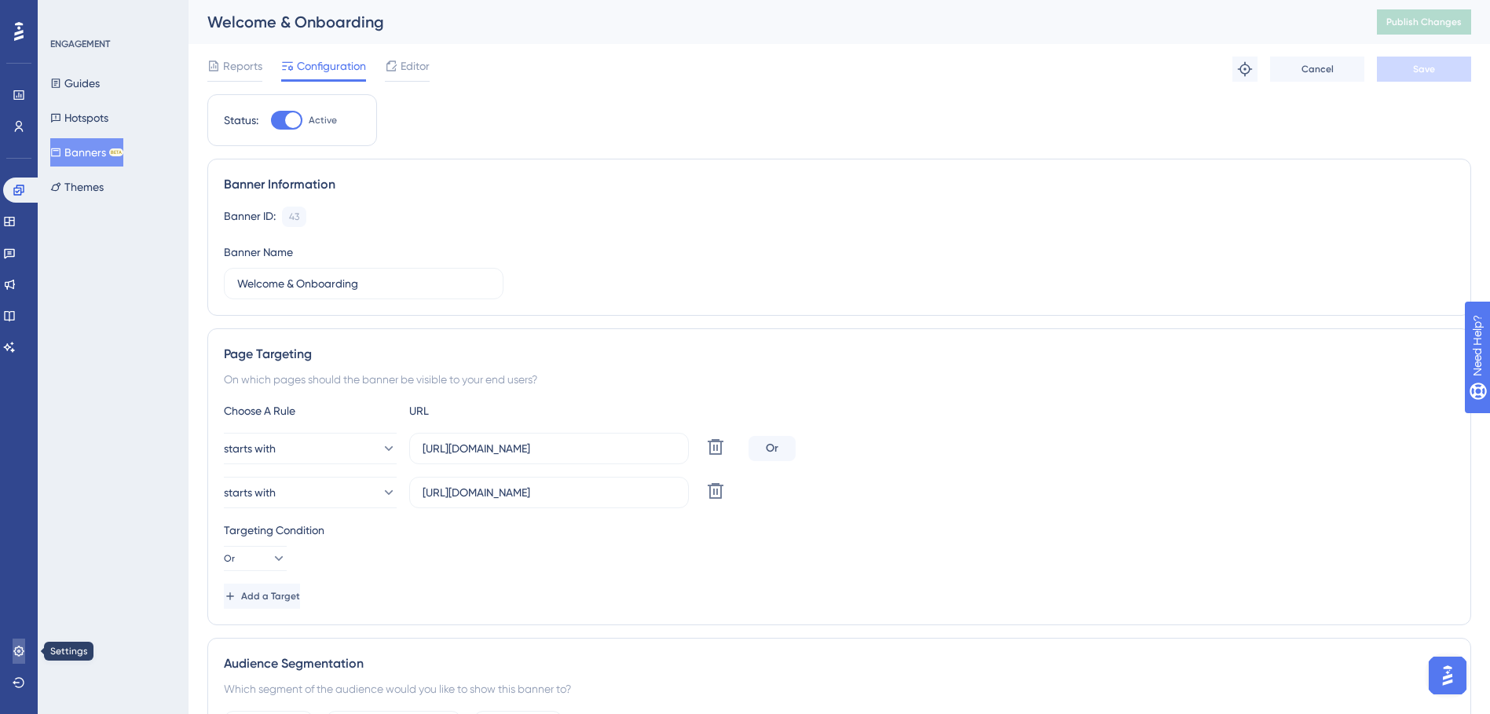
click at [21, 649] on icon at bounding box center [19, 651] width 13 height 13
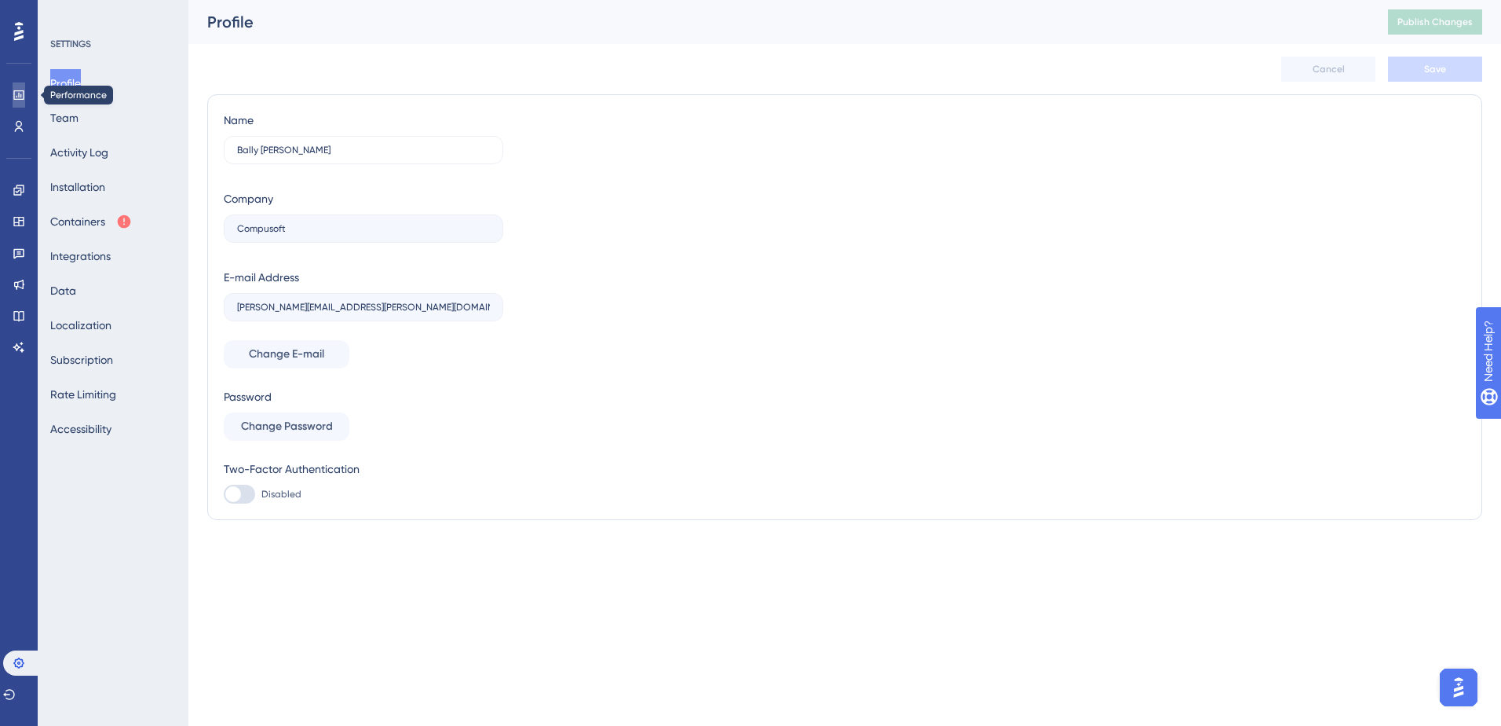
click at [18, 92] on icon at bounding box center [19, 95] width 13 height 13
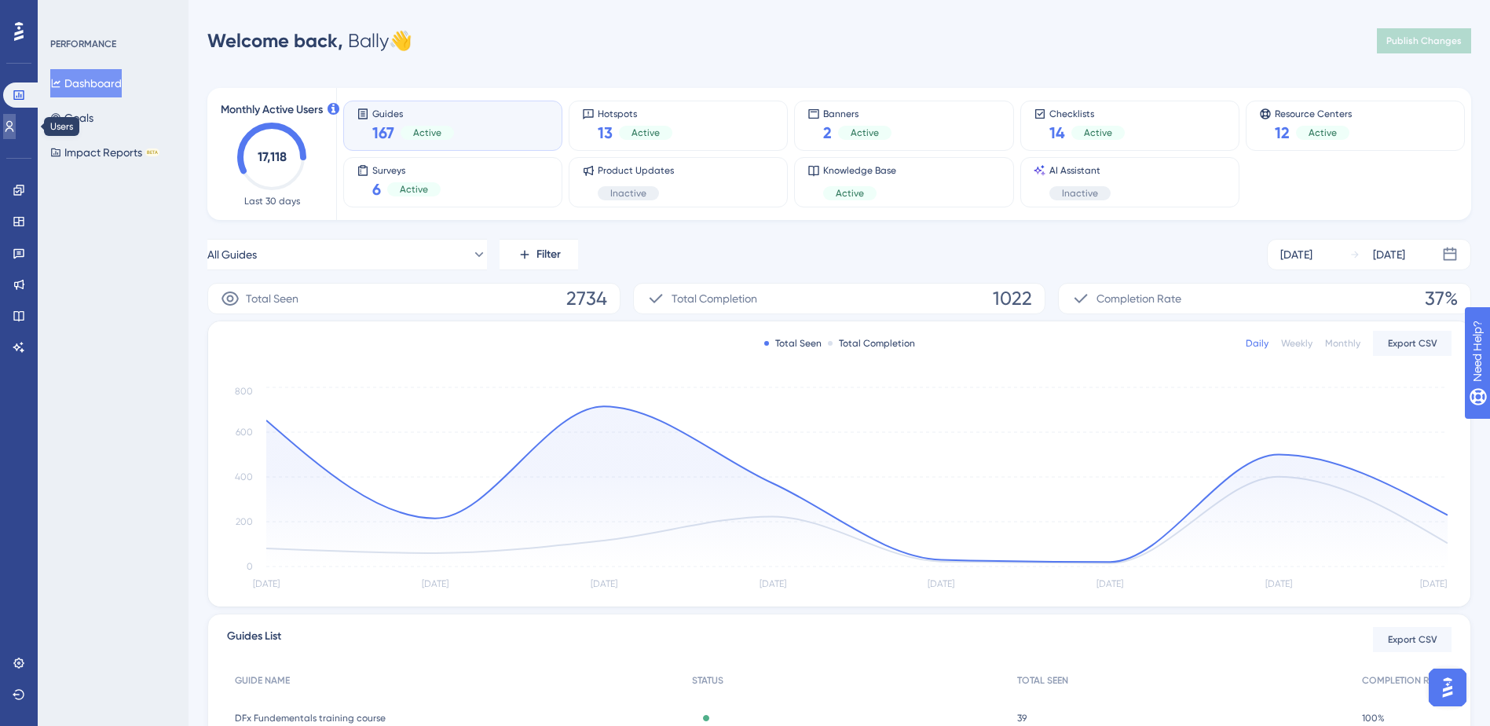
click at [16, 133] on link at bounding box center [9, 126] width 13 height 25
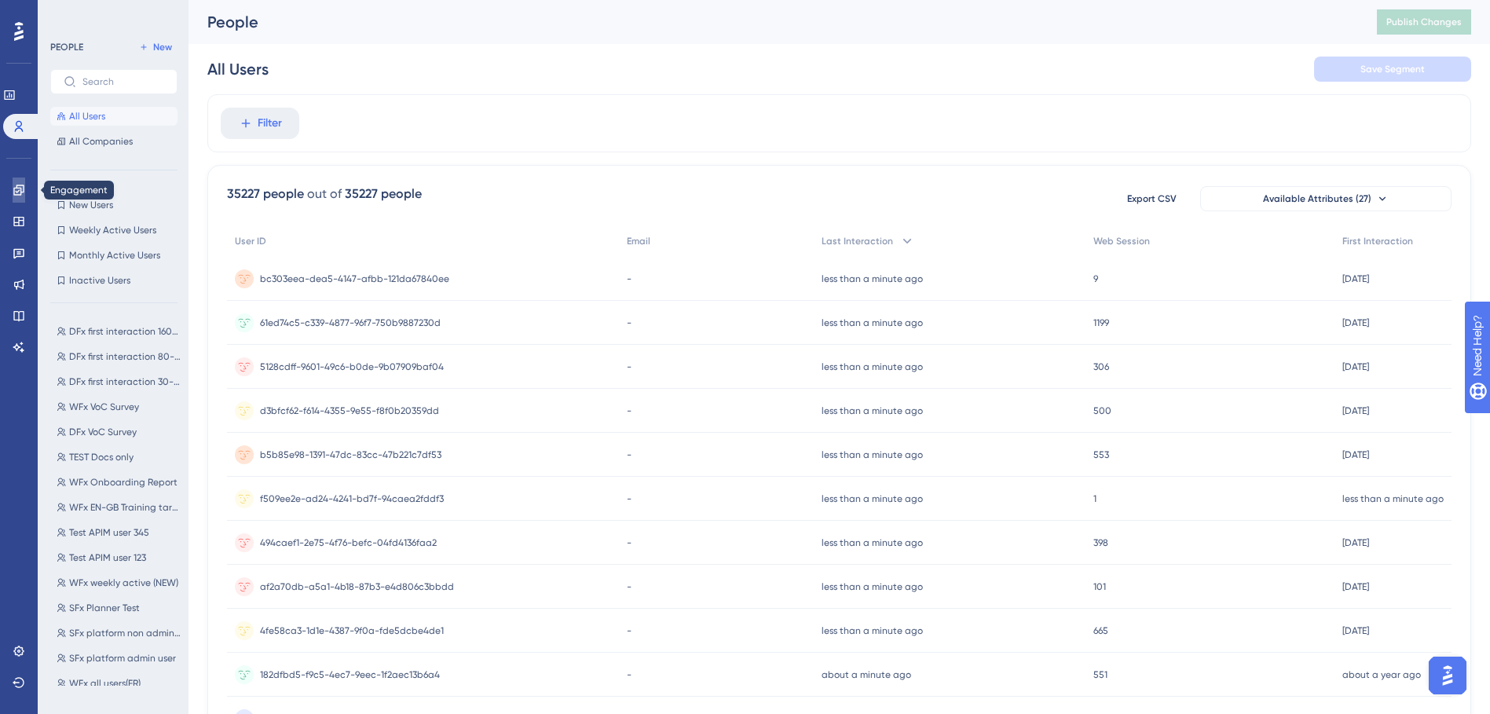
click at [25, 184] on link at bounding box center [19, 189] width 13 height 25
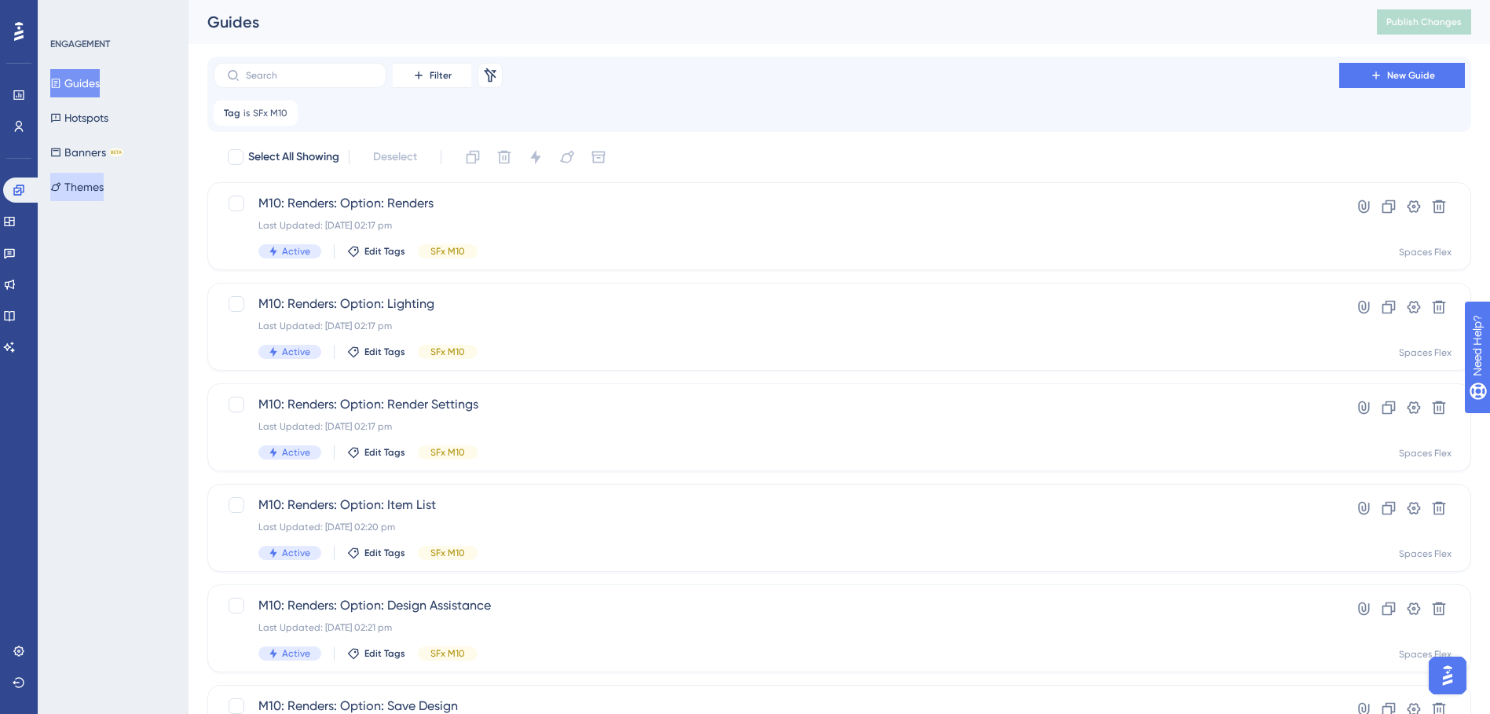
click at [82, 187] on button "Themes" at bounding box center [76, 187] width 53 height 28
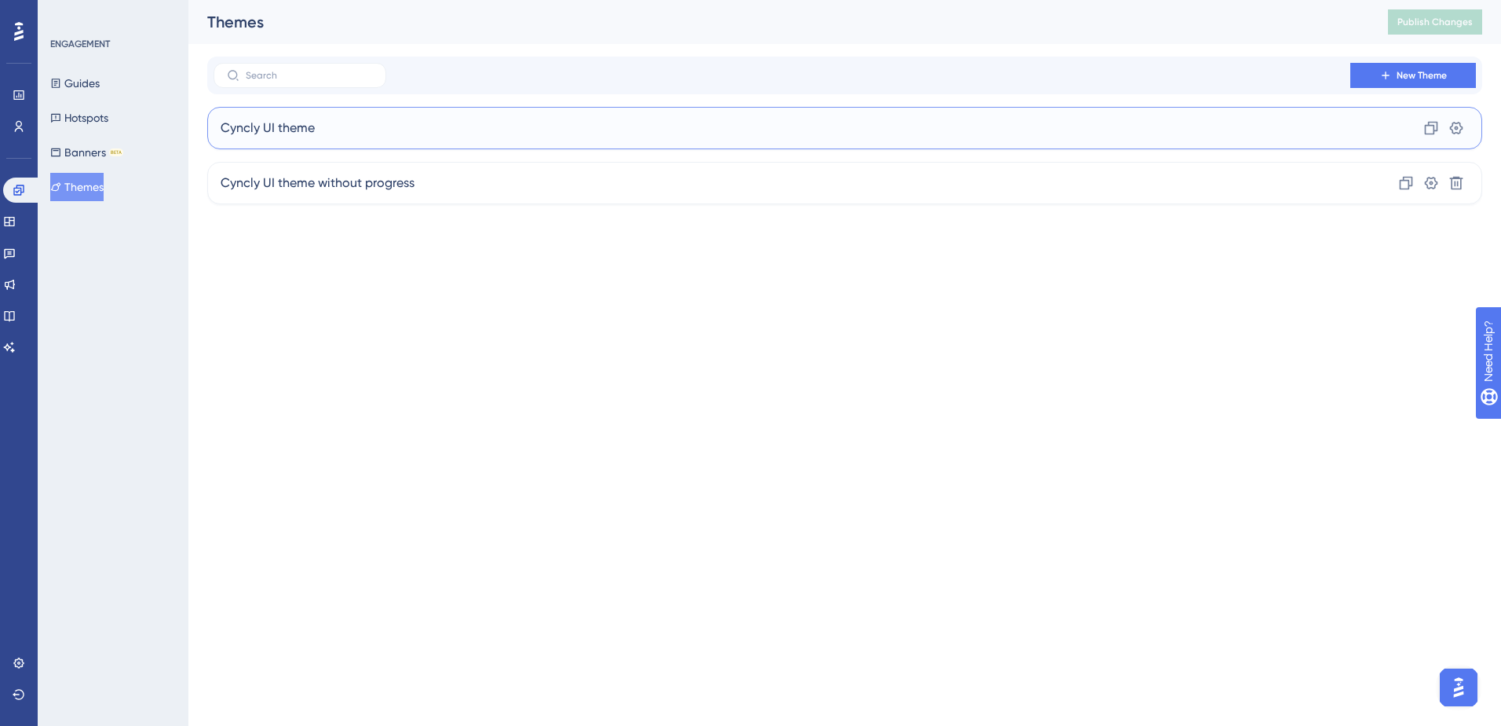
click at [739, 133] on div "Cyncly UI theme Clone Settings" at bounding box center [844, 128] width 1275 height 42
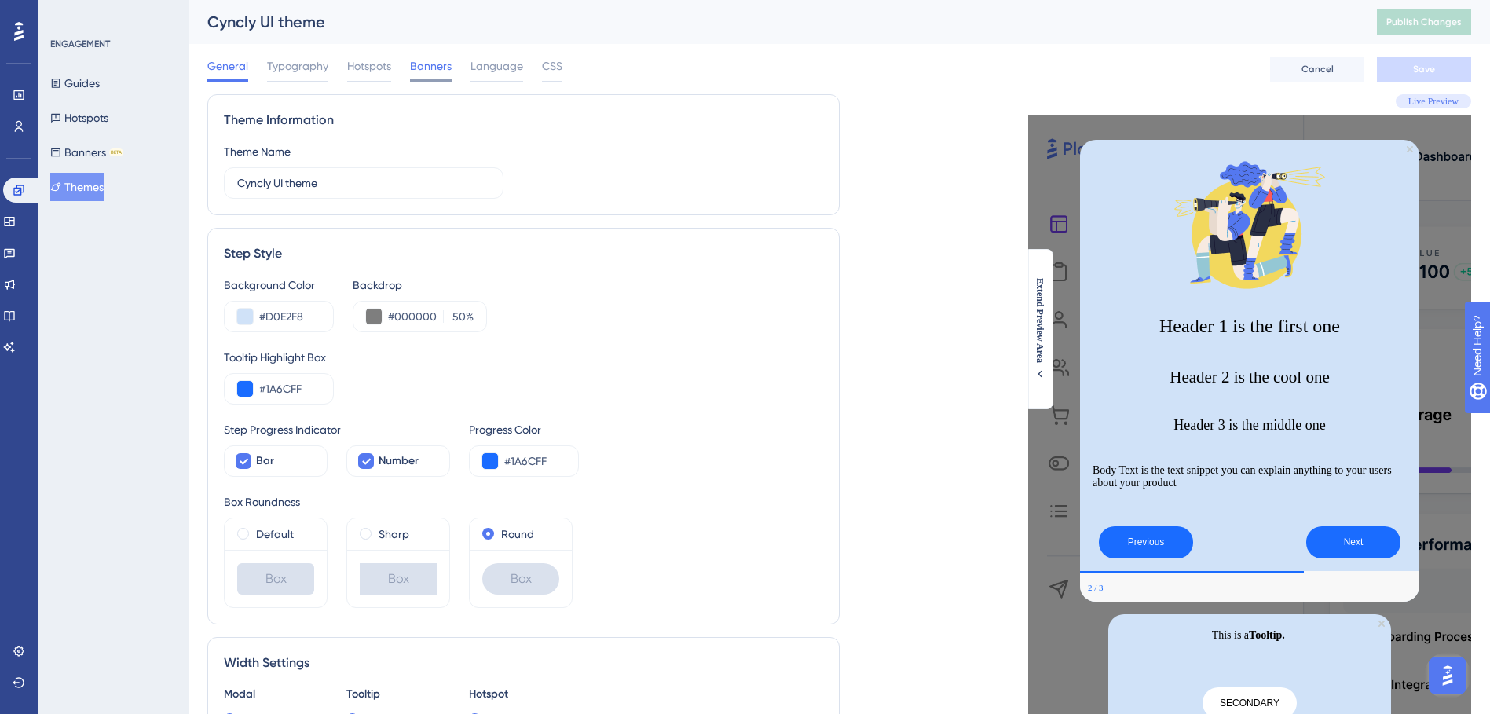
click at [430, 64] on span "Banners" at bounding box center [431, 66] width 42 height 19
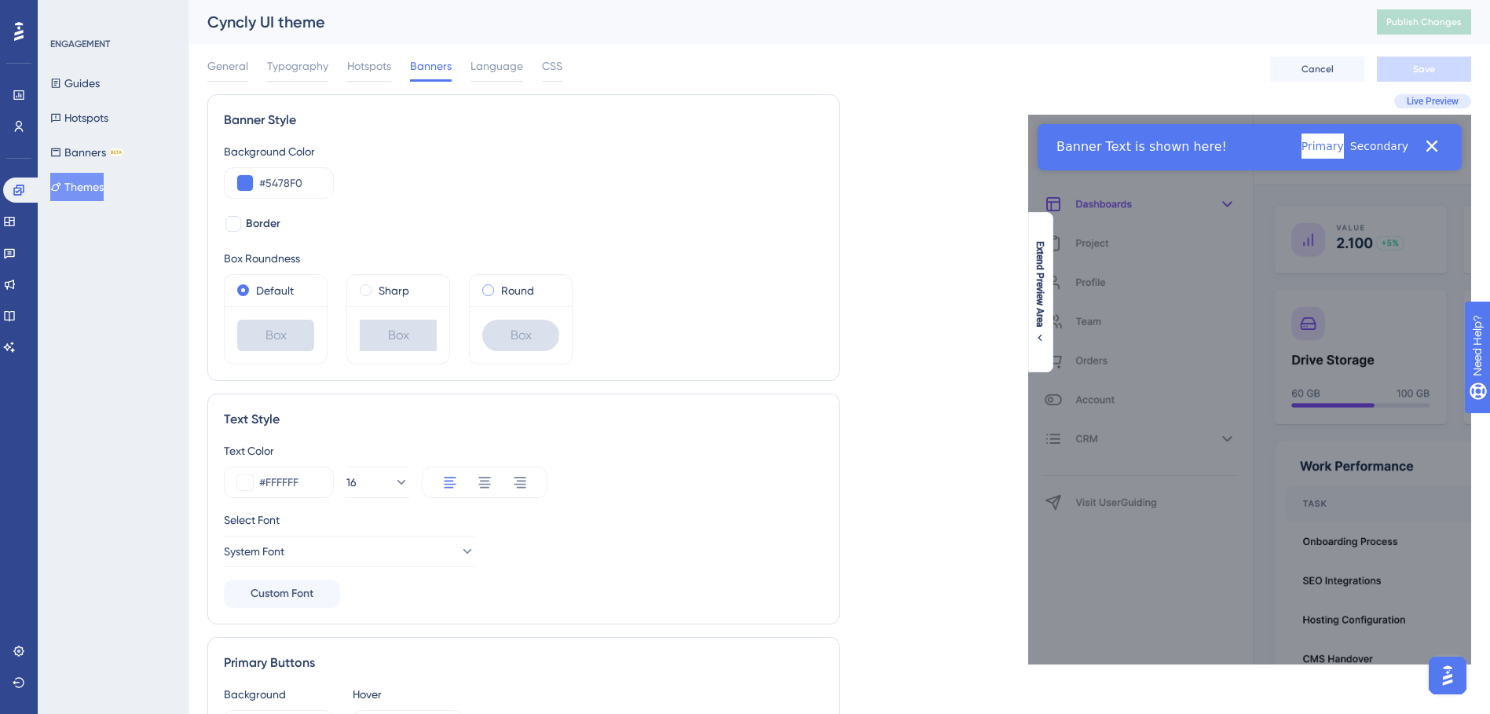
click at [488, 283] on div "Round" at bounding box center [520, 290] width 77 height 19
click at [240, 233] on div "Background Color #5478F0 Border Box Roundness Default Box Sharp Box Round Box" at bounding box center [523, 253] width 599 height 222
click at [232, 224] on div at bounding box center [233, 224] width 16 height 16
checkbox input "true"
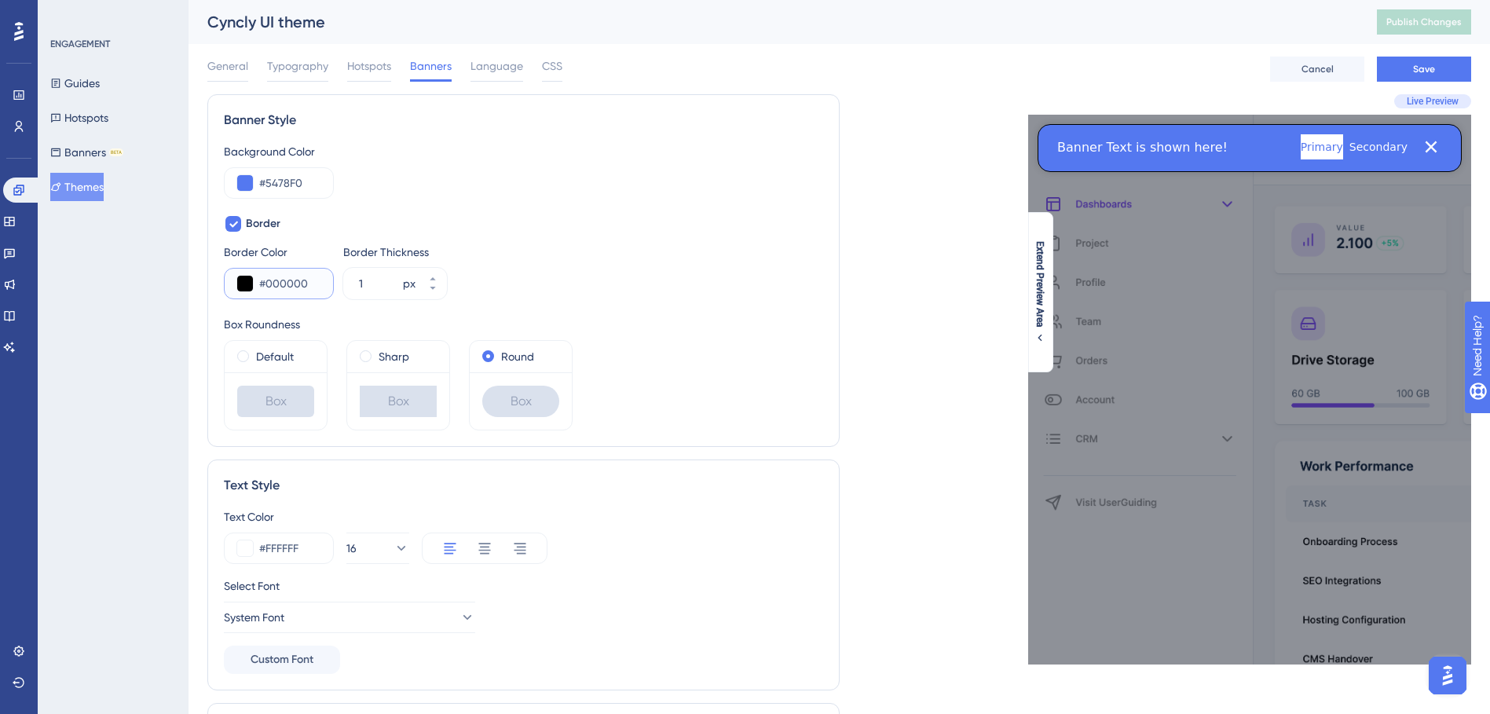
drag, startPoint x: 311, startPoint y: 286, endPoint x: 269, endPoint y: 286, distance: 42.4
click at [269, 286] on input "#000000" at bounding box center [289, 283] width 61 height 19
click at [269, 283] on input "#" at bounding box center [289, 283] width 61 height 19
type input "#FFFFFF"
click at [437, 276] on icon at bounding box center [432, 278] width 9 height 9
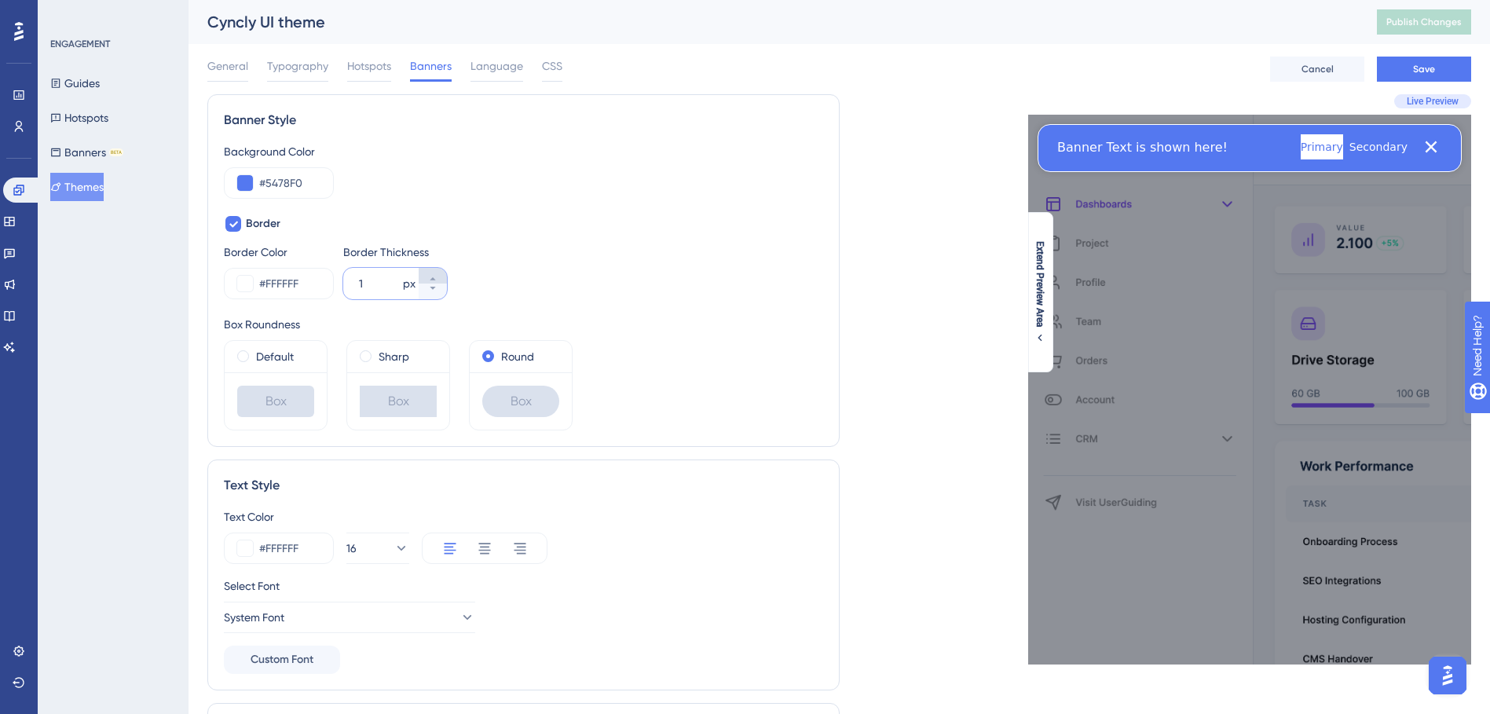
type input "2"
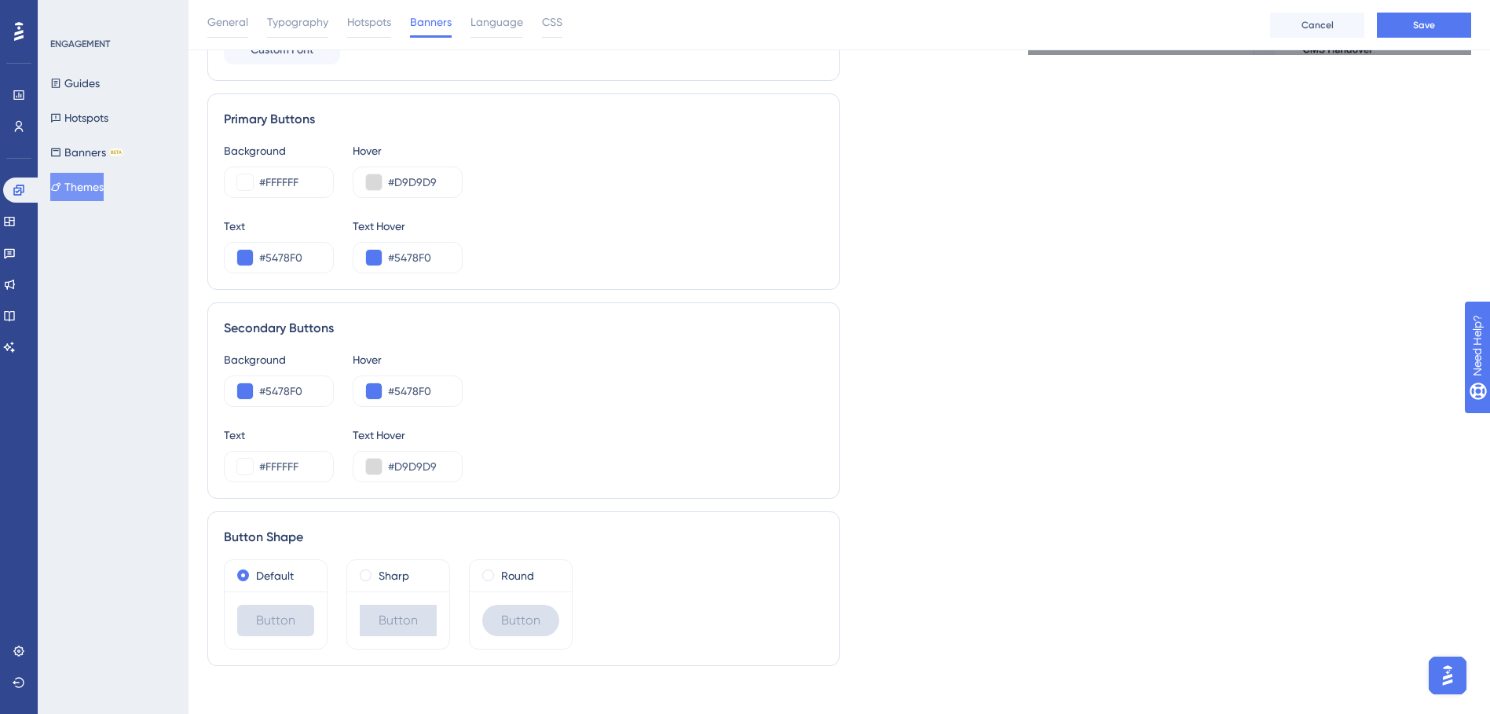
scroll to position [631, 0]
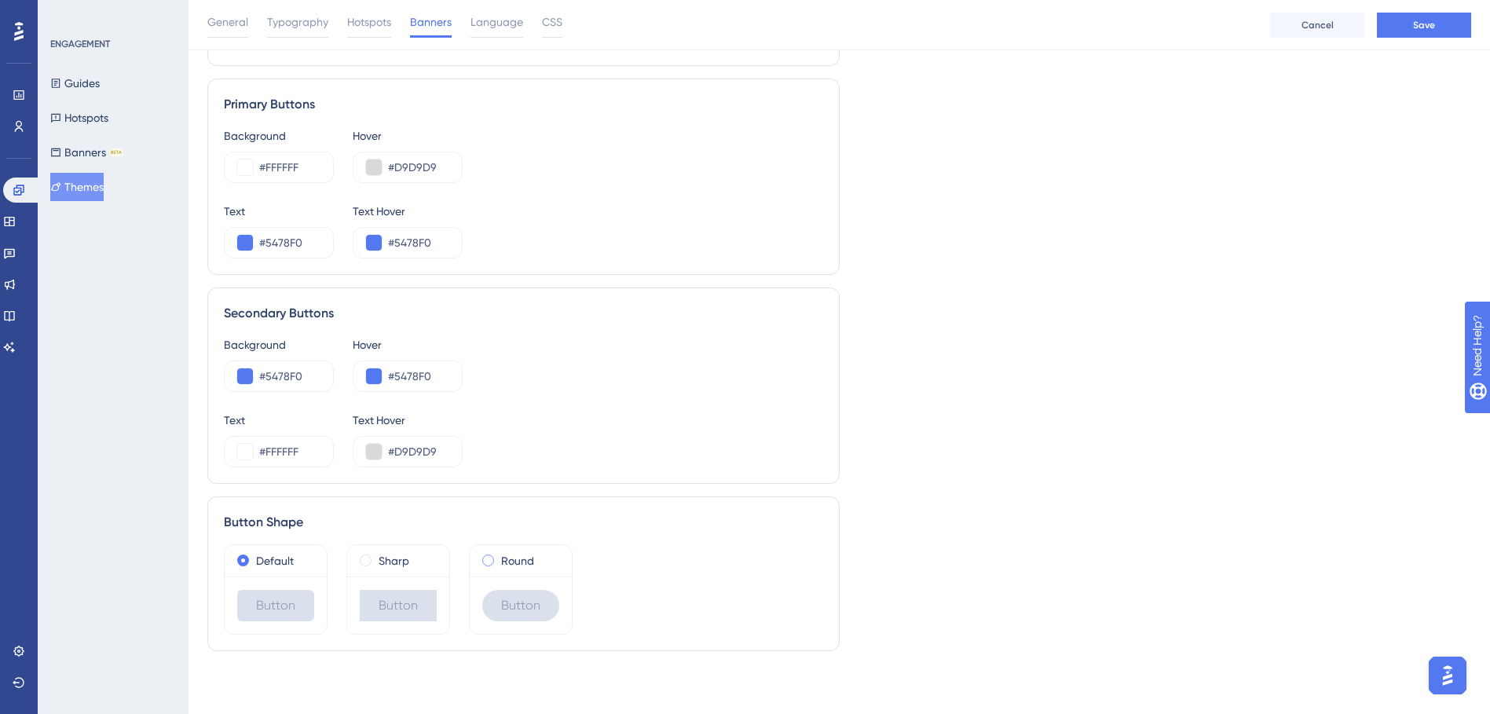
click at [494, 563] on div "Round" at bounding box center [520, 560] width 77 height 19
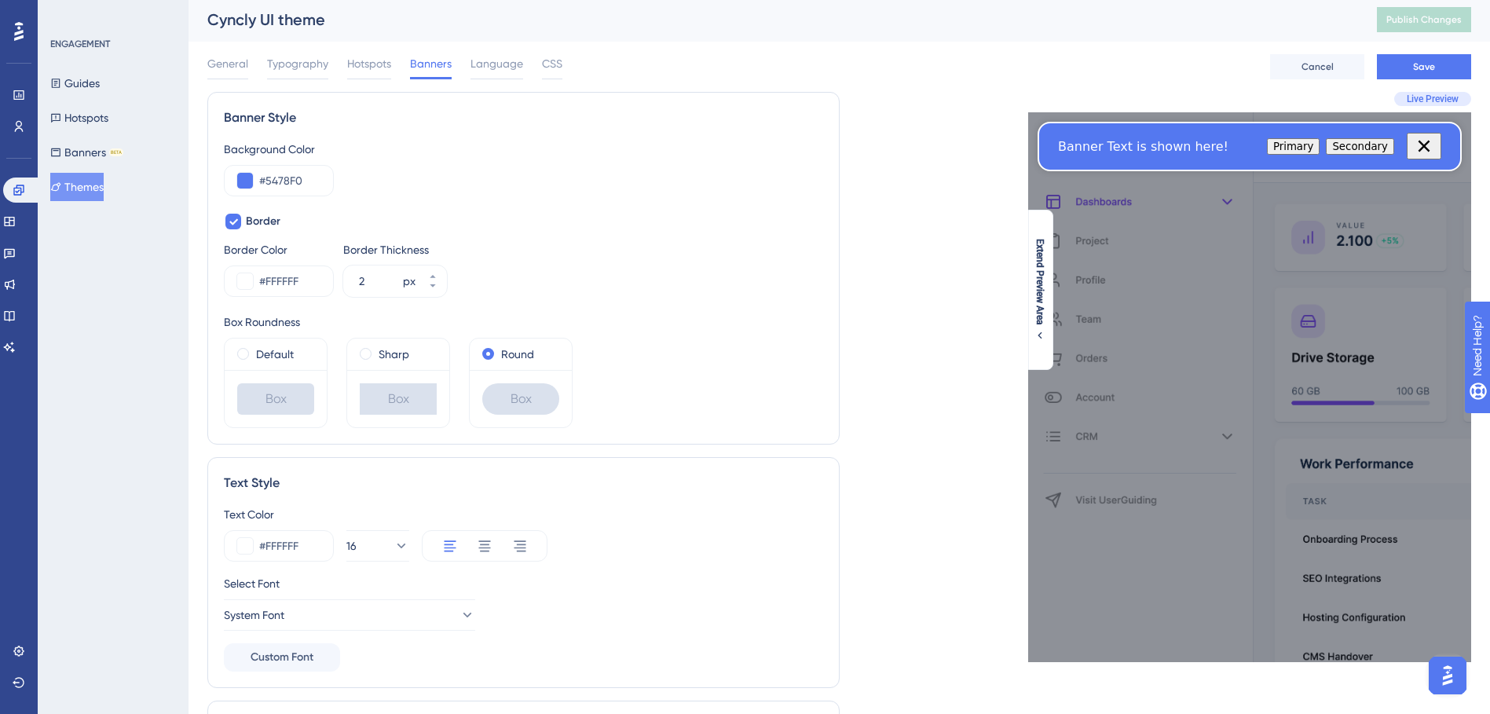
scroll to position [0, 0]
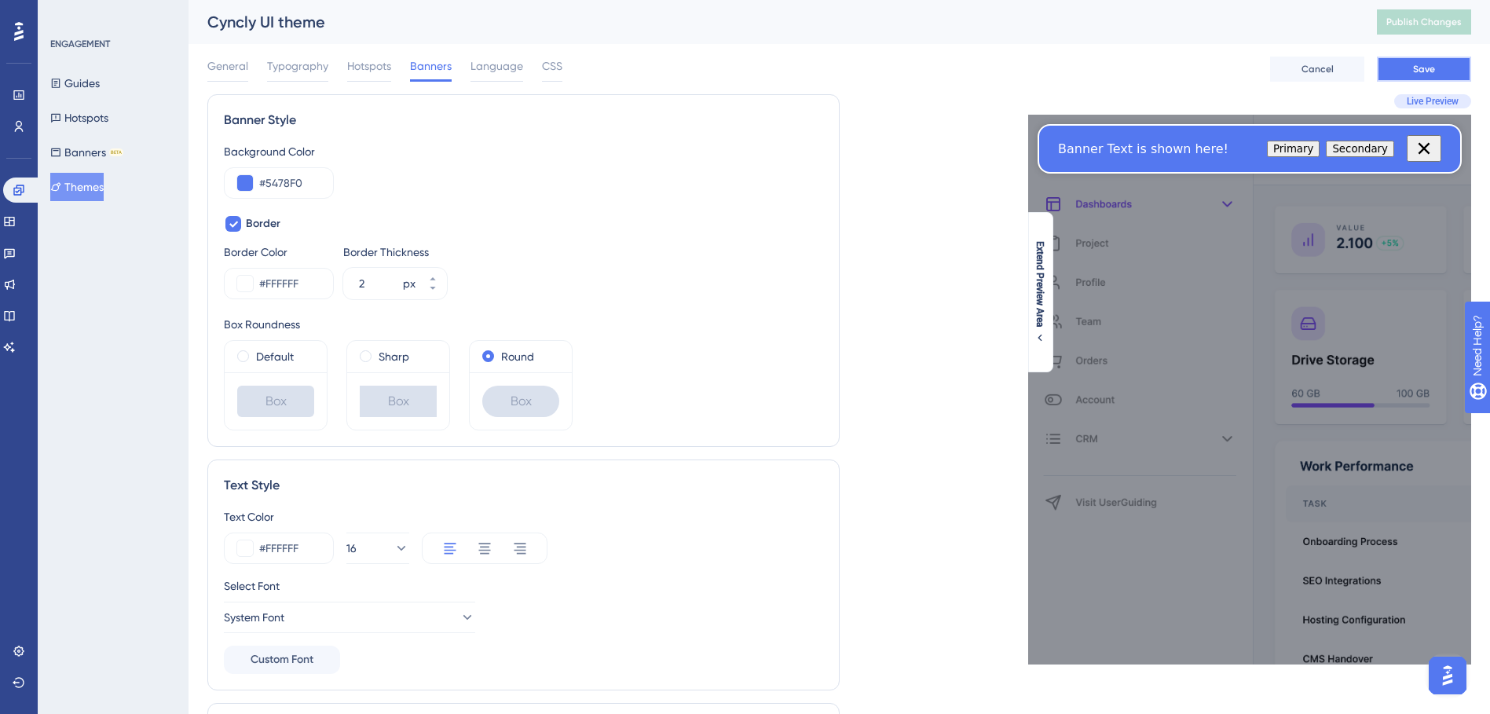
click at [1421, 66] on span "Save" at bounding box center [1424, 69] width 22 height 13
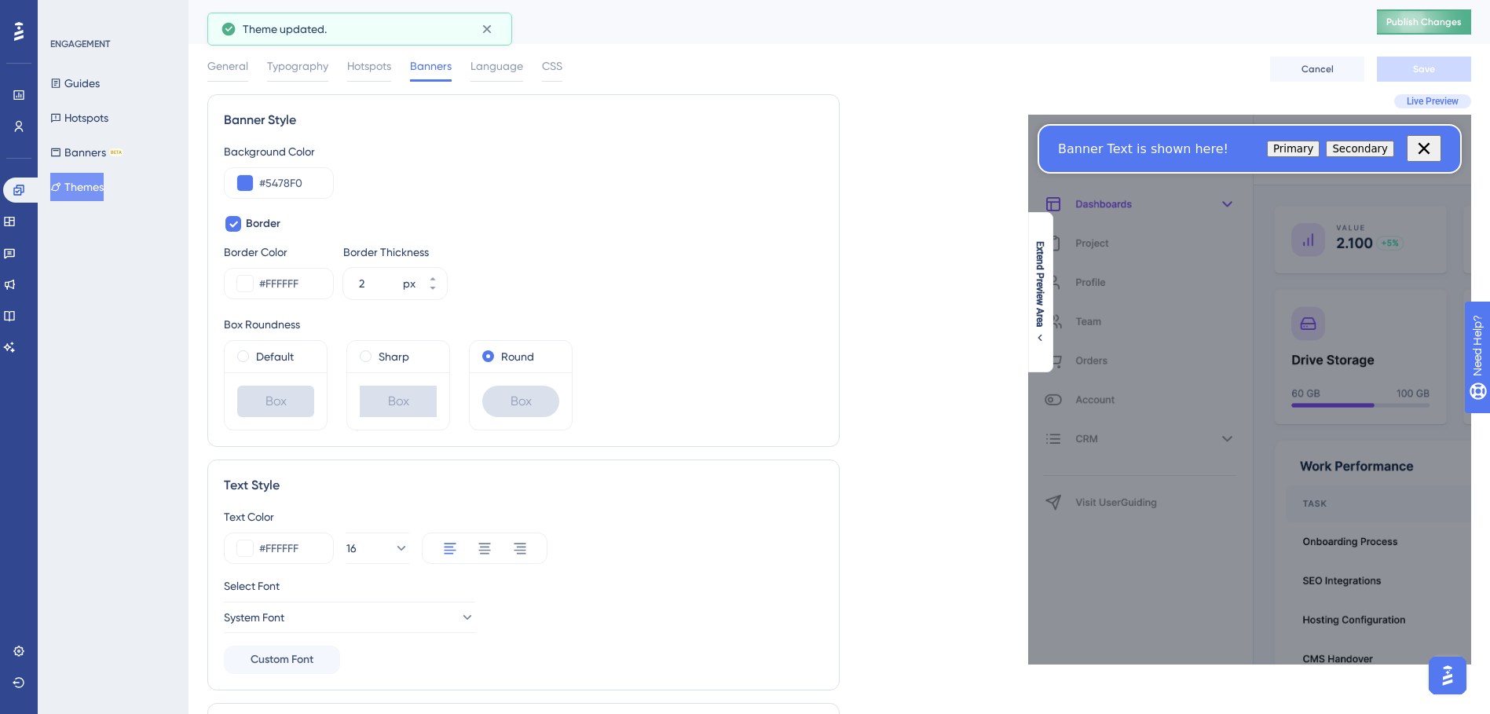
click at [1444, 27] on span "Publish Changes" at bounding box center [1423, 22] width 75 height 13
click at [235, 227] on icon at bounding box center [233, 224] width 9 height 13
checkbox input "false"
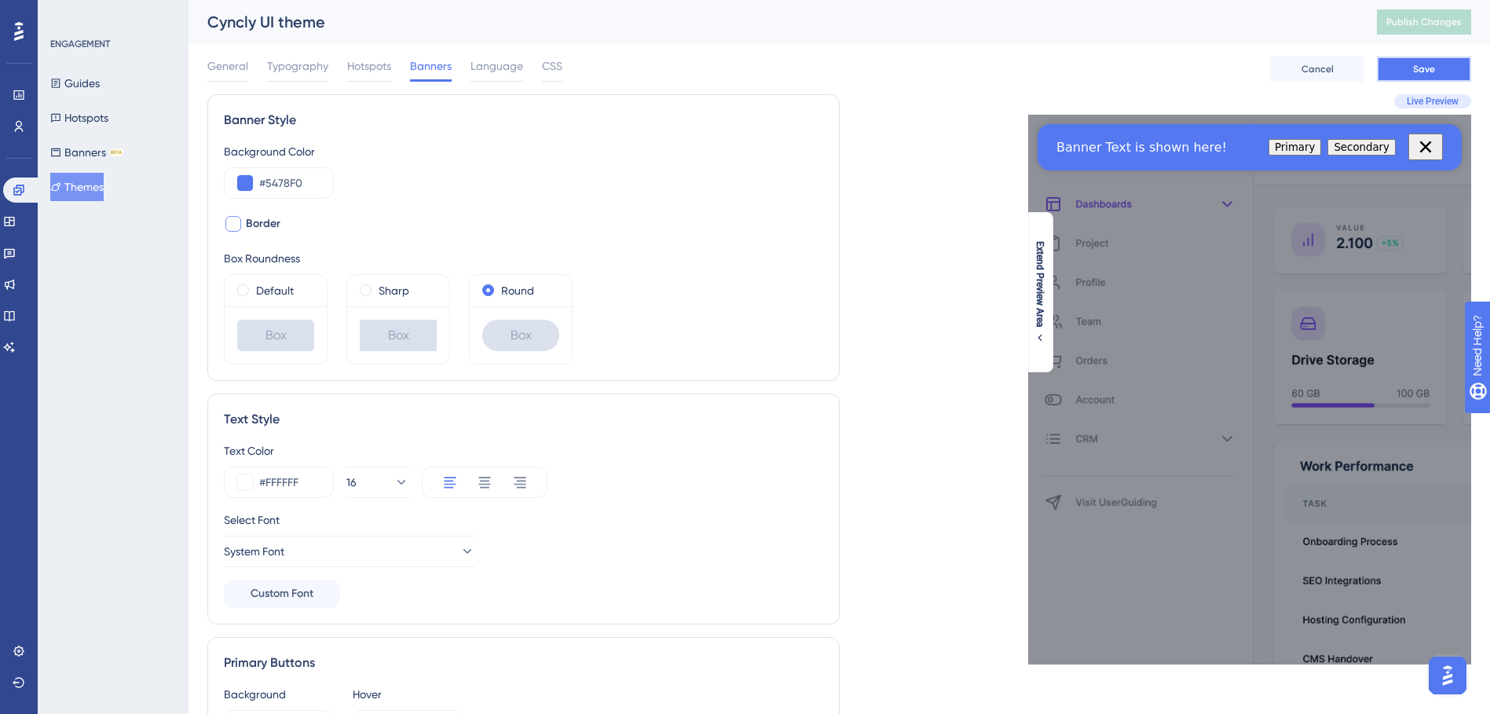
click at [1410, 72] on button "Save" at bounding box center [1424, 69] width 94 height 25
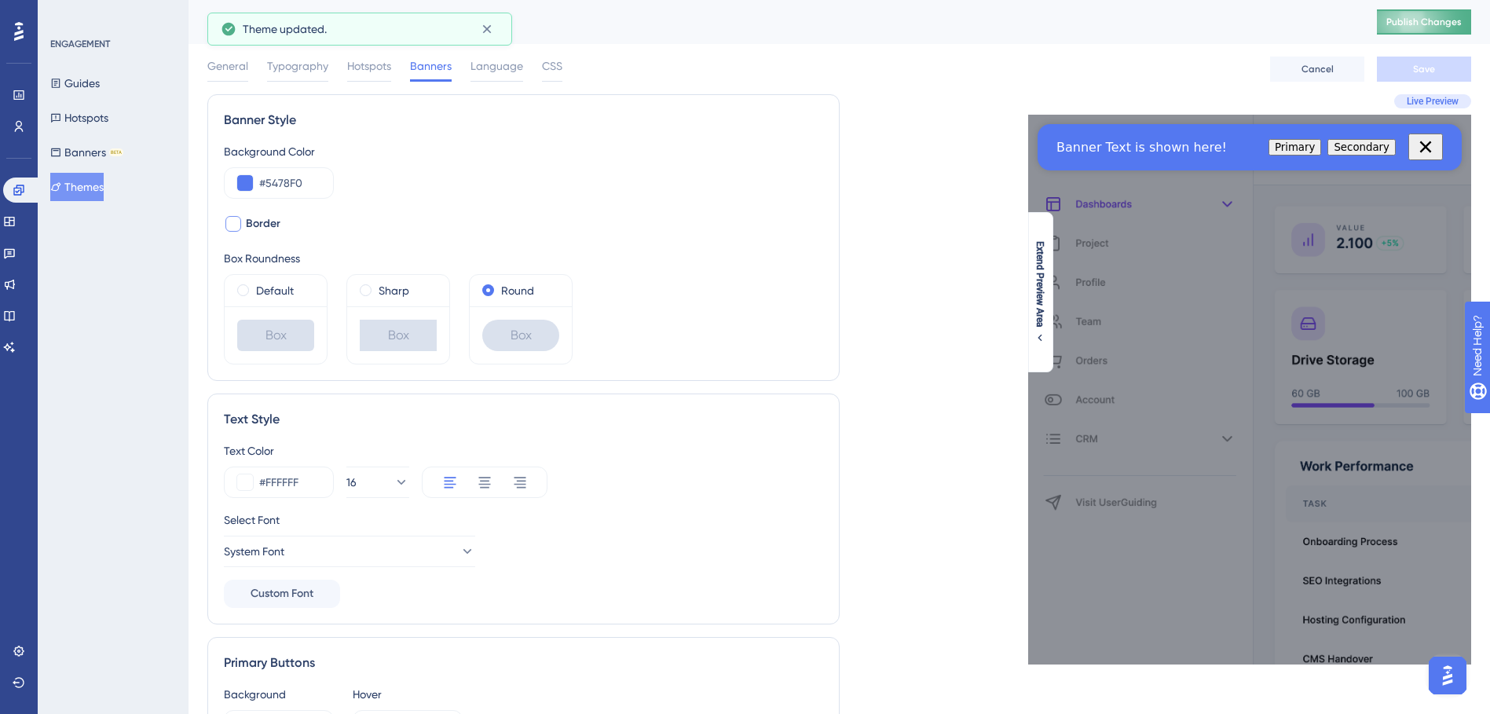
click at [1424, 26] on span "Publish Changes" at bounding box center [1423, 22] width 75 height 13
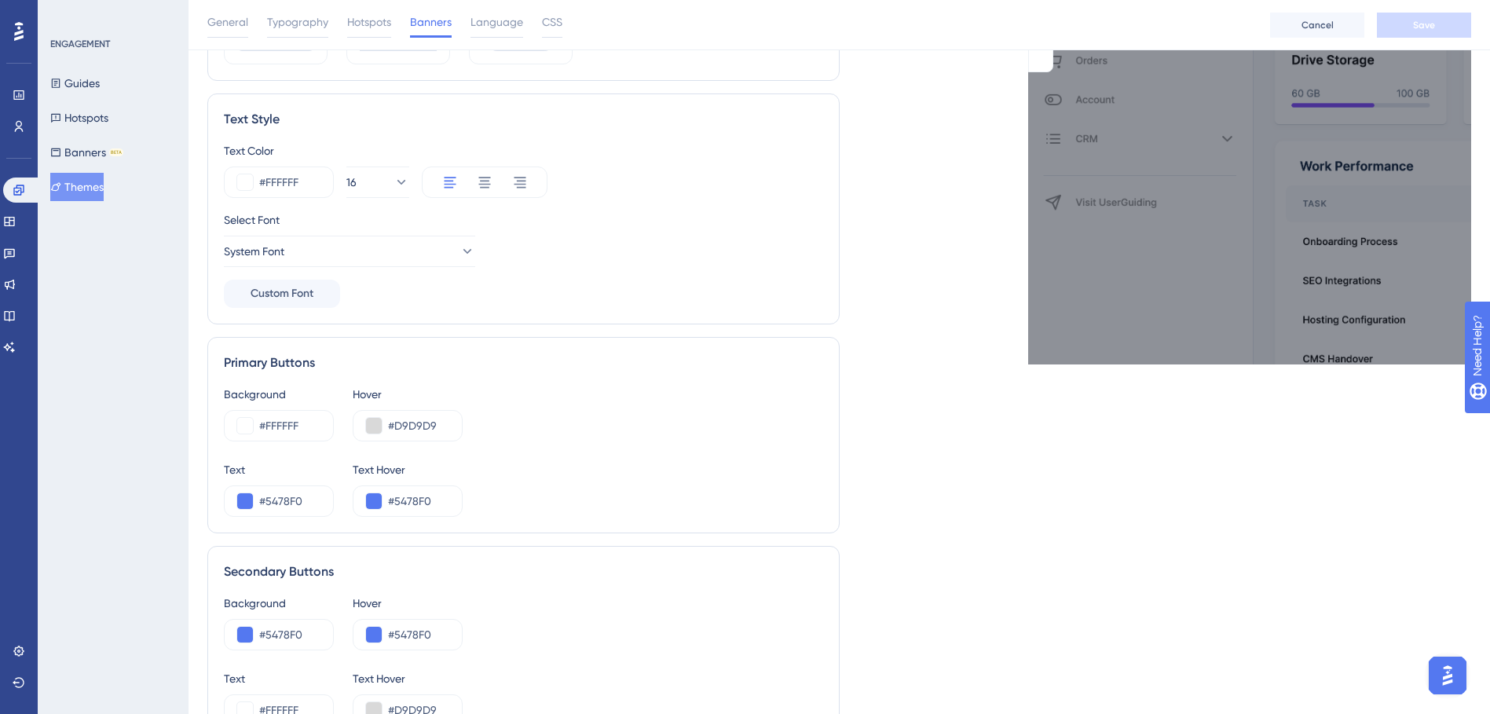
scroll to position [314, 0]
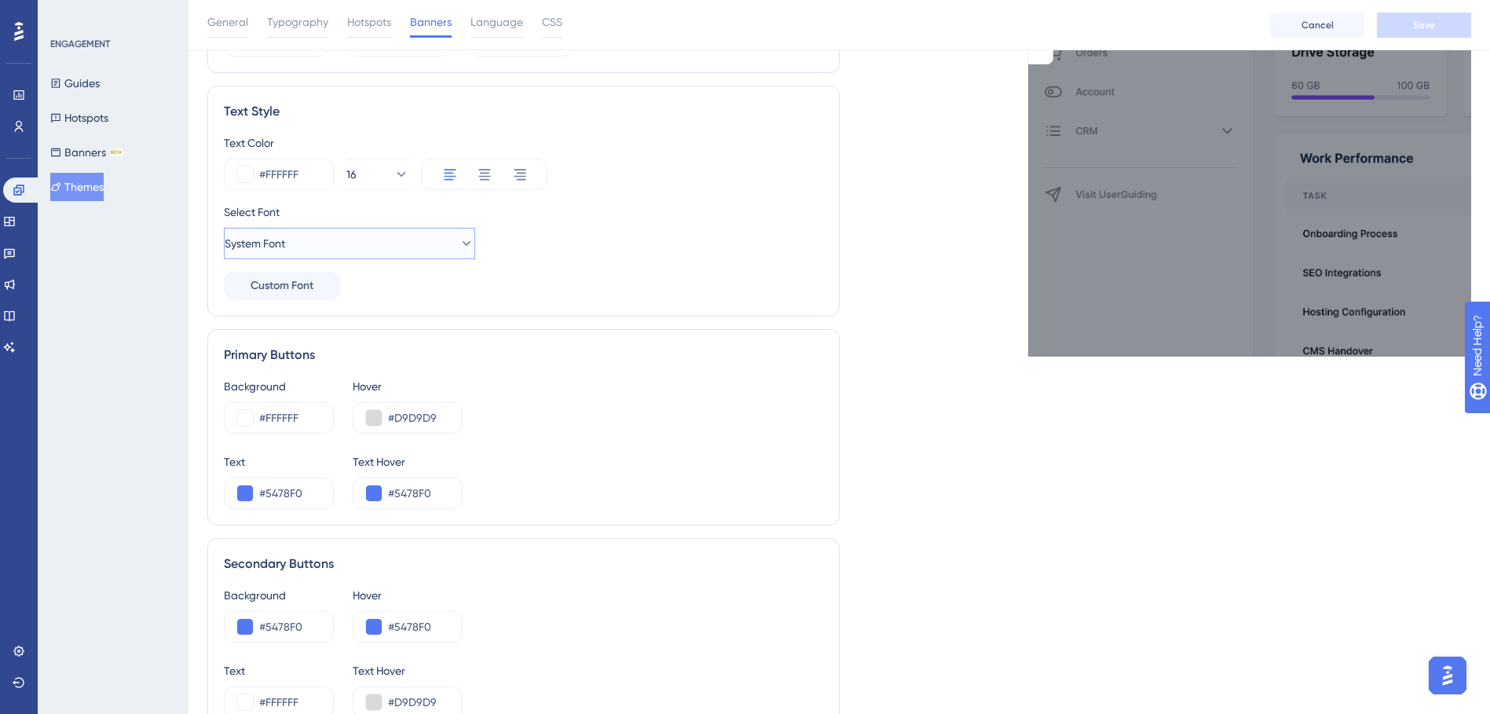
click at [437, 249] on button "System Font" at bounding box center [349, 243] width 251 height 31
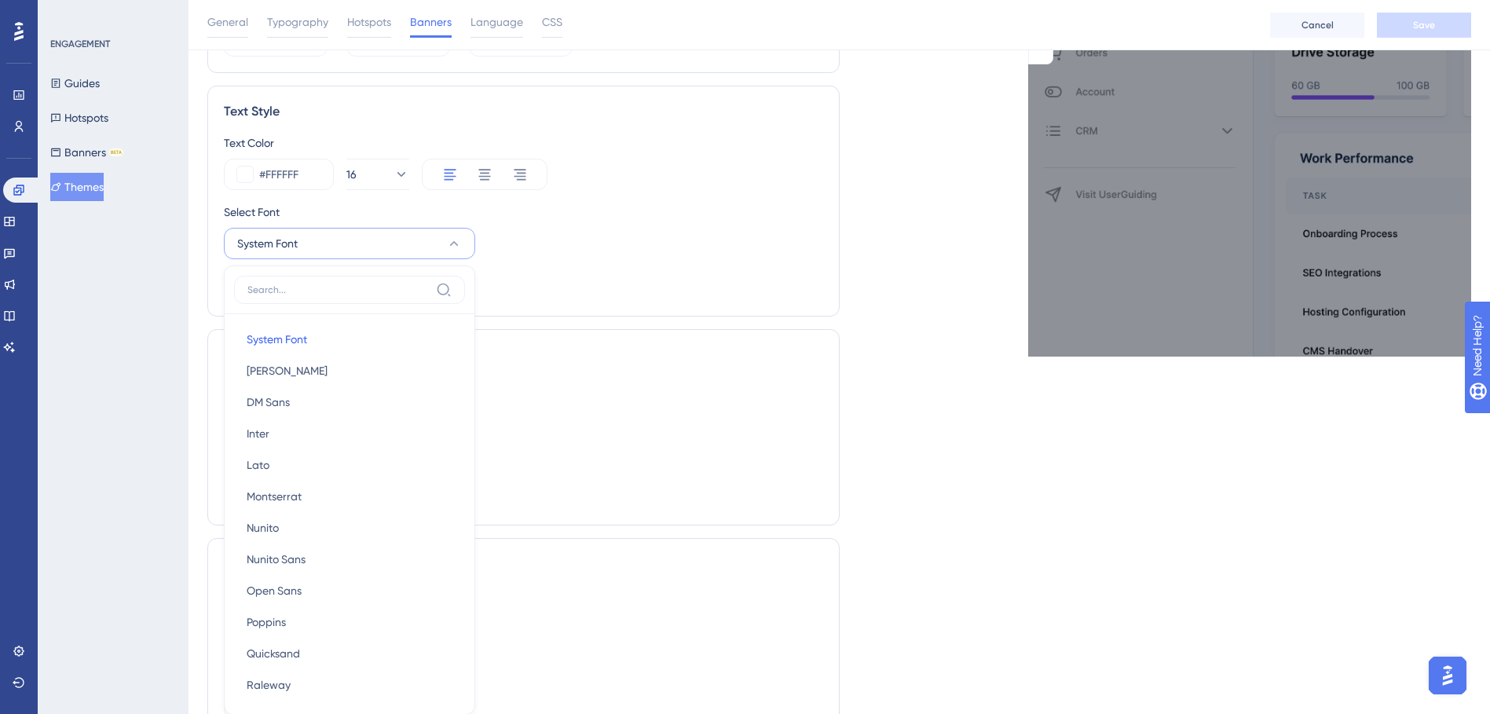
scroll to position [444, 0]
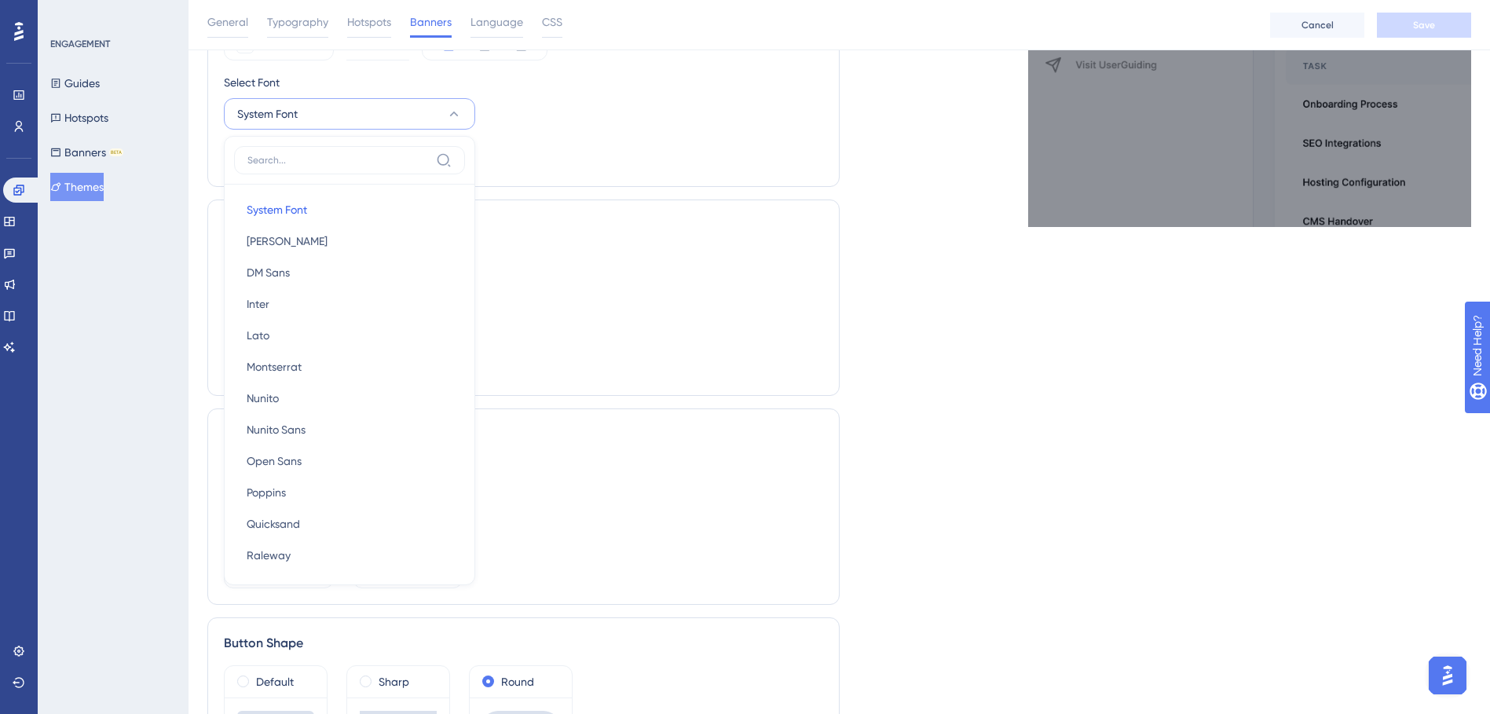
click at [755, 115] on div "Select Font System Font System Font System Font [PERSON_NAME] [PERSON_NAME] San…" at bounding box center [523, 101] width 599 height 57
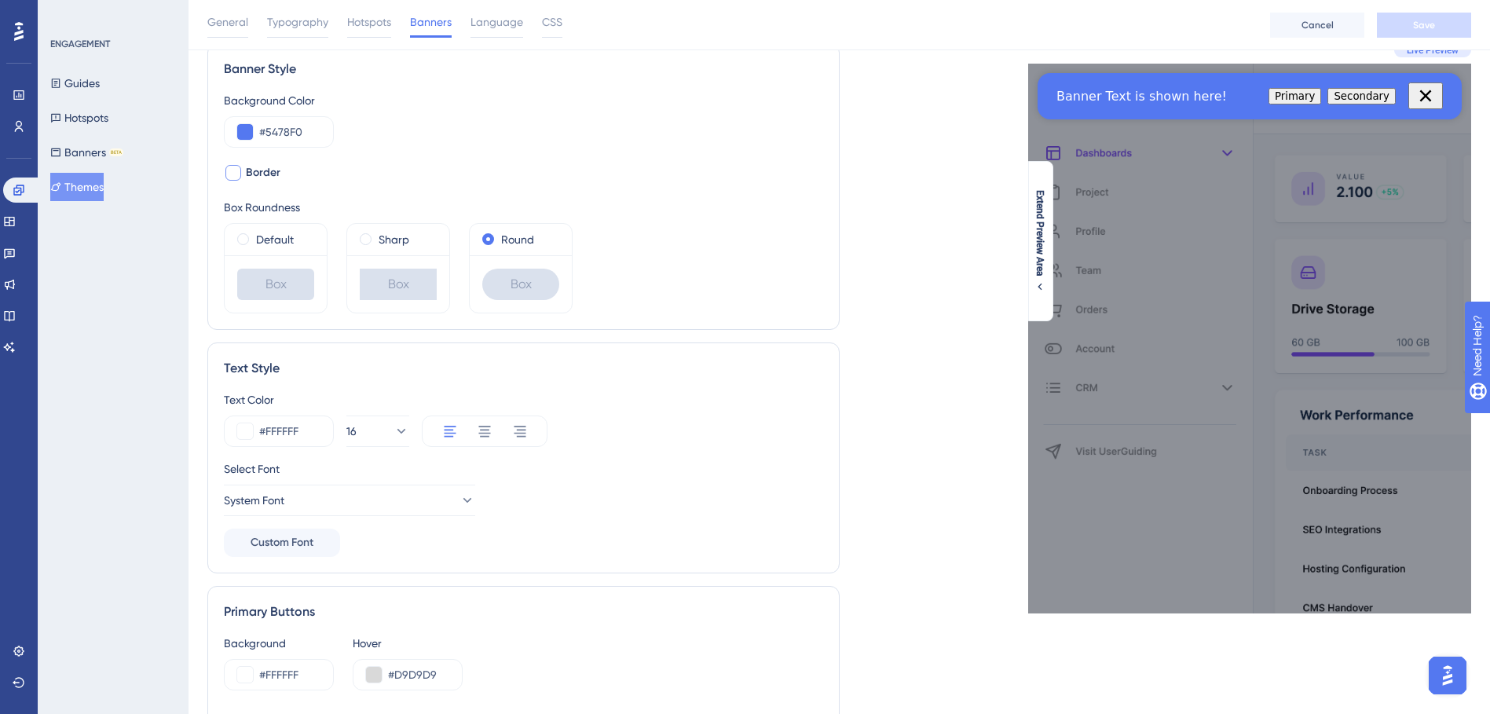
scroll to position [0, 0]
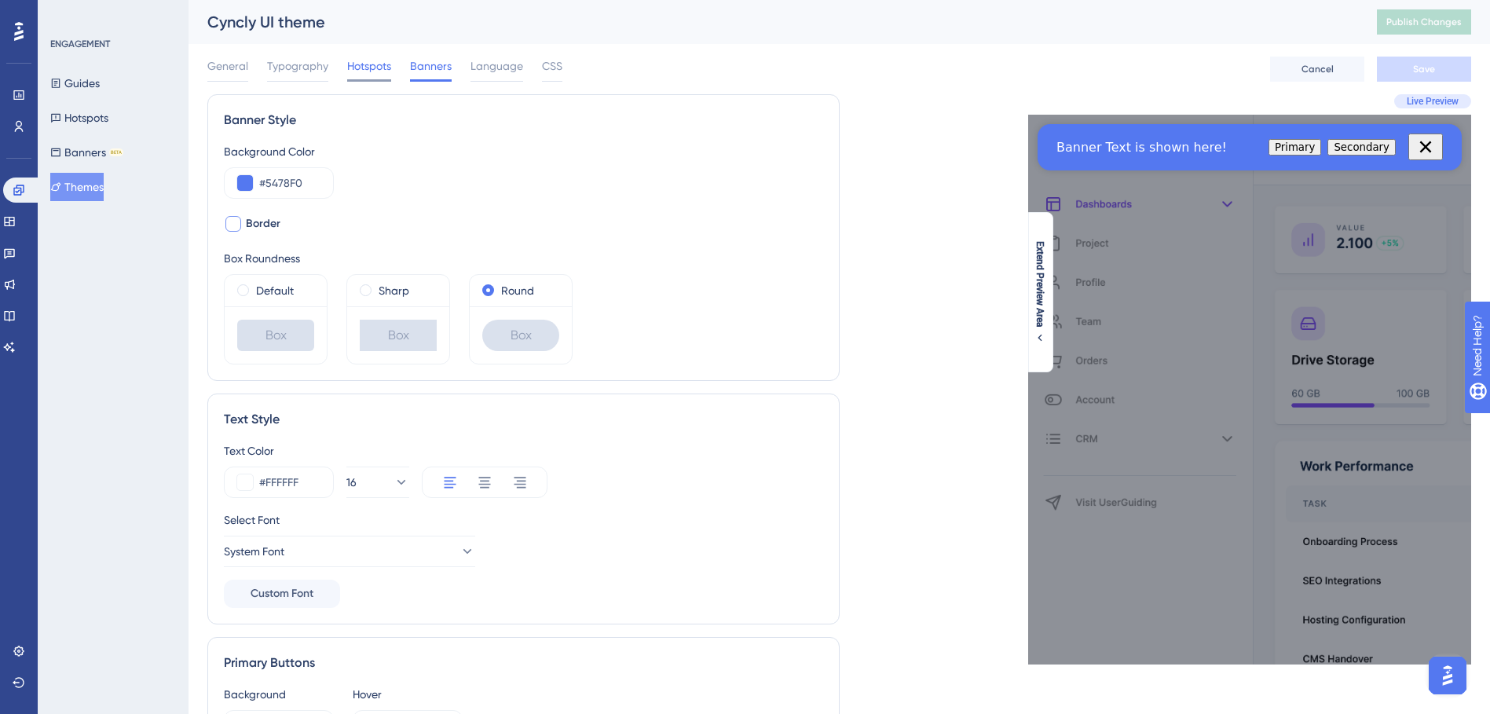
click at [361, 71] on span "Hotspots" at bounding box center [369, 66] width 44 height 19
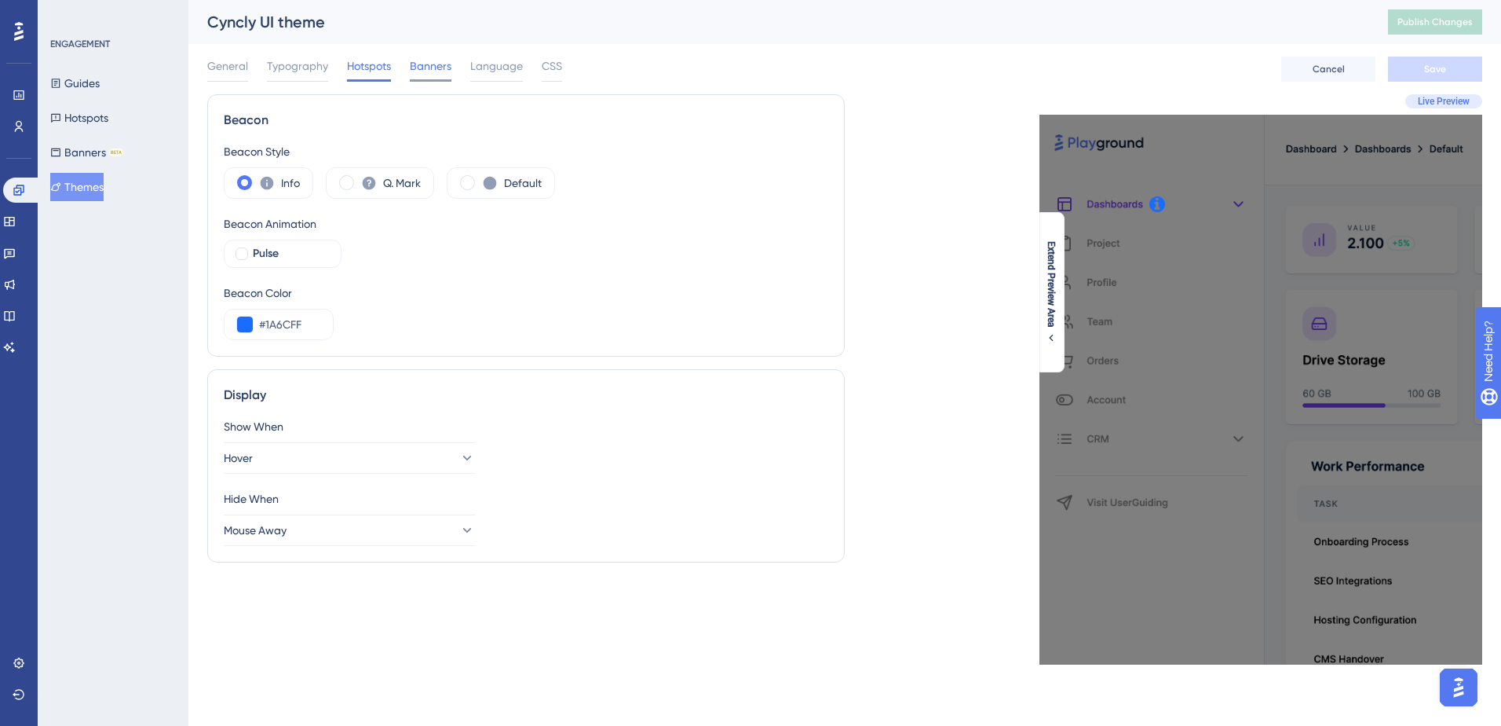
click at [426, 67] on span "Banners" at bounding box center [431, 66] width 42 height 19
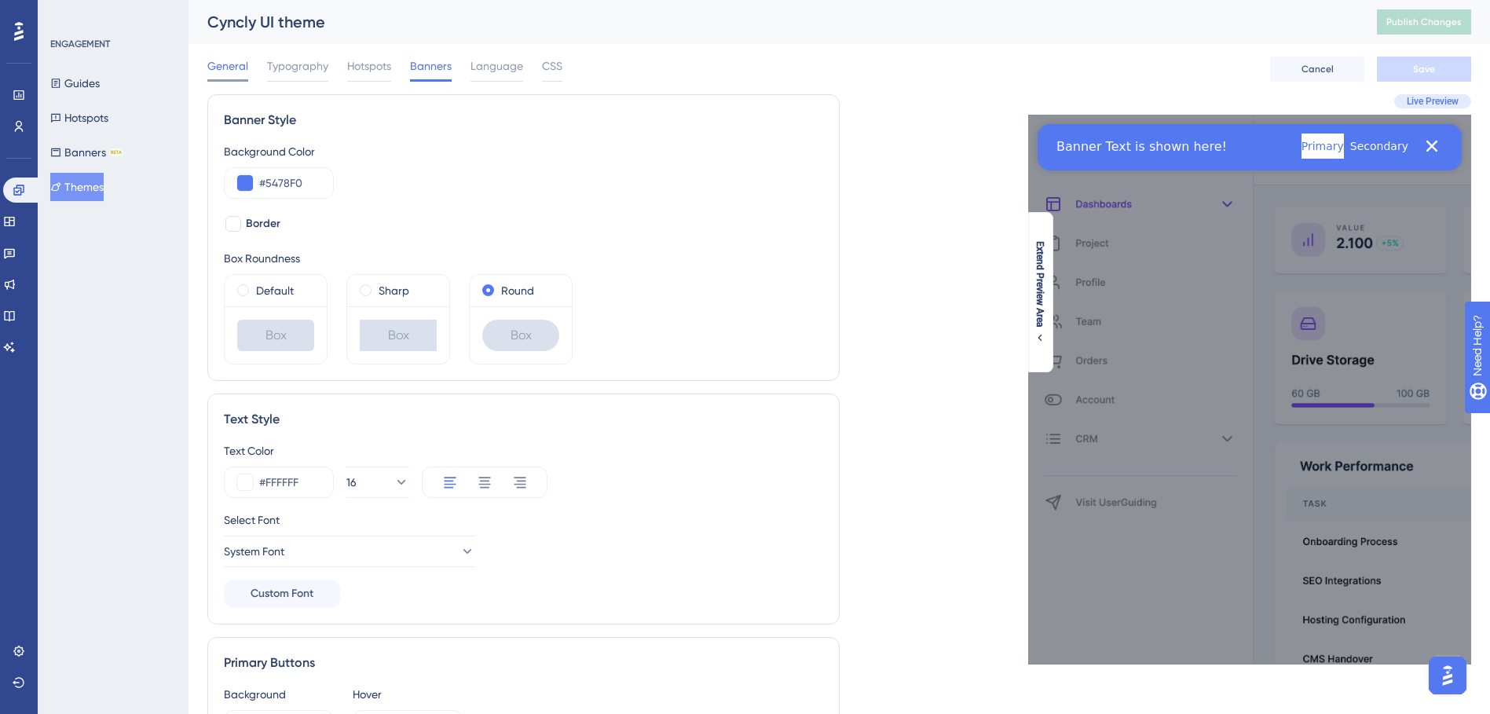
click at [240, 68] on span "General" at bounding box center [227, 66] width 41 height 19
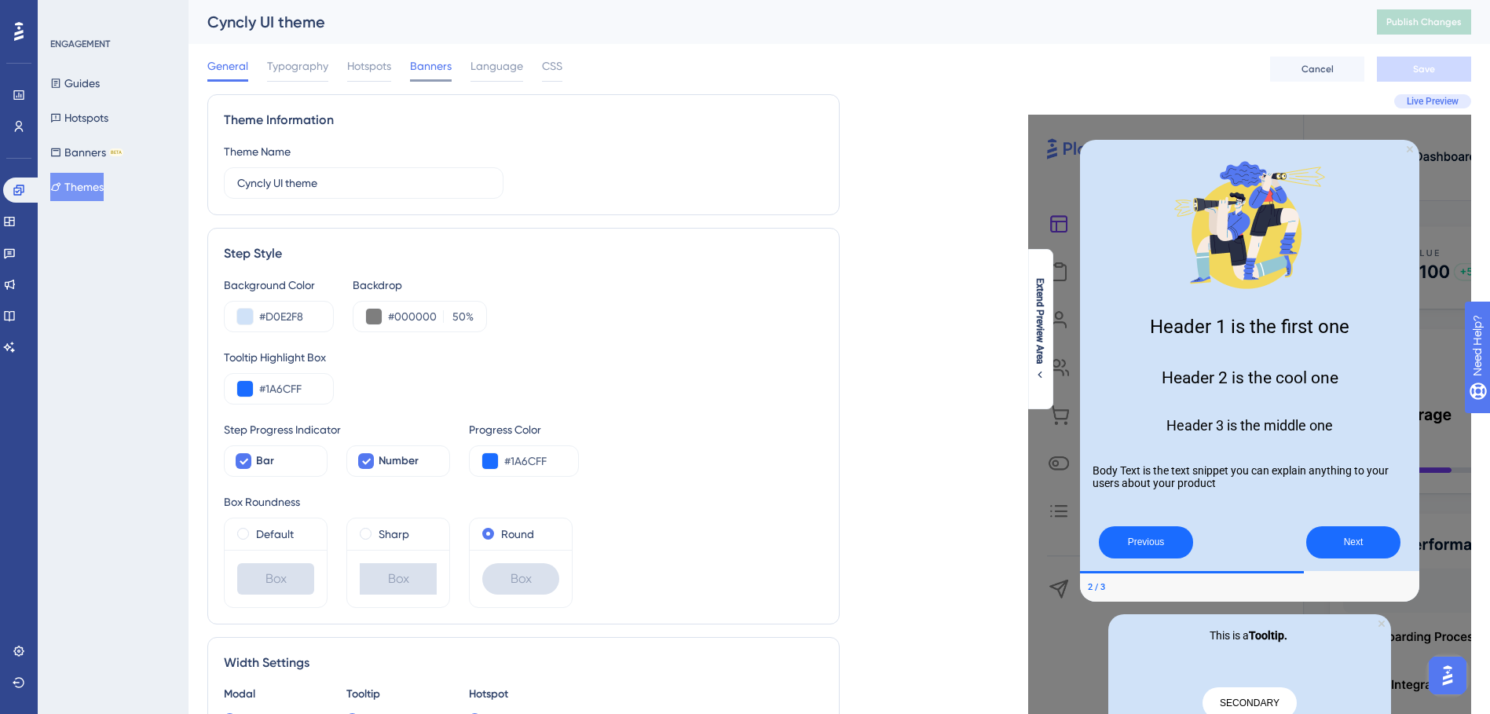
click at [429, 73] on span "Banners" at bounding box center [431, 66] width 42 height 19
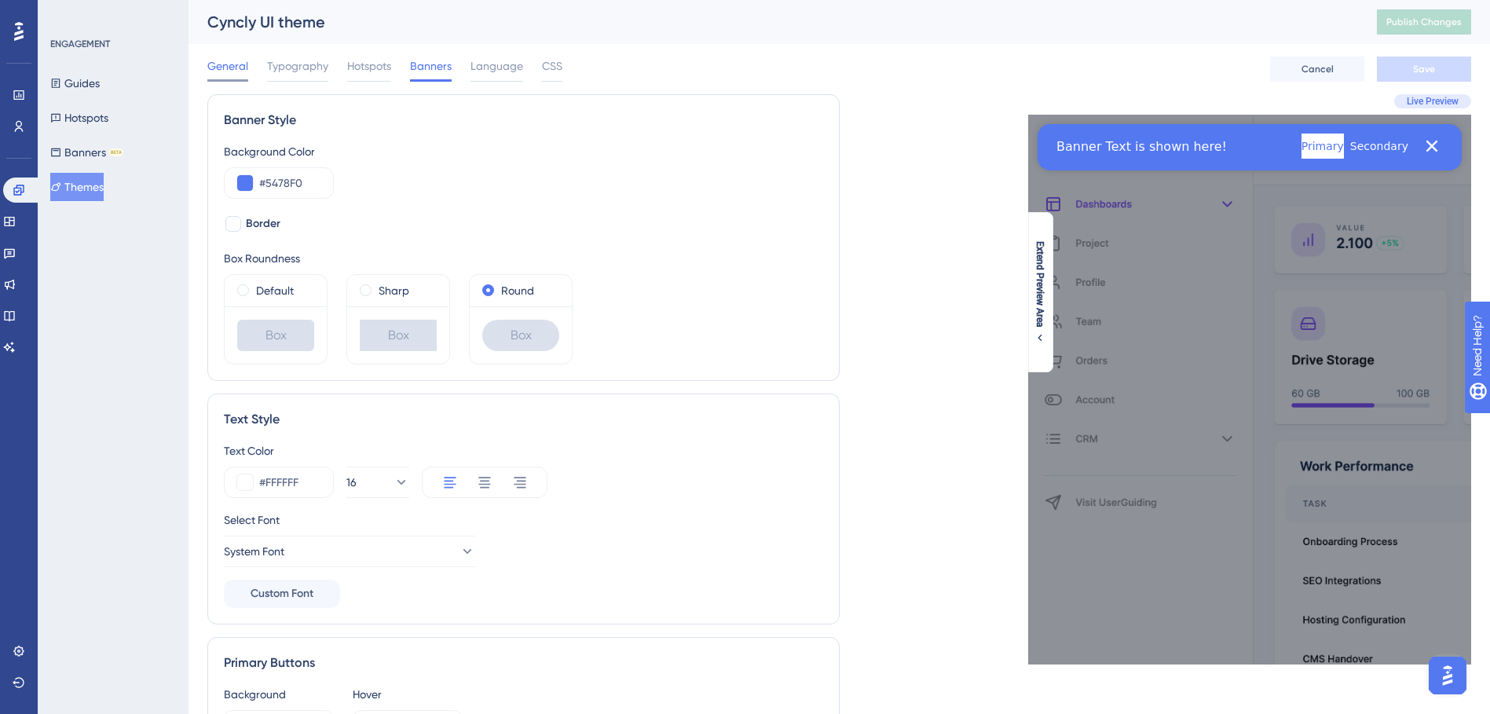
click at [242, 64] on span "General" at bounding box center [227, 66] width 41 height 19
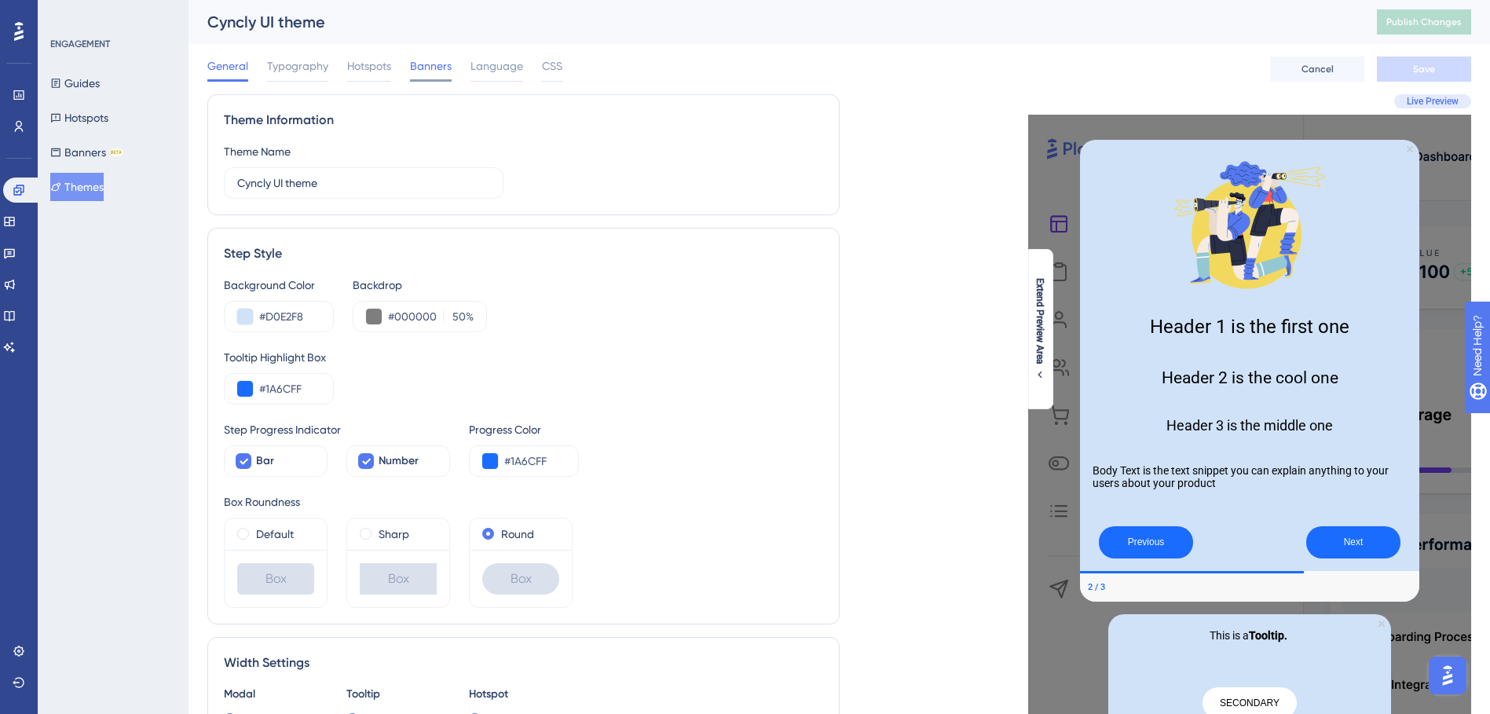
click at [426, 71] on span "Banners" at bounding box center [431, 66] width 42 height 19
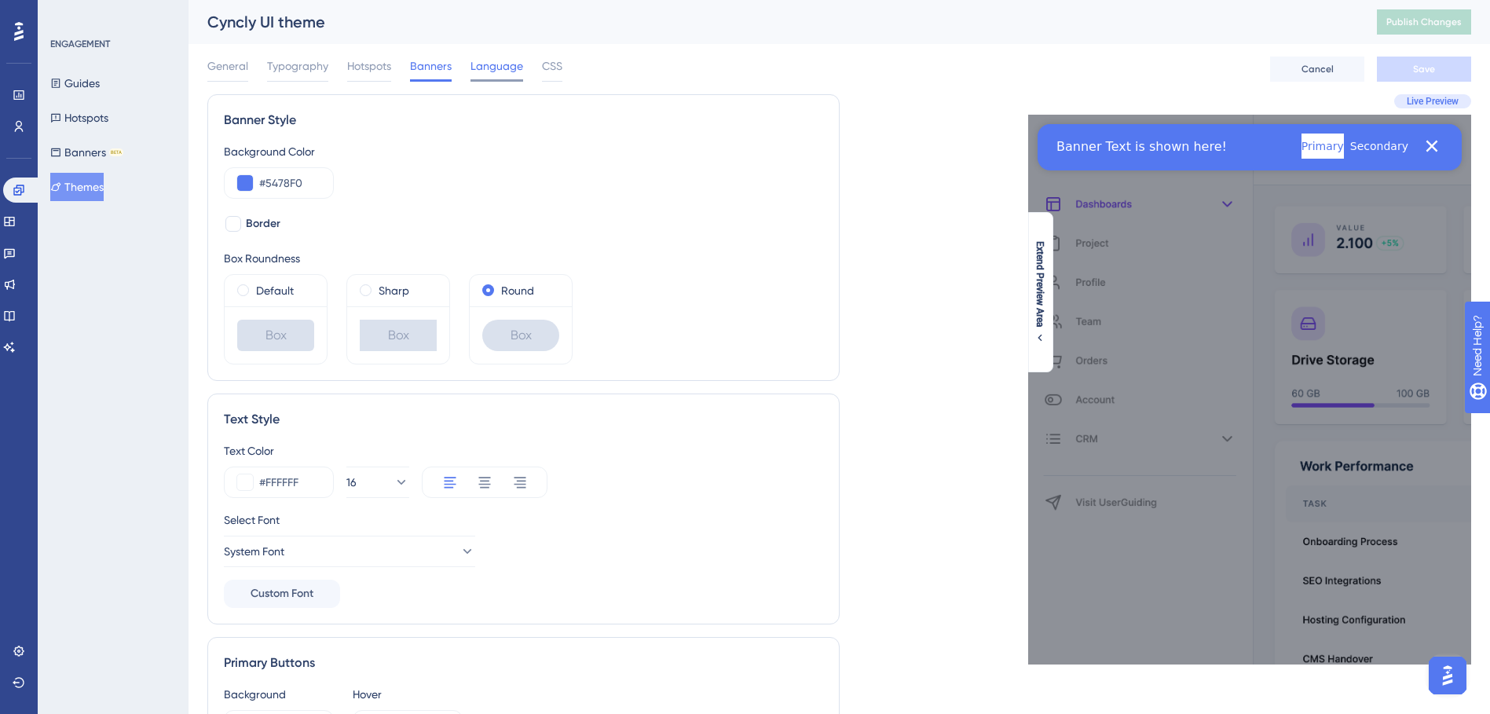
click at [495, 70] on span "Language" at bounding box center [496, 66] width 53 height 19
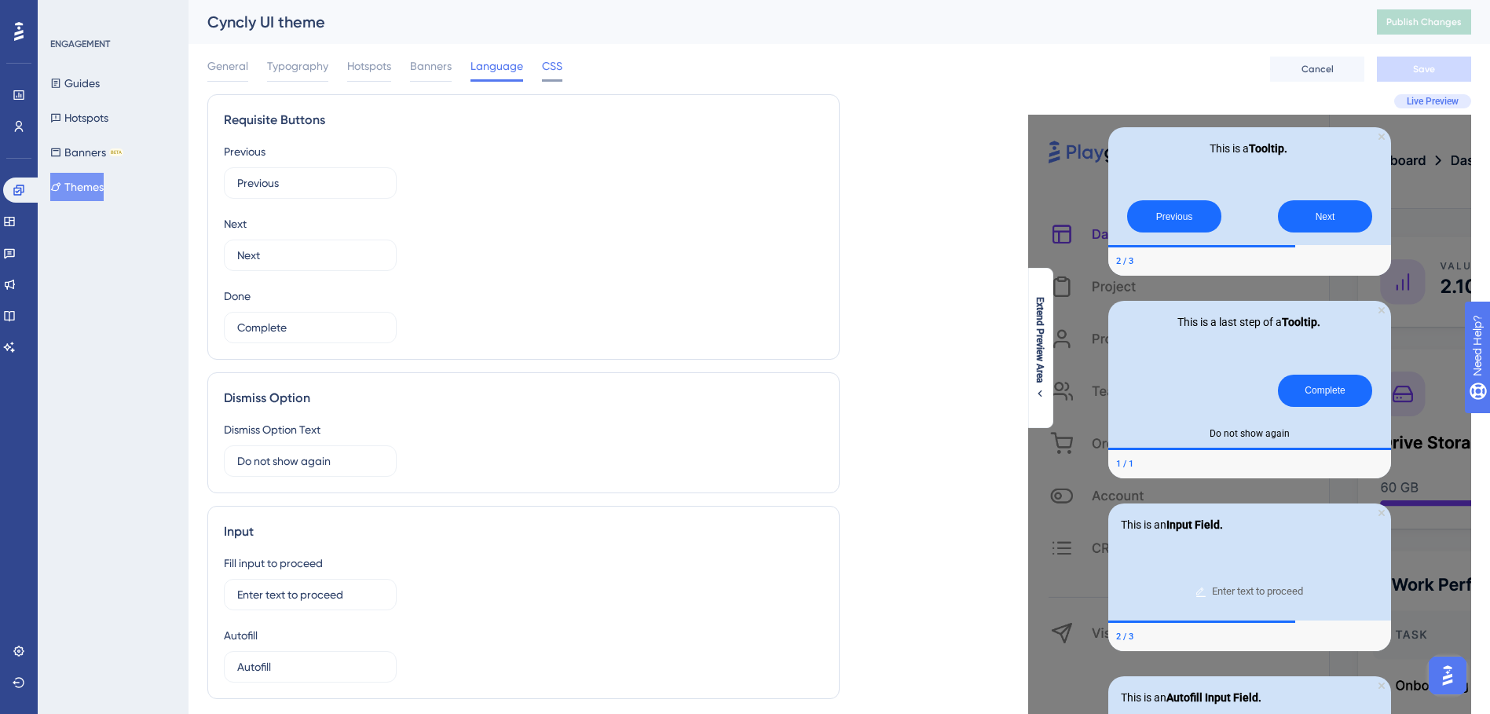
click at [558, 73] on span "CSS" at bounding box center [552, 66] width 20 height 19
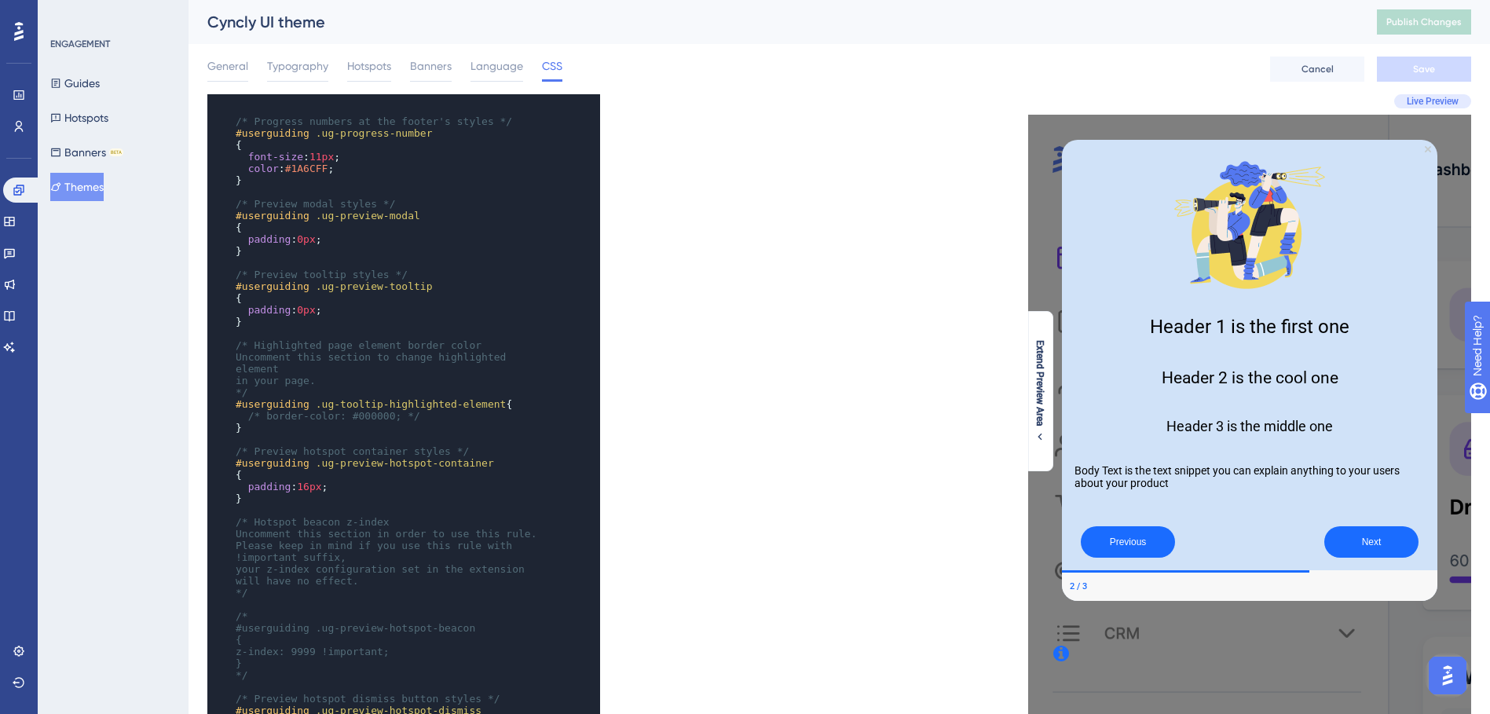
scroll to position [444, 0]
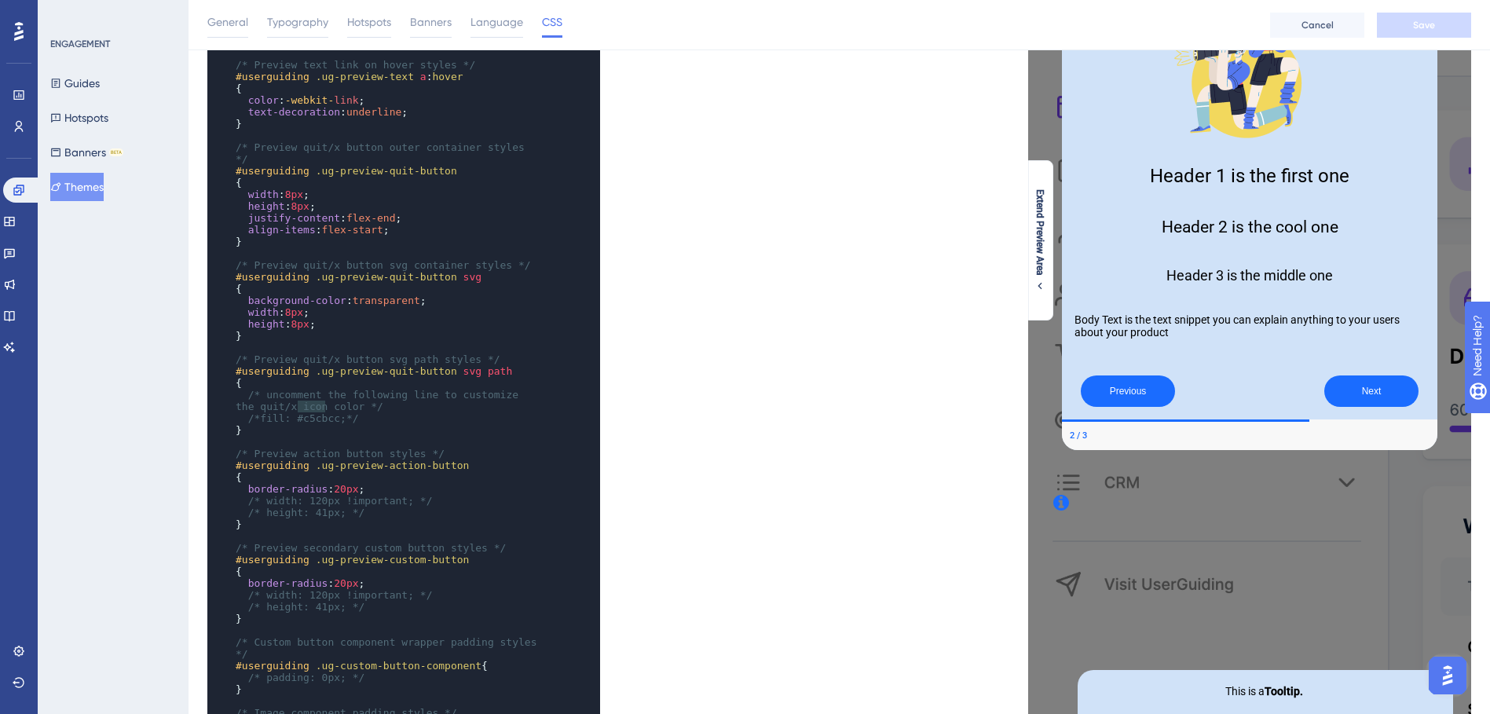
type textarea "c5cbcc"
drag, startPoint x: 299, startPoint y: 407, endPoint x: 329, endPoint y: 407, distance: 29.8
click at [329, 412] on span "/*fill: #c5cbcc;*/" at bounding box center [303, 418] width 111 height 12
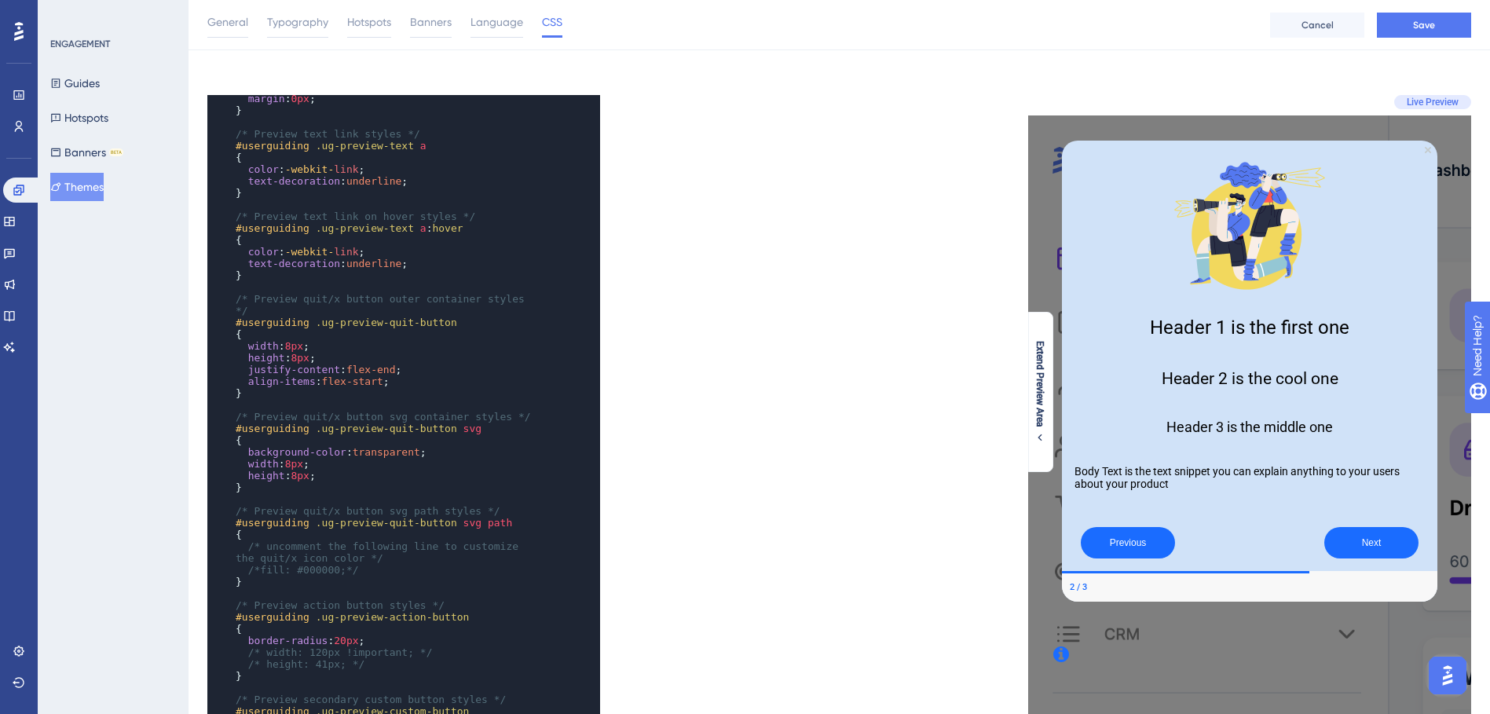
scroll to position [0, 0]
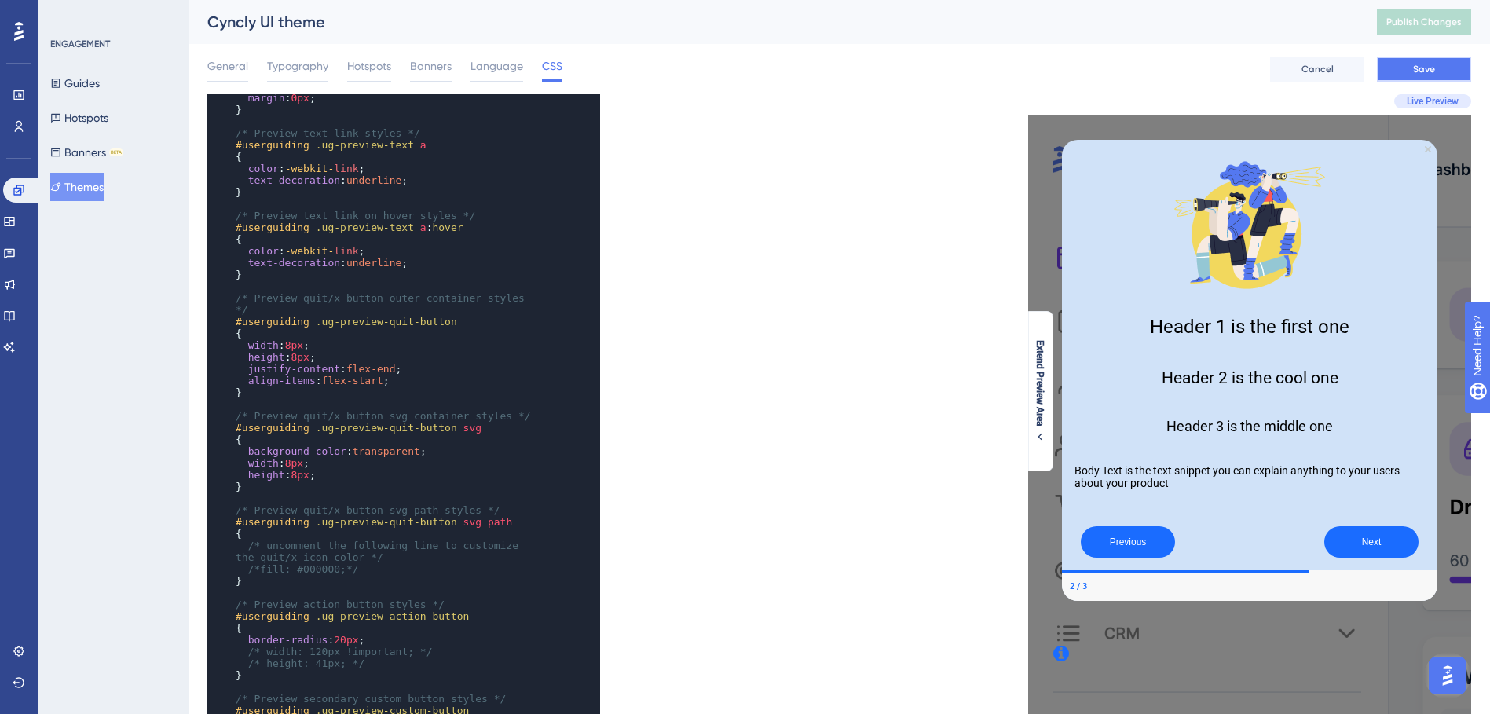
click at [1381, 75] on button "Save" at bounding box center [1424, 69] width 94 height 25
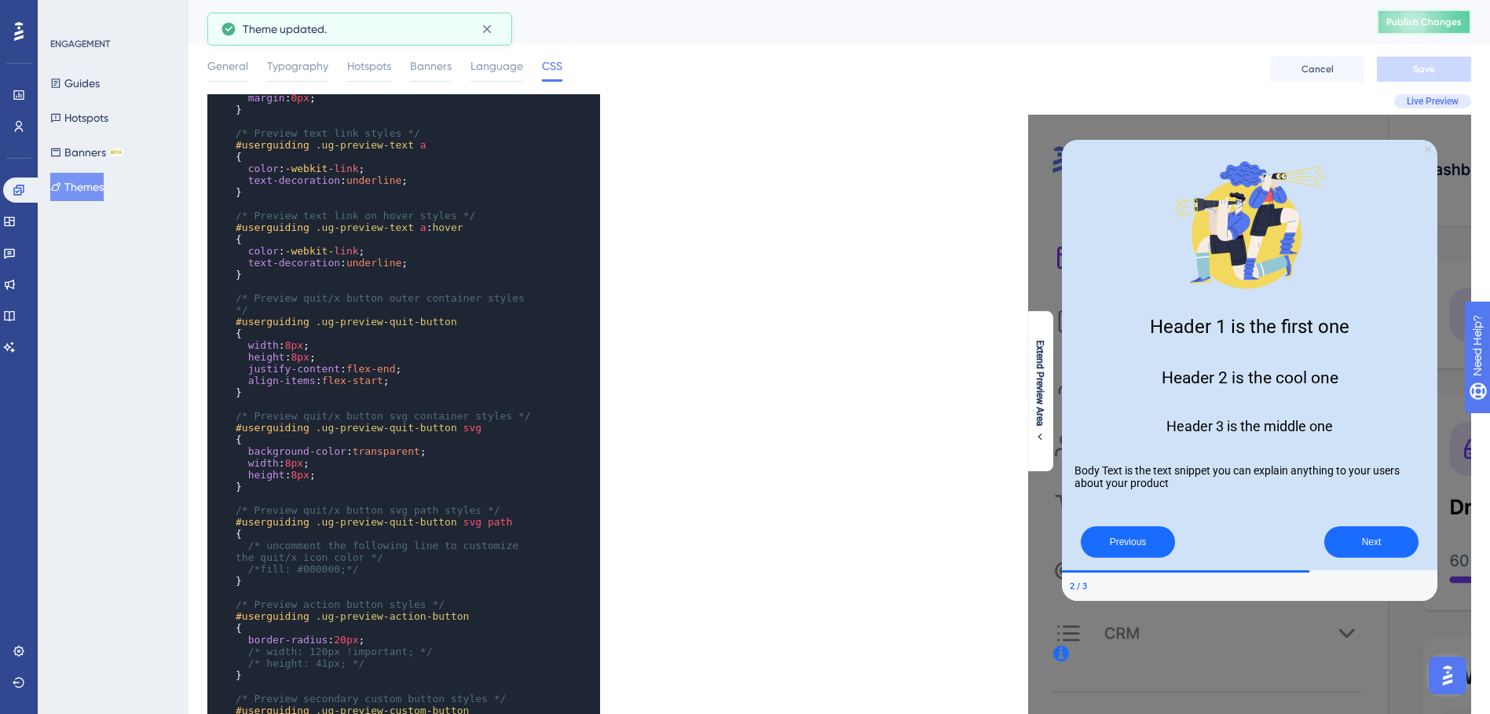
click at [1434, 16] on span "Publish Changes" at bounding box center [1423, 22] width 75 height 13
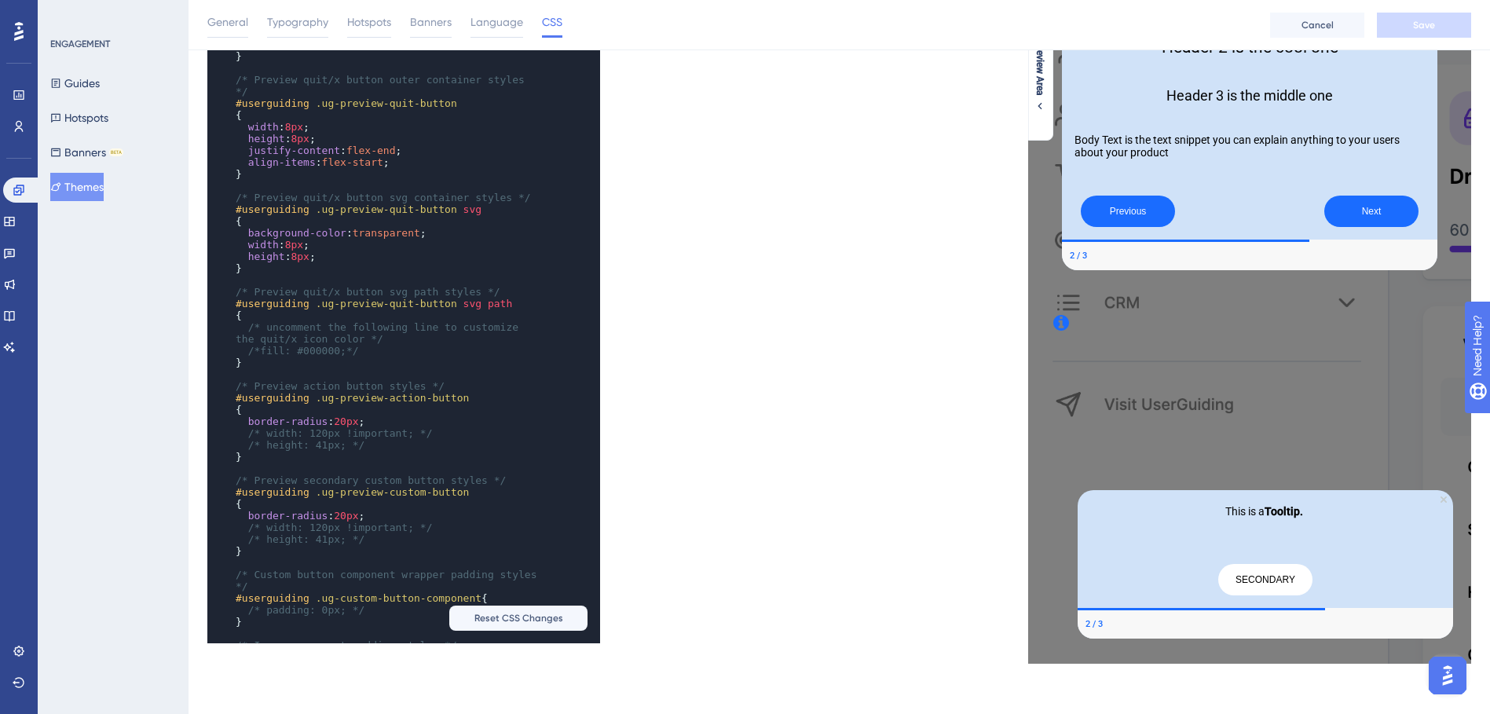
scroll to position [1006, 0]
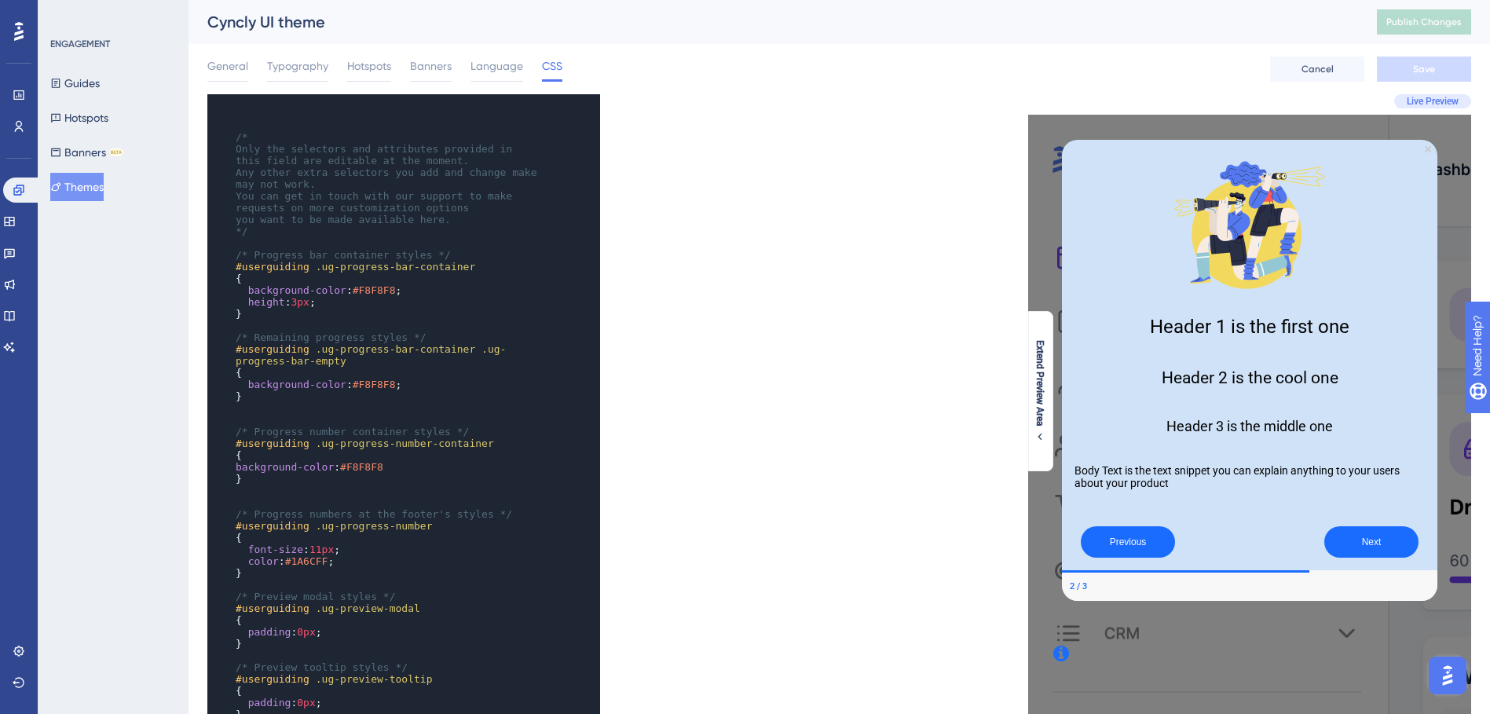
click at [512, 82] on div "General Typography Hotspots Banners Language CSS Cancel Save" at bounding box center [839, 69] width 1264 height 50
click at [505, 70] on span "Language" at bounding box center [496, 66] width 53 height 19
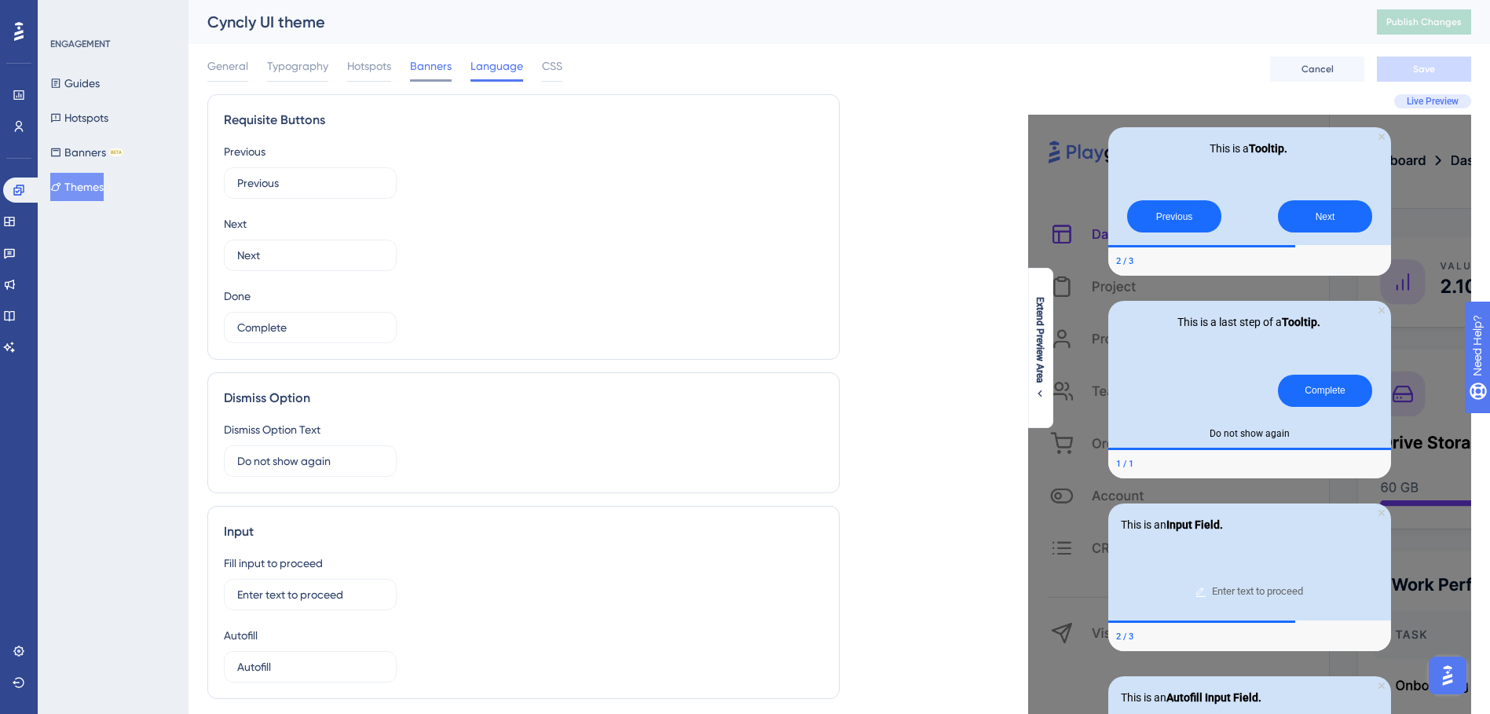
click at [424, 68] on span "Banners" at bounding box center [431, 66] width 42 height 19
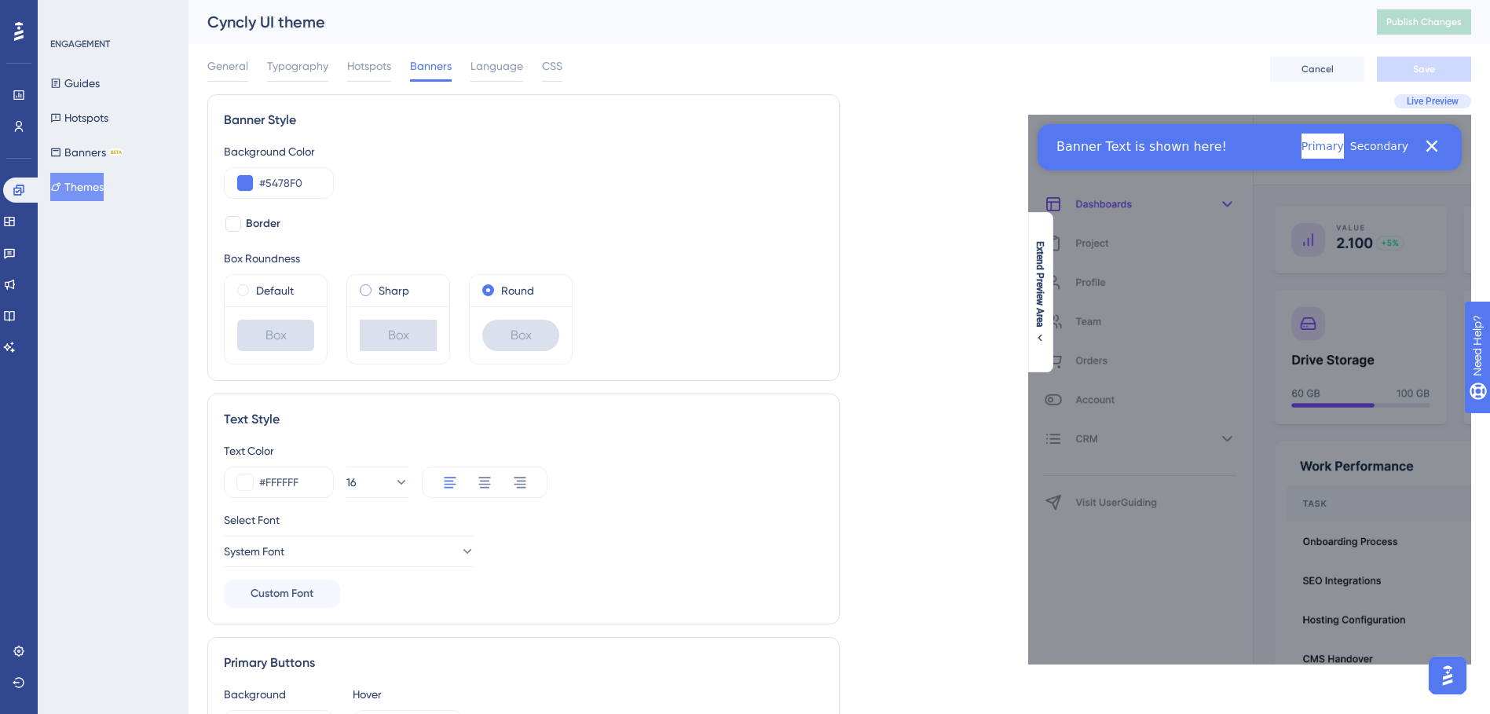
click at [403, 285] on label "Sharp" at bounding box center [394, 290] width 31 height 19
click at [267, 291] on label "Default" at bounding box center [275, 290] width 38 height 19
click at [499, 294] on div "Round" at bounding box center [520, 290] width 77 height 19
click at [242, 74] on span "General" at bounding box center [227, 66] width 41 height 19
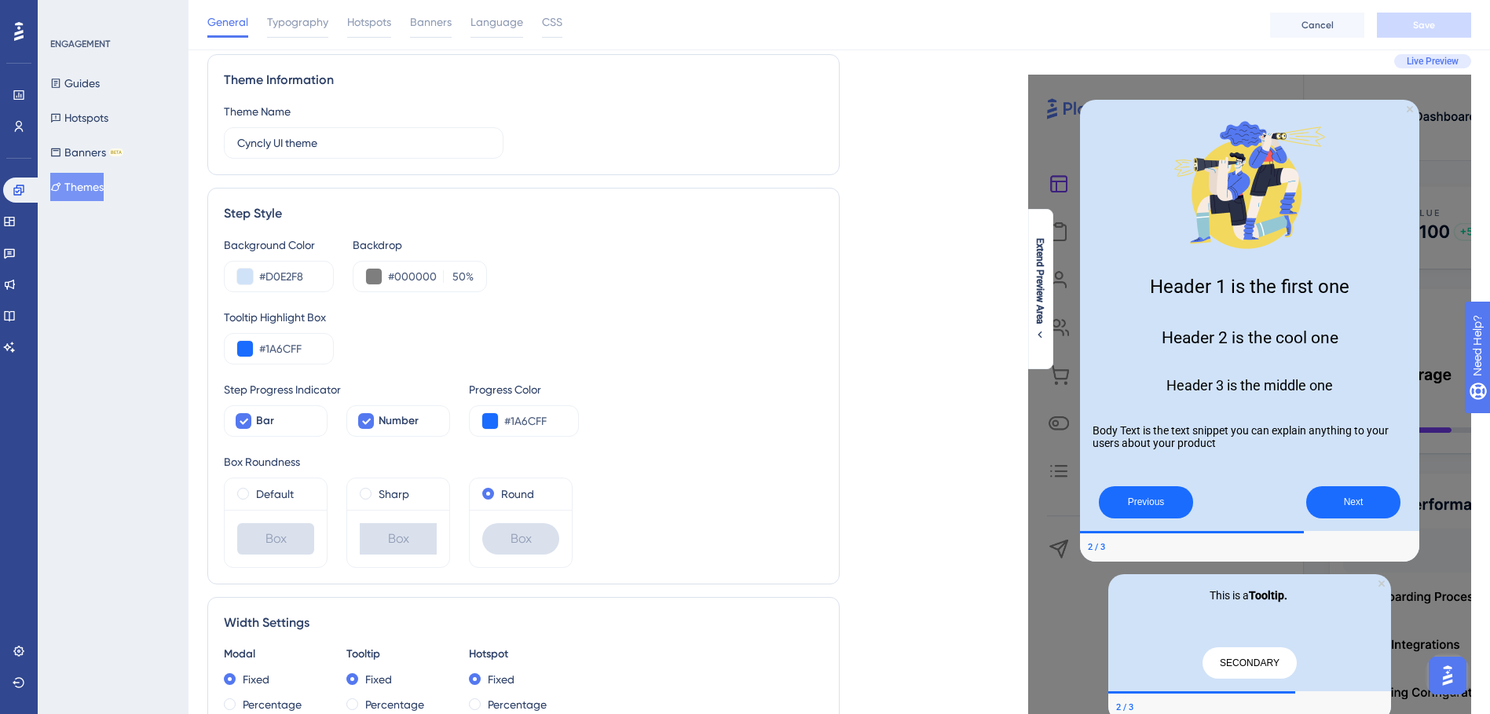
scroll to position [45, 0]
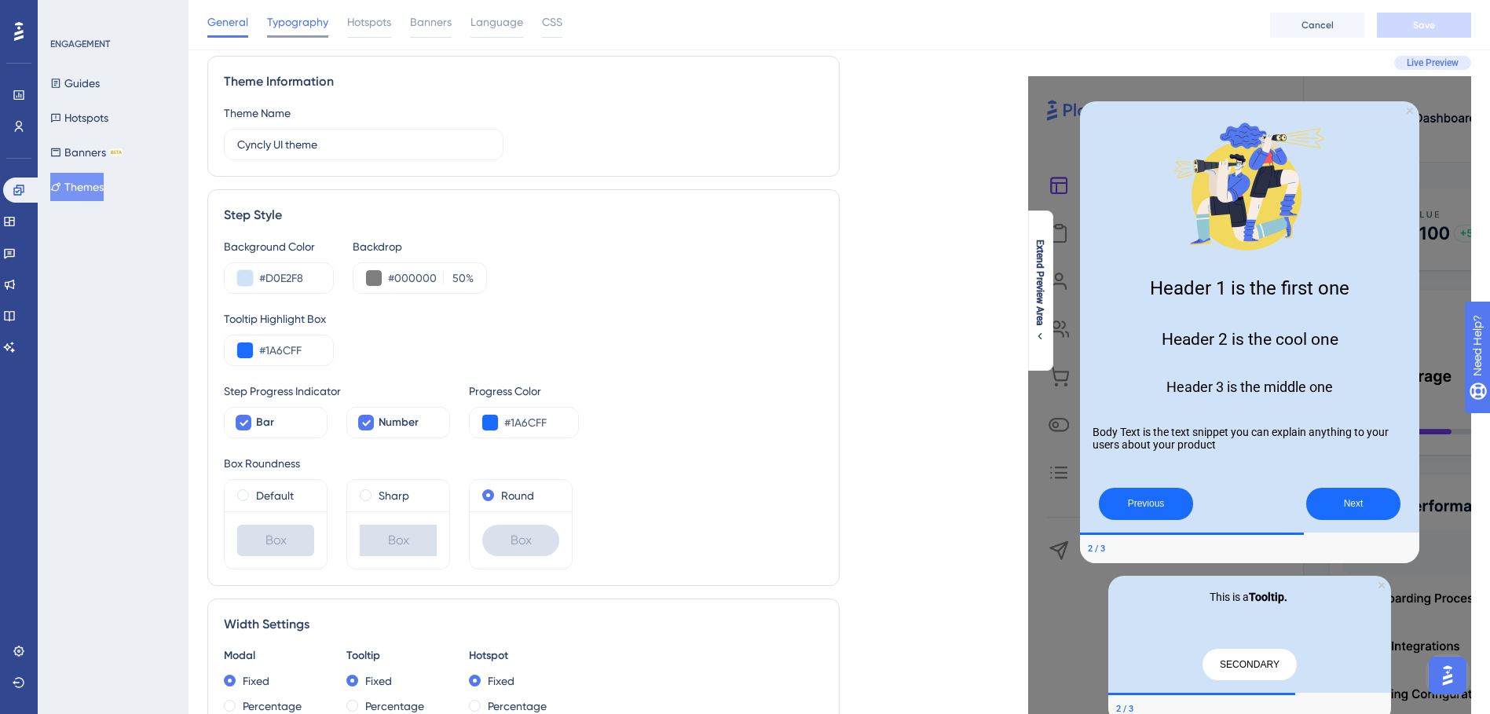
click at [309, 31] on span "Typography" at bounding box center [297, 22] width 61 height 19
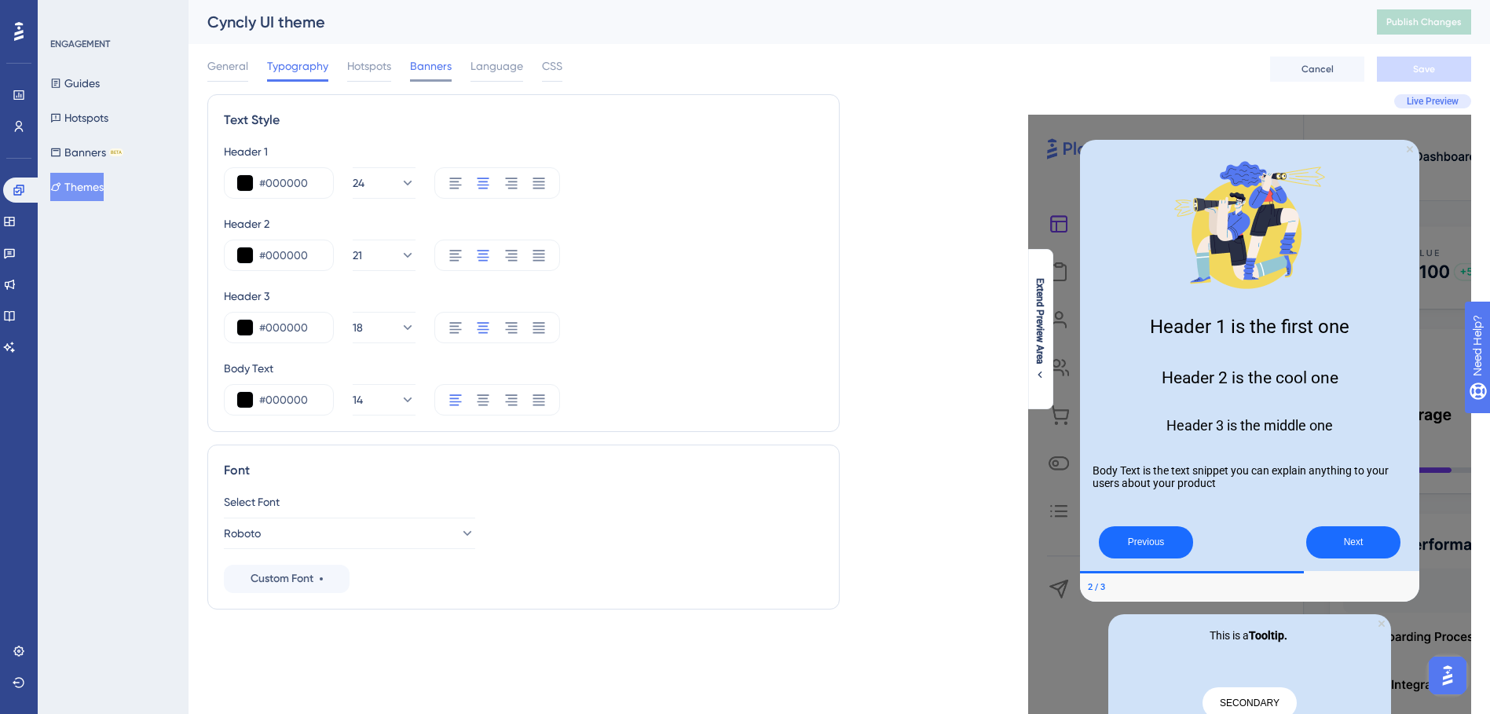
click at [444, 63] on span "Banners" at bounding box center [431, 66] width 42 height 19
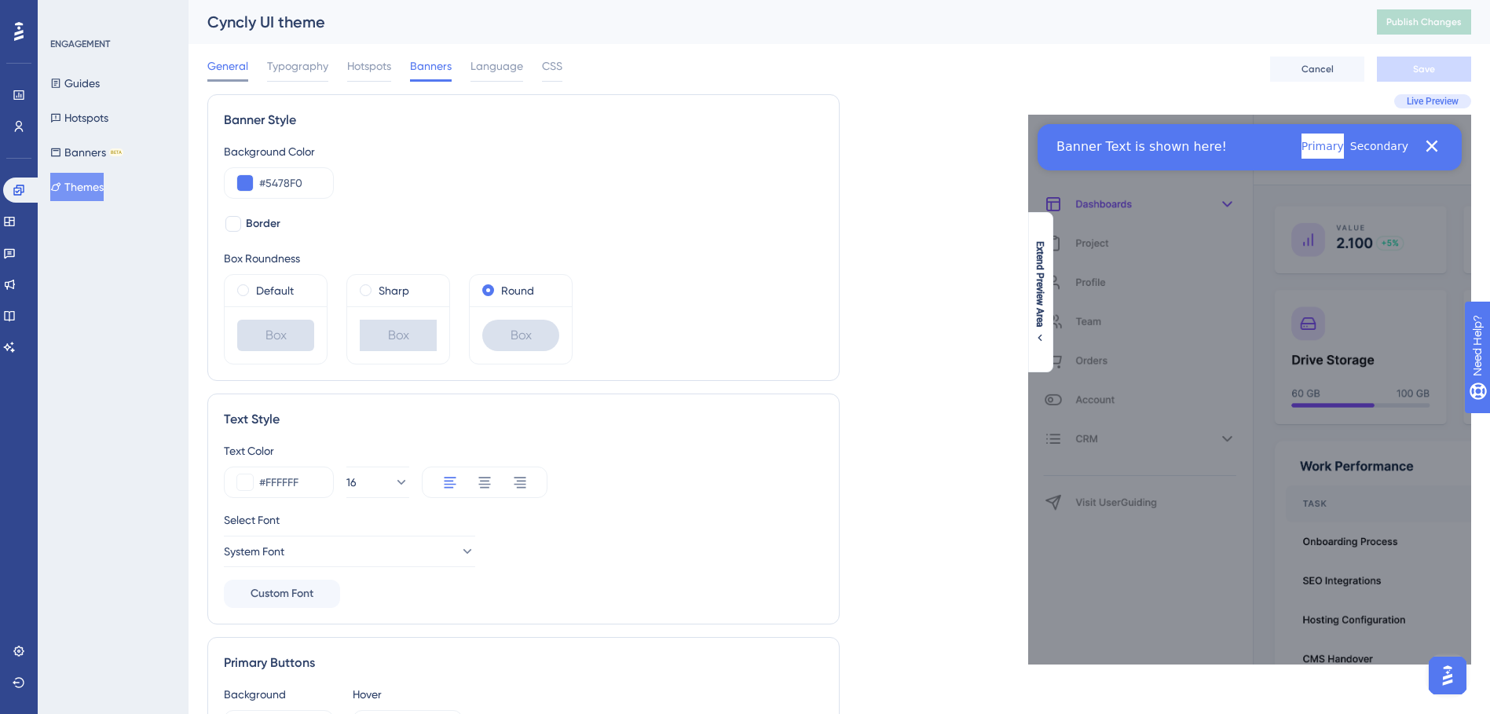
click at [247, 72] on span "General" at bounding box center [227, 66] width 41 height 19
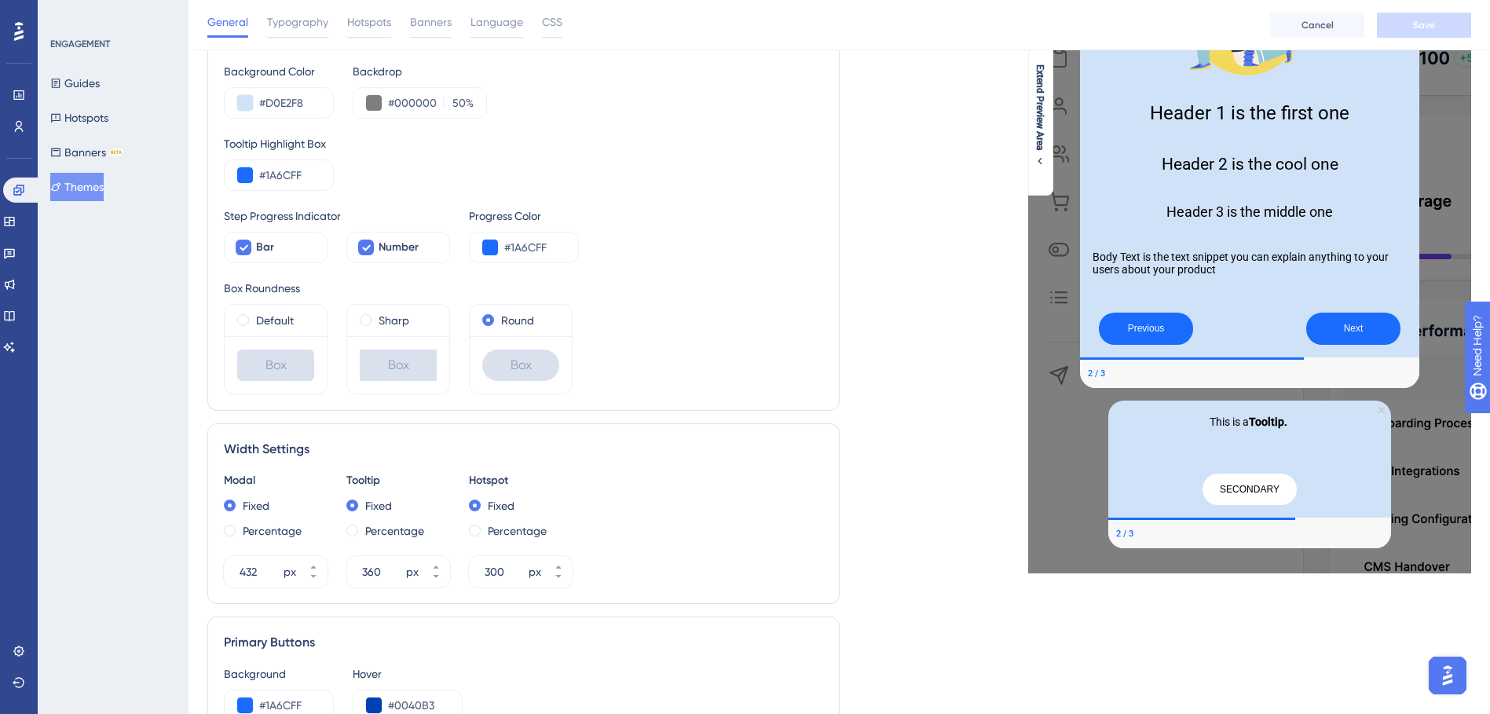
scroll to position [236, 0]
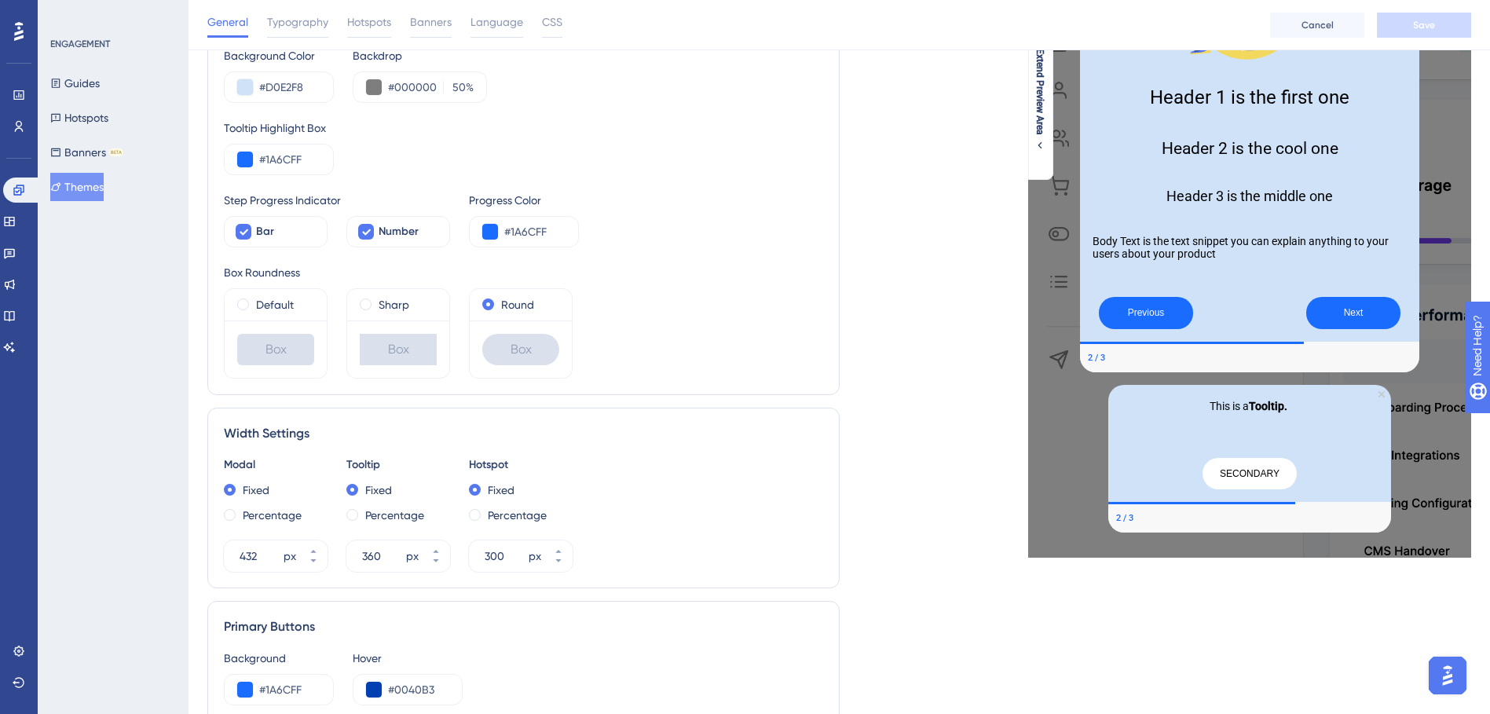
drag, startPoint x: 437, startPoint y: 27, endPoint x: 459, endPoint y: 37, distance: 25.0
click at [437, 27] on span "Banners" at bounding box center [431, 22] width 42 height 19
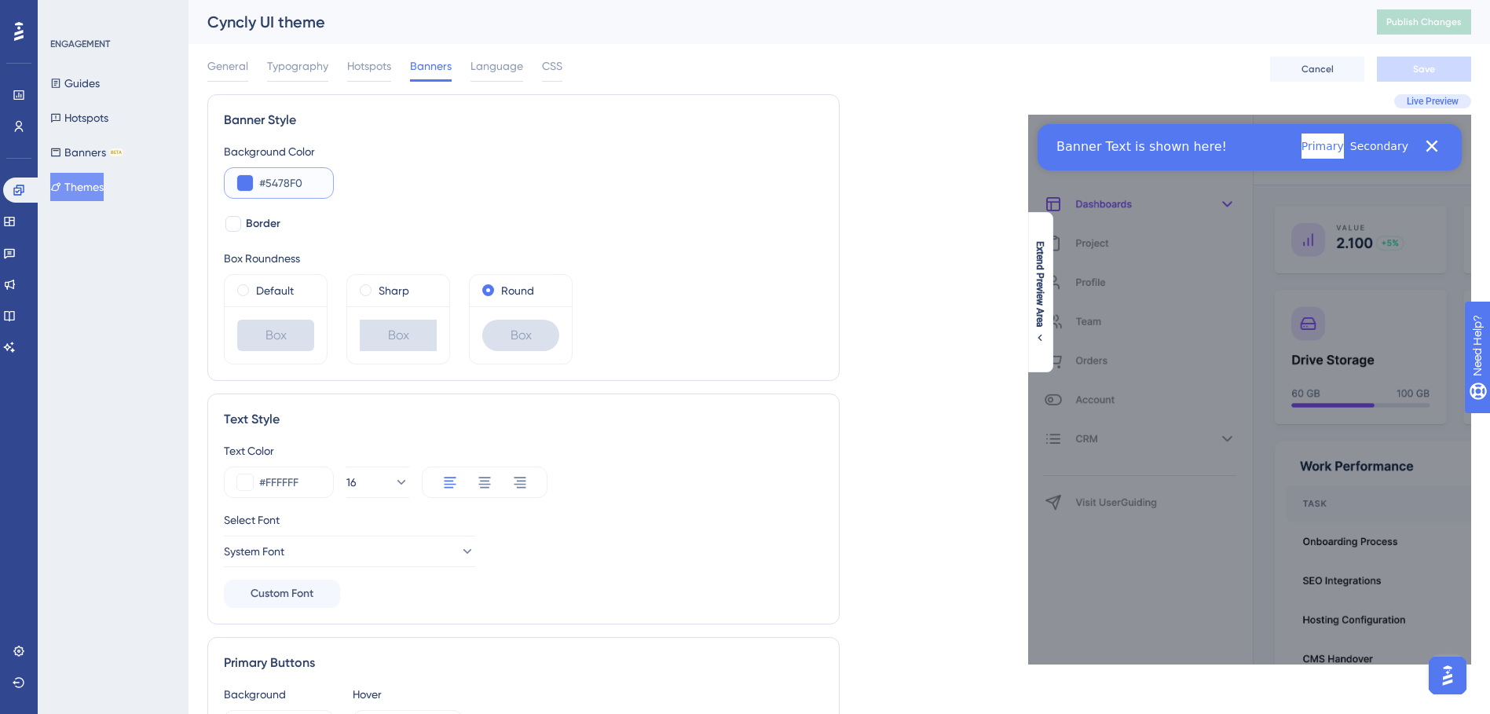
drag, startPoint x: 305, startPoint y: 181, endPoint x: 278, endPoint y: 185, distance: 27.7
click at [265, 184] on input "#5478F0" at bounding box center [289, 183] width 61 height 19
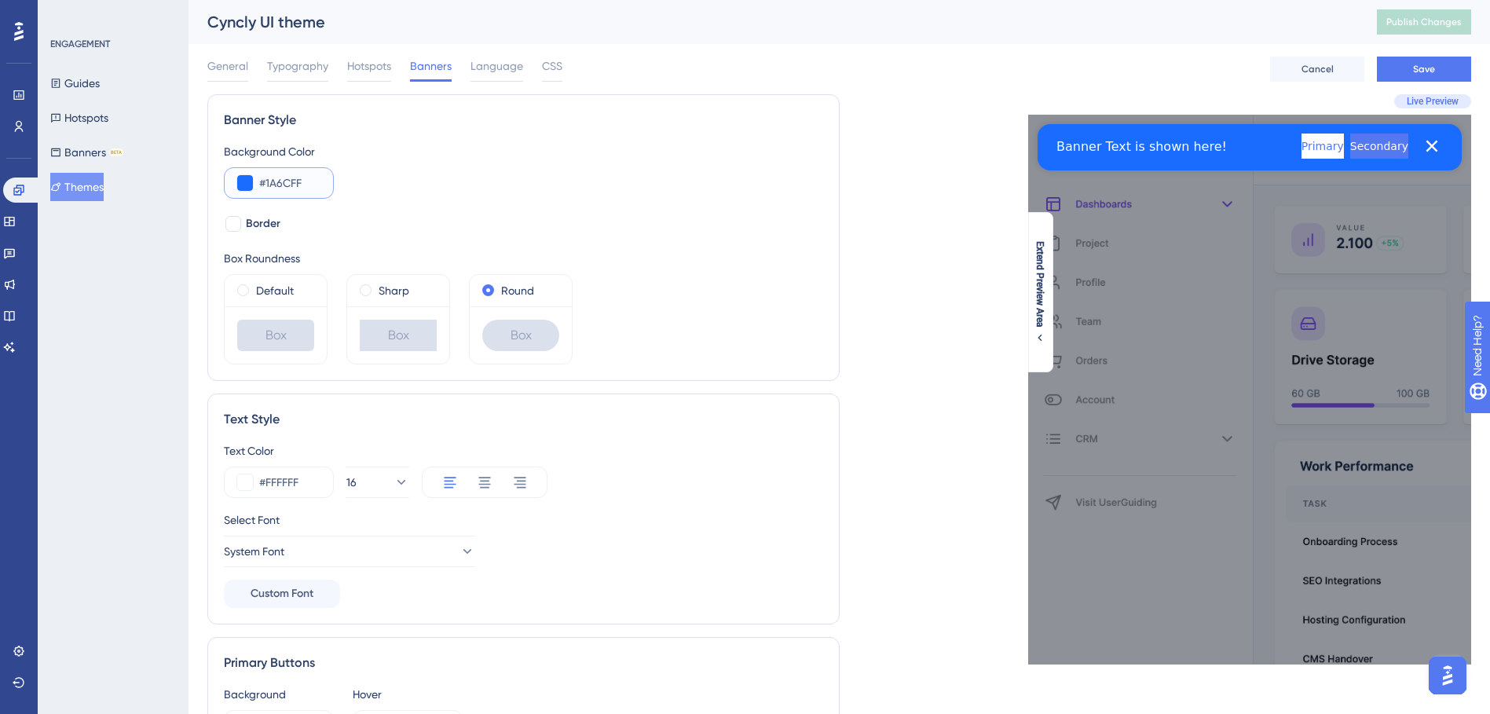
scroll to position [79, 0]
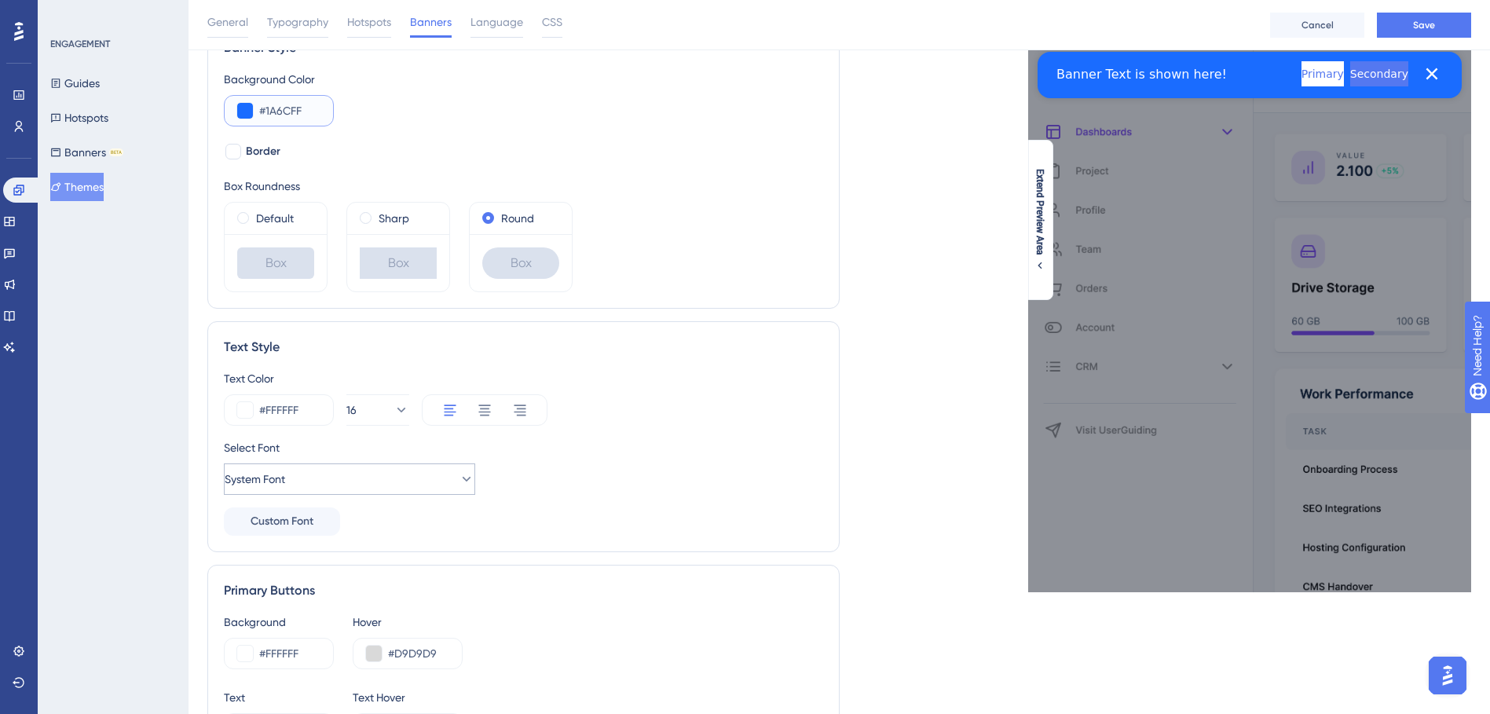
type input "#1A6CFF"
click at [446, 468] on button "System Font" at bounding box center [349, 478] width 251 height 31
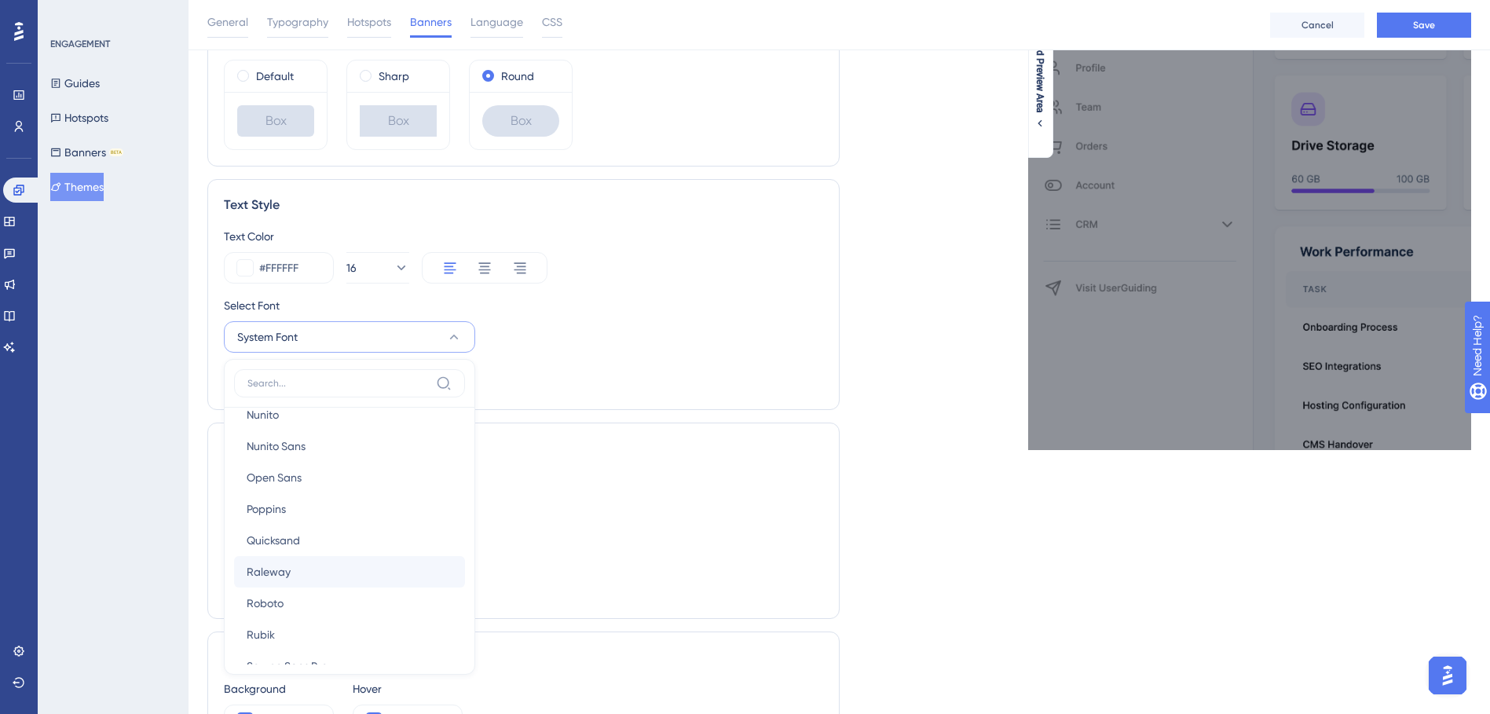
scroll to position [233, 0]
click at [389, 575] on button "Roboto Roboto" at bounding box center [349, 576] width 231 height 31
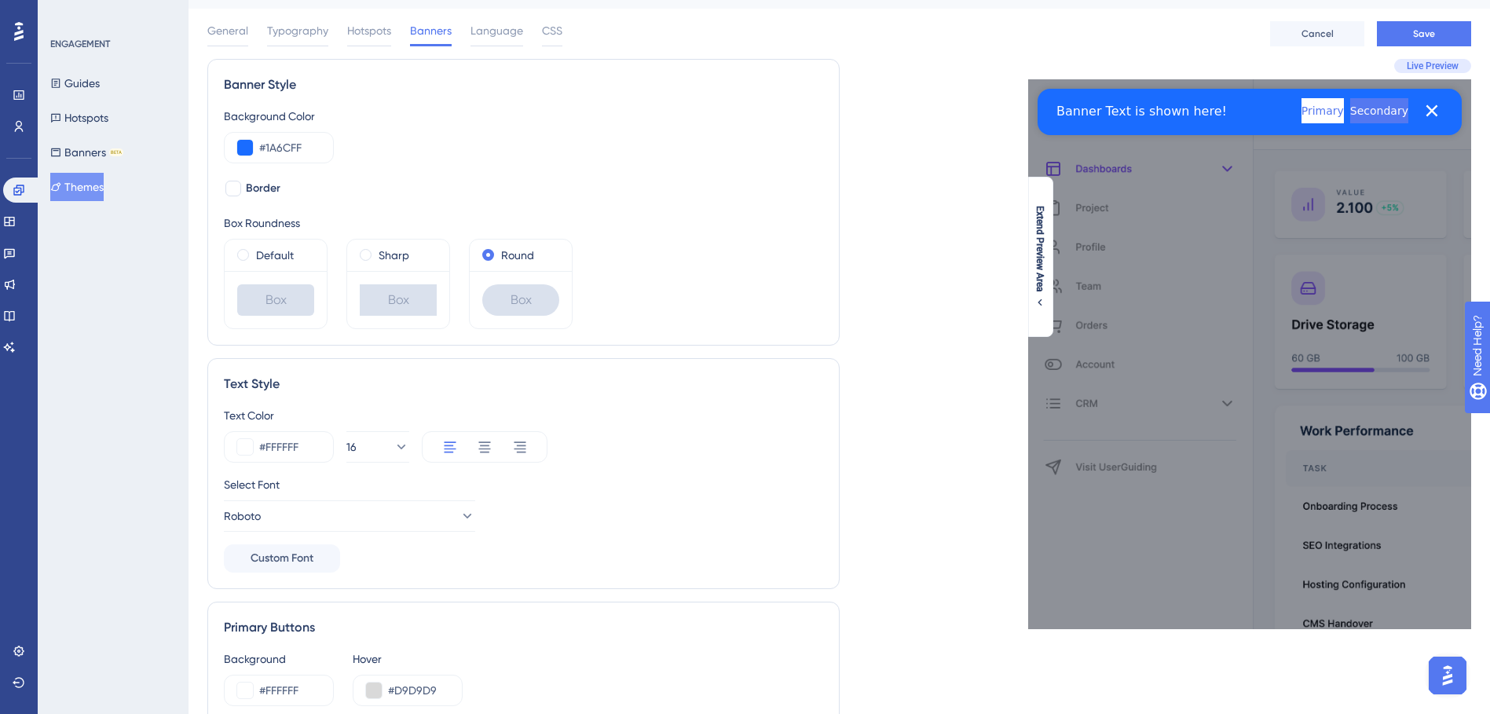
scroll to position [0, 0]
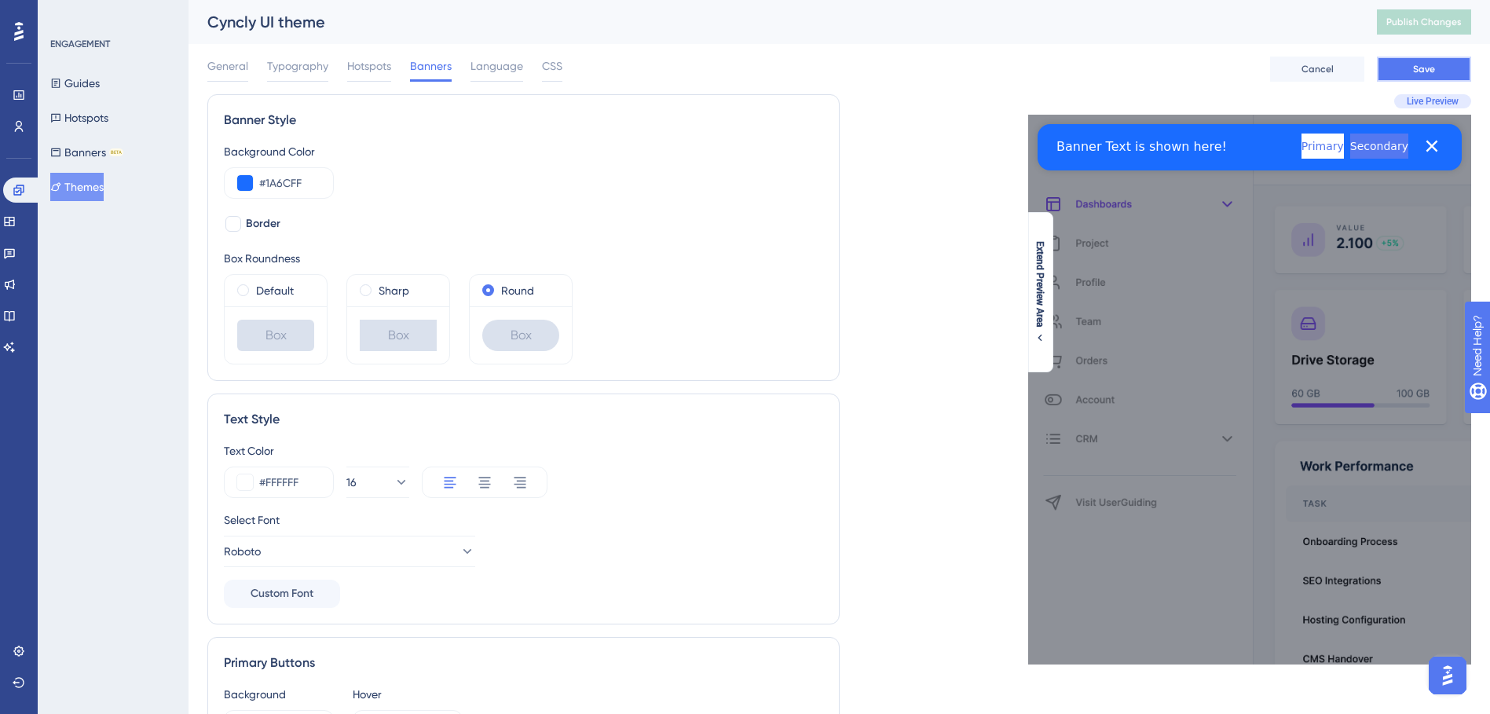
click at [1393, 59] on button "Save" at bounding box center [1424, 69] width 94 height 25
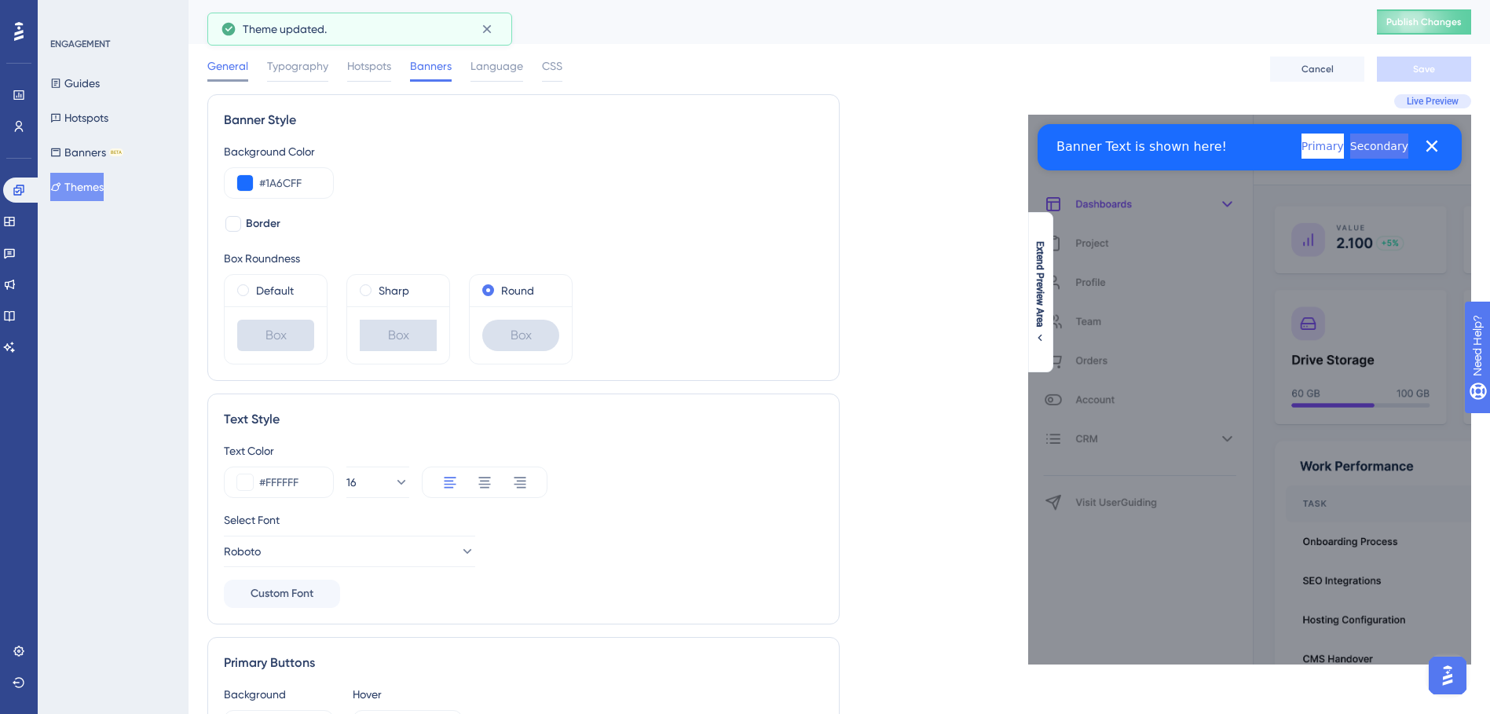
click at [236, 66] on span "General" at bounding box center [227, 66] width 41 height 19
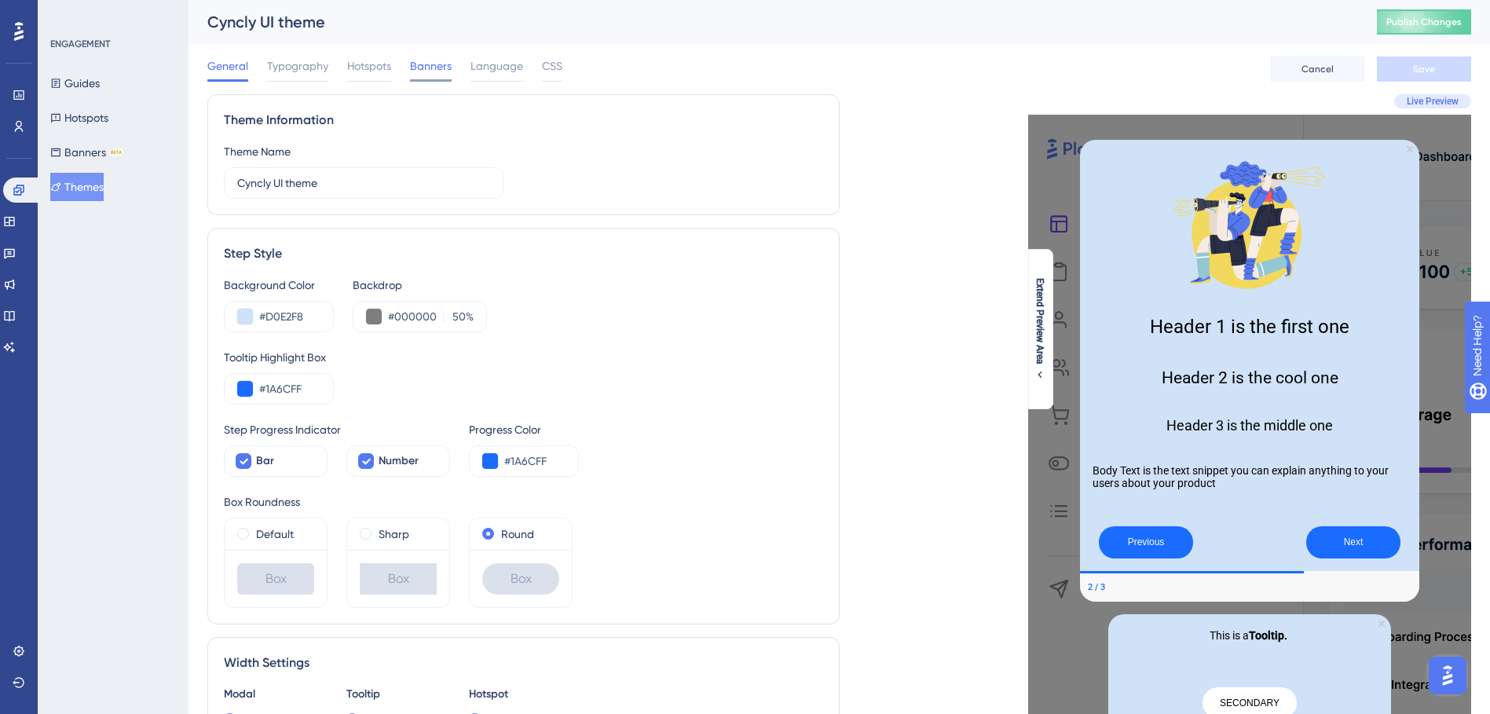
drag, startPoint x: 428, startPoint y: 67, endPoint x: 439, endPoint y: 71, distance: 11.7
click at [428, 67] on span "Banners" at bounding box center [431, 66] width 42 height 19
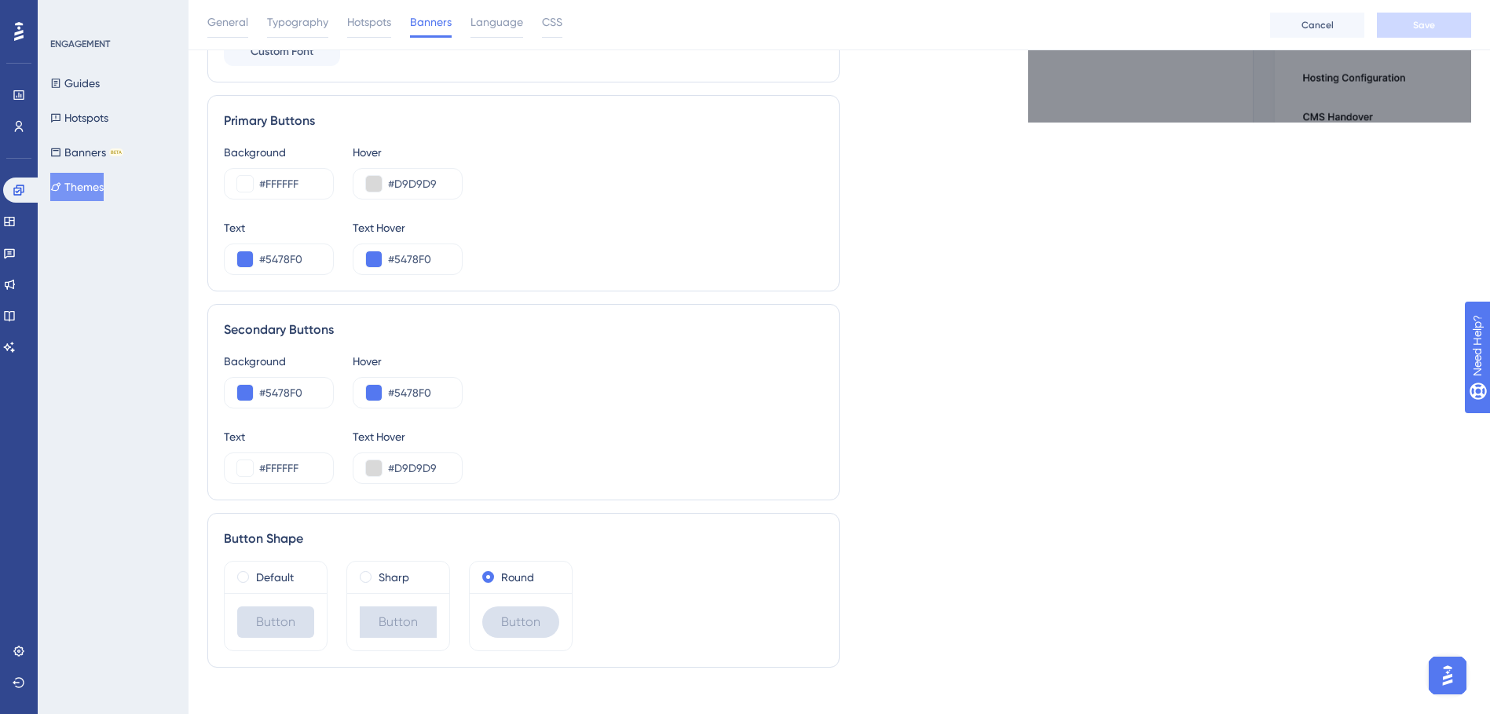
scroll to position [550, 0]
drag, startPoint x: 316, startPoint y: 257, endPoint x: 267, endPoint y: 258, distance: 48.7
click at [267, 258] on input "#5478F0" at bounding box center [289, 257] width 61 height 19
type input "#000000"
click at [444, 258] on input "#5478F0" at bounding box center [418, 257] width 61 height 19
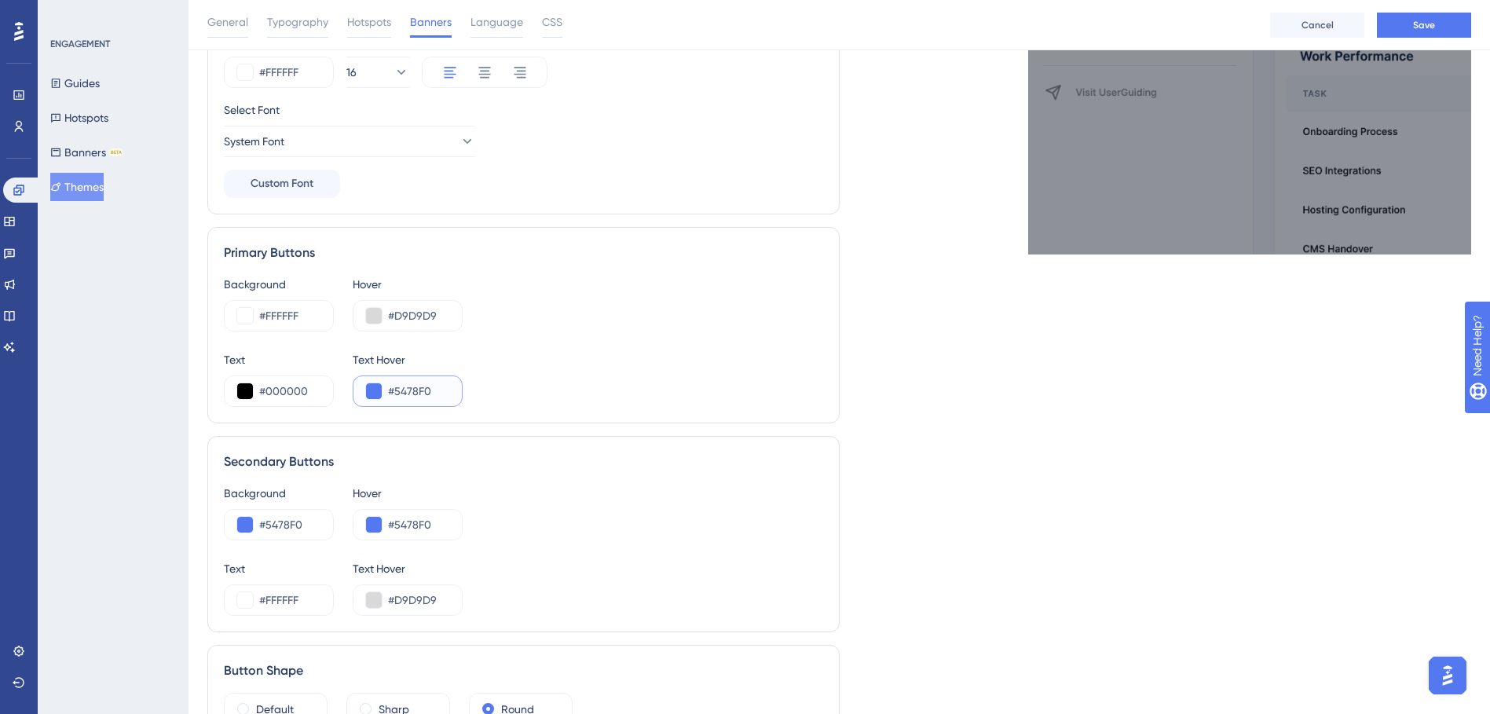
scroll to position [471, 0]
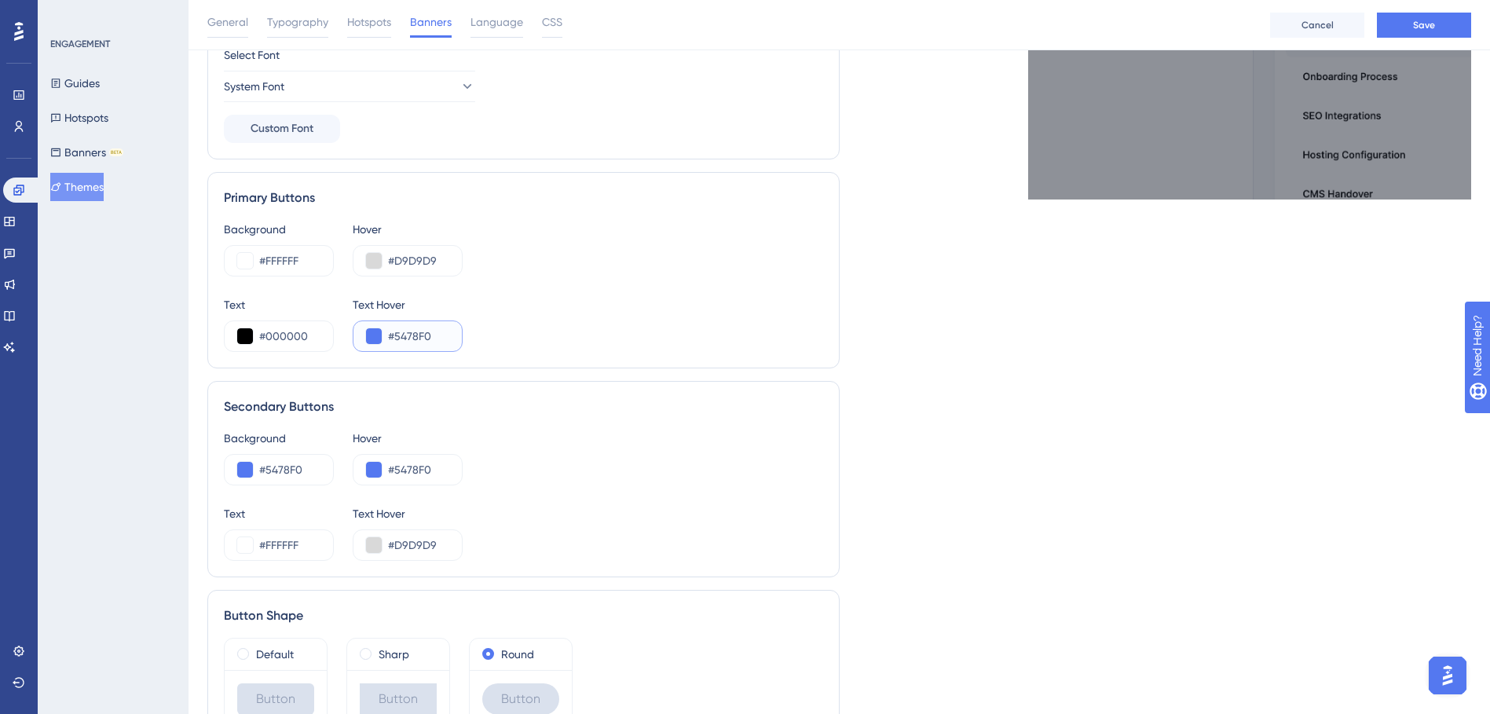
drag, startPoint x: 438, startPoint y: 335, endPoint x: 396, endPoint y: 336, distance: 42.4
click at [396, 336] on input "#5478F0" at bounding box center [418, 336] width 61 height 19
type input "#FFFFFF"
drag, startPoint x: 444, startPoint y: 260, endPoint x: 394, endPoint y: 261, distance: 50.3
click at [394, 261] on input "#D9D9D9" at bounding box center [418, 260] width 61 height 19
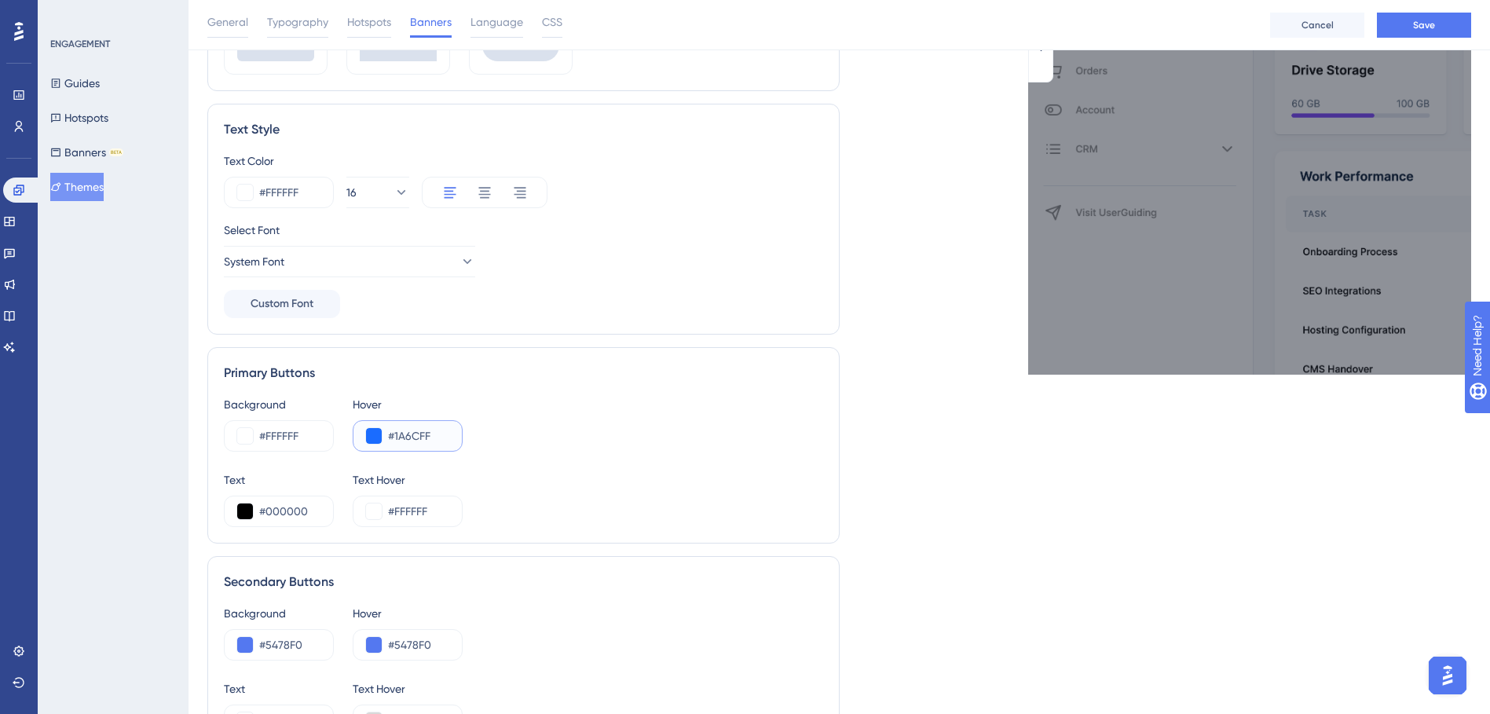
scroll to position [314, 0]
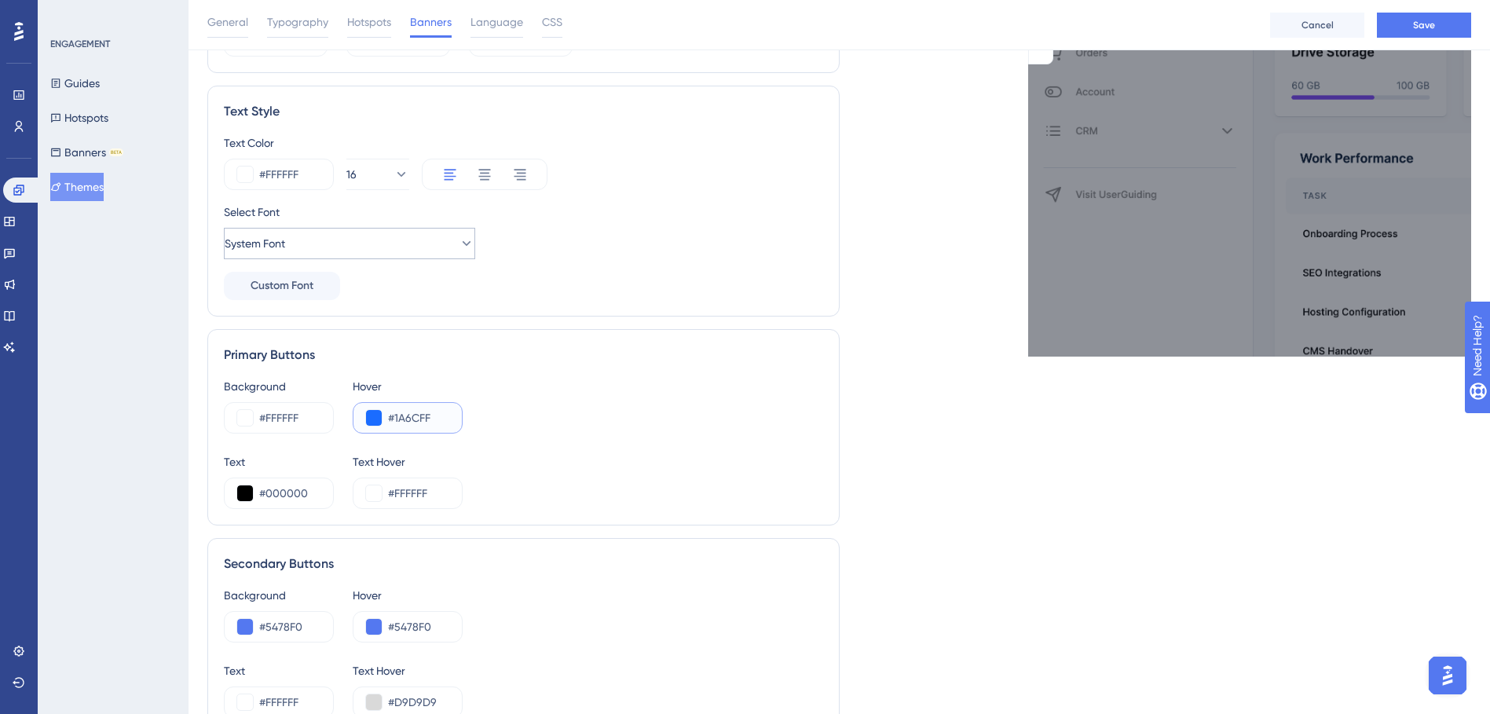
type input "#1A6CFF"
click at [462, 246] on button "System Font" at bounding box center [349, 243] width 251 height 31
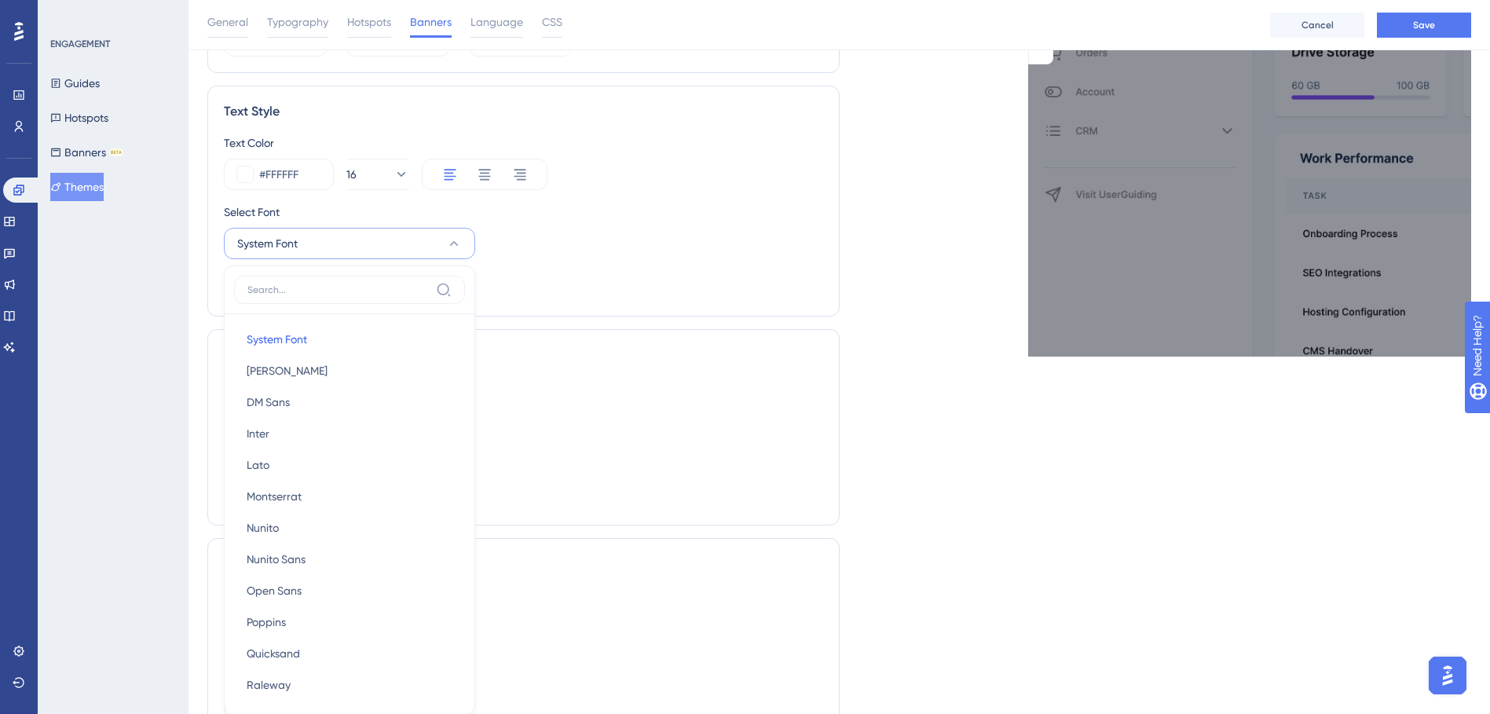
scroll to position [444, 0]
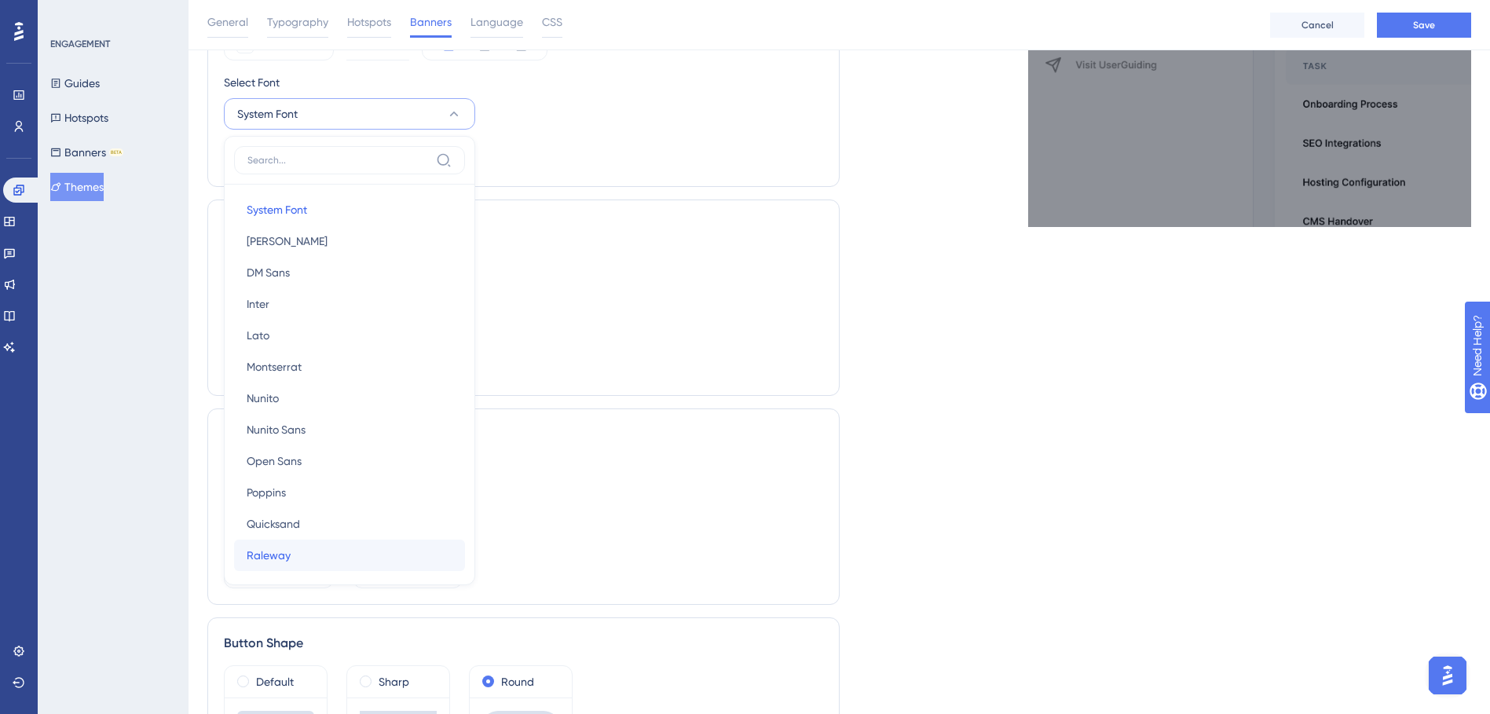
click at [259, 546] on span "Raleway" at bounding box center [269, 555] width 44 height 19
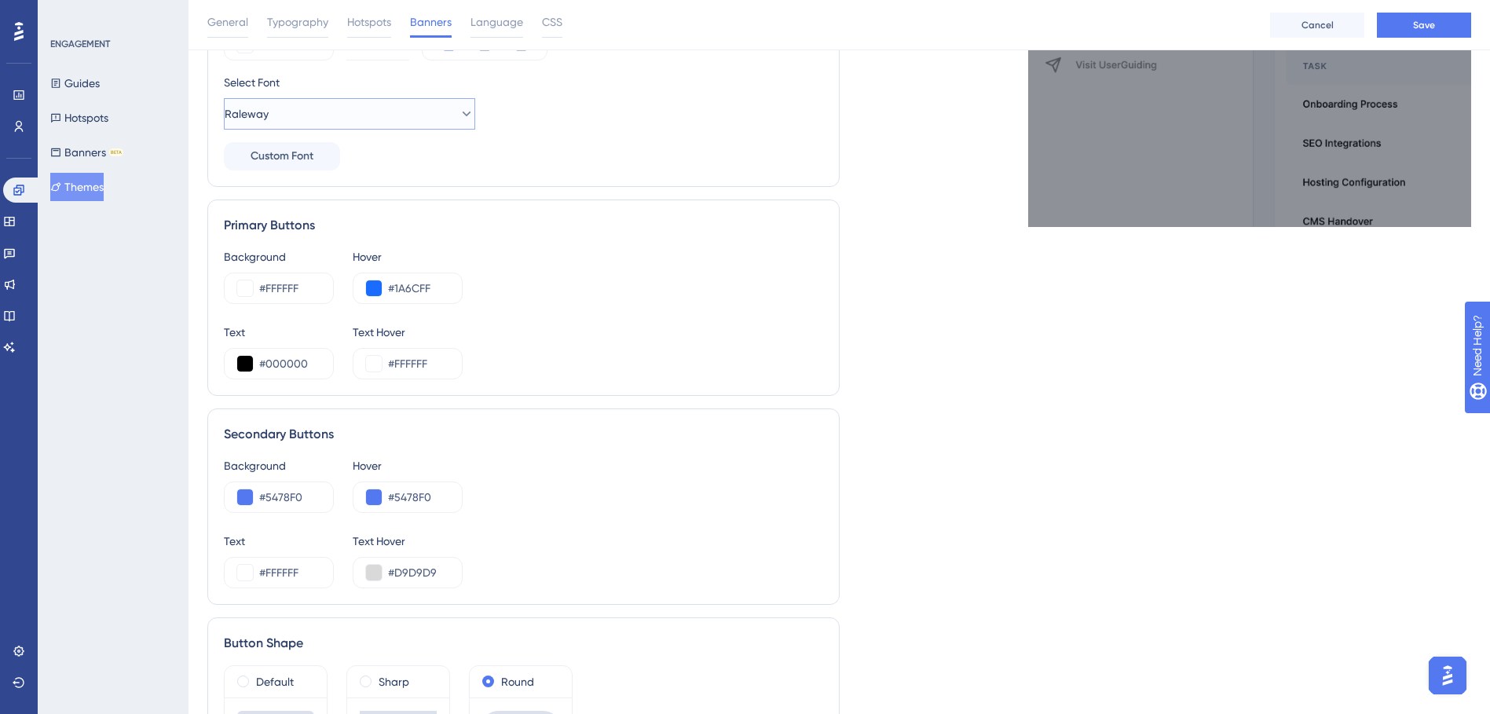
click at [444, 102] on button "Raleway" at bounding box center [349, 113] width 251 height 31
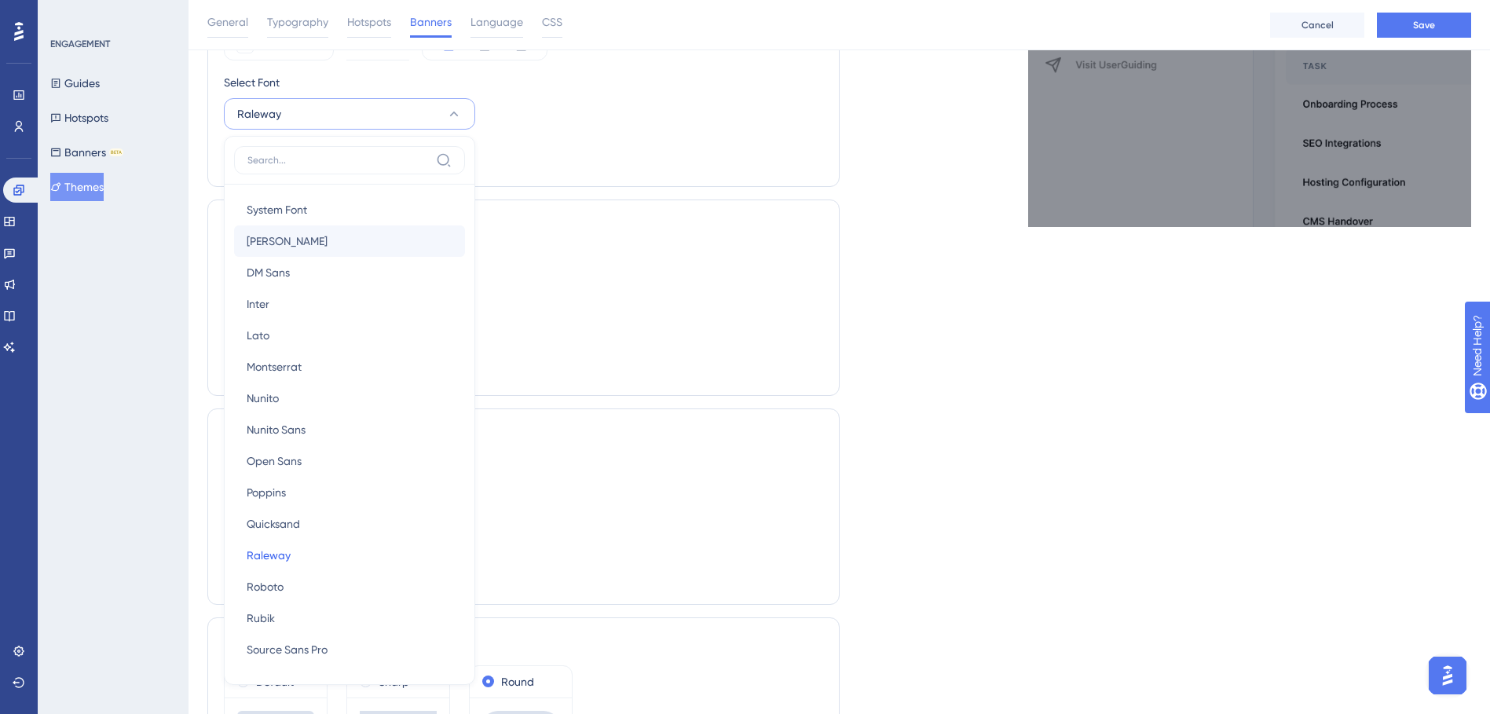
scroll to position [497, 0]
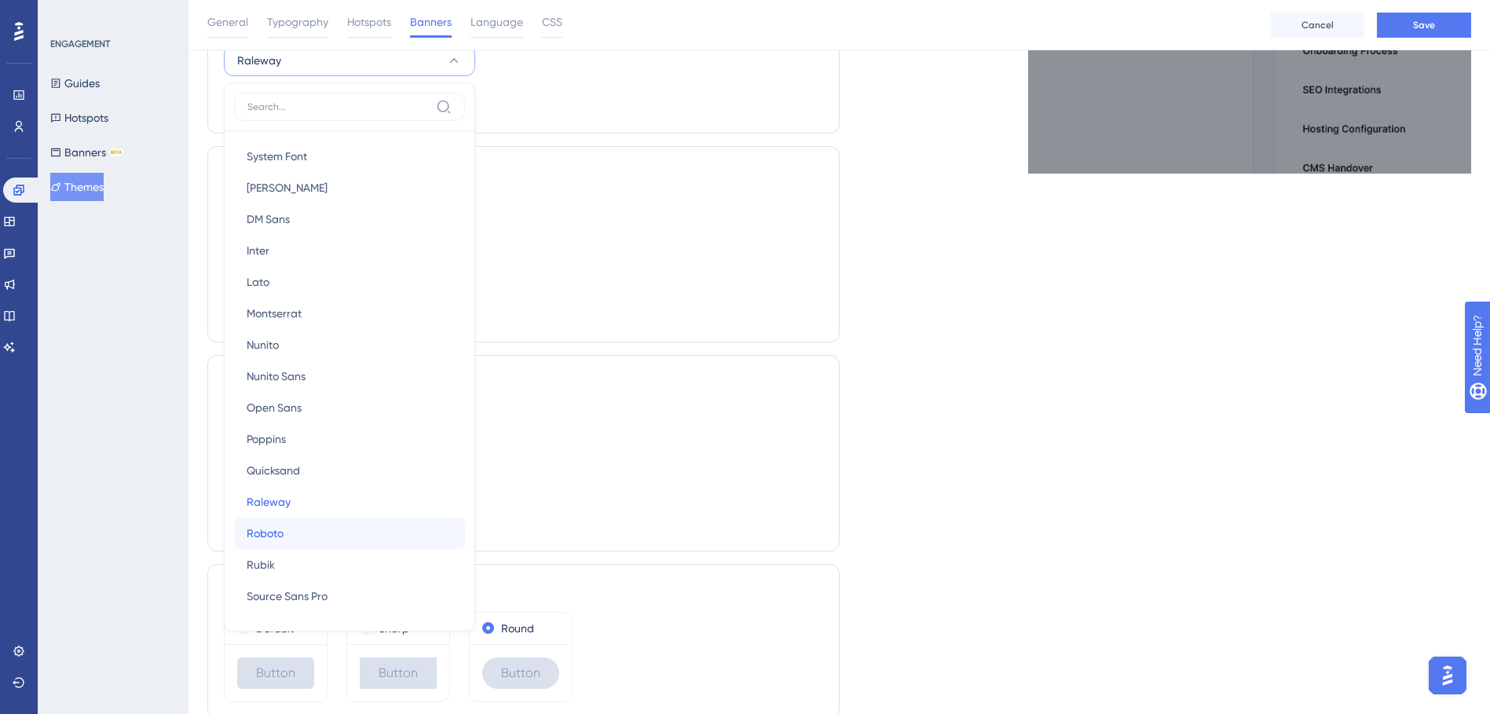
click at [286, 535] on button "Roboto Roboto" at bounding box center [349, 533] width 231 height 31
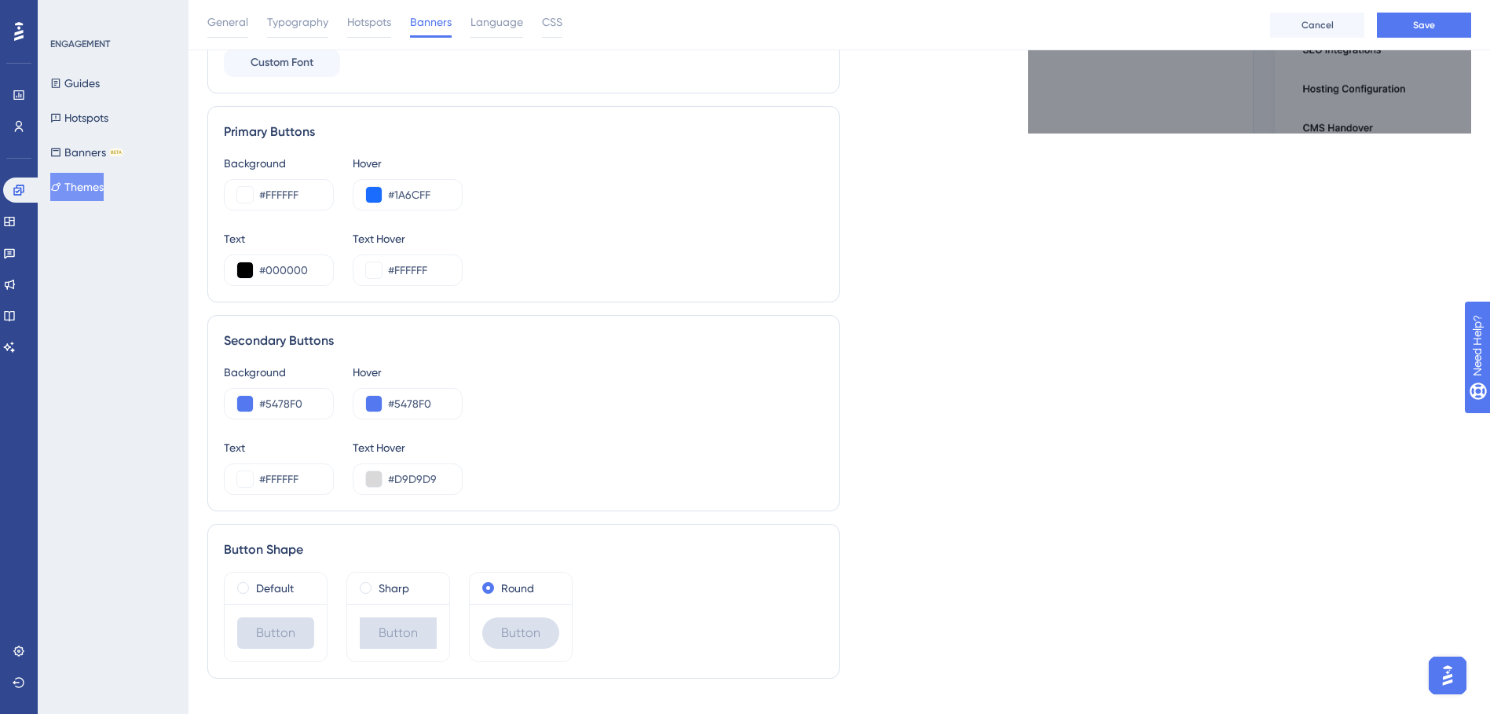
scroll to position [565, 0]
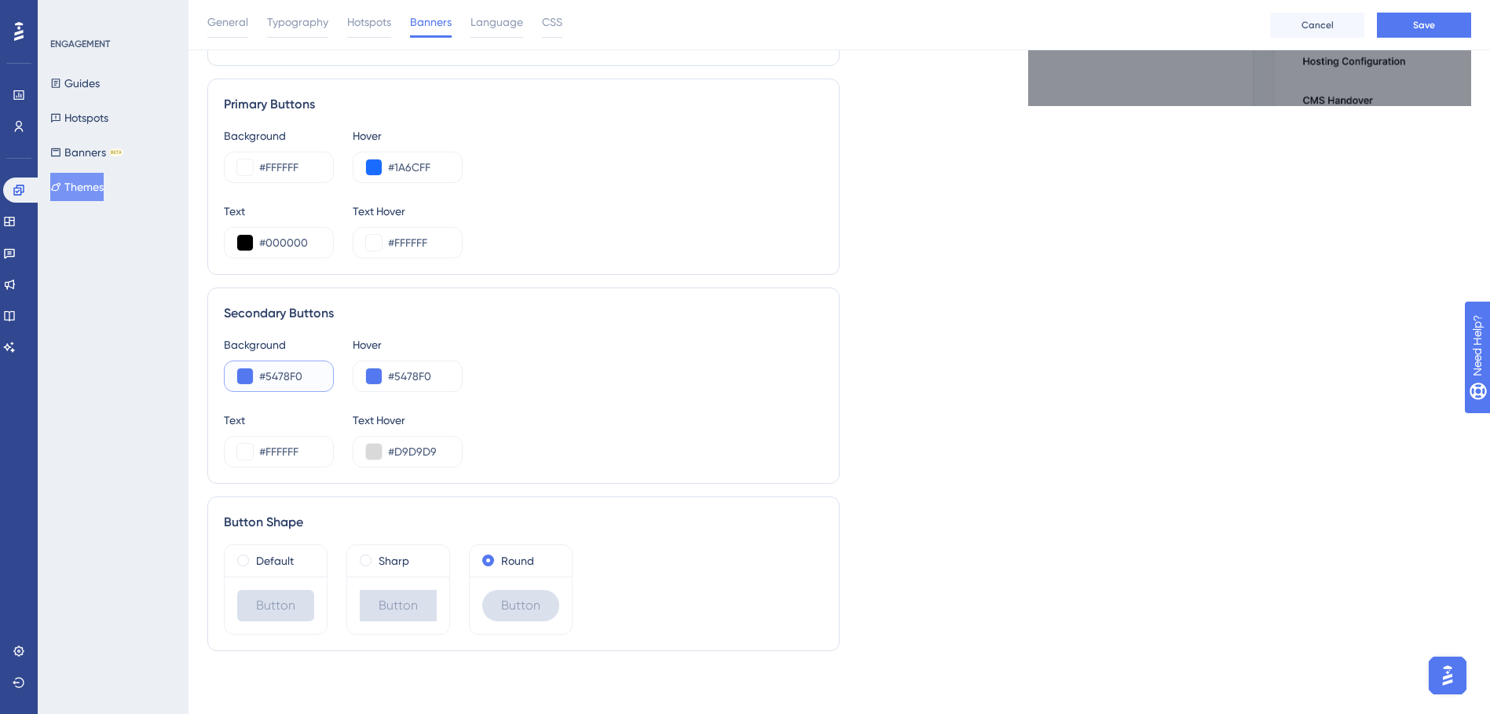
drag, startPoint x: 309, startPoint y: 380, endPoint x: 263, endPoint y: 381, distance: 45.6
click at [263, 381] on input "#5478F0" at bounding box center [289, 376] width 61 height 19
type input "#1A6CFF"
drag, startPoint x: 432, startPoint y: 378, endPoint x: 397, endPoint y: 384, distance: 35.1
click at [397, 384] on input "#5478F0" at bounding box center [418, 376] width 61 height 19
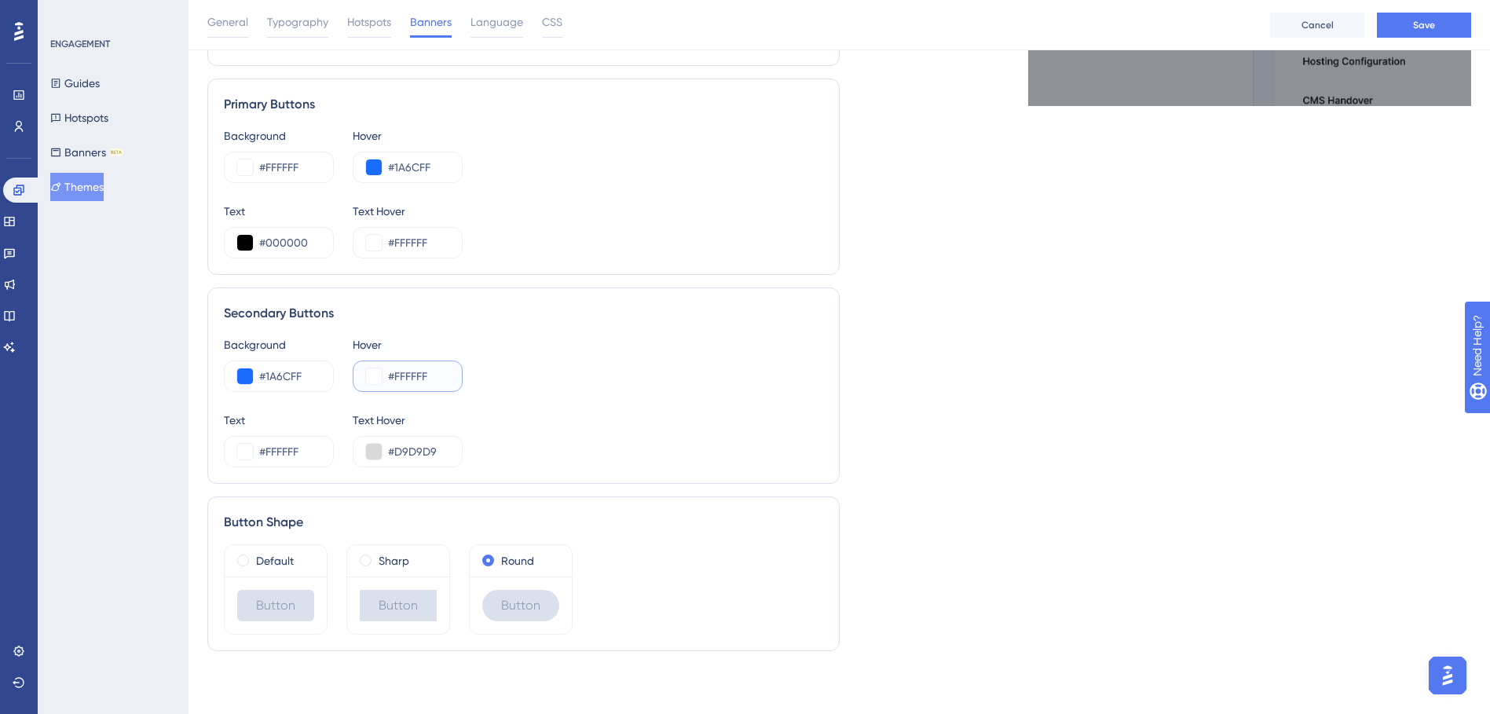
click at [435, 379] on input "#FFFFFF" at bounding box center [418, 376] width 61 height 19
drag, startPoint x: 444, startPoint y: 374, endPoint x: 393, endPoint y: 376, distance: 50.3
click at [393, 376] on input "#FFFFFF" at bounding box center [418, 376] width 61 height 19
type input "#0040B3"
drag, startPoint x: 443, startPoint y: 449, endPoint x: 393, endPoint y: 456, distance: 50.0
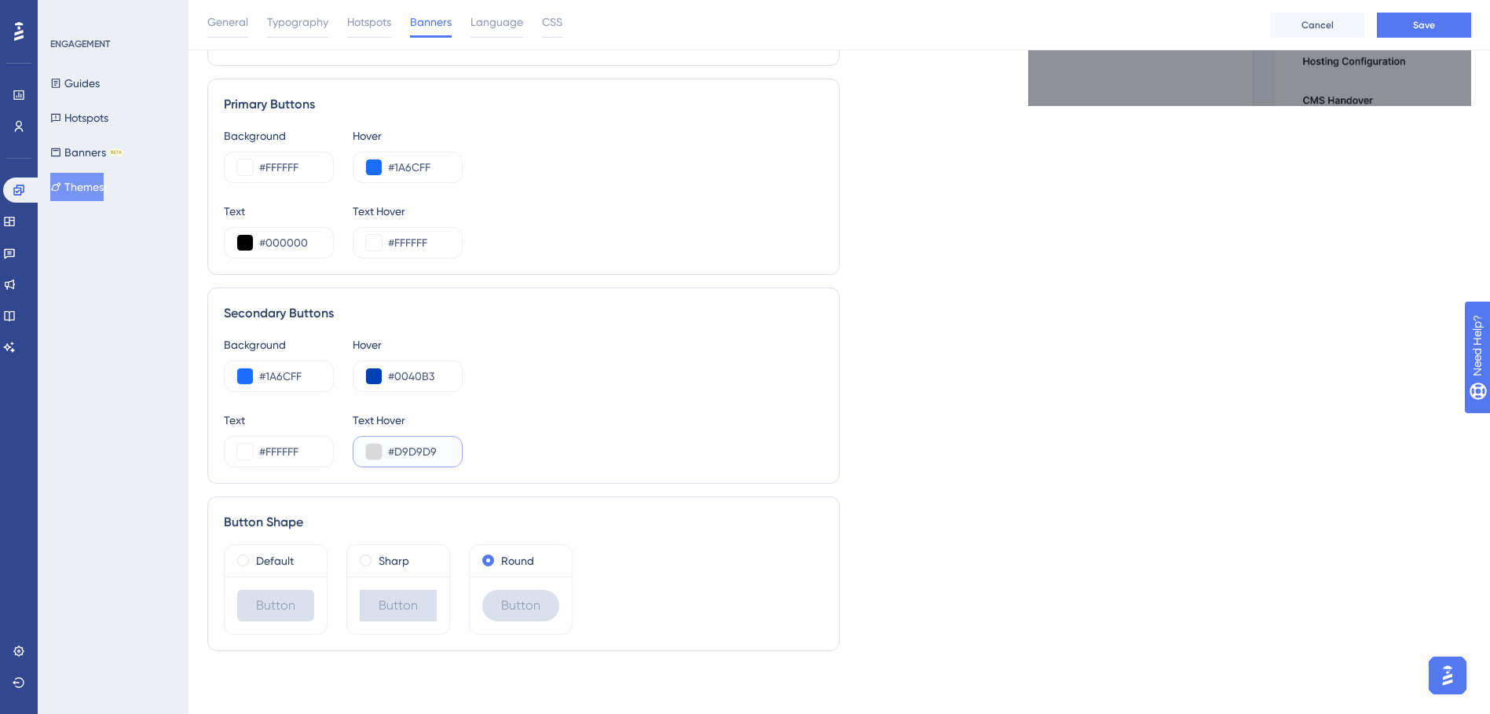
click at [393, 456] on input "#D9D9D9" at bounding box center [418, 451] width 61 height 19
type input "#FFFFFF"
drag, startPoint x: 689, startPoint y: 445, endPoint x: 761, endPoint y: 441, distance: 72.4
click at [689, 446] on div "Text #FFFFFF Text Hover #FFFFFF" at bounding box center [523, 439] width 599 height 57
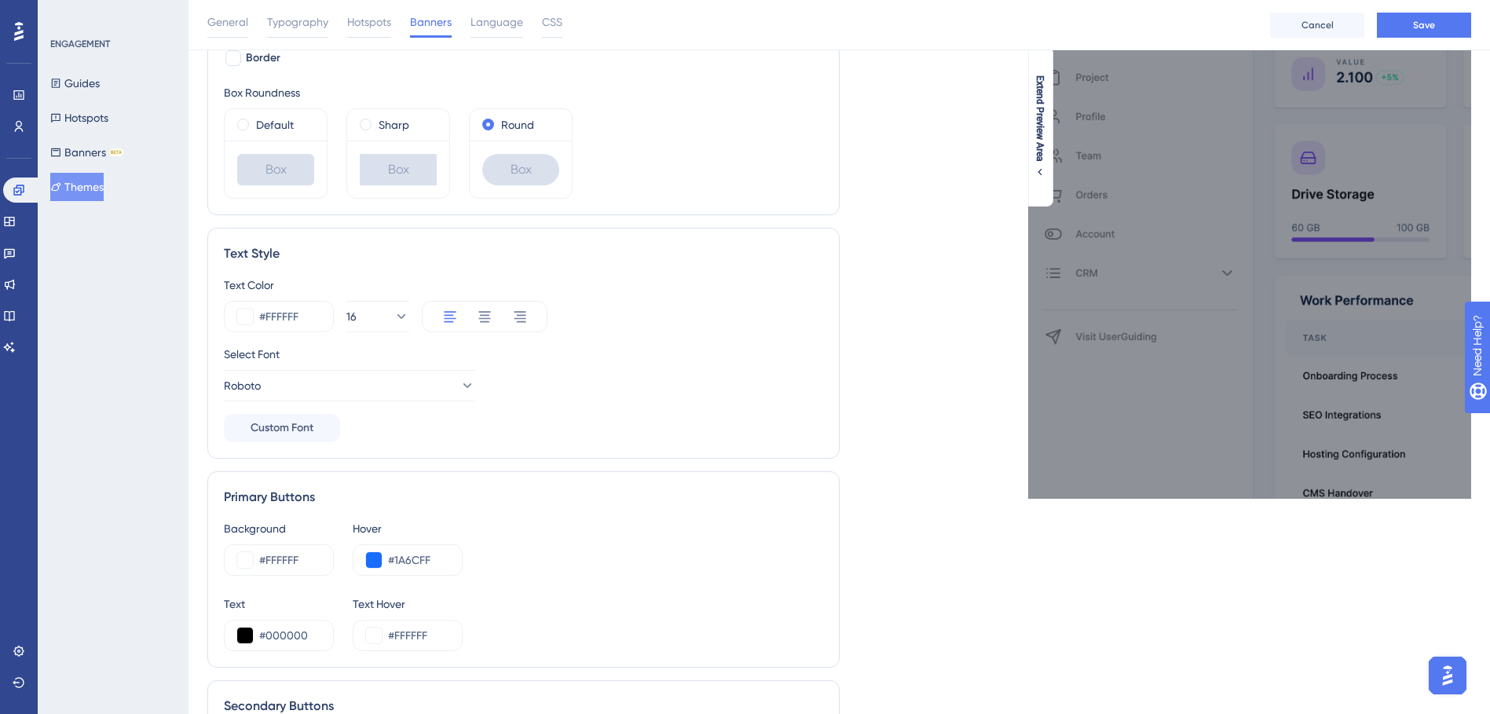
scroll to position [0, 0]
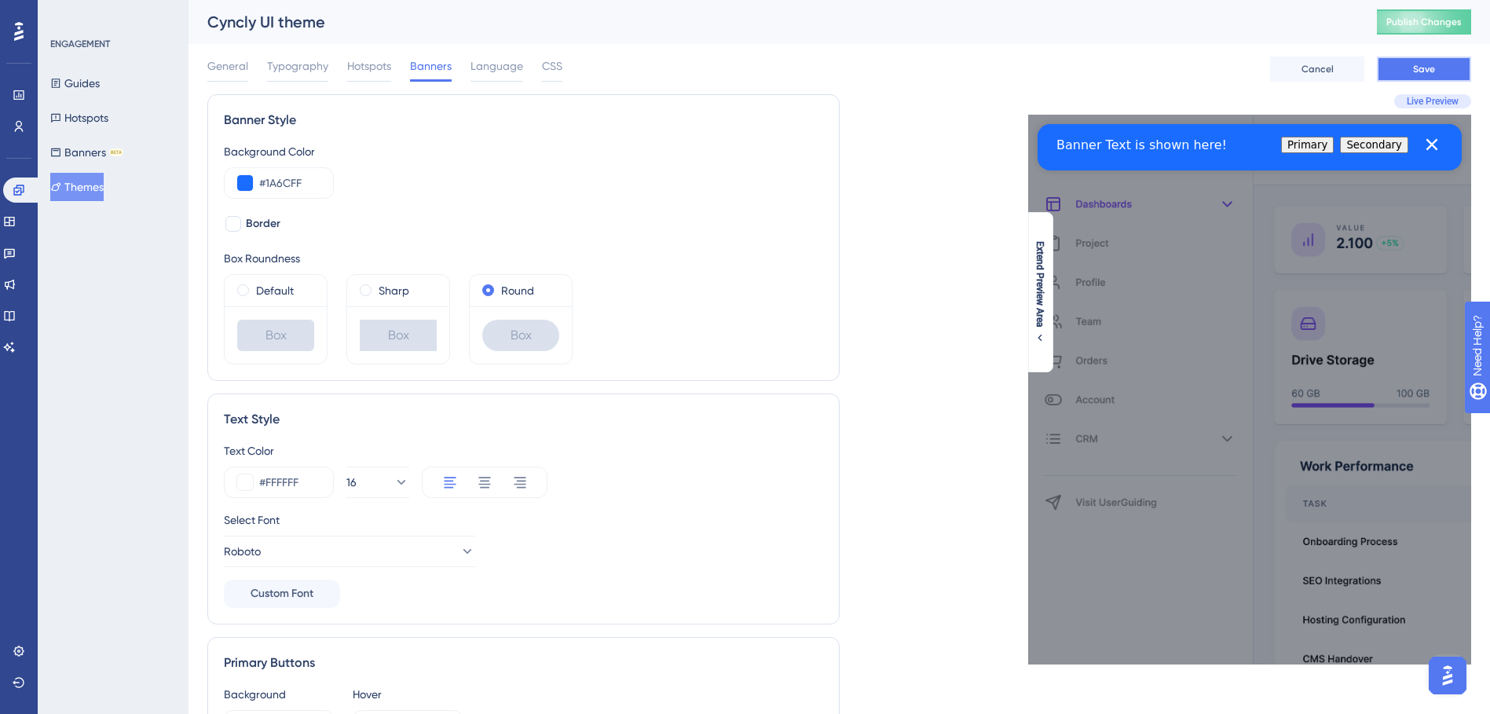
click at [1428, 76] on button "Save" at bounding box center [1424, 69] width 94 height 25
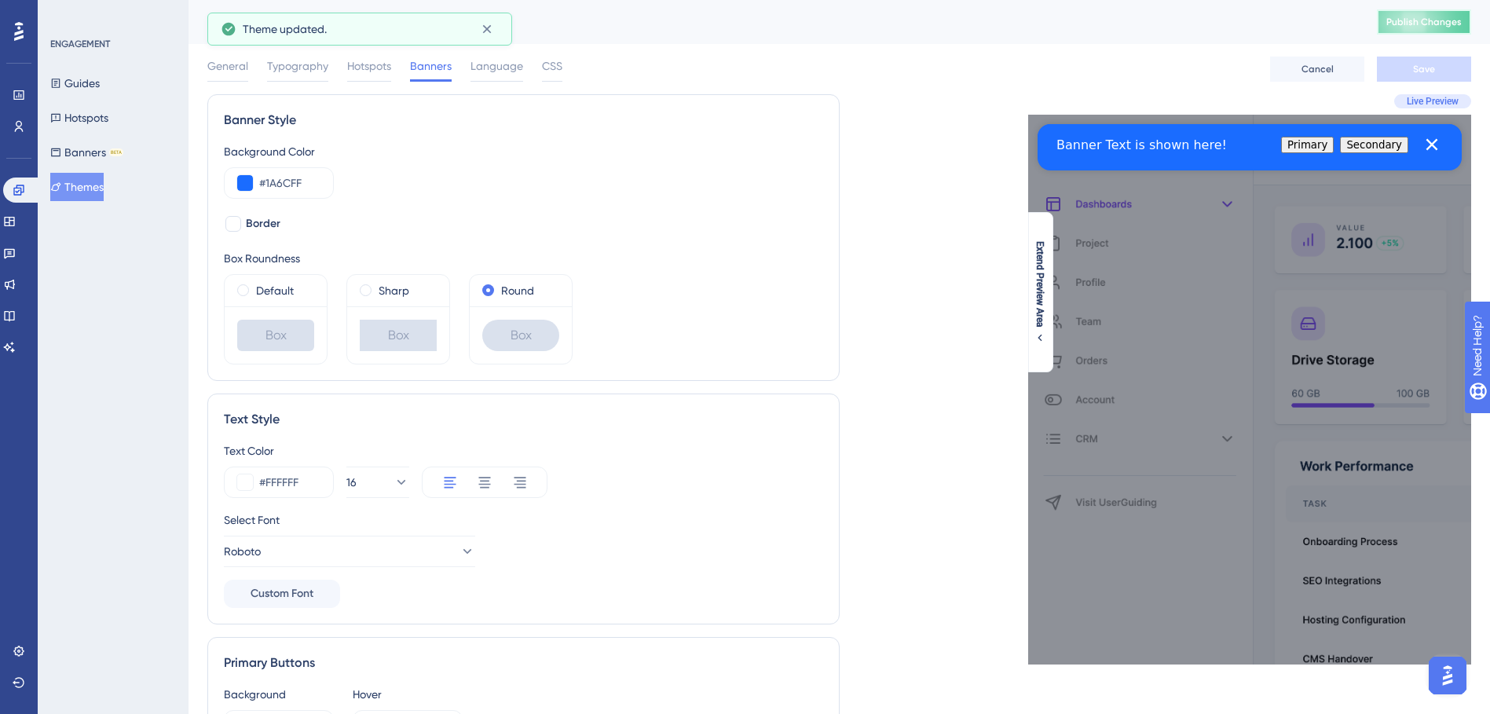
click at [1457, 28] on button "Publish Changes" at bounding box center [1424, 21] width 94 height 25
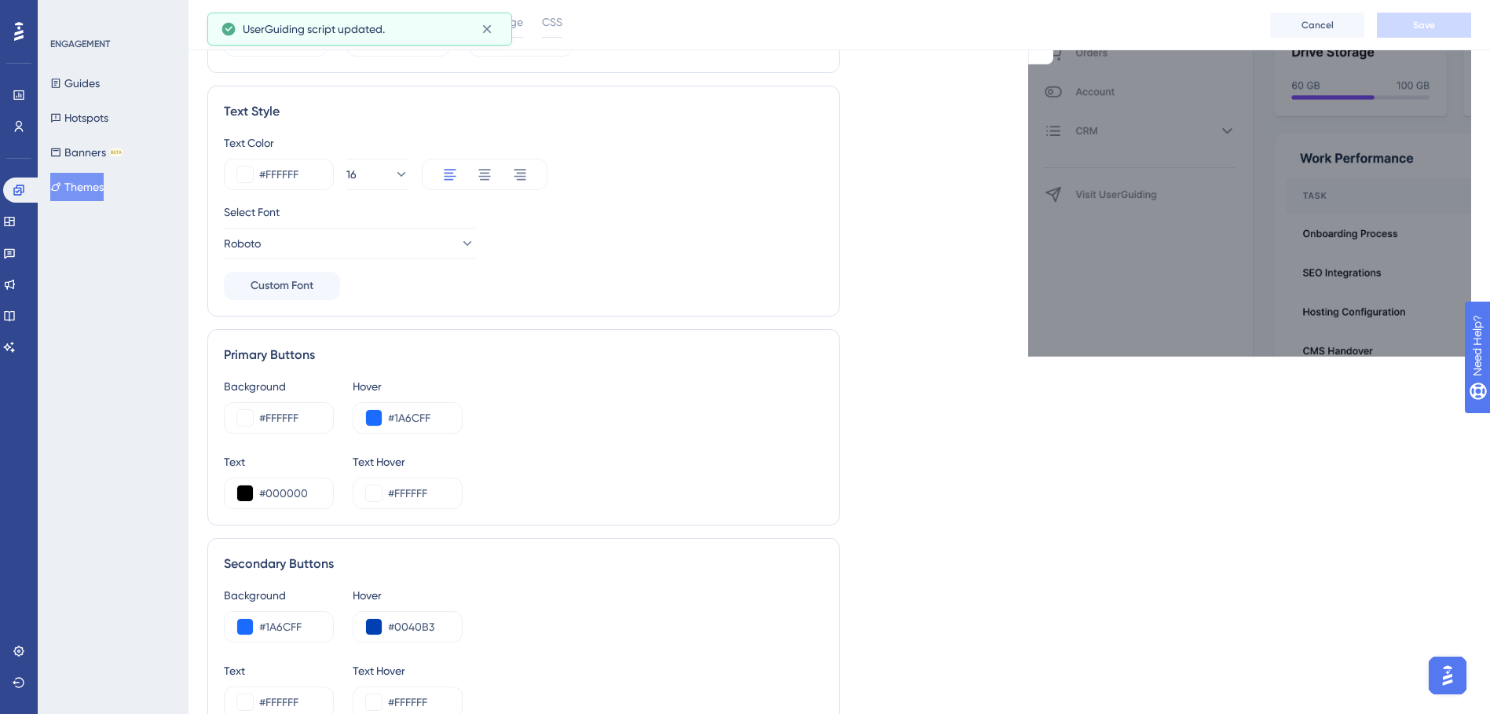
scroll to position [565, 0]
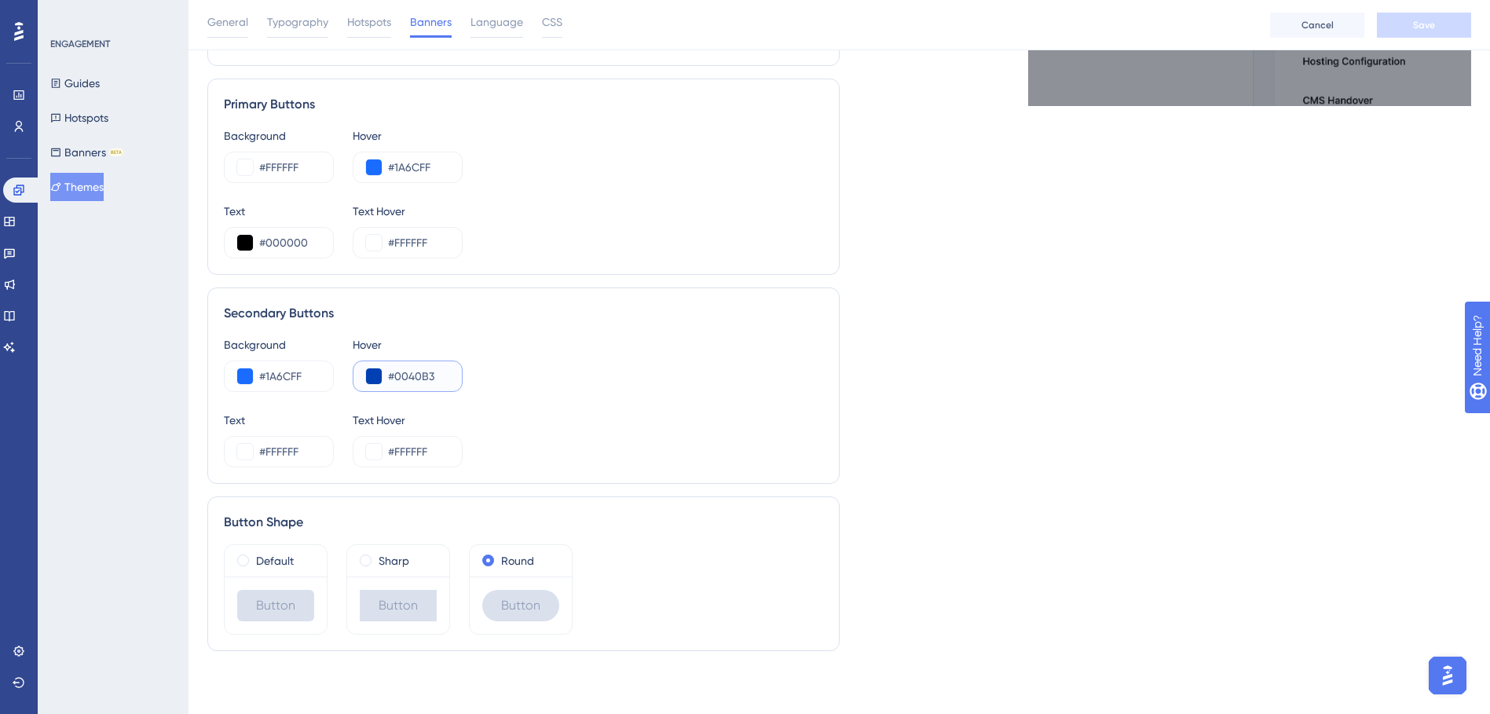
drag, startPoint x: 446, startPoint y: 381, endPoint x: 392, endPoint y: 374, distance: 54.6
click at [392, 374] on input "#0040B3" at bounding box center [418, 376] width 61 height 19
drag, startPoint x: 443, startPoint y: 163, endPoint x: 394, endPoint y: 168, distance: 48.9
click at [394, 168] on input "#1A6CFF" at bounding box center [418, 167] width 61 height 19
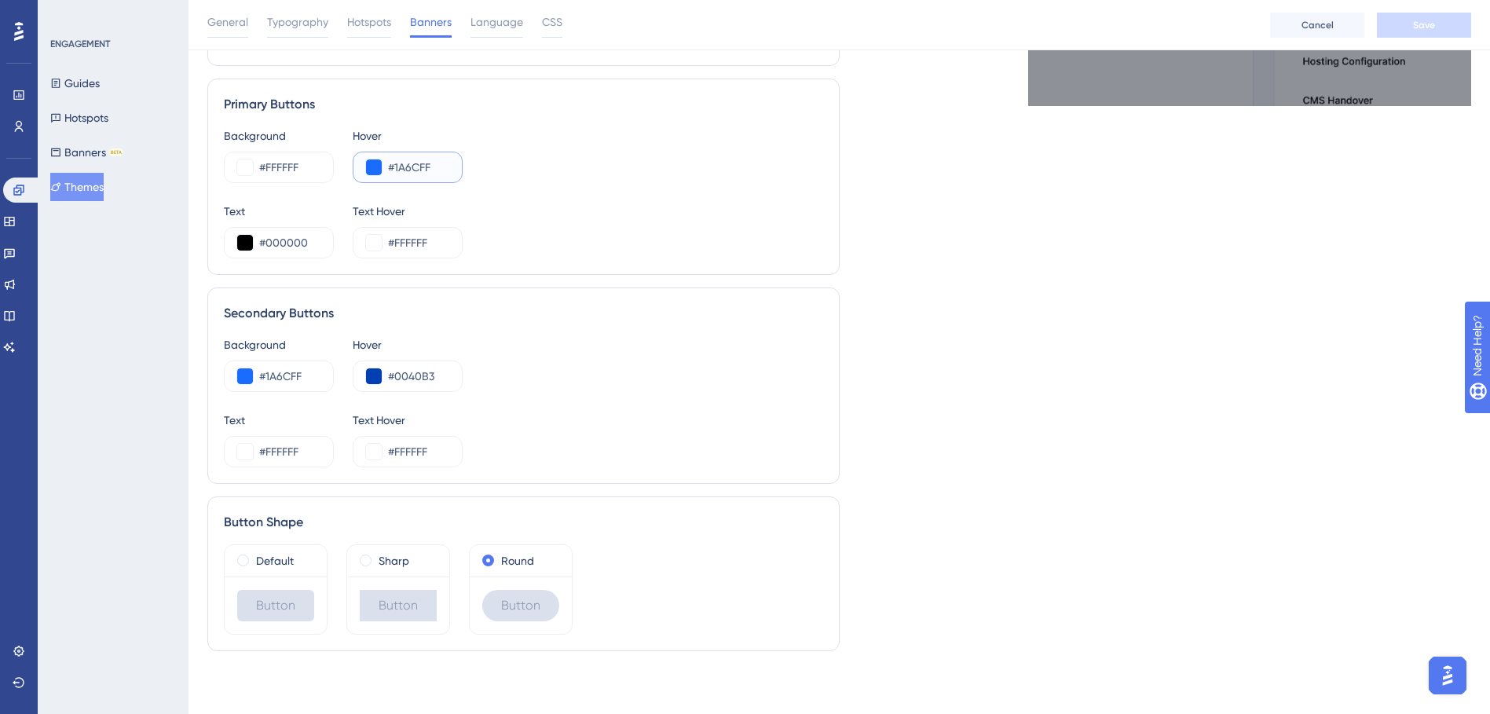
drag, startPoint x: 394, startPoint y: 168, endPoint x: 437, endPoint y: 170, distance: 43.2
click at [437, 170] on input "#1A6CFF" at bounding box center [418, 167] width 61 height 19
paste input "0040B3"
type input "#0040B3"
click at [1436, 27] on button "Save" at bounding box center [1424, 25] width 94 height 25
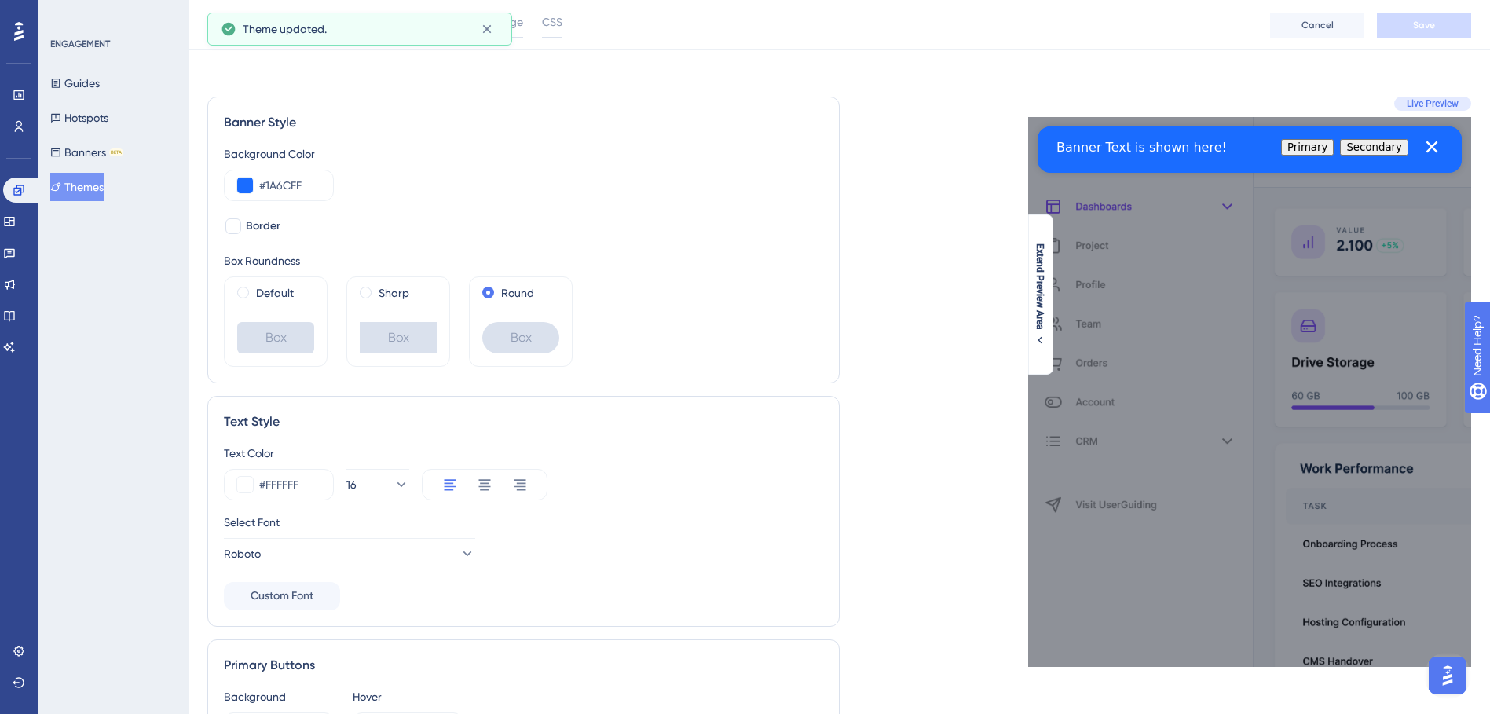
scroll to position [0, 0]
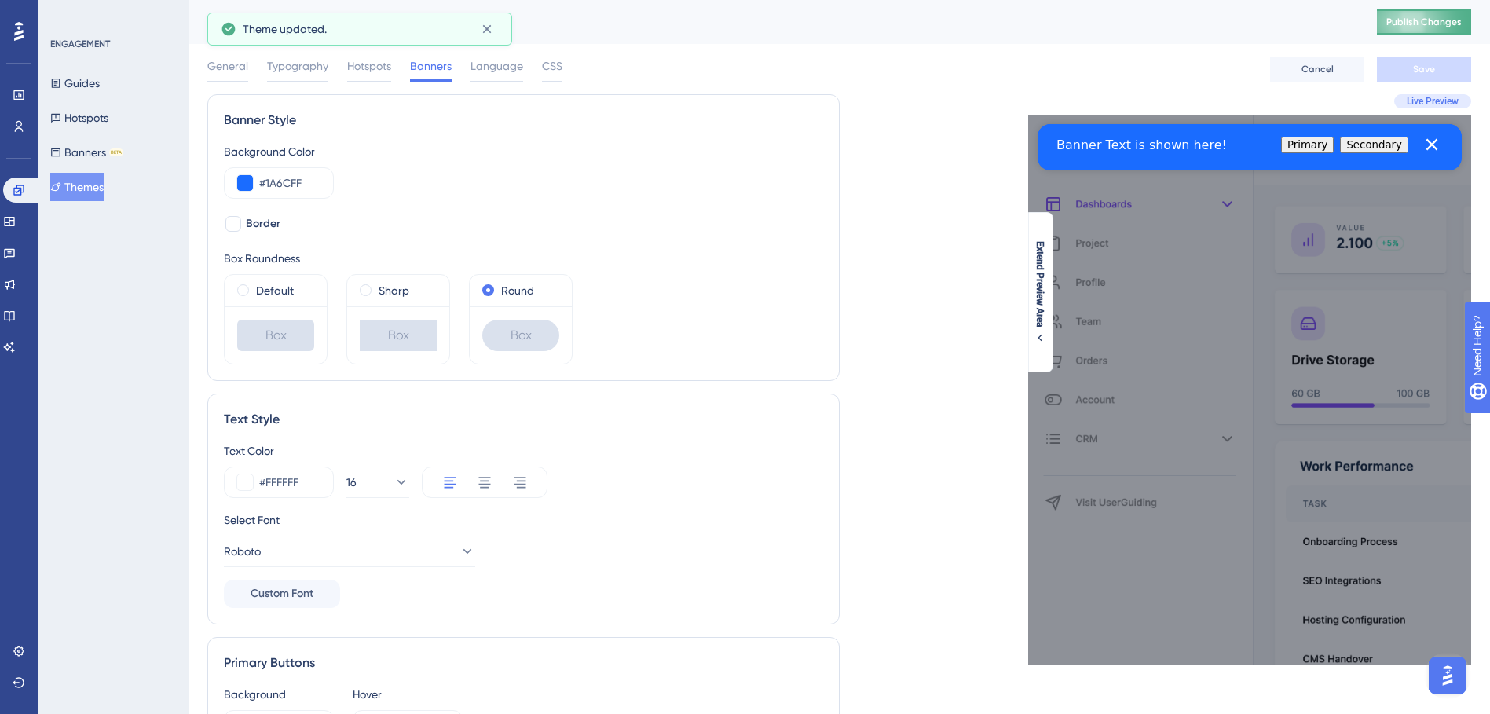
click at [1461, 16] on span "Publish Changes" at bounding box center [1423, 22] width 75 height 13
click at [1378, 151] on button "Secondary" at bounding box center [1374, 145] width 68 height 16
click at [244, 232] on label "Border" at bounding box center [252, 223] width 57 height 19
checkbox input "true"
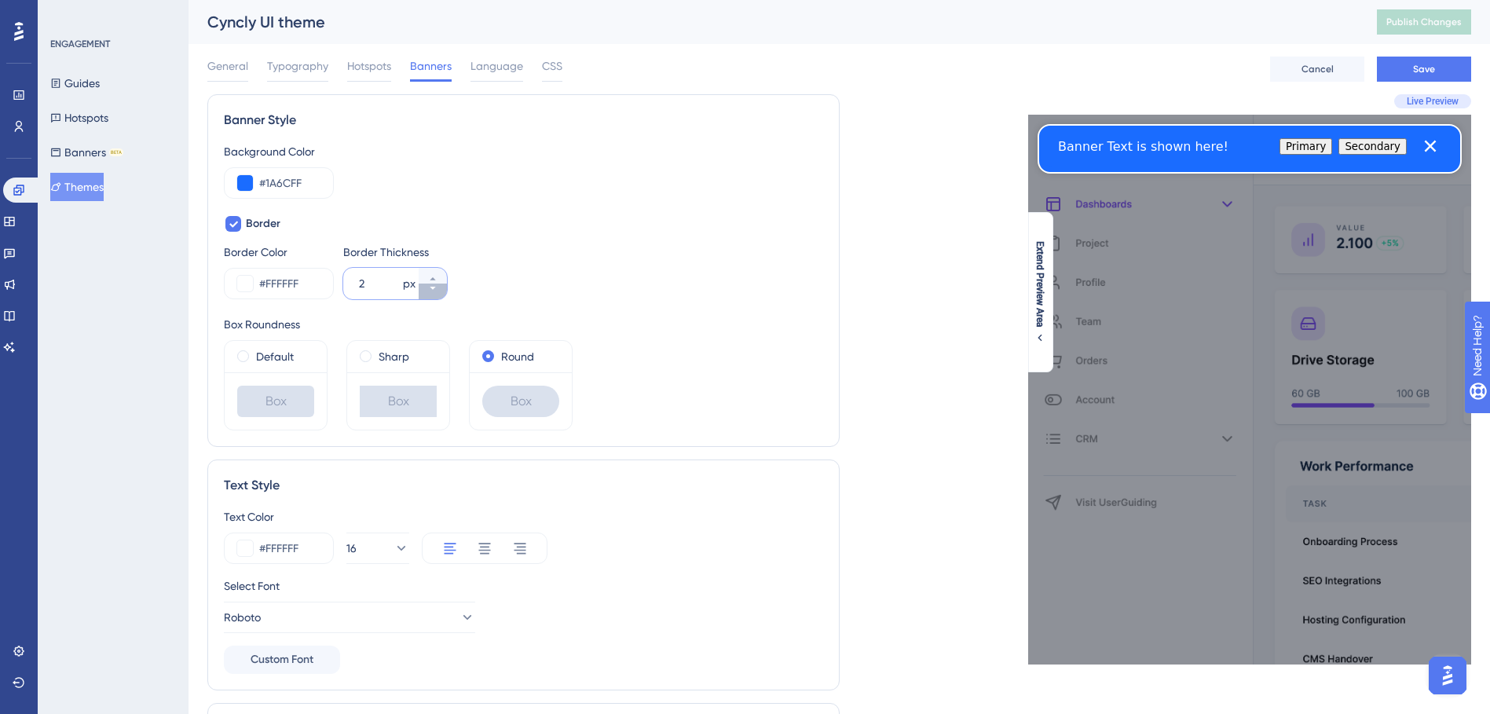
click at [422, 289] on button "2 px" at bounding box center [433, 291] width 28 height 16
type input "1"
click at [266, 230] on span "Border" at bounding box center [263, 223] width 35 height 19
checkbox input "false"
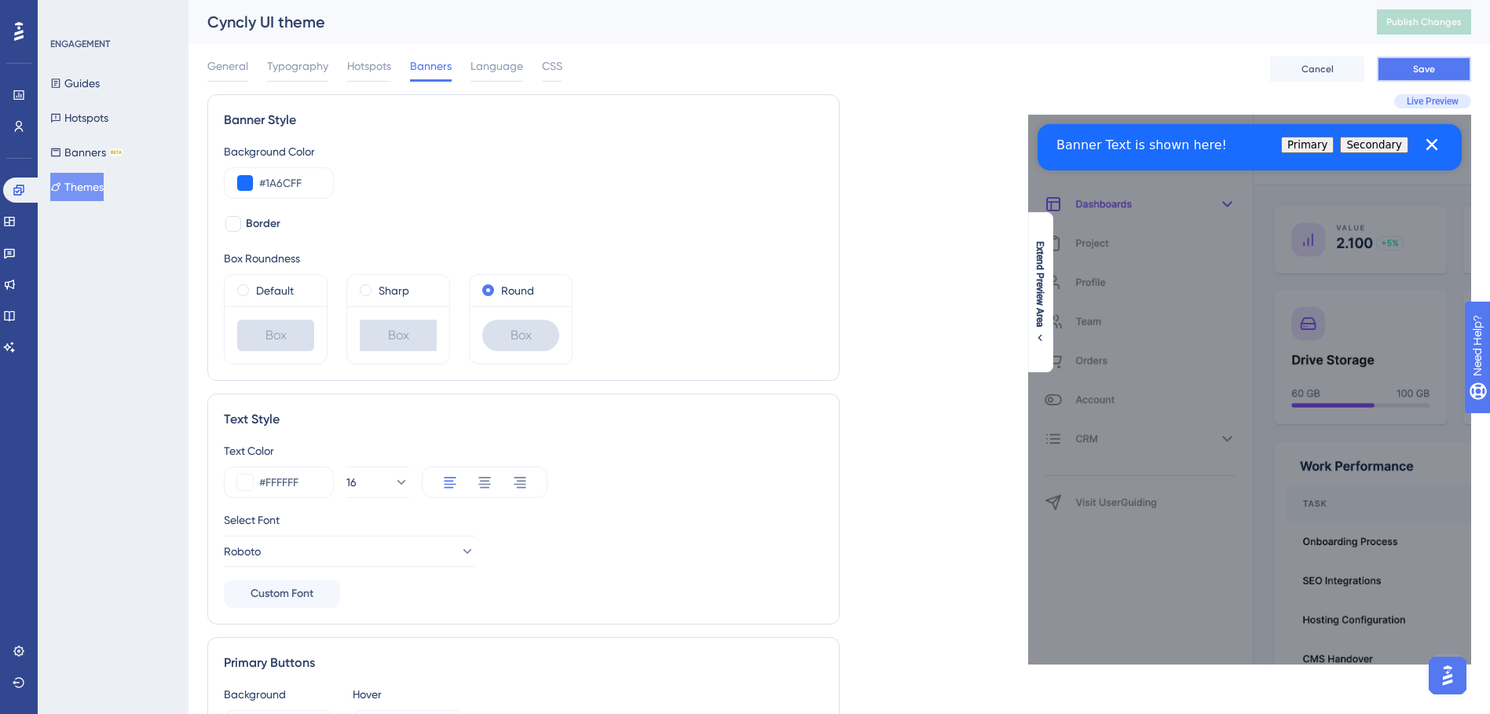
click at [1418, 71] on span "Save" at bounding box center [1424, 69] width 22 height 13
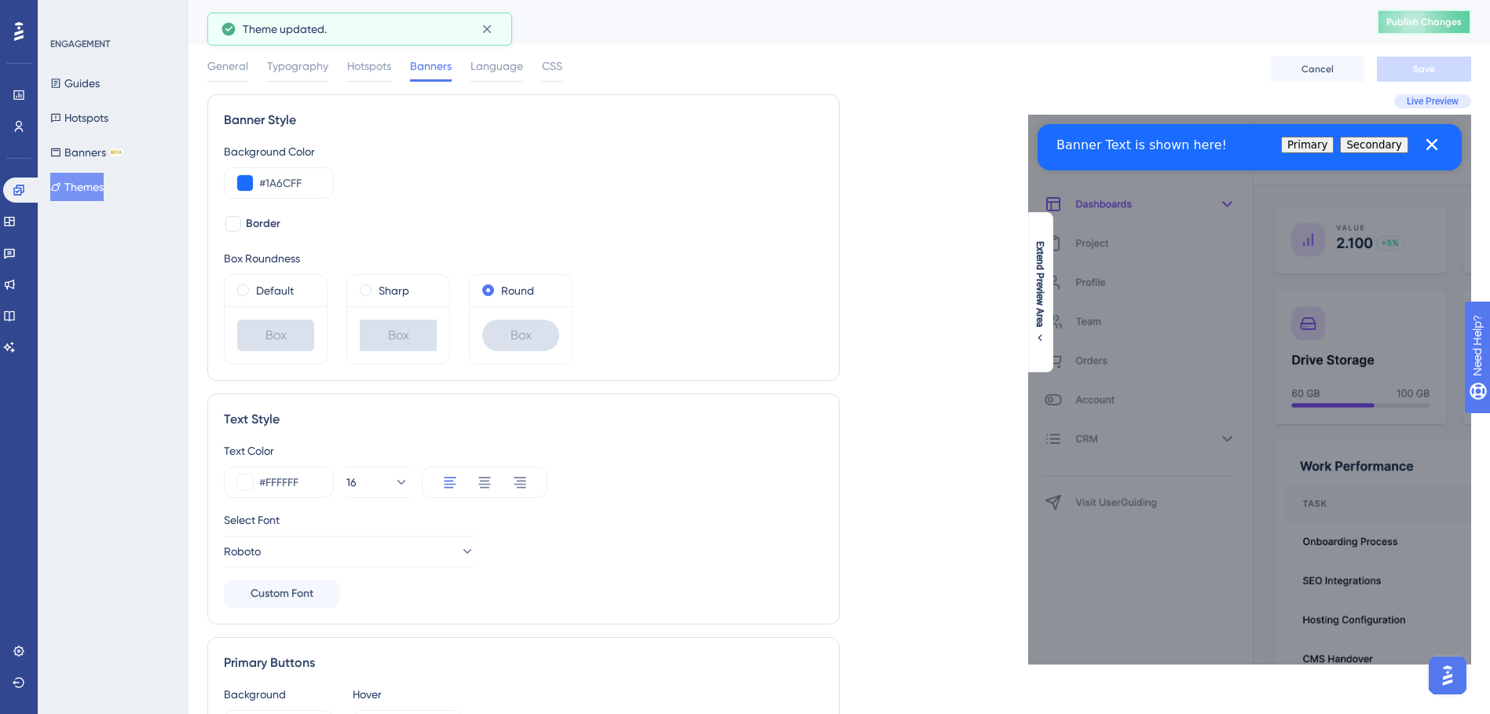
click at [1447, 31] on button "Publish Changes" at bounding box center [1424, 21] width 94 height 25
click at [84, 159] on button "Banners BETA" at bounding box center [86, 152] width 73 height 28
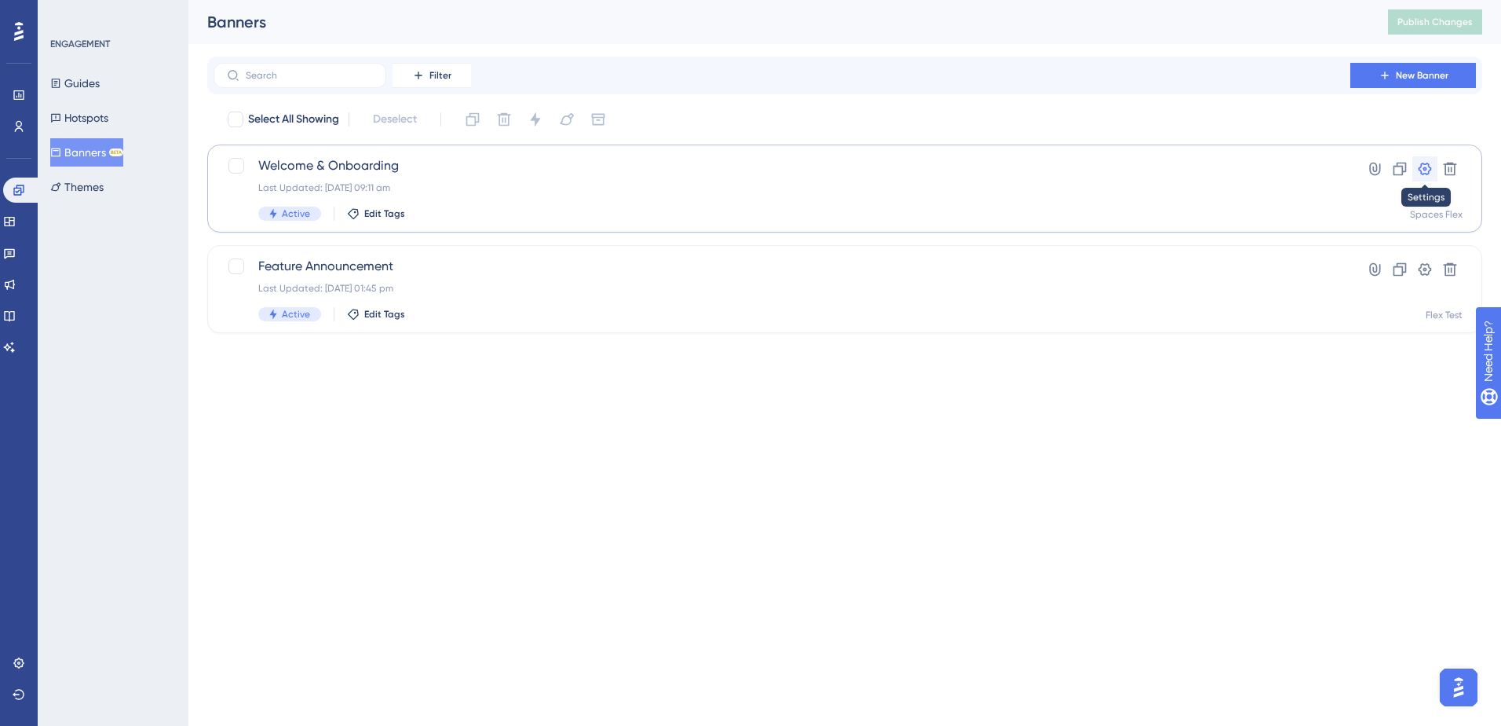
click at [1421, 168] on icon at bounding box center [1425, 169] width 13 height 13
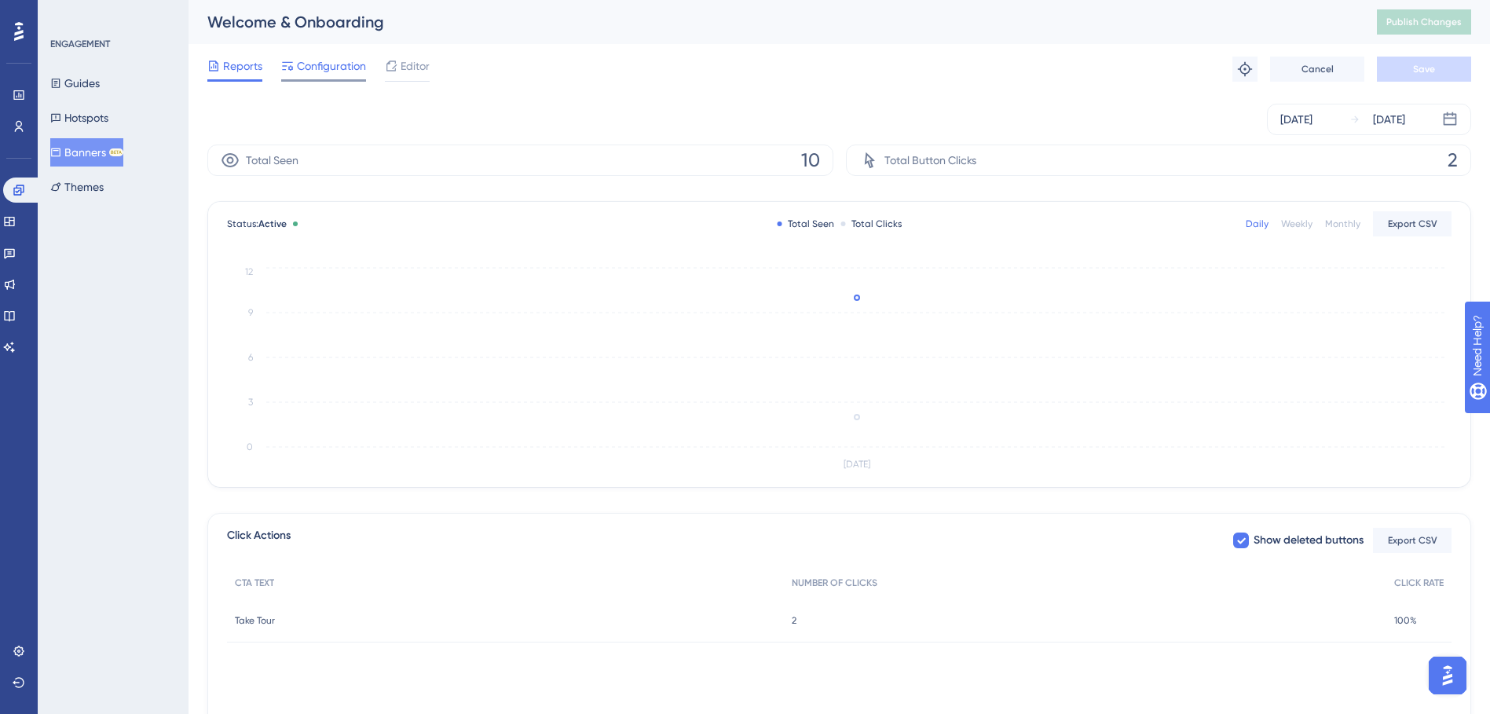
click at [335, 74] on span "Configuration" at bounding box center [331, 66] width 69 height 19
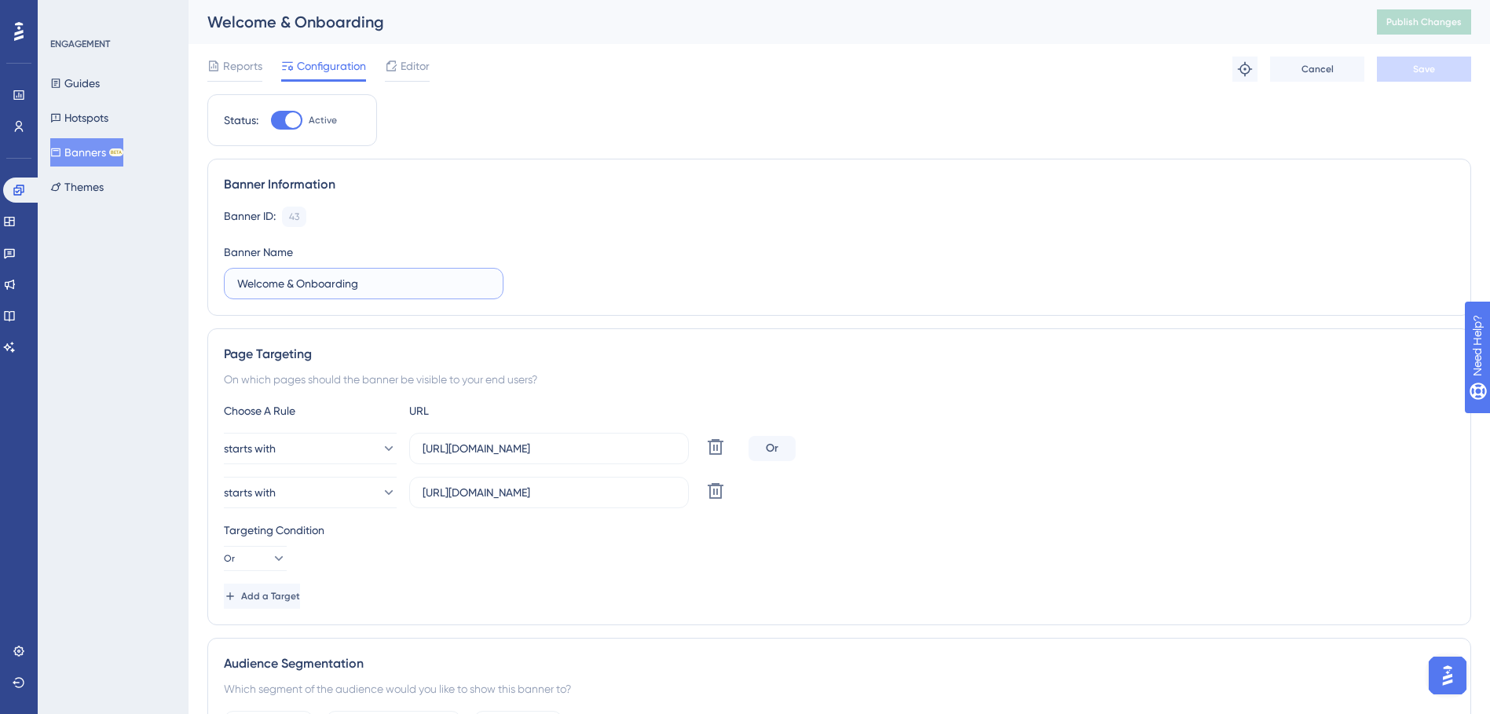
click at [241, 282] on input "Welcome & Onboarding" at bounding box center [363, 283] width 253 height 17
type input "M10: Welcome"
click at [1439, 75] on button "Save" at bounding box center [1424, 69] width 94 height 25
click at [1427, 26] on span "Publish Changes" at bounding box center [1423, 22] width 75 height 13
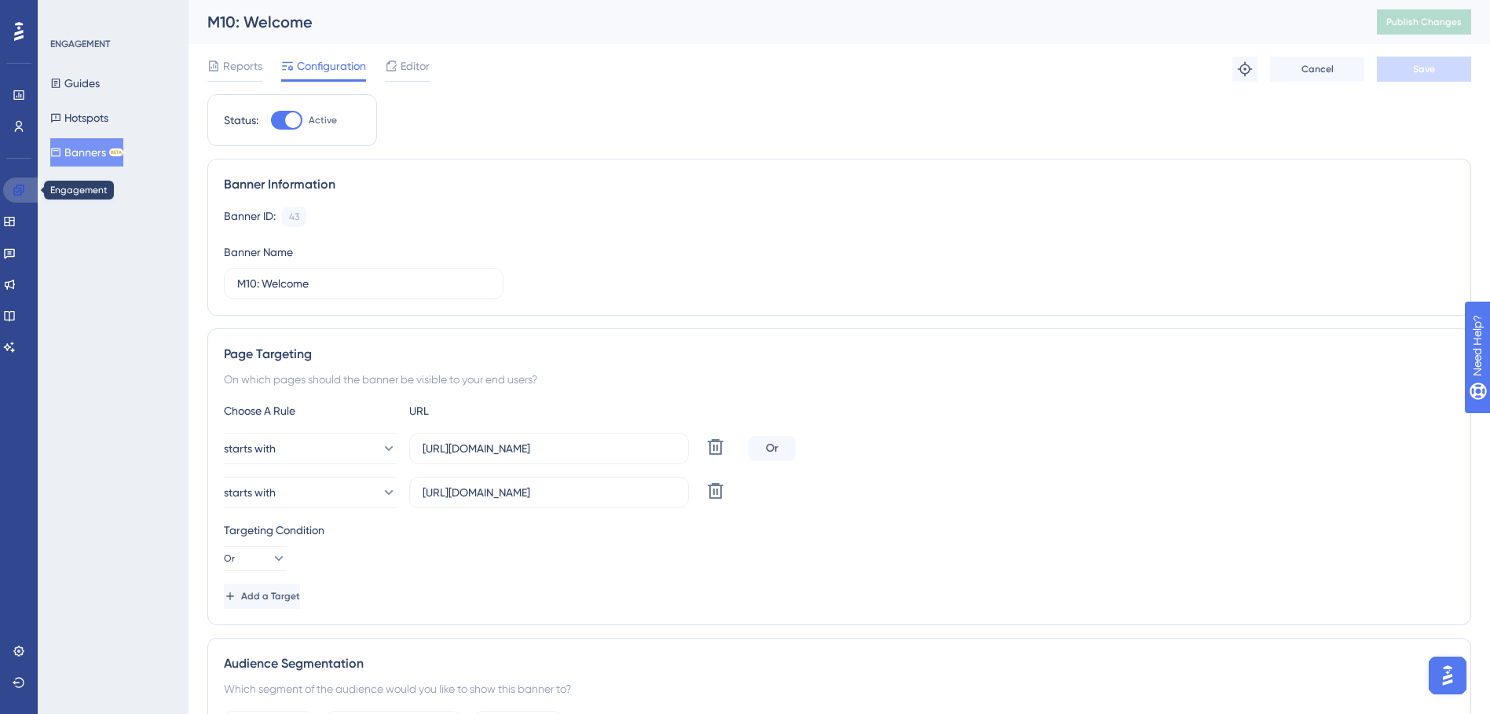
click at [25, 186] on link at bounding box center [22, 189] width 38 height 25
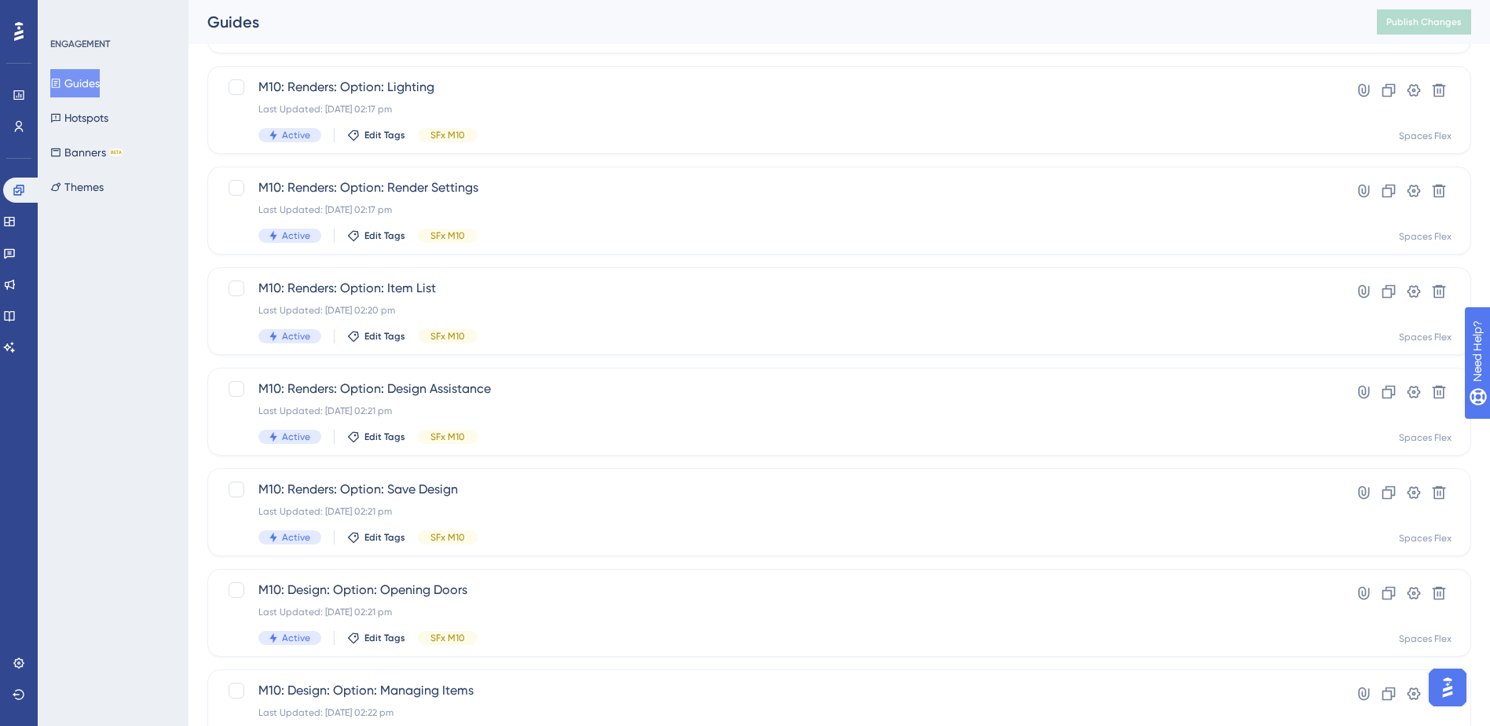
scroll to position [113, 0]
